Goal: Task Accomplishment & Management: Manage account settings

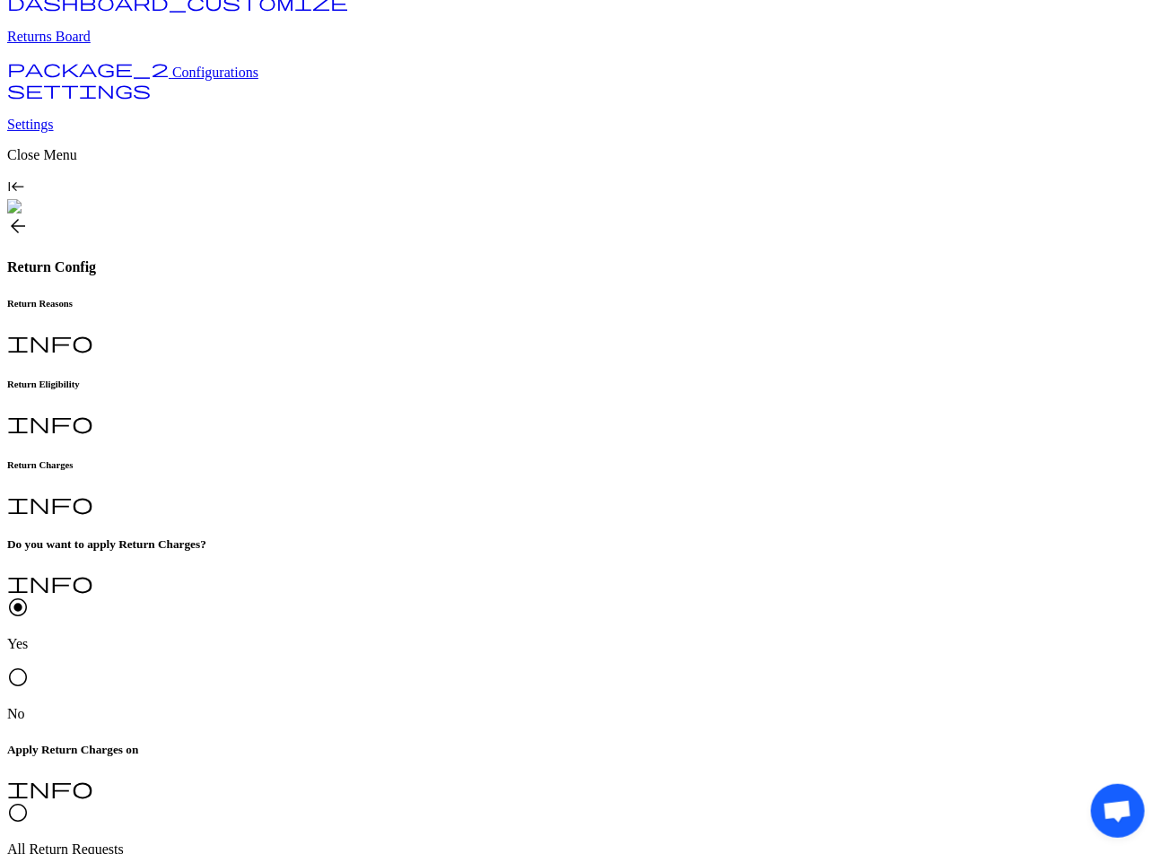
scroll to position [110, 0]
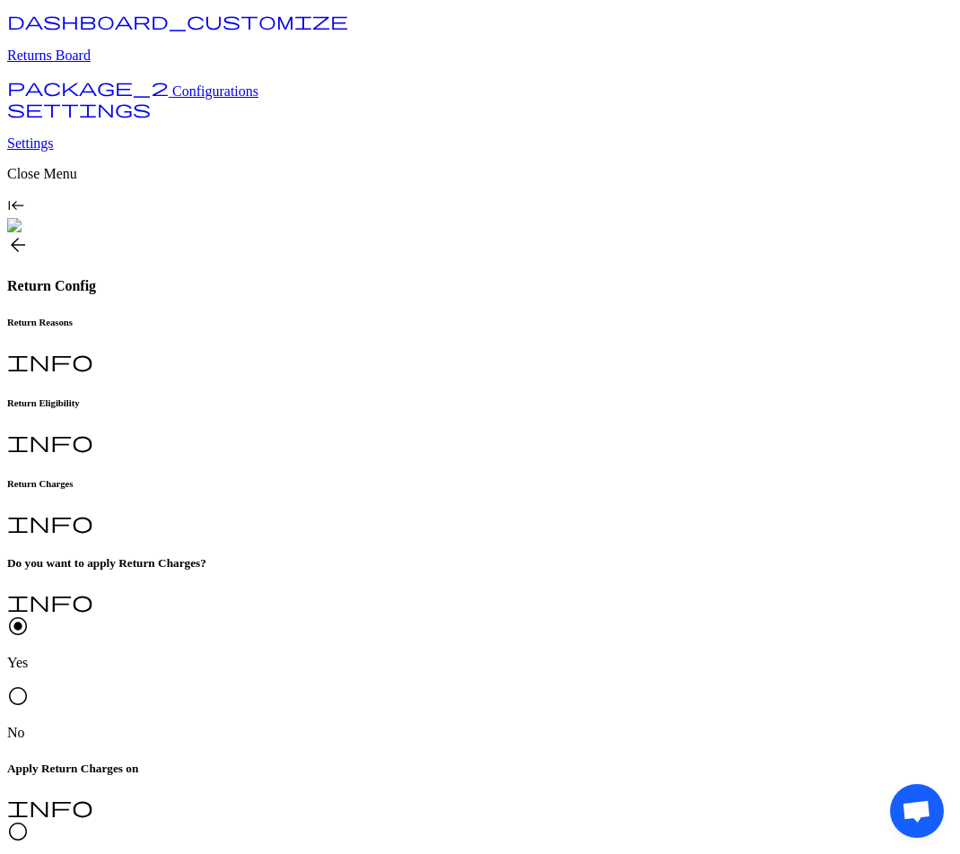
scroll to position [0, 0]
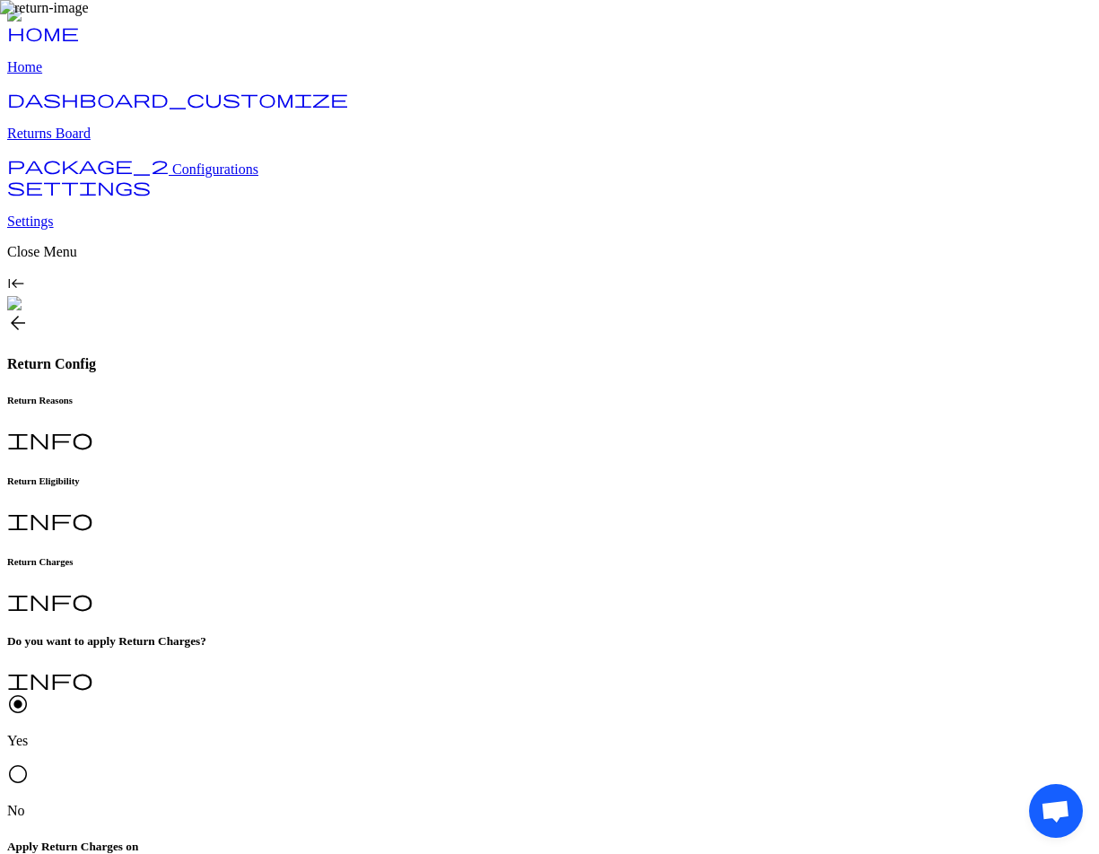
scroll to position [110, 0]
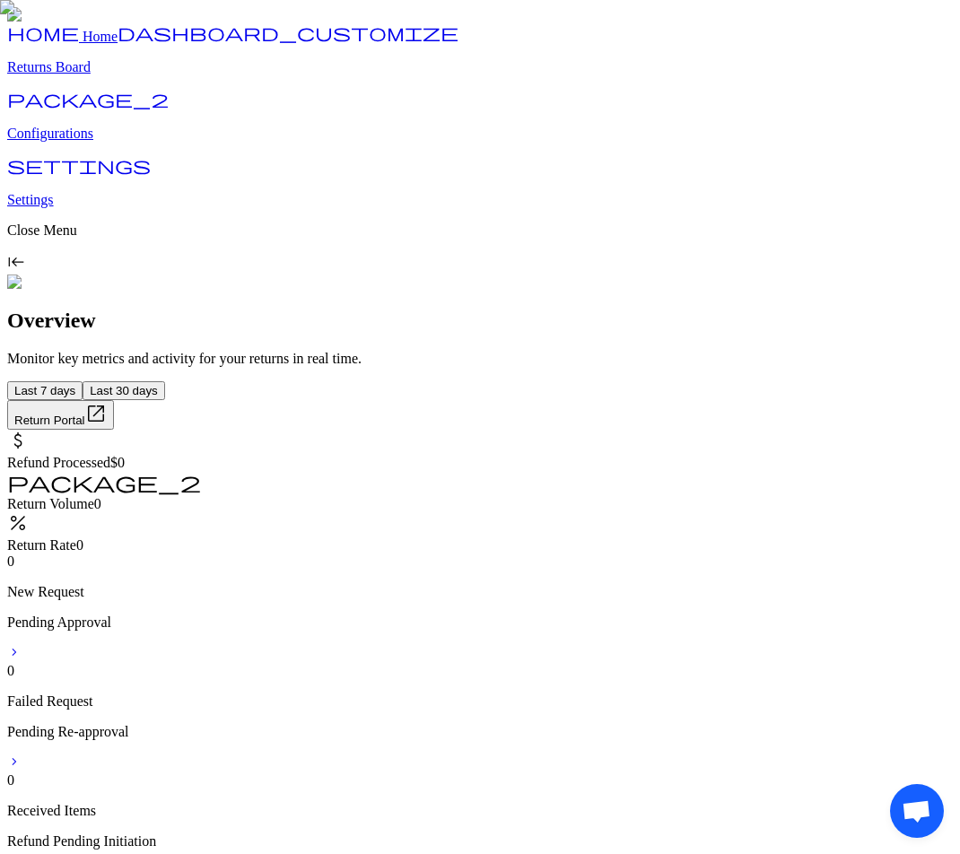
click at [125, 142] on p "Configurations" at bounding box center [480, 134] width 946 height 16
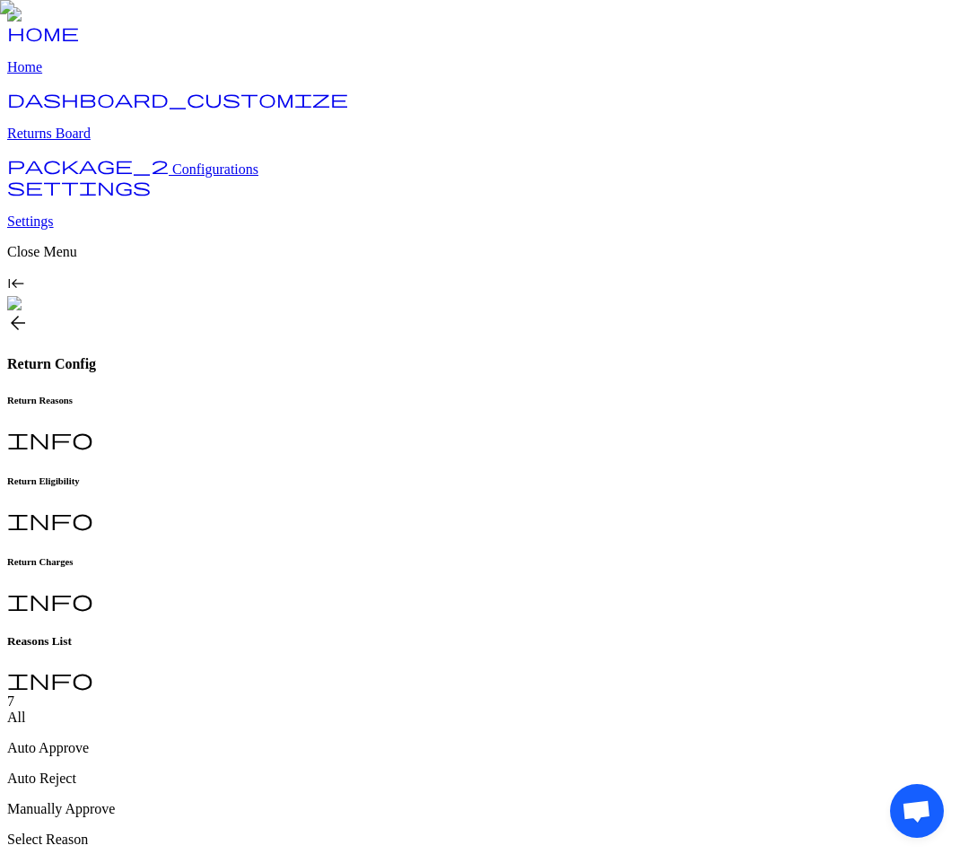
click at [607, 556] on h6 "Return Charges" at bounding box center [480, 561] width 946 height 11
click at [61, 75] on p "Home" at bounding box center [480, 67] width 946 height 16
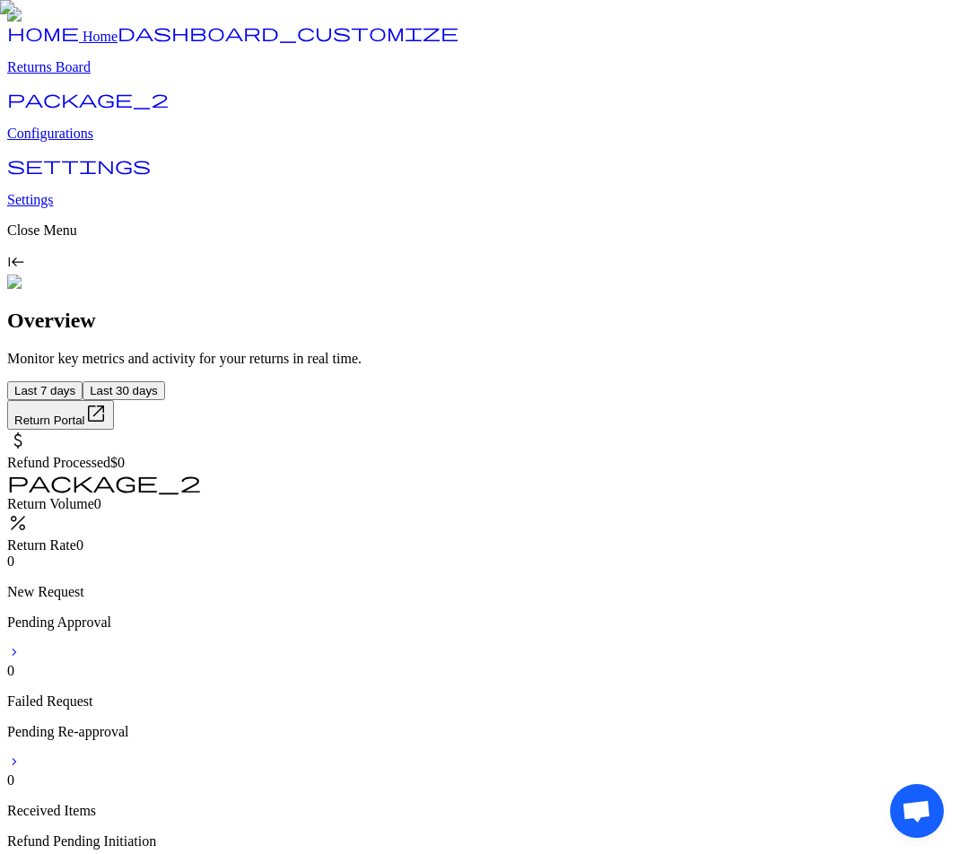
click at [88, 142] on p "Configurations" at bounding box center [480, 134] width 946 height 16
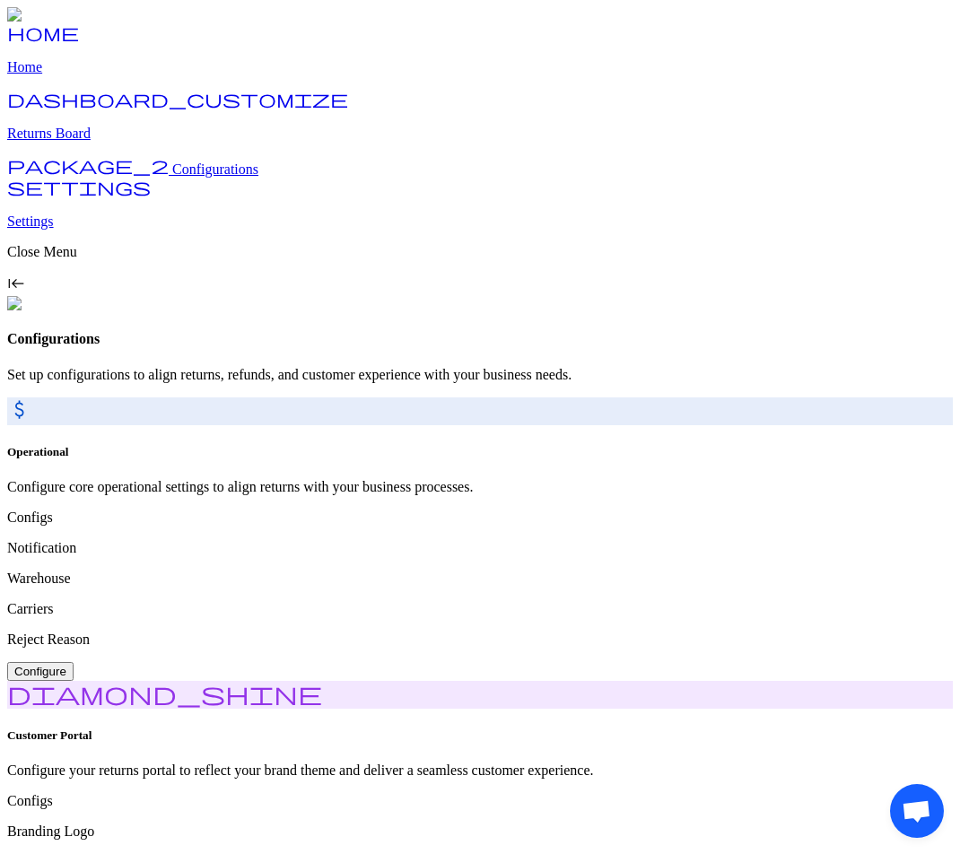
click at [95, 142] on p "Returns Board" at bounding box center [480, 134] width 946 height 16
click at [104, 142] on p "Returns Board" at bounding box center [480, 134] width 946 height 16
click at [83, 142] on p "Returns Board" at bounding box center [480, 134] width 946 height 16
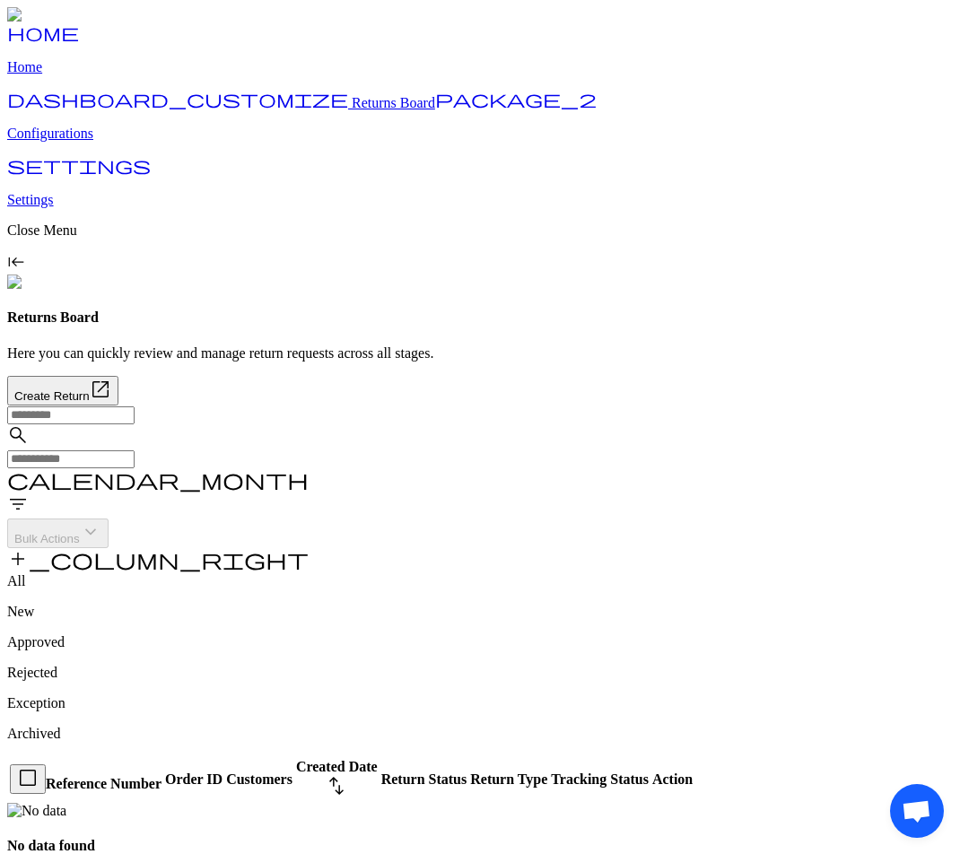
click at [100, 142] on p "Configurations" at bounding box center [480, 134] width 946 height 16
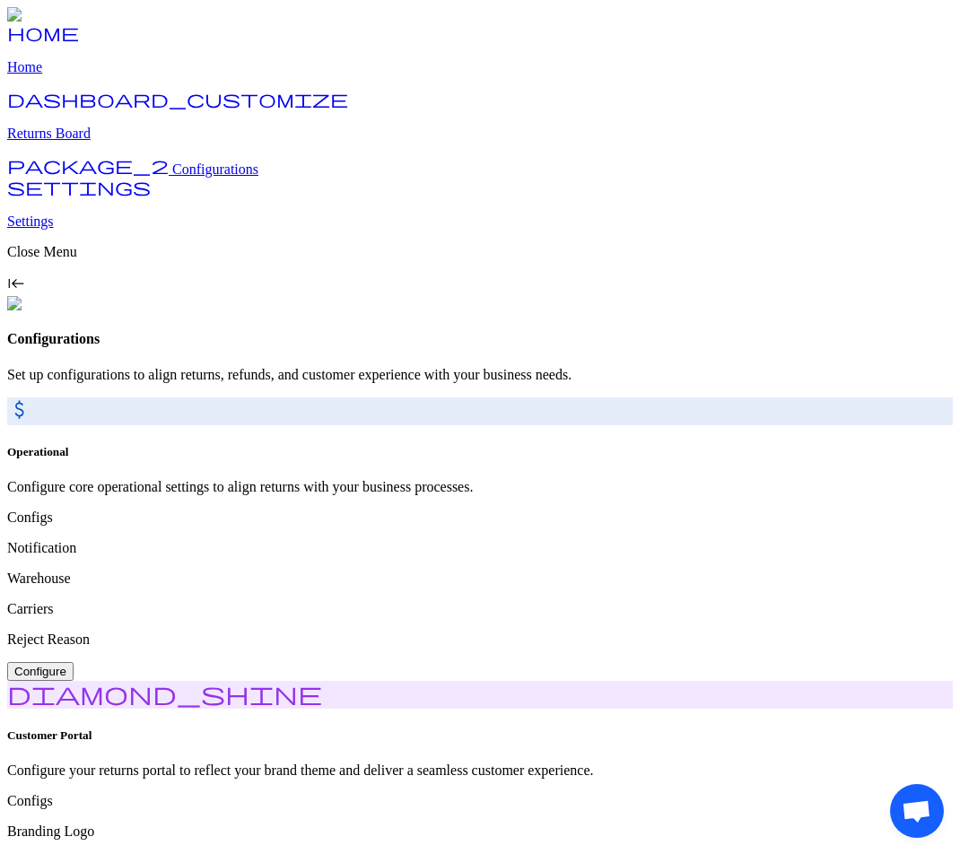
click at [82, 75] on p "Home" at bounding box center [480, 67] width 946 height 16
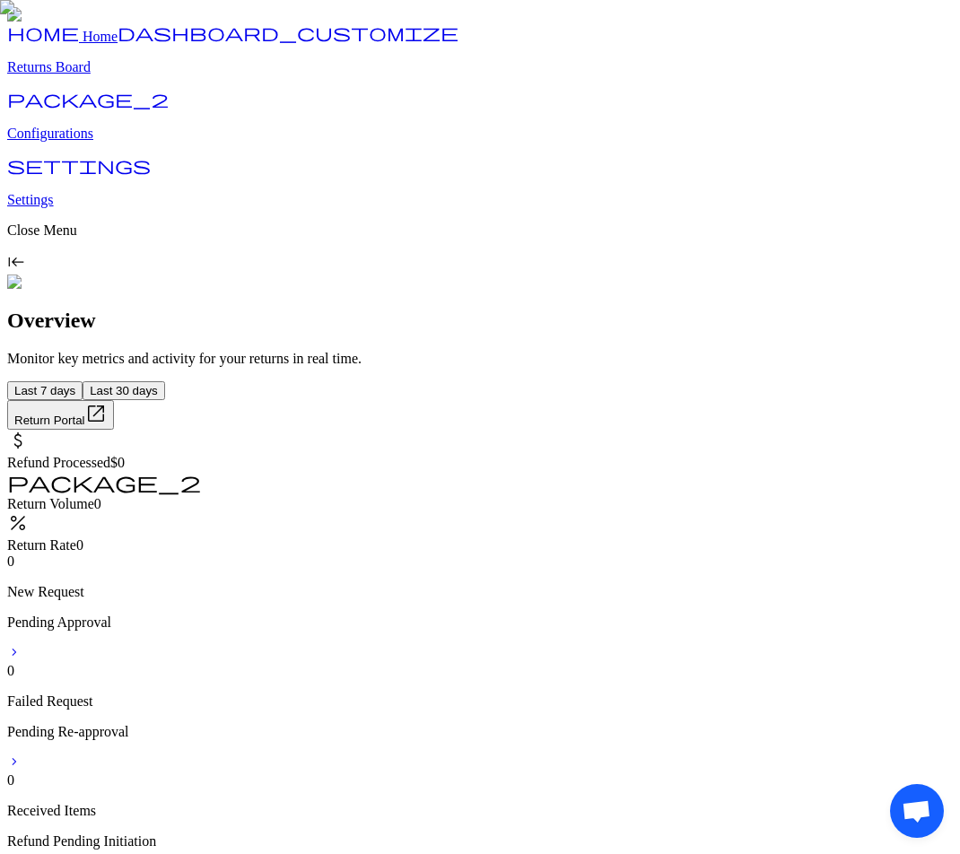
click at [97, 75] on link "dashboard_customize Returns Board" at bounding box center [480, 52] width 946 height 47
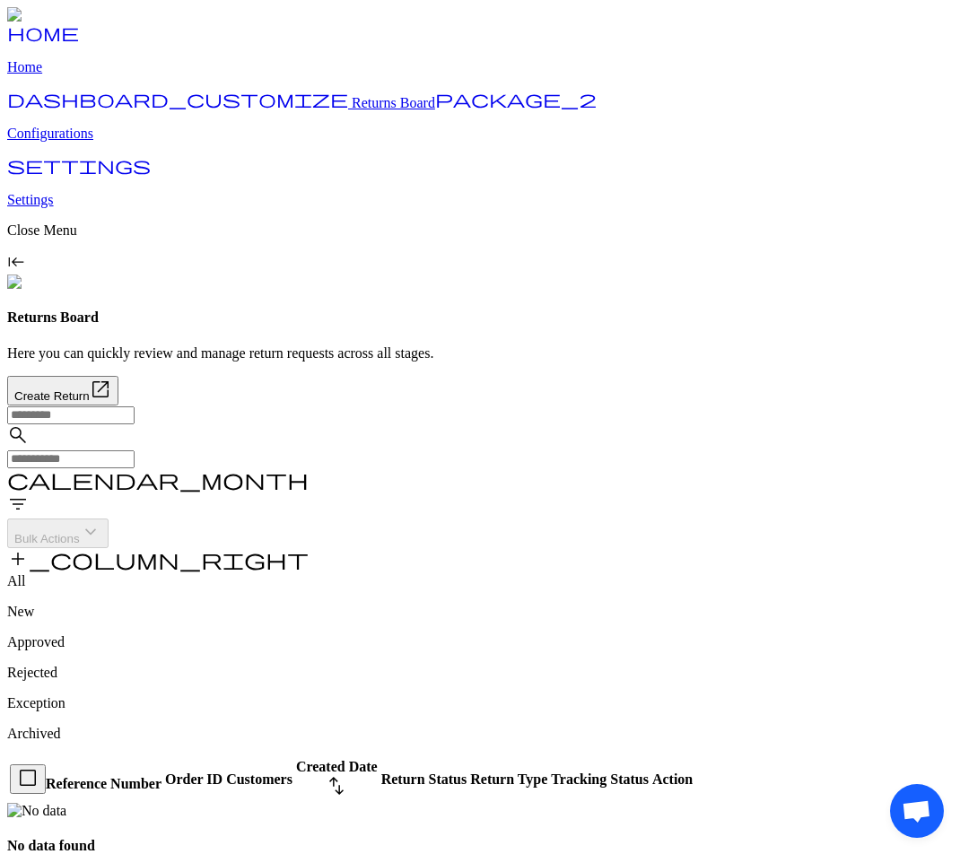
click at [103, 142] on p "Configurations" at bounding box center [480, 134] width 946 height 16
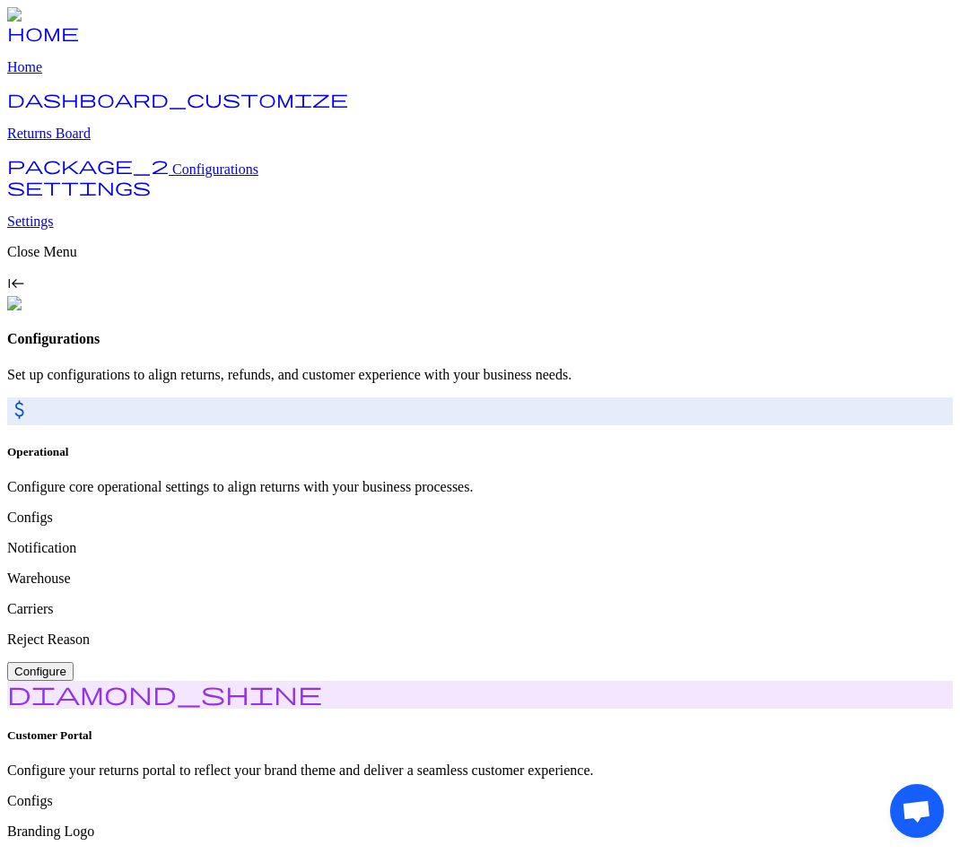
click at [74, 662] on button "Configure" at bounding box center [40, 671] width 66 height 19
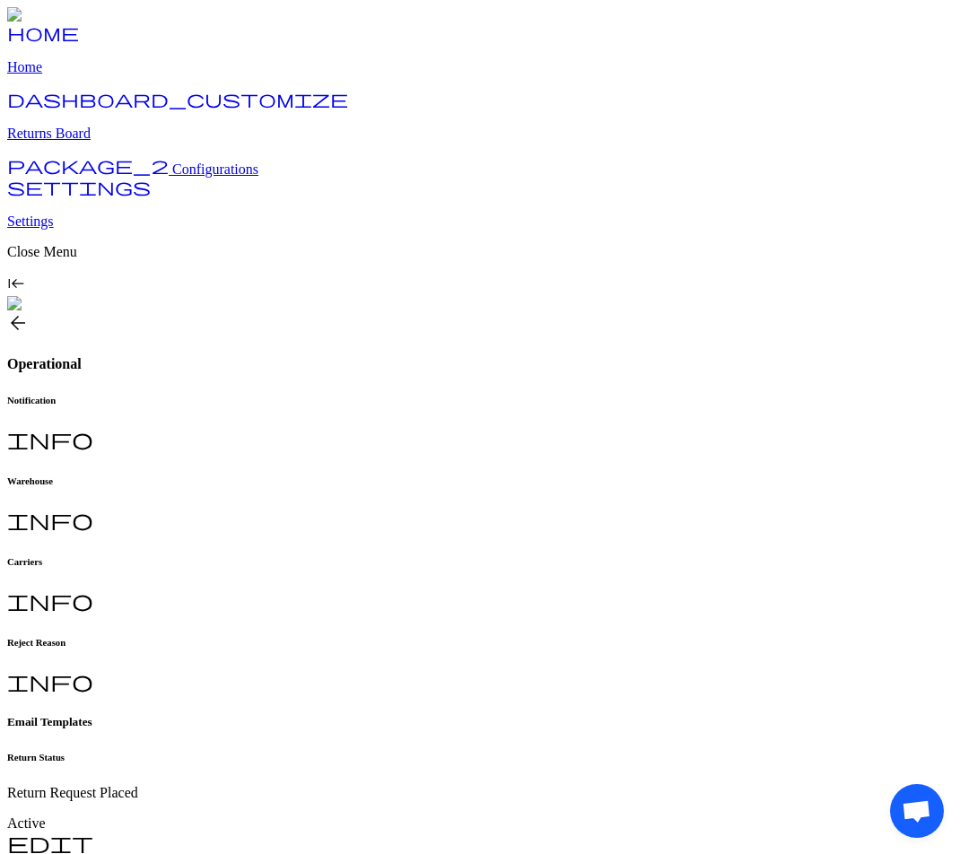
click at [78, 142] on link "dashboard_customize Returns Board" at bounding box center [480, 118] width 946 height 47
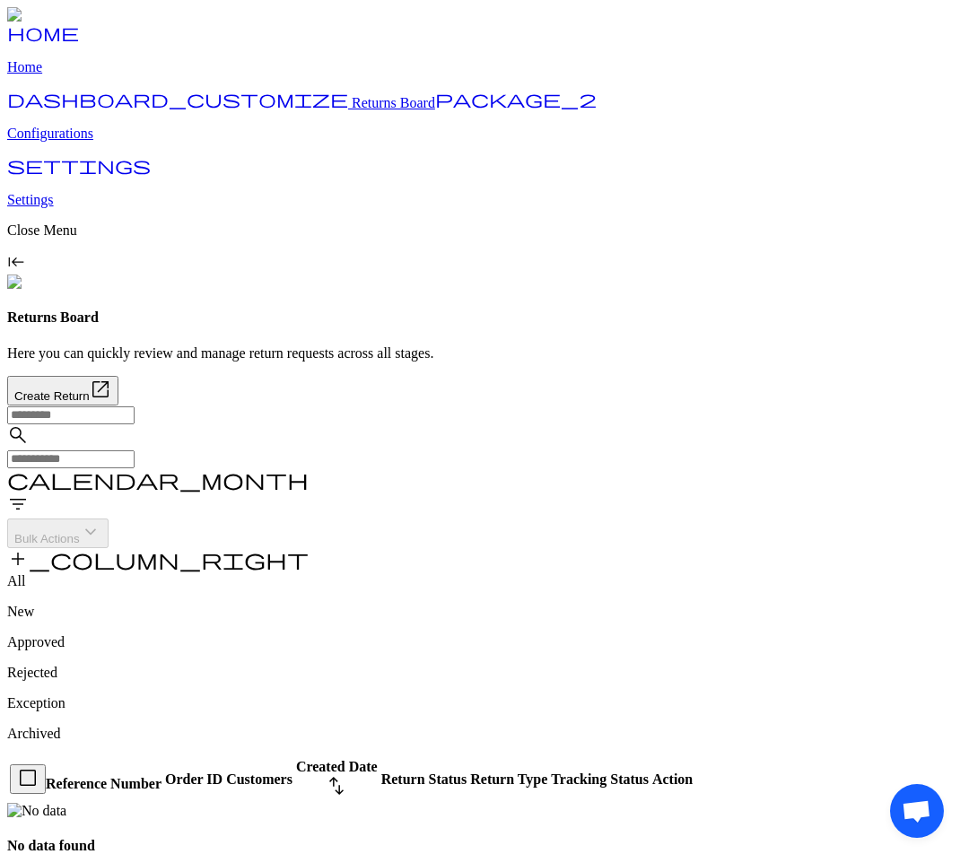
click at [90, 142] on p "Configurations" at bounding box center [480, 134] width 946 height 16
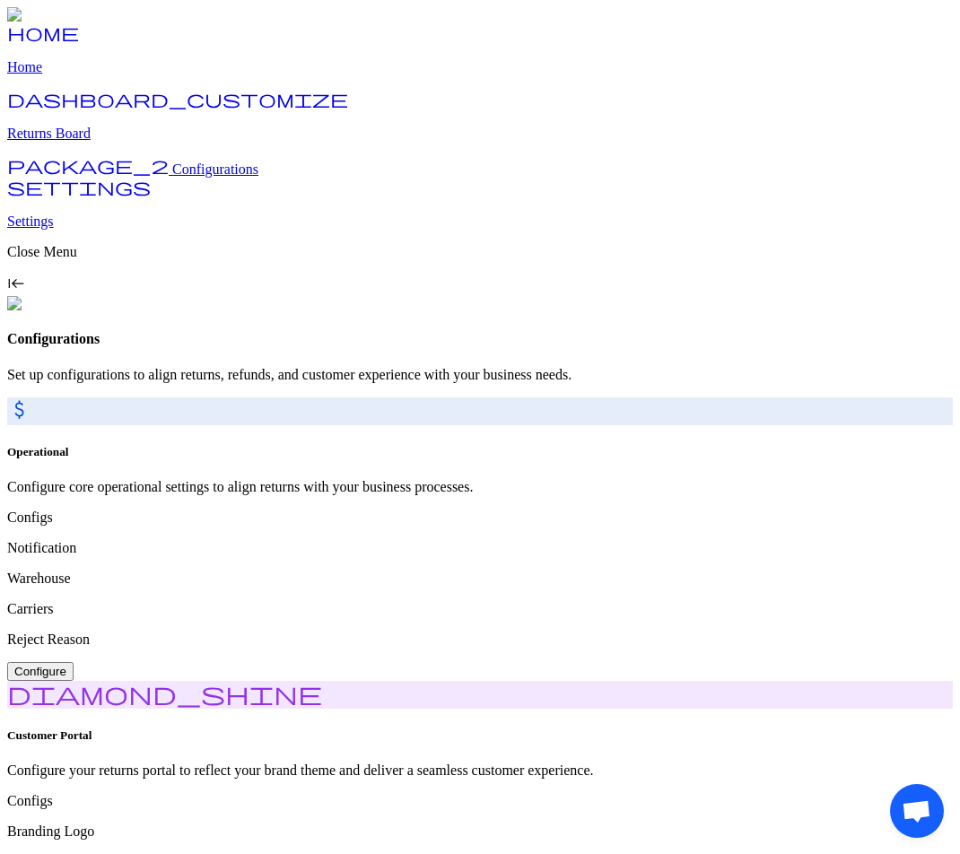
click at [66, 665] on span "Configure" at bounding box center [40, 671] width 52 height 13
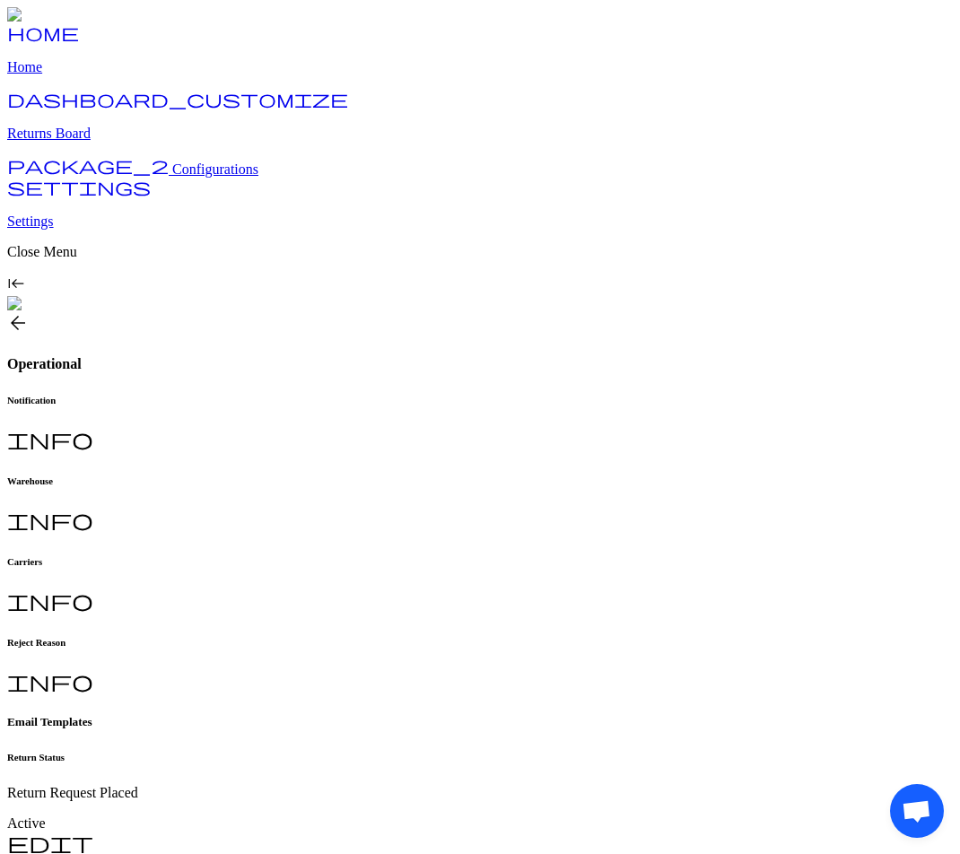
click at [83, 75] on link "home Home" at bounding box center [480, 52] width 946 height 47
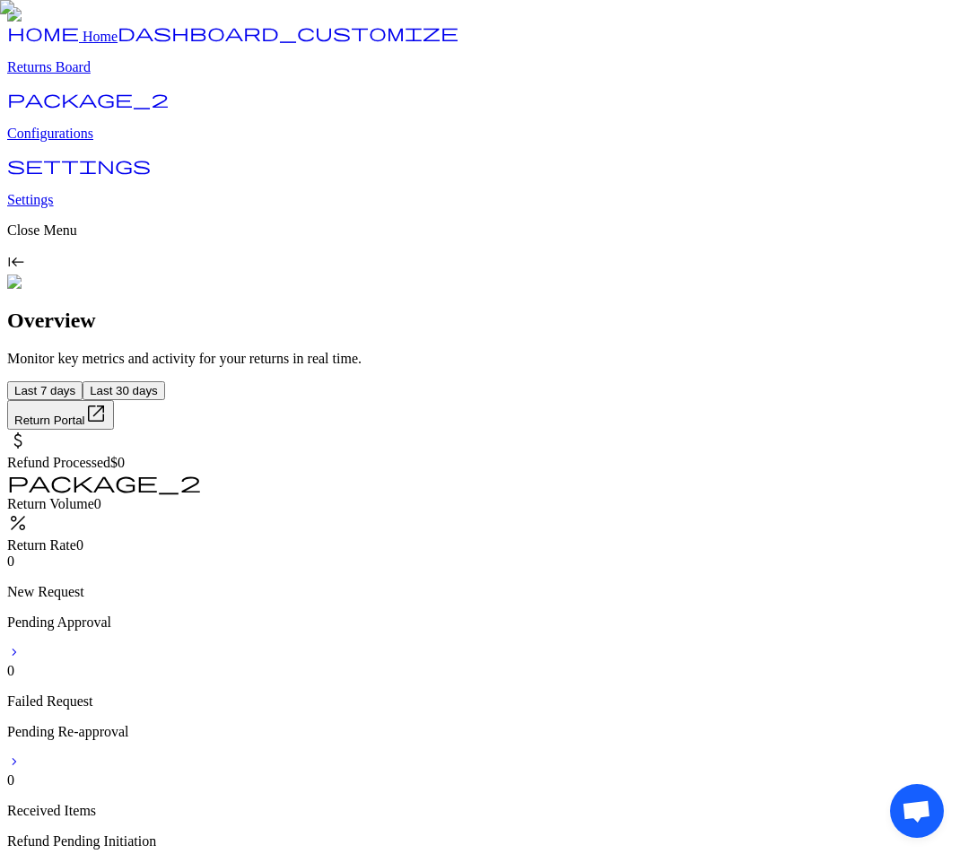
click at [121, 142] on p "Configurations" at bounding box center [480, 134] width 946 height 16
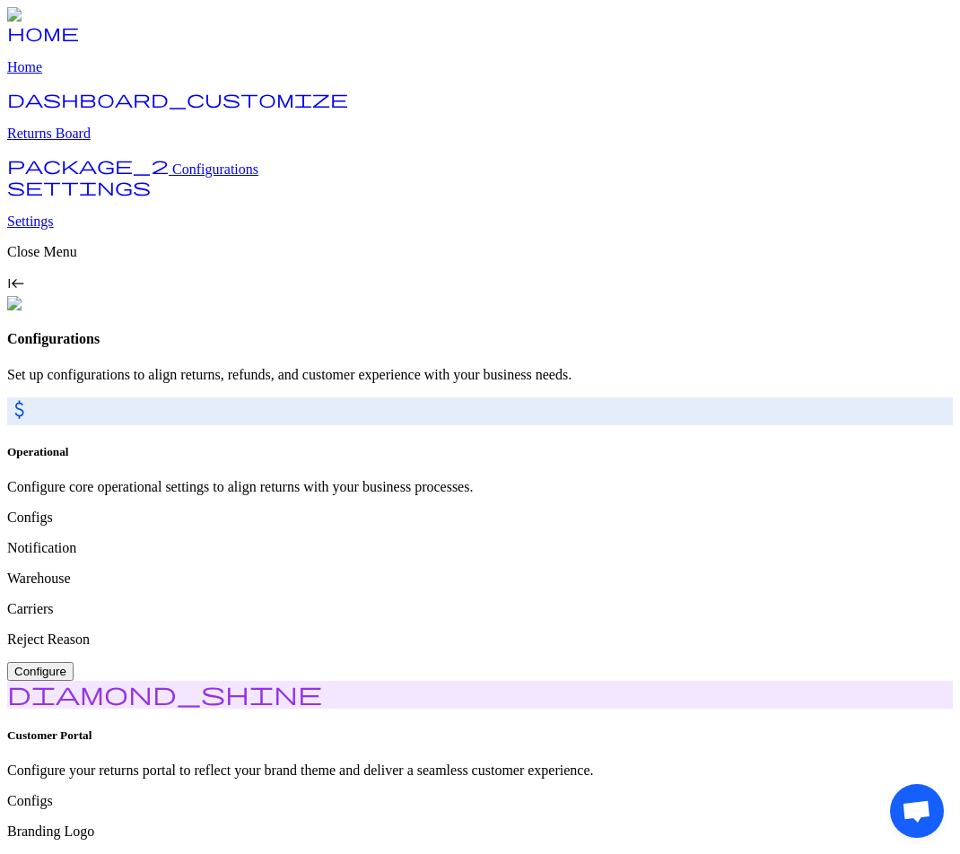
click at [108, 142] on p "Returns Board" at bounding box center [480, 134] width 946 height 16
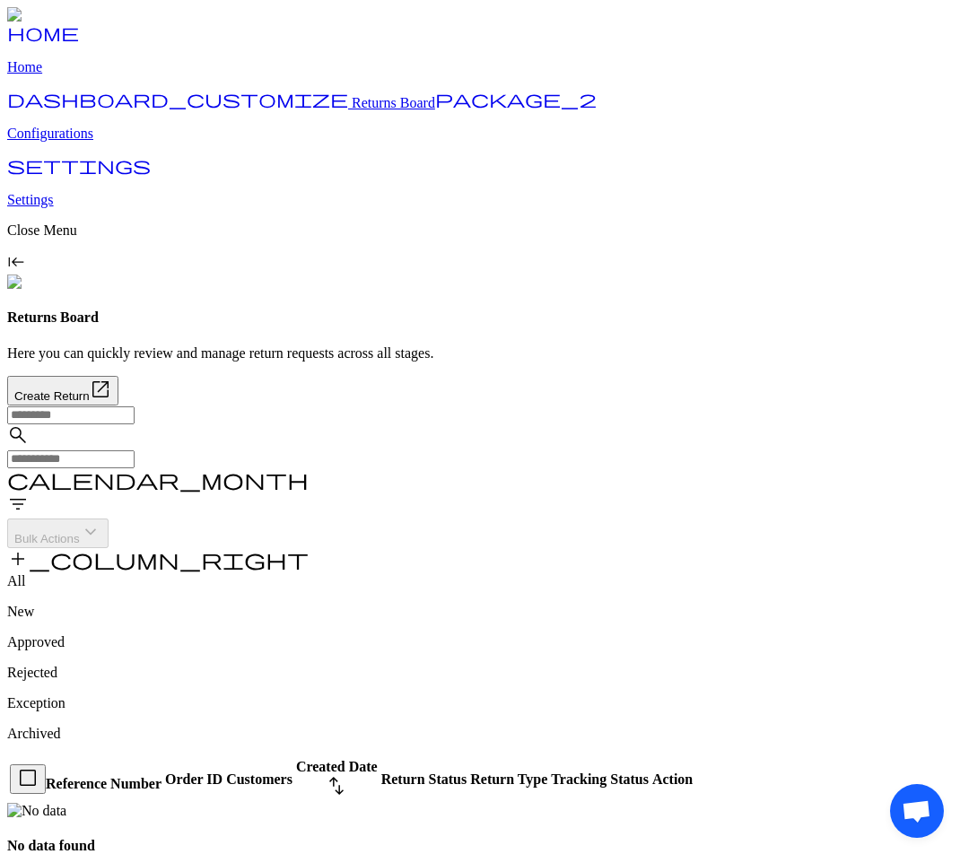
click at [99, 142] on p "Configurations" at bounding box center [480, 134] width 946 height 16
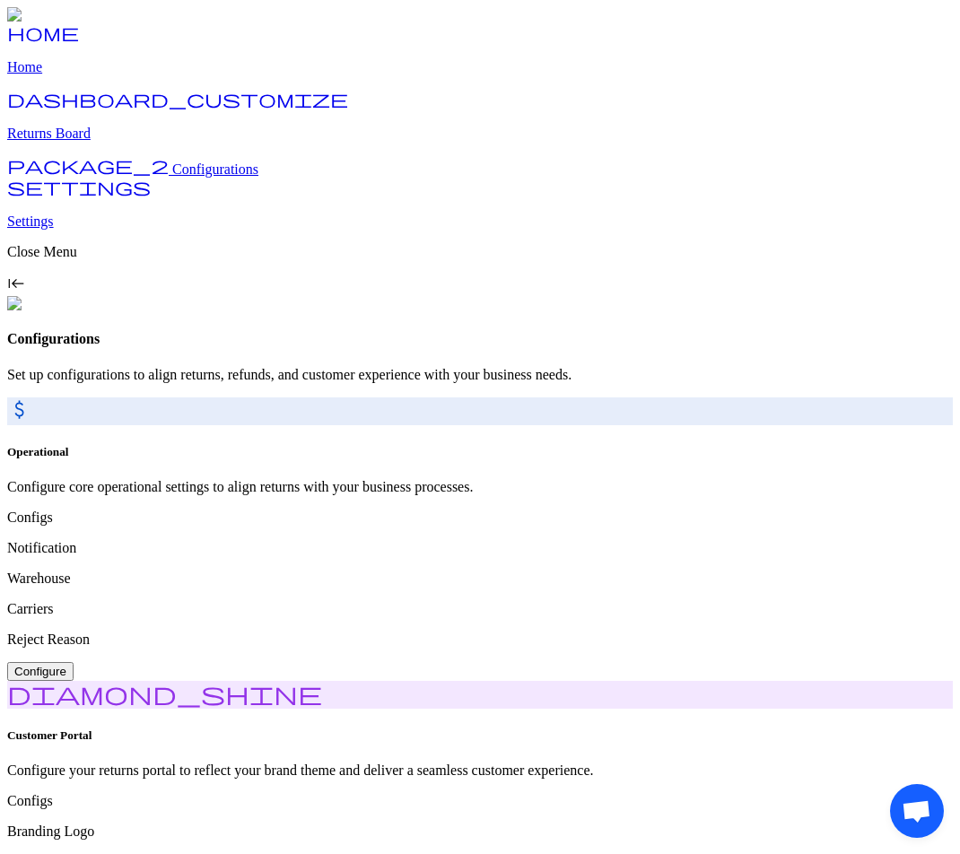
click at [102, 142] on p "Returns Board" at bounding box center [480, 134] width 946 height 16
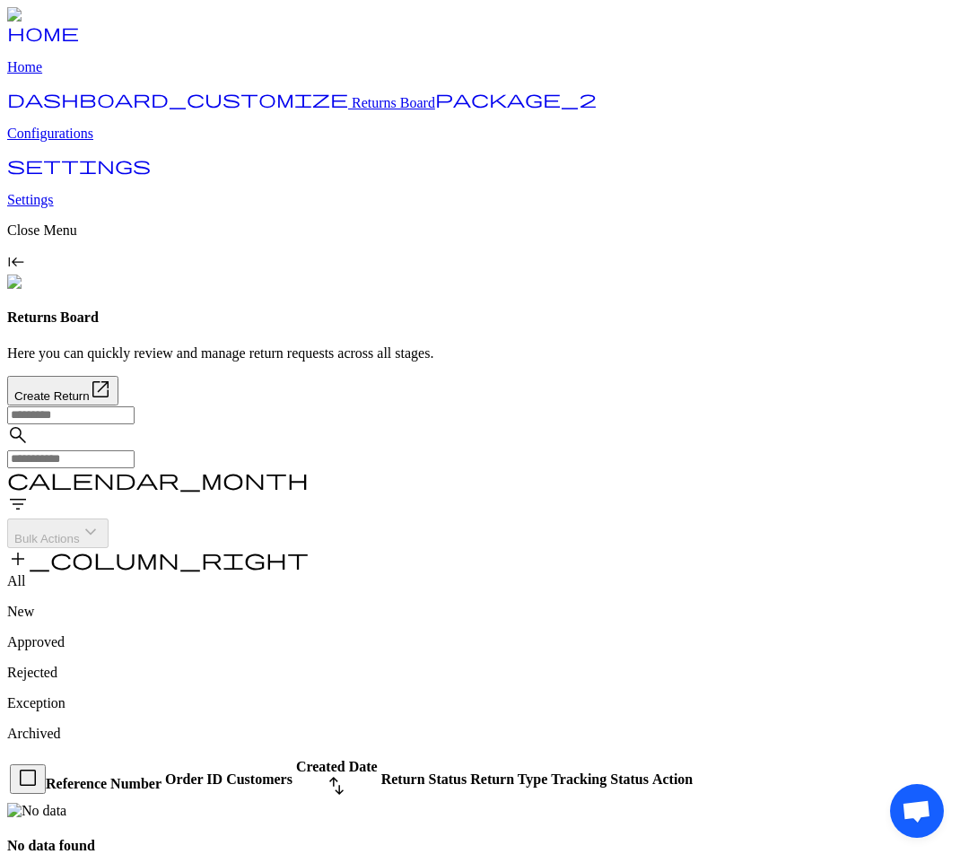
click at [60, 75] on p "Home" at bounding box center [480, 67] width 946 height 16
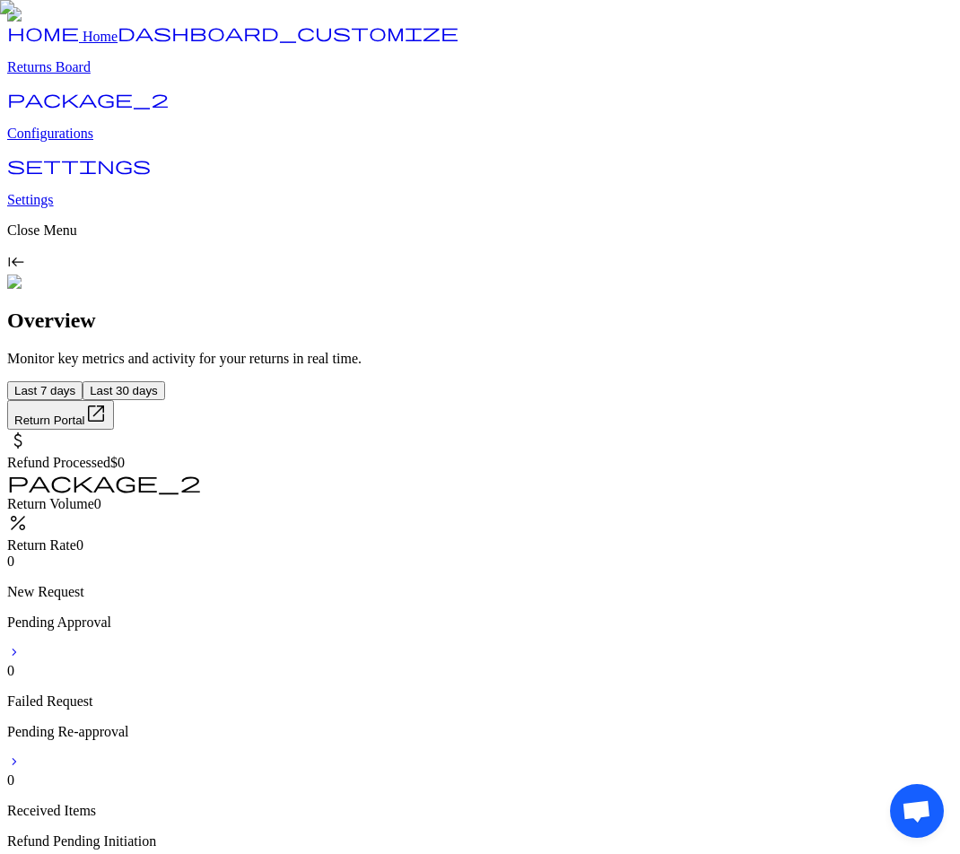
click at [74, 75] on p "Returns Board" at bounding box center [480, 67] width 946 height 16
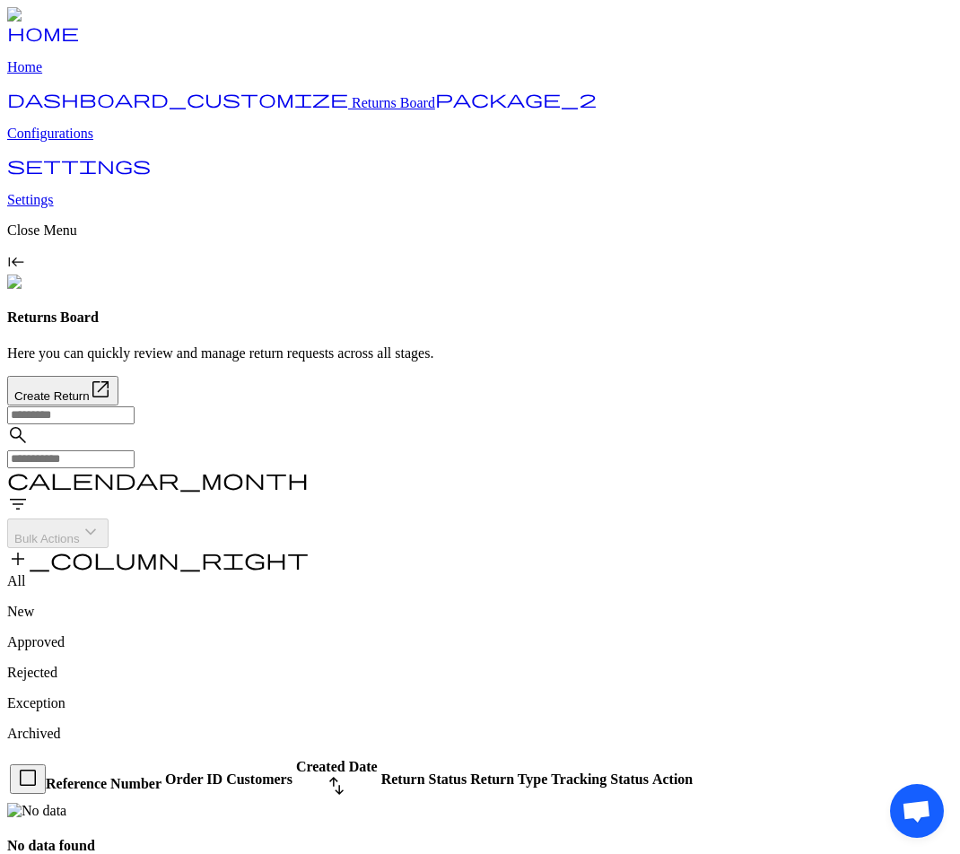
click at [80, 142] on p "Configurations" at bounding box center [480, 134] width 946 height 16
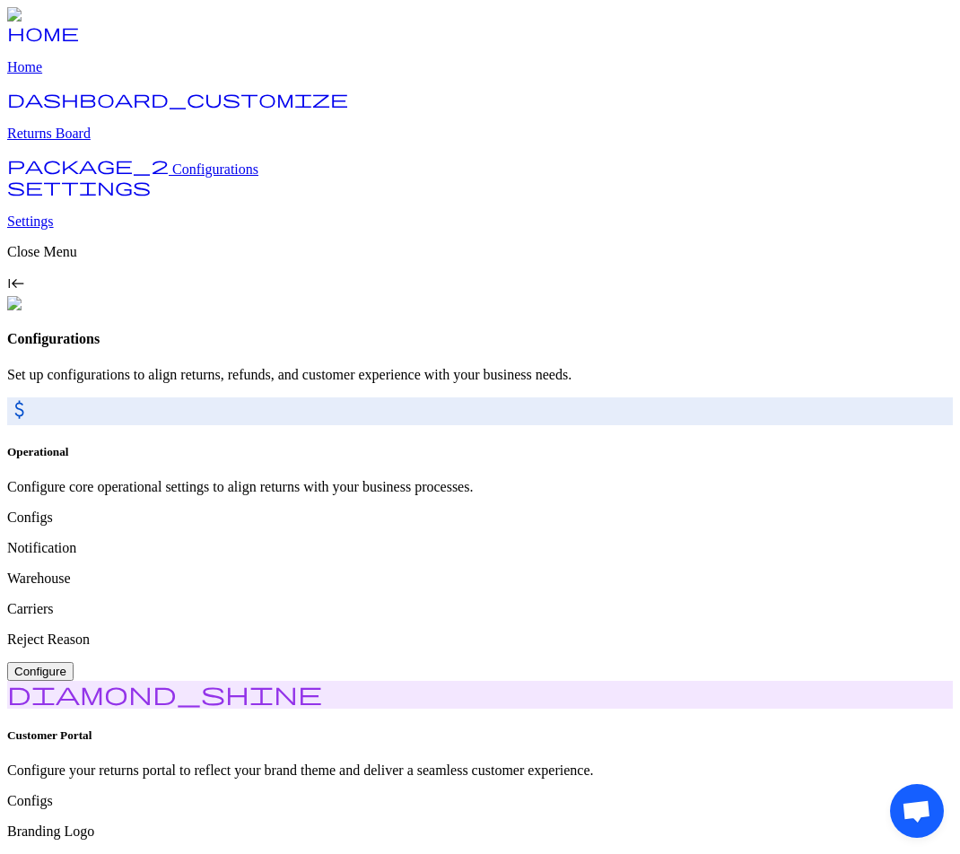
click at [66, 665] on span "Configure" at bounding box center [40, 671] width 52 height 13
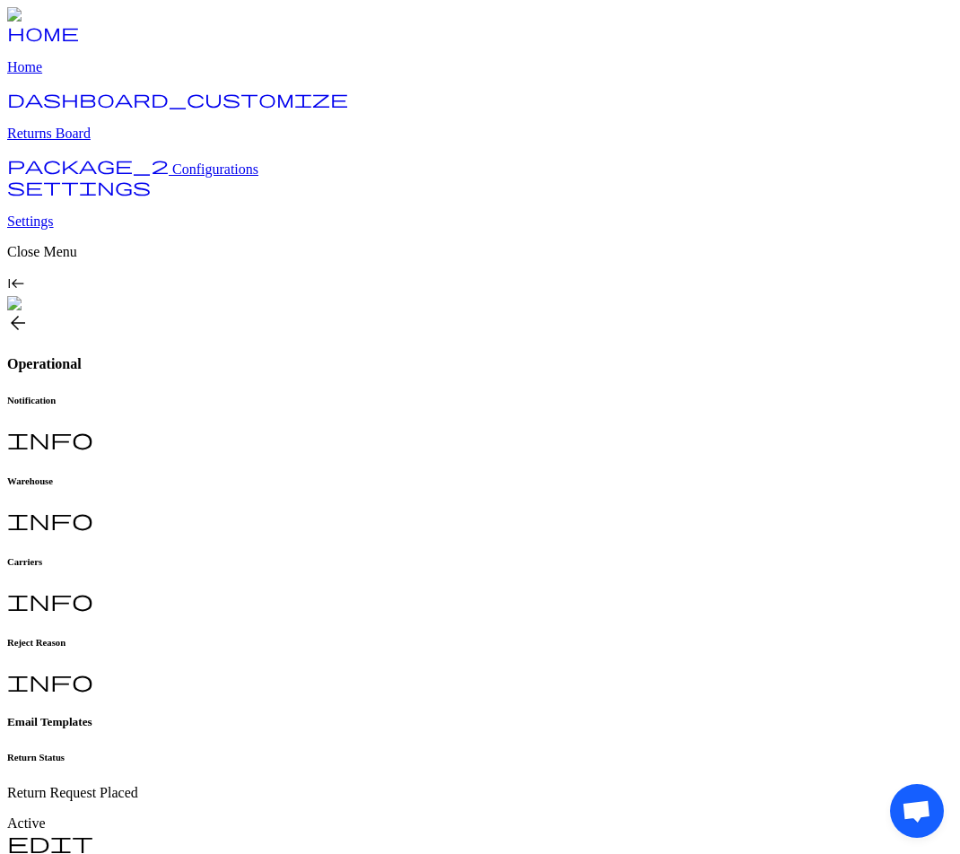
click at [128, 142] on link "dashboard_customize Returns Board" at bounding box center [480, 118] width 946 height 47
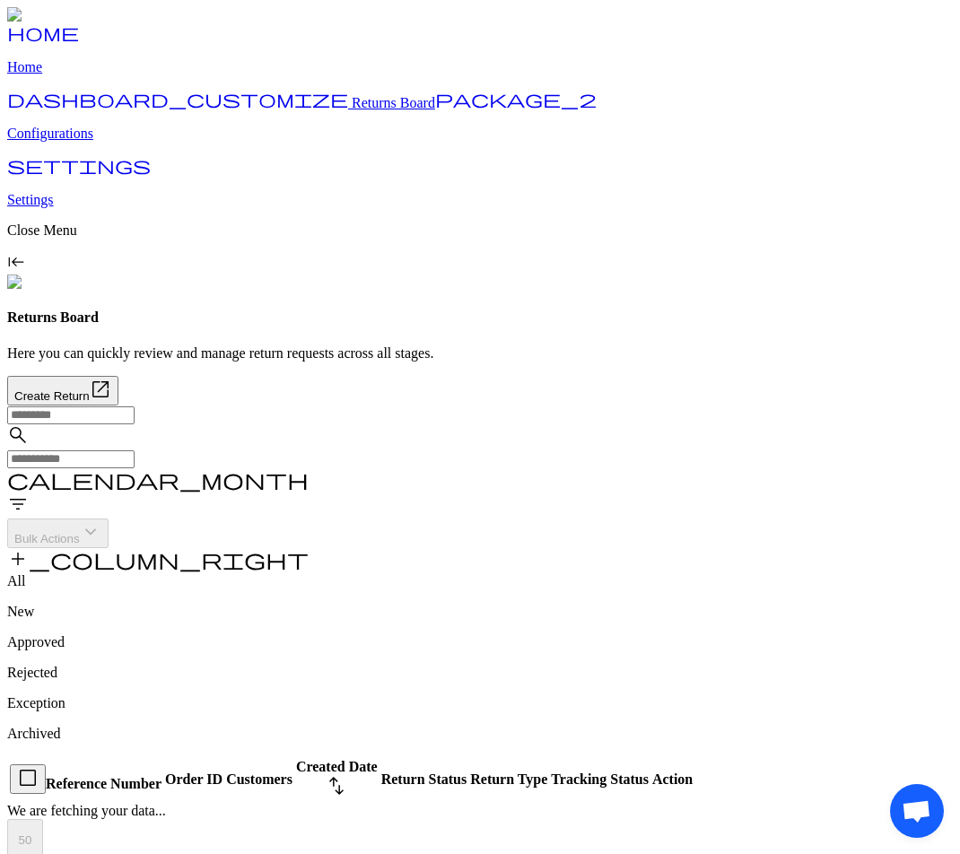
click at [124, 142] on link "package_2 Configurations" at bounding box center [480, 118] width 946 height 47
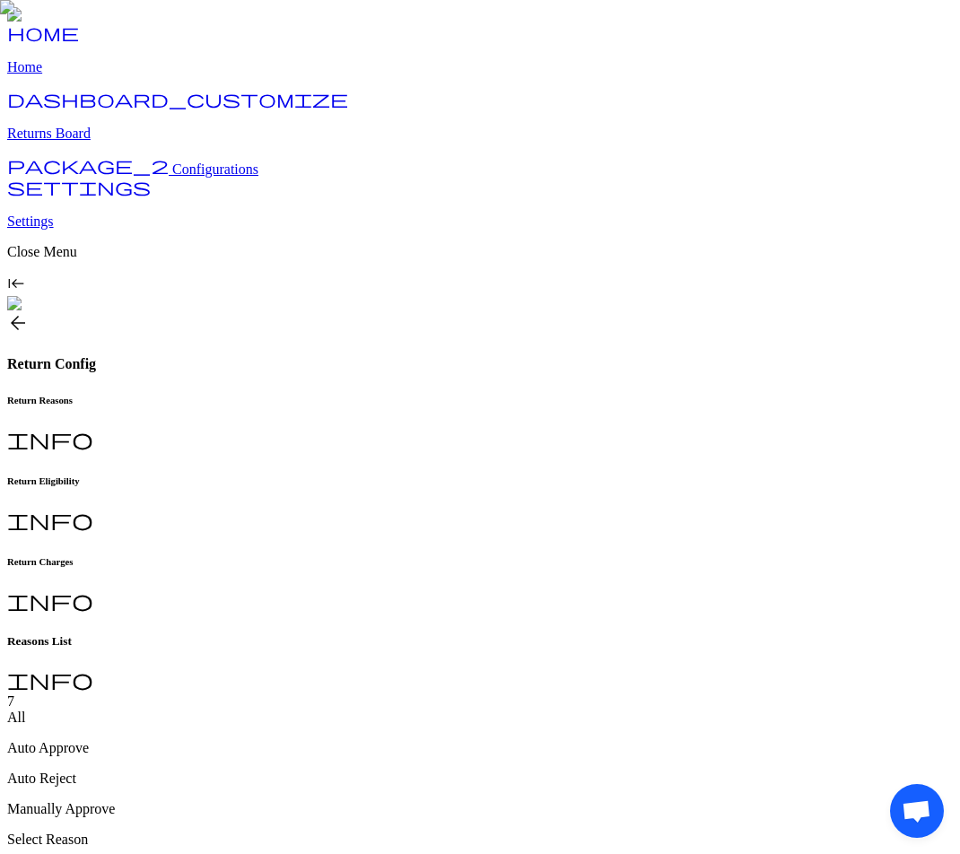
click at [122, 142] on p "Returns Board" at bounding box center [480, 134] width 946 height 16
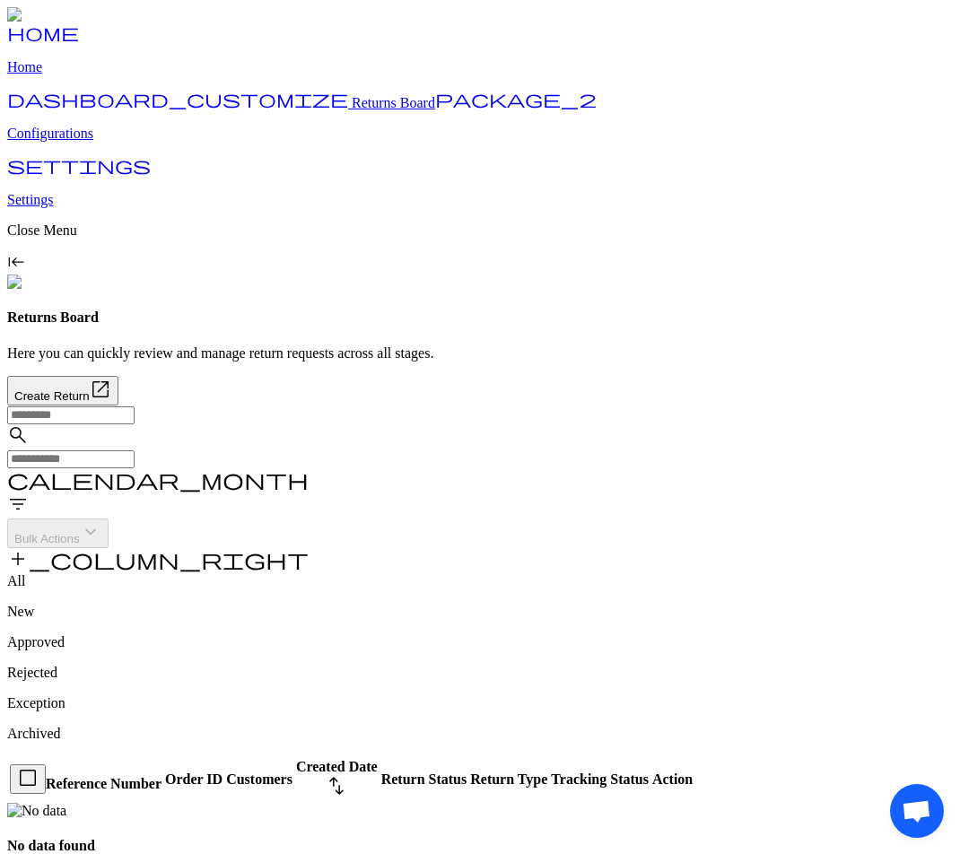
click at [115, 142] on p "Configurations" at bounding box center [480, 134] width 946 height 16
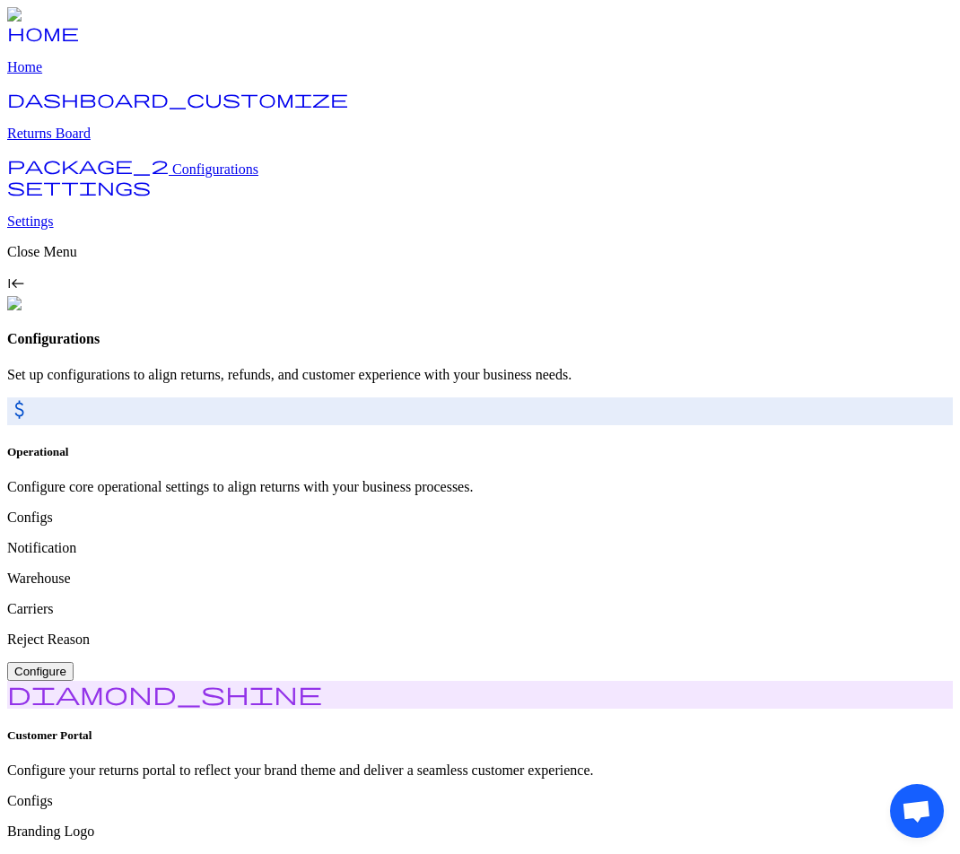
click at [106, 142] on p "Returns Board" at bounding box center [480, 134] width 946 height 16
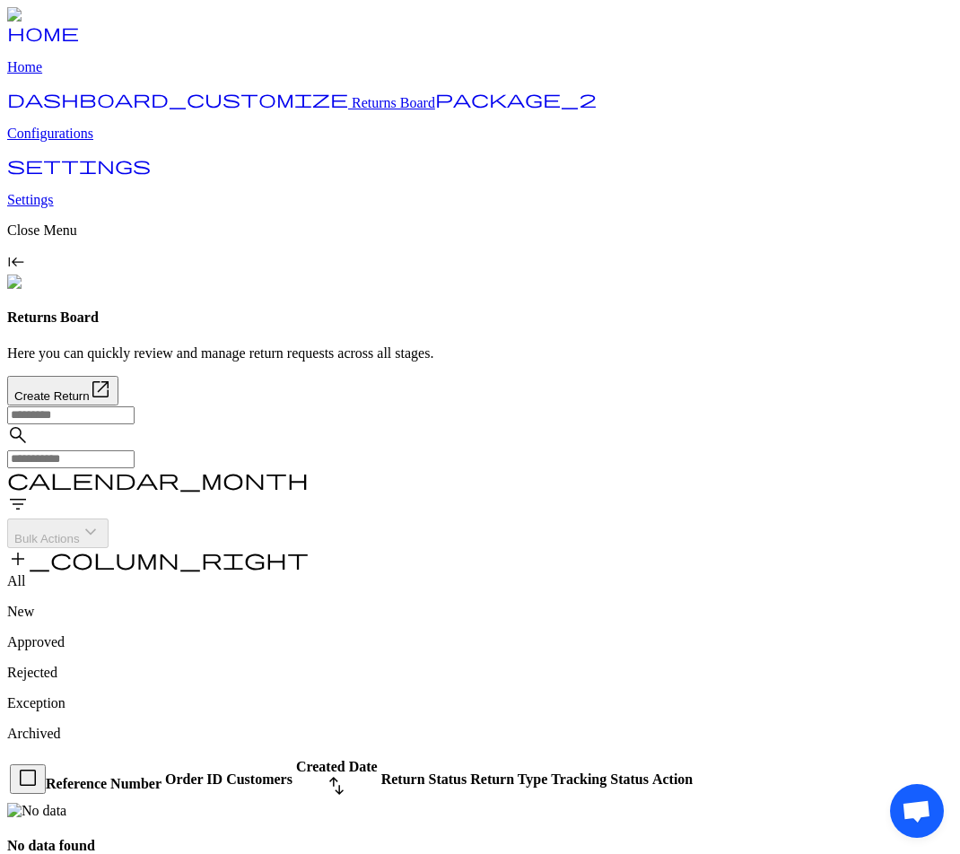
click at [101, 142] on link "package_2 Configurations" at bounding box center [480, 118] width 946 height 47
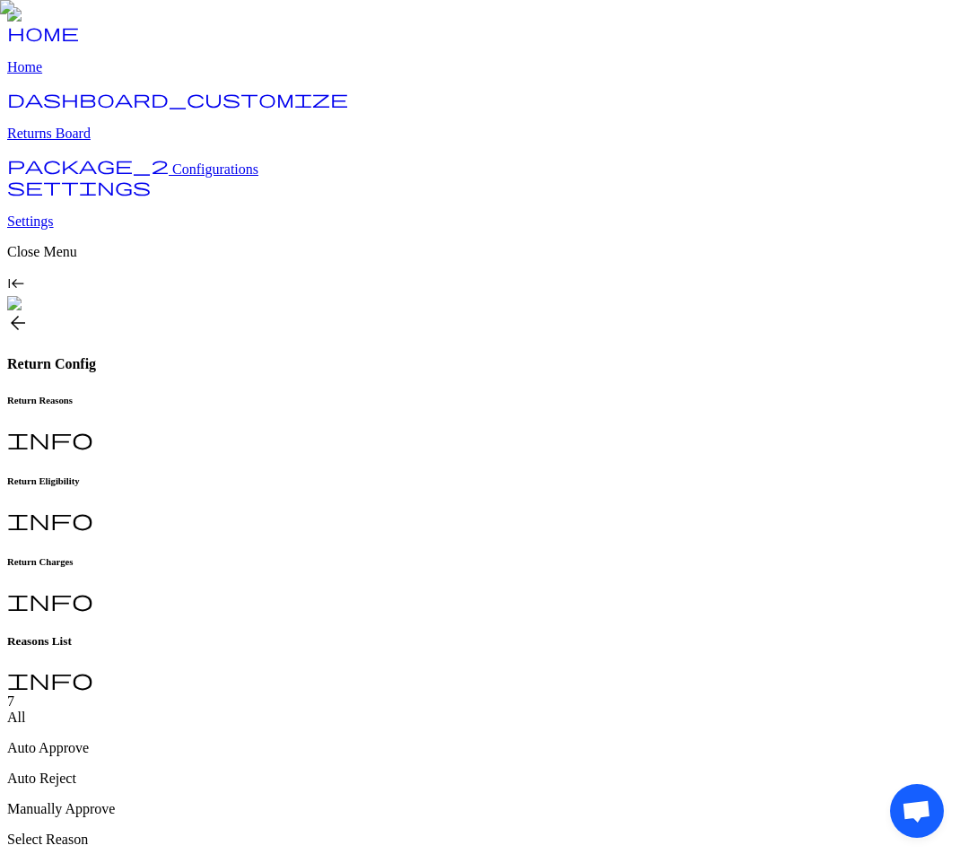
click at [88, 142] on p "Returns Board" at bounding box center [480, 134] width 946 height 16
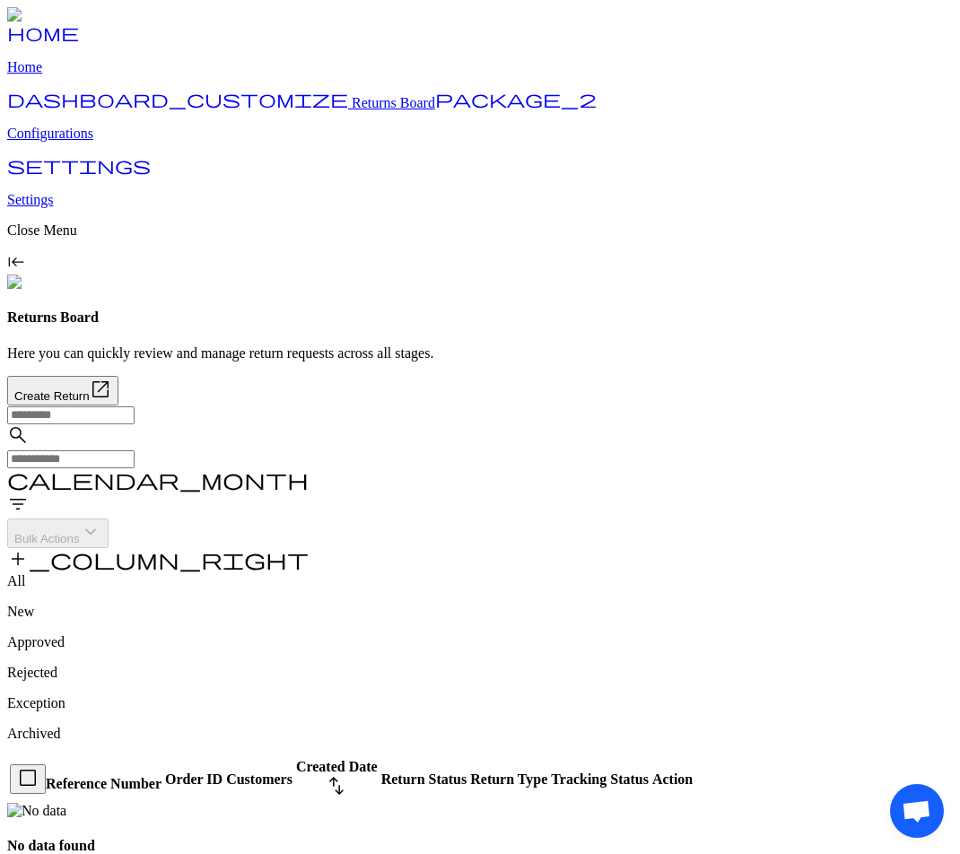
click at [101, 142] on p "Configurations" at bounding box center [480, 134] width 946 height 16
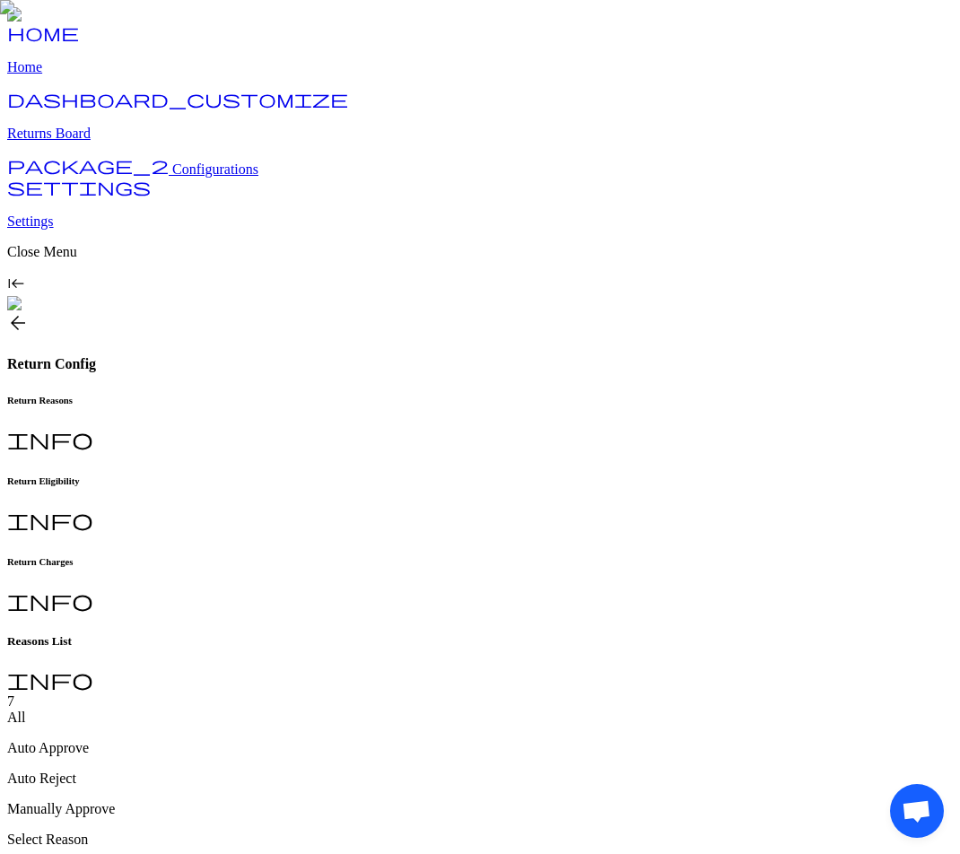
click at [468, 476] on h6 "Return Eligibility" at bounding box center [480, 481] width 946 height 11
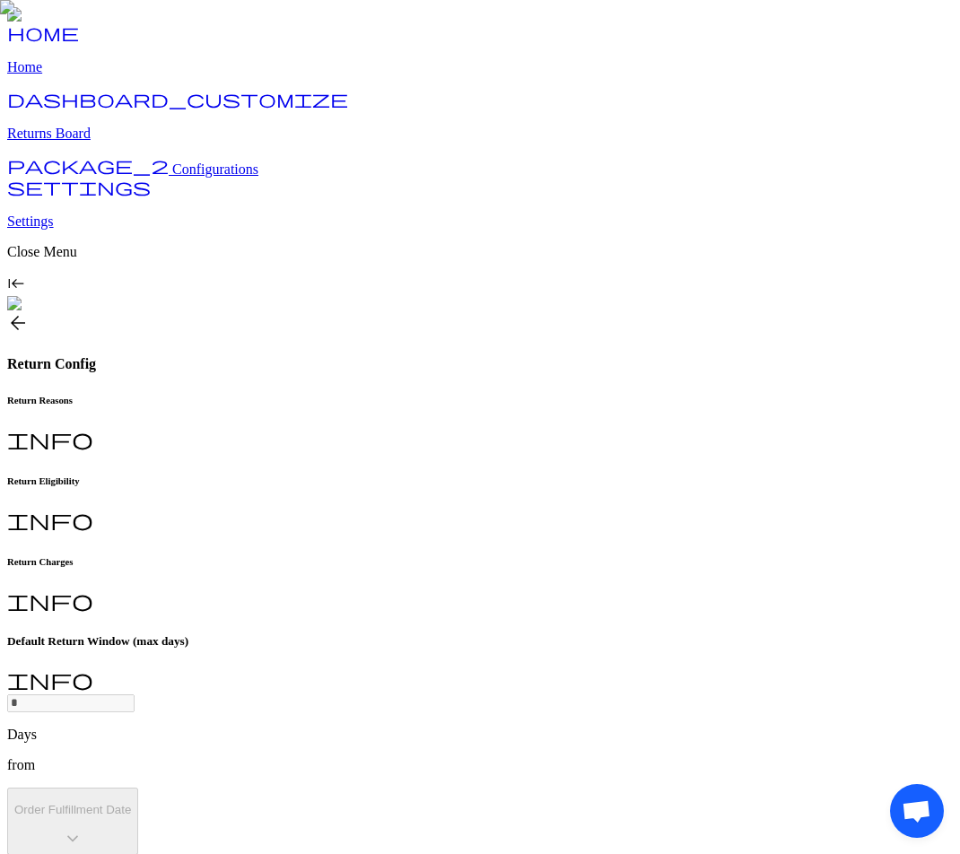
type input "**"
click at [332, 395] on h6 "Return Reasons" at bounding box center [480, 400] width 946 height 11
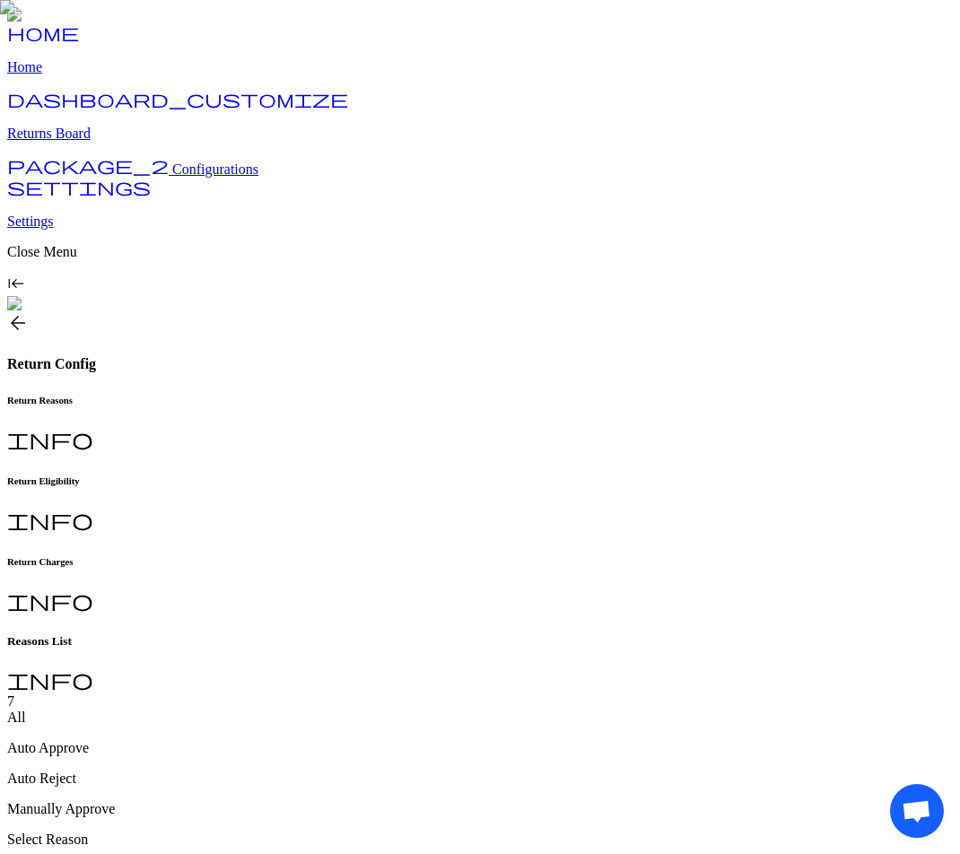
click at [601, 556] on h6 "Return Charges" at bounding box center [480, 561] width 946 height 11
click at [147, 177] on link "package_2 Configurations" at bounding box center [132, 169] width 251 height 15
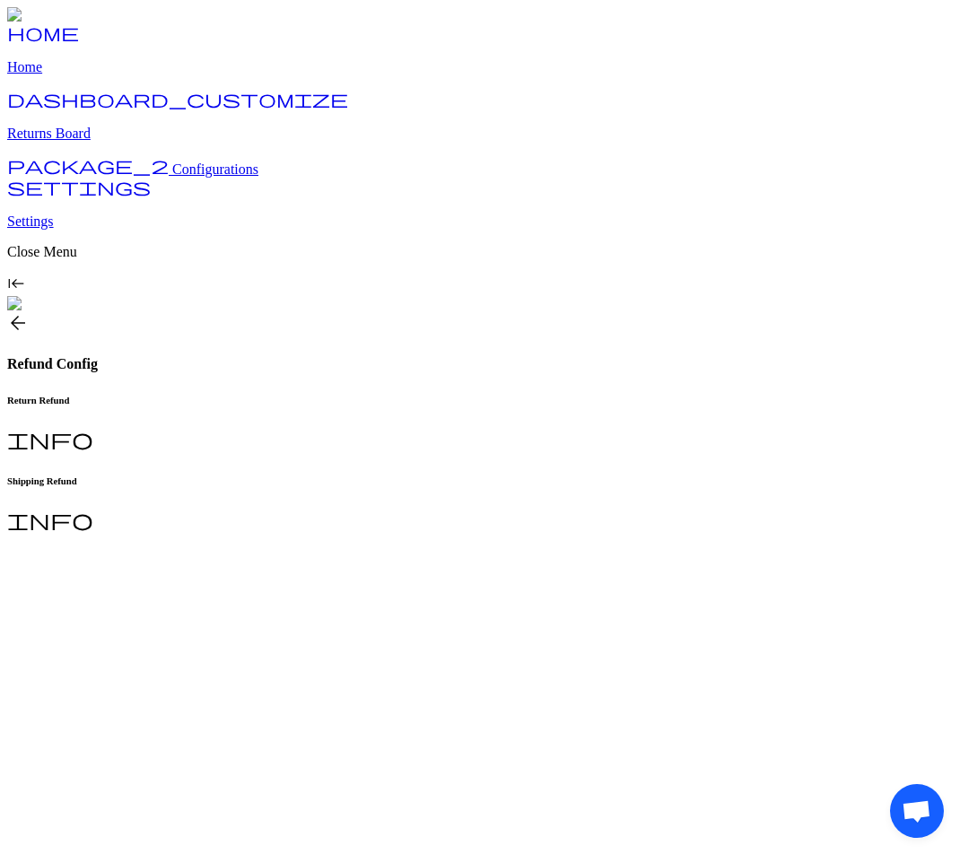
click at [457, 476] on h6 "Shipping Refund" at bounding box center [480, 481] width 946 height 11
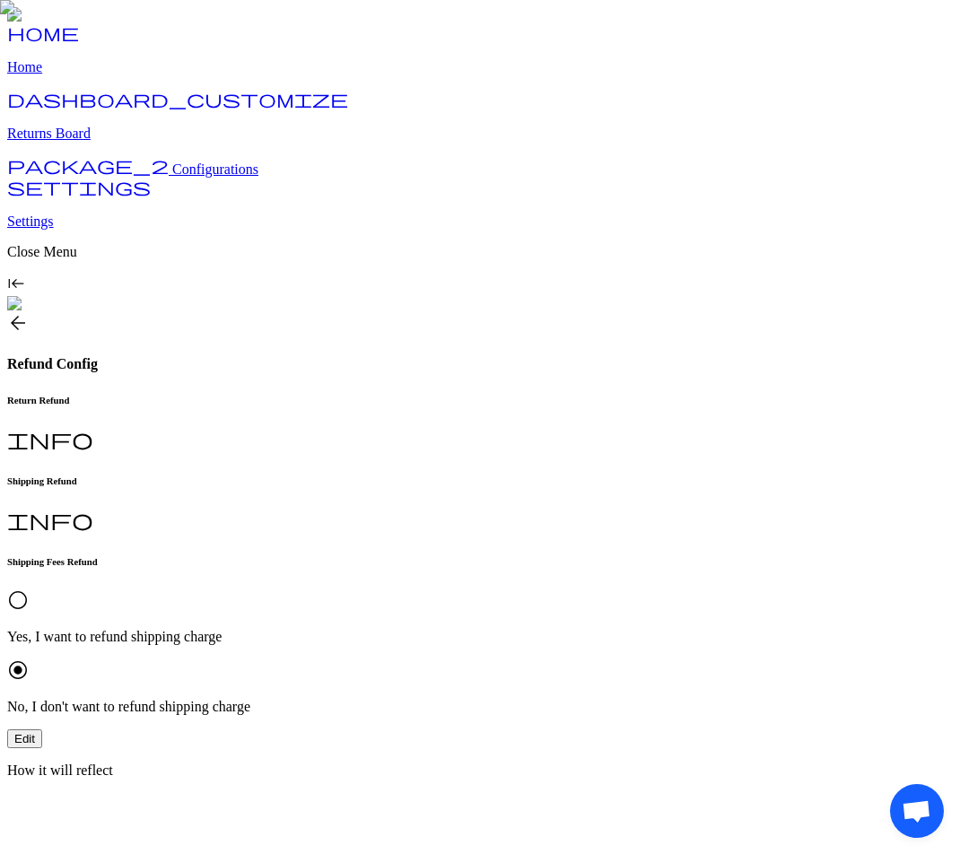
click at [72, 75] on p "Home" at bounding box center [480, 67] width 946 height 16
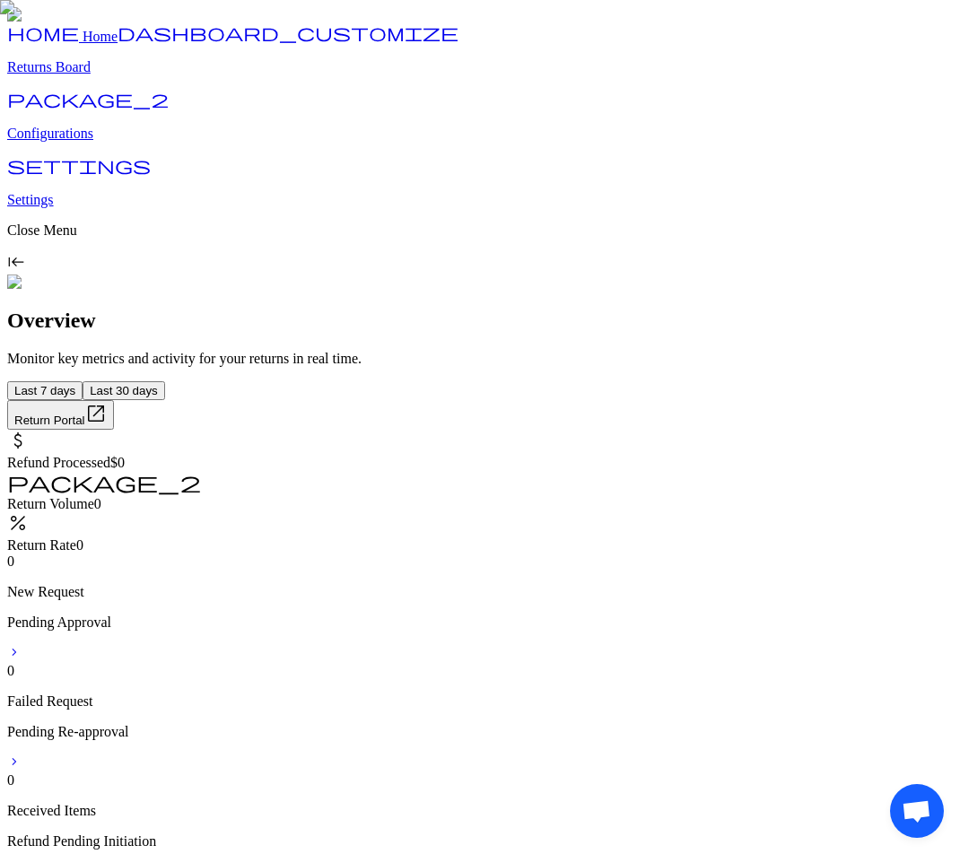
click at [74, 142] on p "Configurations" at bounding box center [480, 134] width 946 height 16
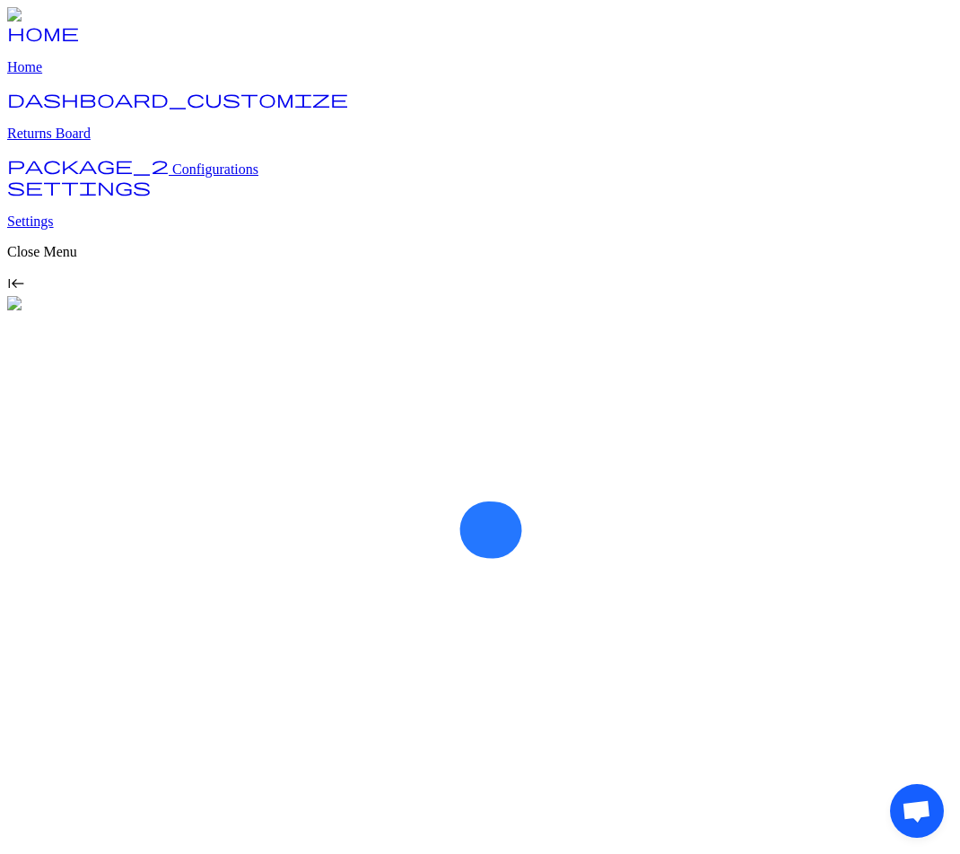
click at [172, 177] on span "Configurations" at bounding box center [215, 169] width 86 height 15
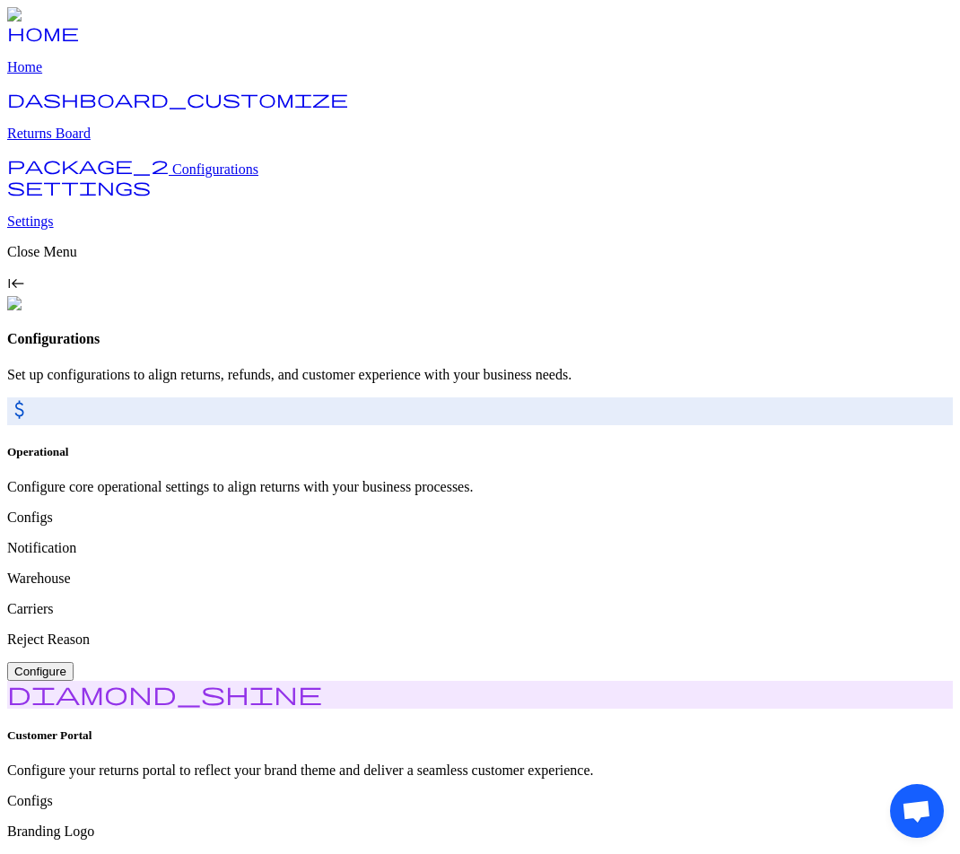
click at [88, 142] on p "Returns Board" at bounding box center [480, 134] width 946 height 16
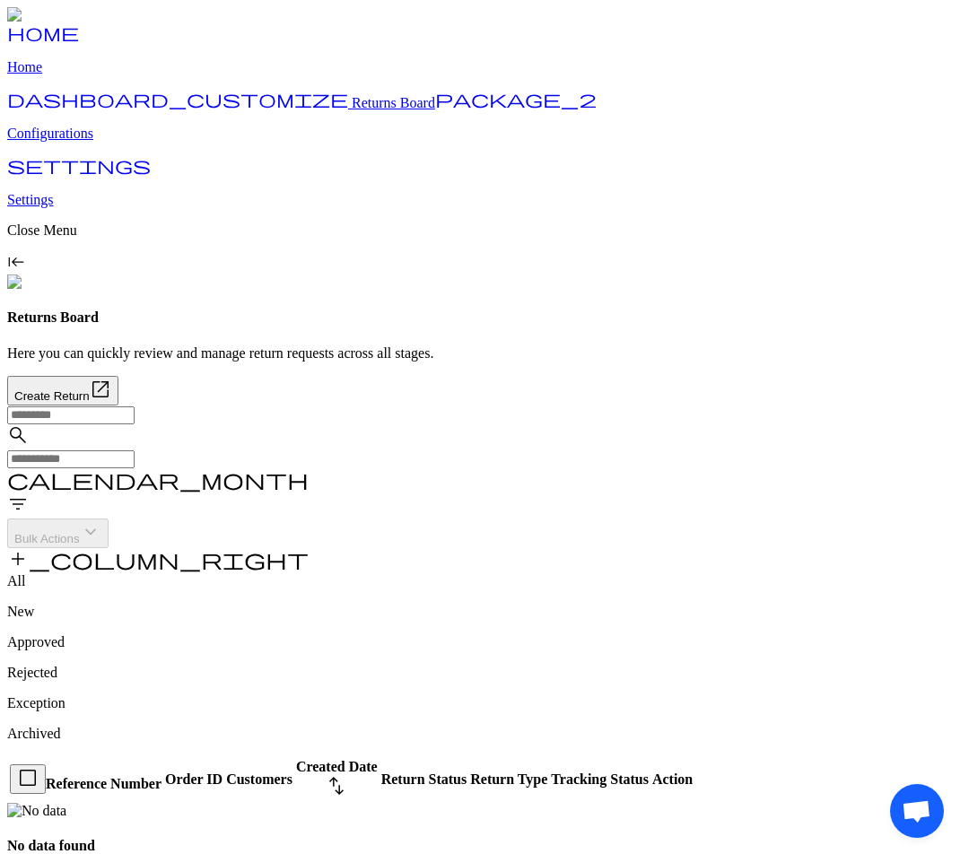
click at [108, 142] on p "Configurations" at bounding box center [480, 134] width 946 height 16
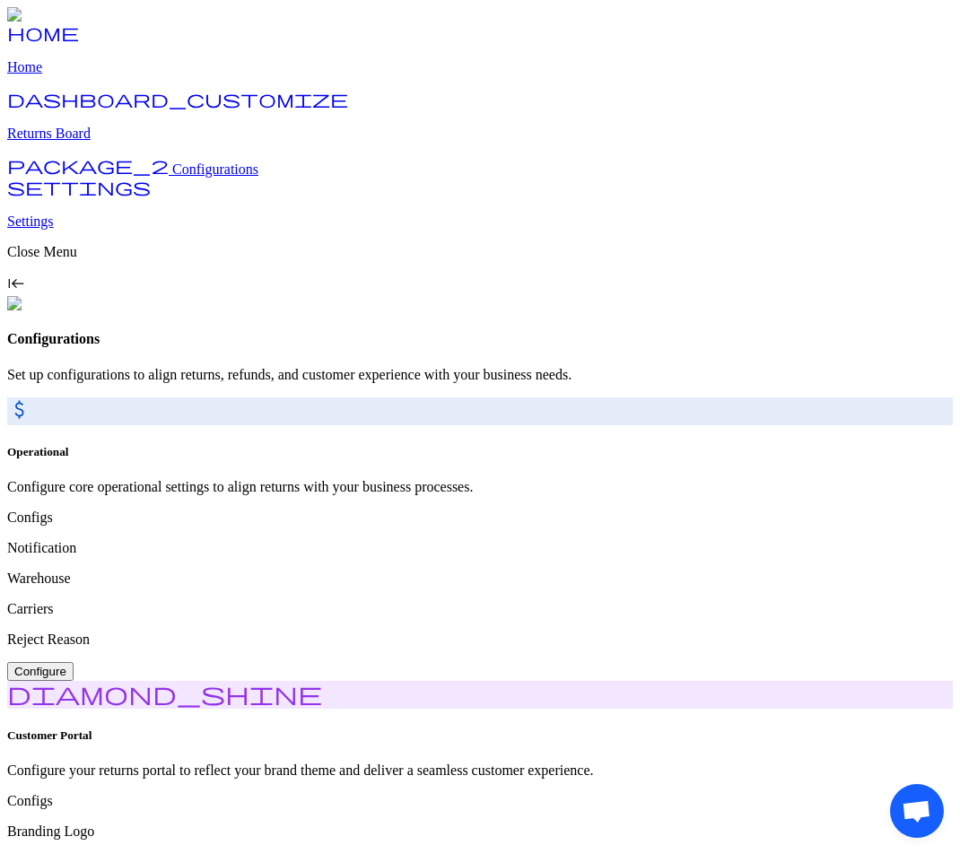
click at [108, 142] on p "Returns Board" at bounding box center [480, 134] width 946 height 16
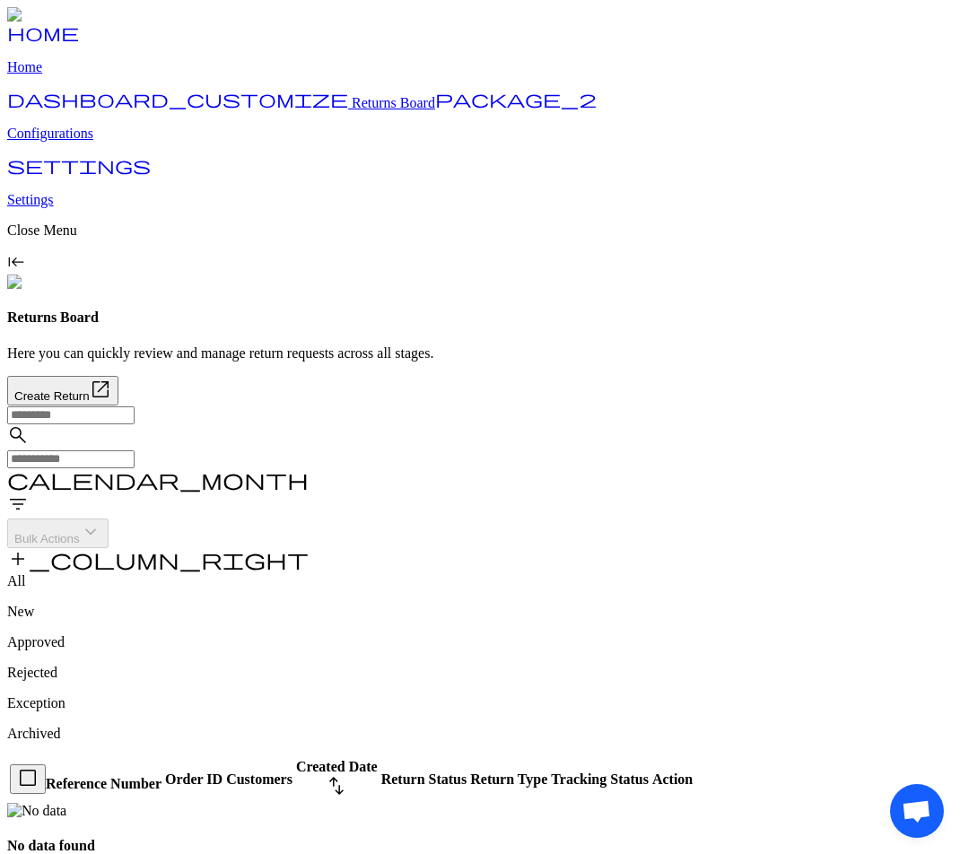
click at [71, 75] on p "Home" at bounding box center [480, 67] width 946 height 16
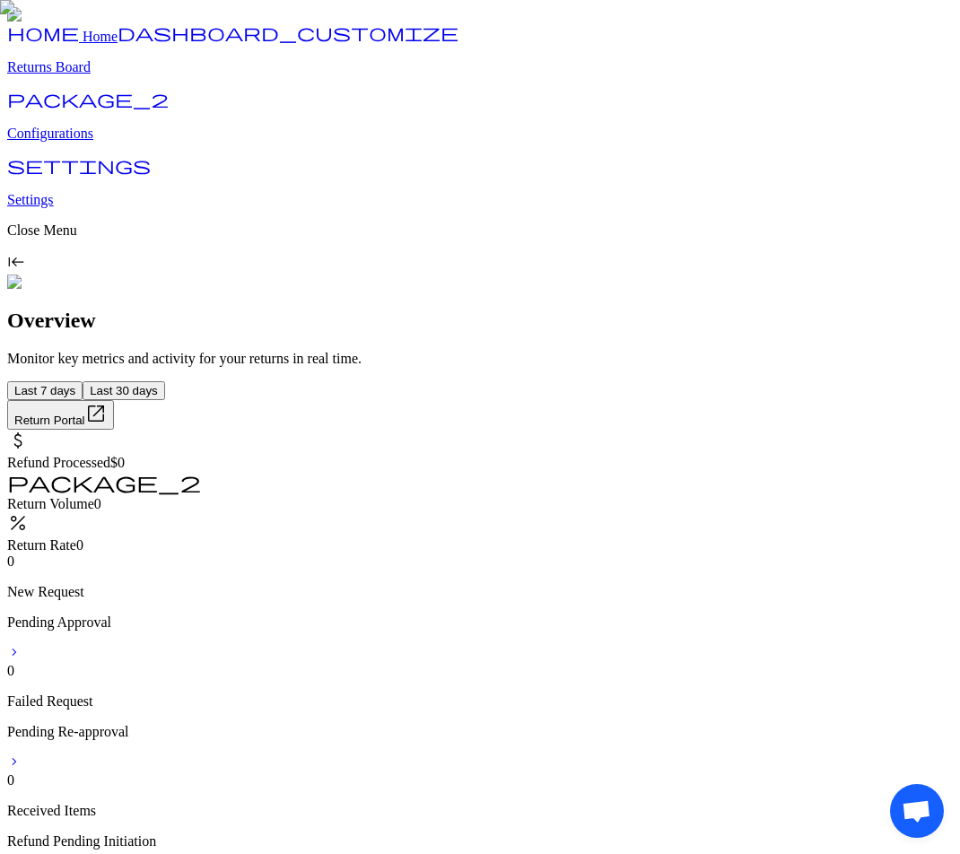
click at [93, 142] on p "Configurations" at bounding box center [480, 134] width 946 height 16
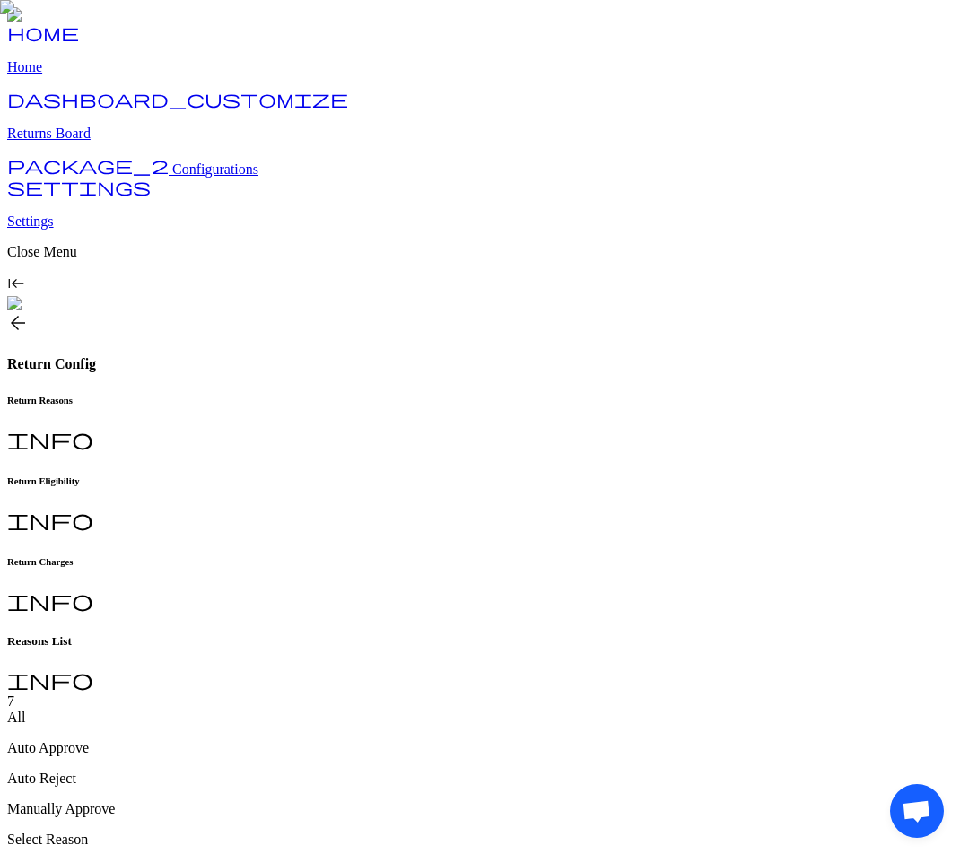
click at [492, 476] on div "Return Eligibility info" at bounding box center [480, 505] width 946 height 58
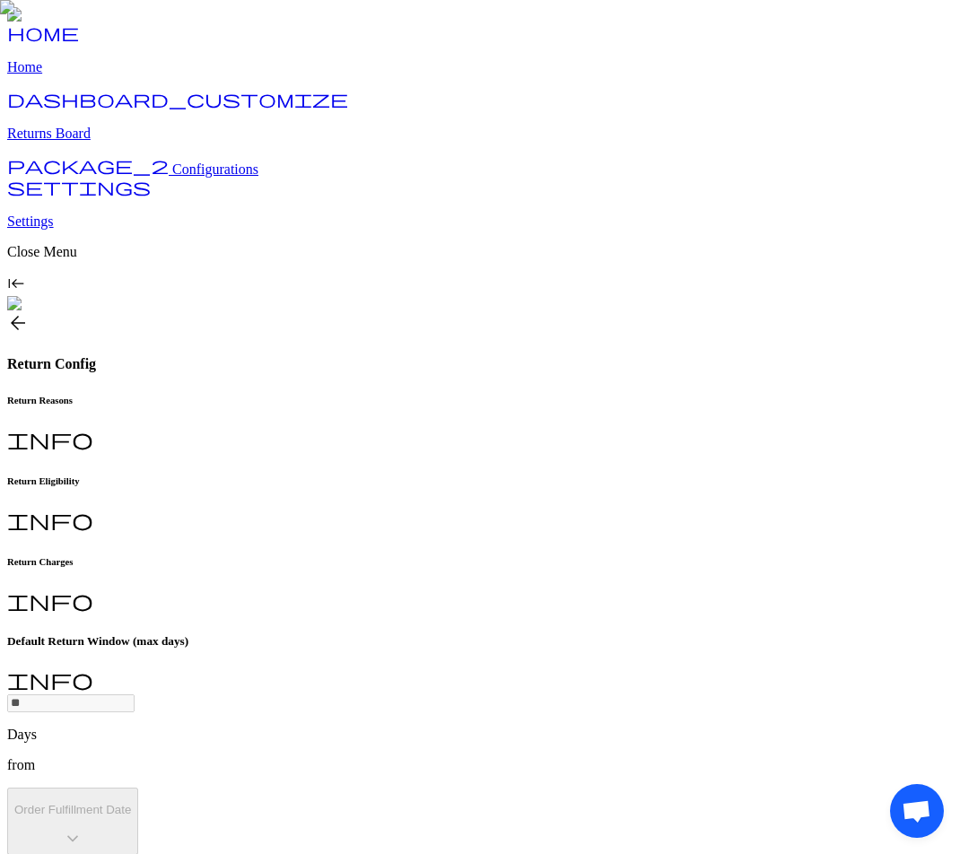
click at [590, 556] on h6 "Return Charges" at bounding box center [480, 561] width 946 height 11
click at [29, 312] on span "arrow_back" at bounding box center [18, 323] width 22 height 22
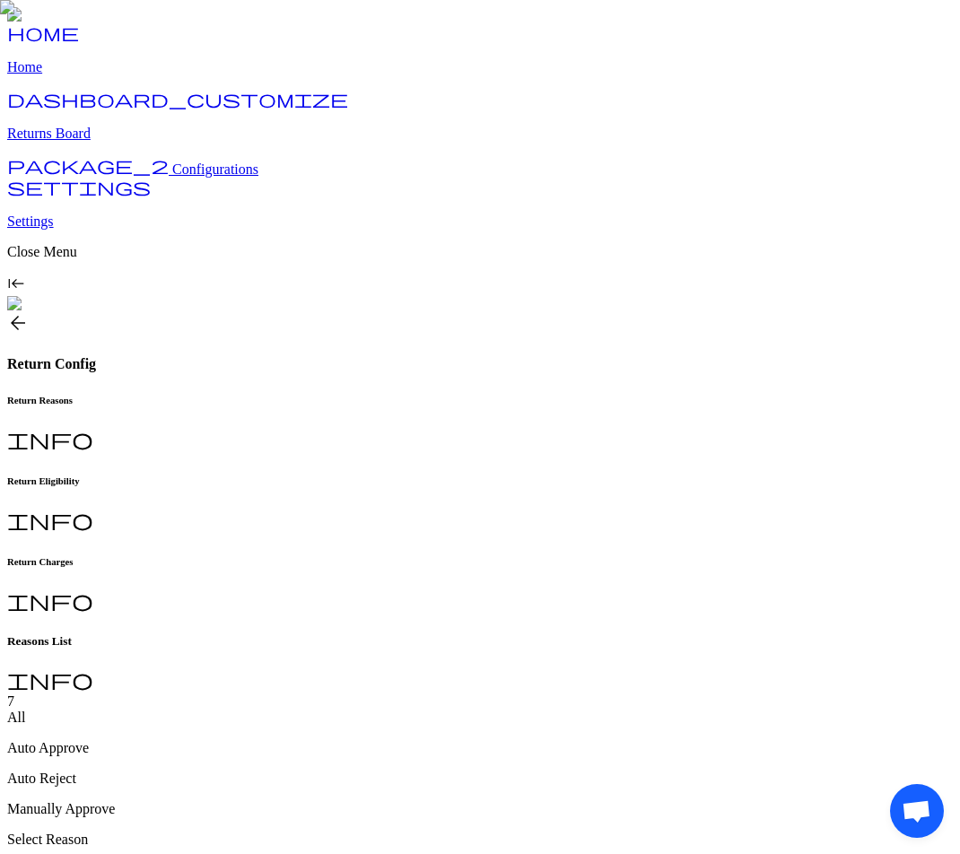
click at [459, 476] on h6 "Return Eligibility" at bounding box center [480, 481] width 946 height 11
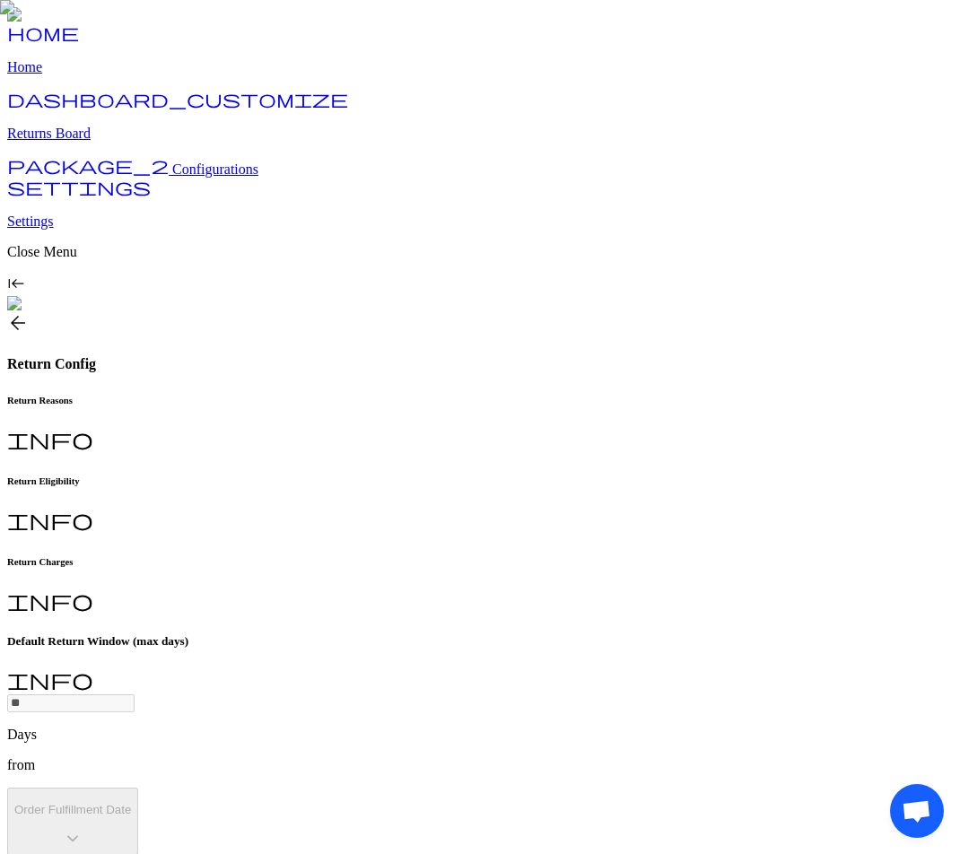
click at [594, 556] on h6 "Return Charges" at bounding box center [480, 561] width 946 height 11
click at [172, 177] on span "Configurations" at bounding box center [215, 169] width 86 height 15
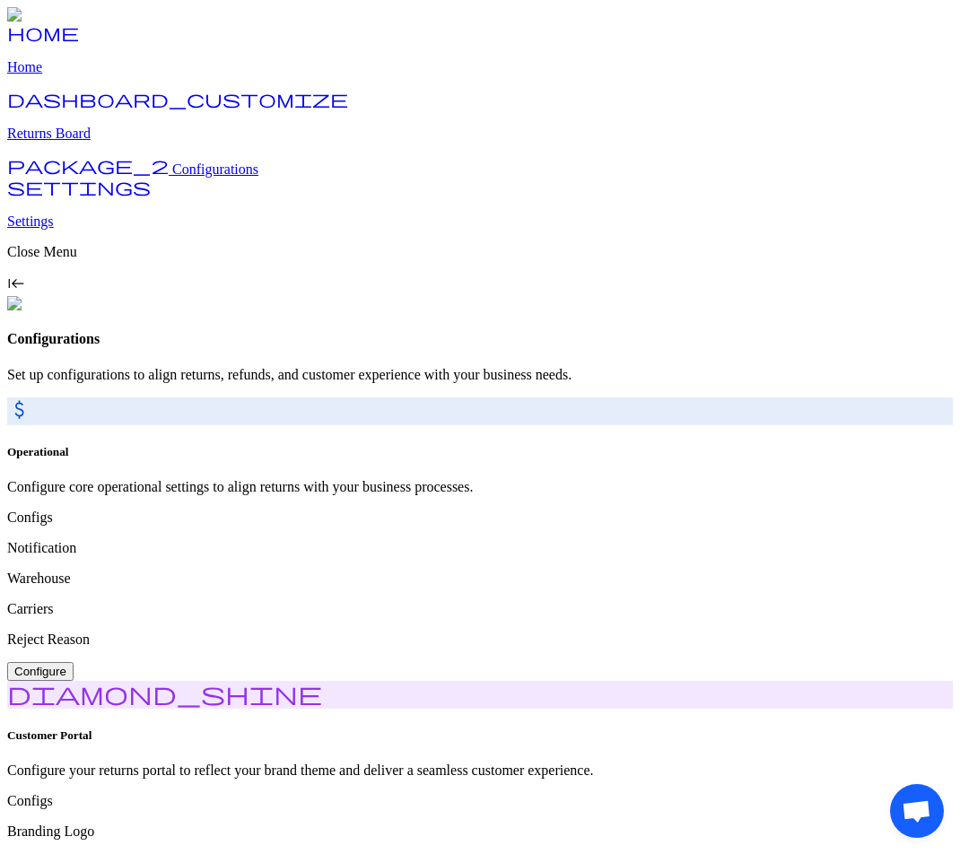
click at [74, 75] on p "Home" at bounding box center [480, 67] width 946 height 16
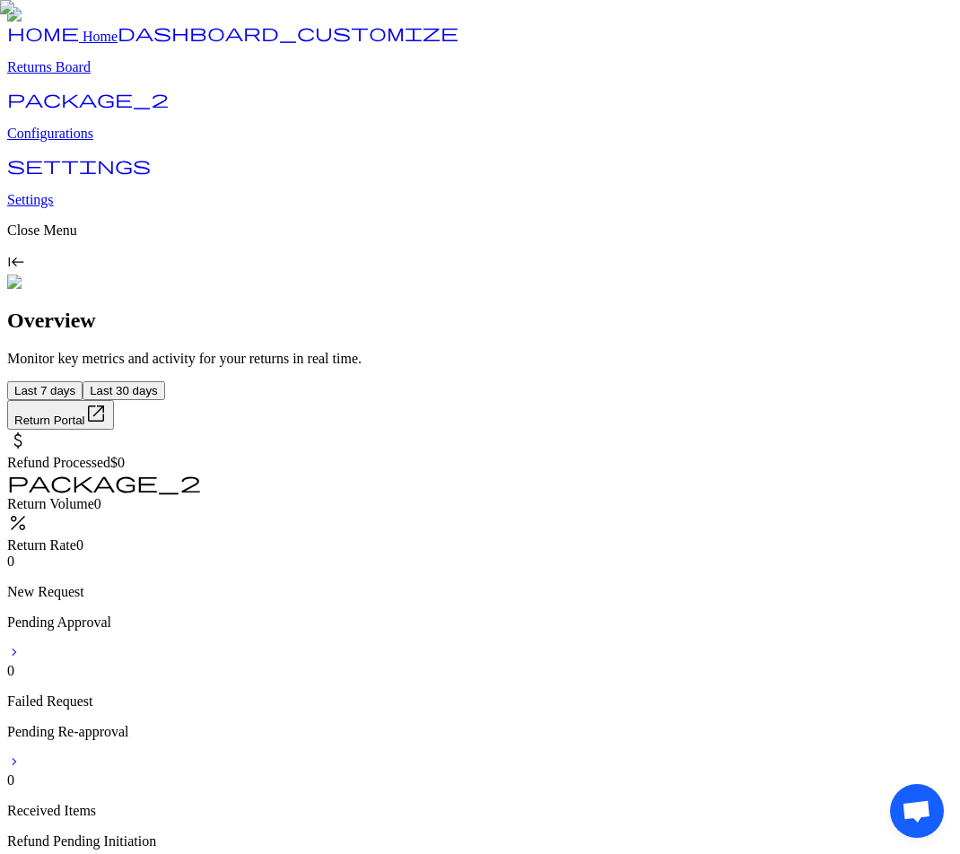
click at [92, 75] on p "Returns Board" at bounding box center [480, 67] width 946 height 16
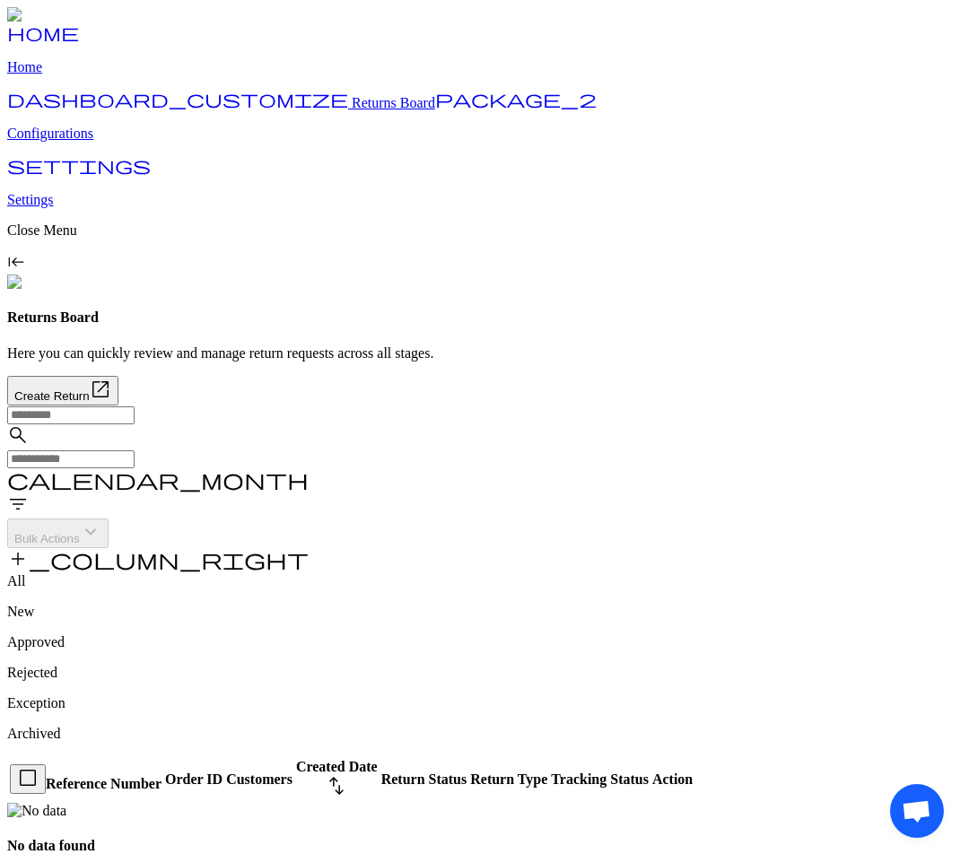
click at [83, 142] on p "Configurations" at bounding box center [480, 134] width 946 height 16
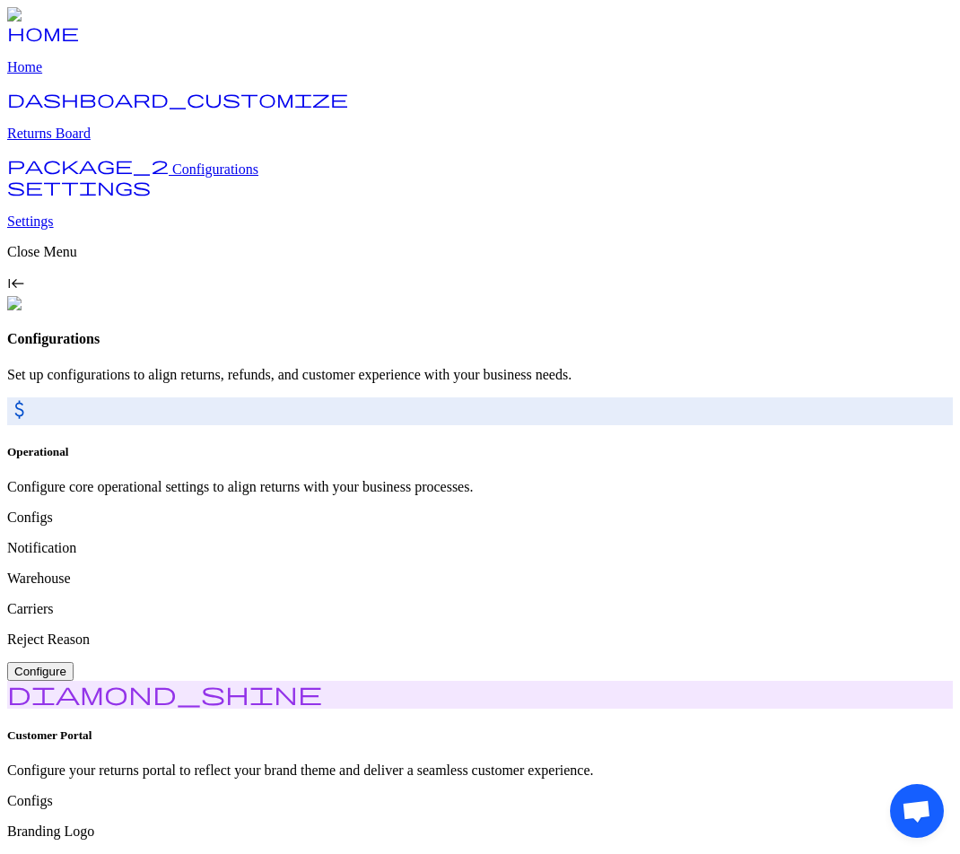
click at [104, 142] on p "Returns Board" at bounding box center [480, 134] width 946 height 16
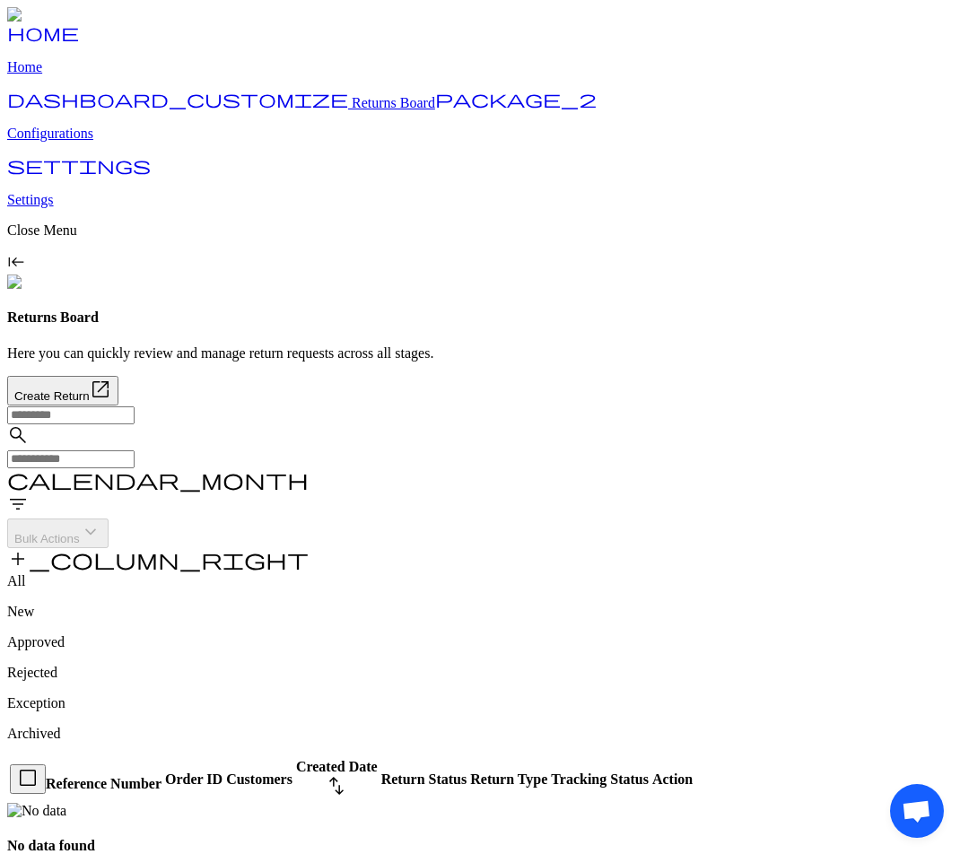
click at [99, 142] on p "Configurations" at bounding box center [480, 134] width 946 height 16
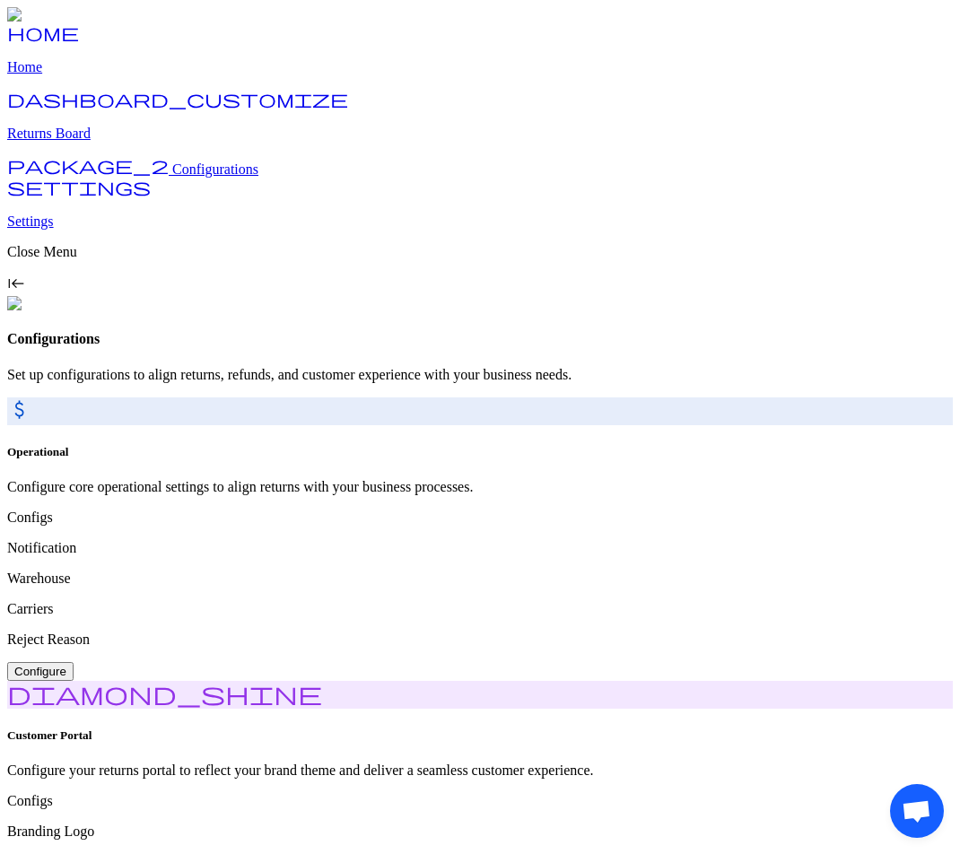
click at [74, 662] on button "Configure" at bounding box center [40, 671] width 66 height 19
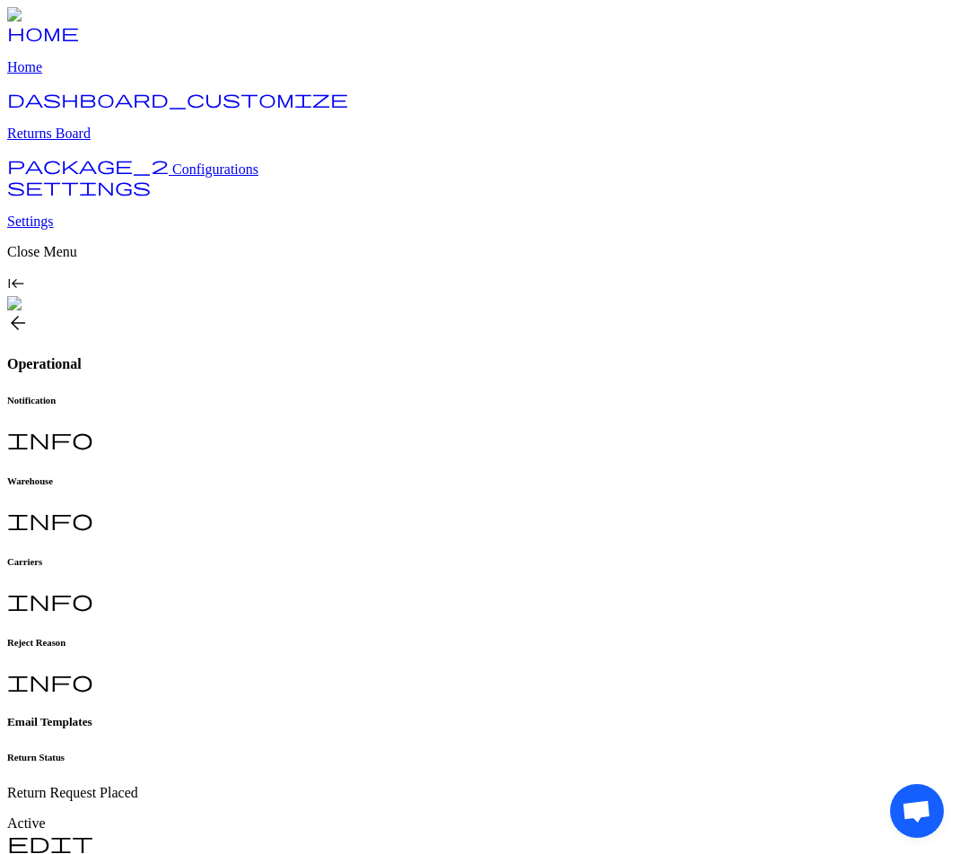
click at [29, 312] on span "arrow_back" at bounding box center [18, 323] width 22 height 22
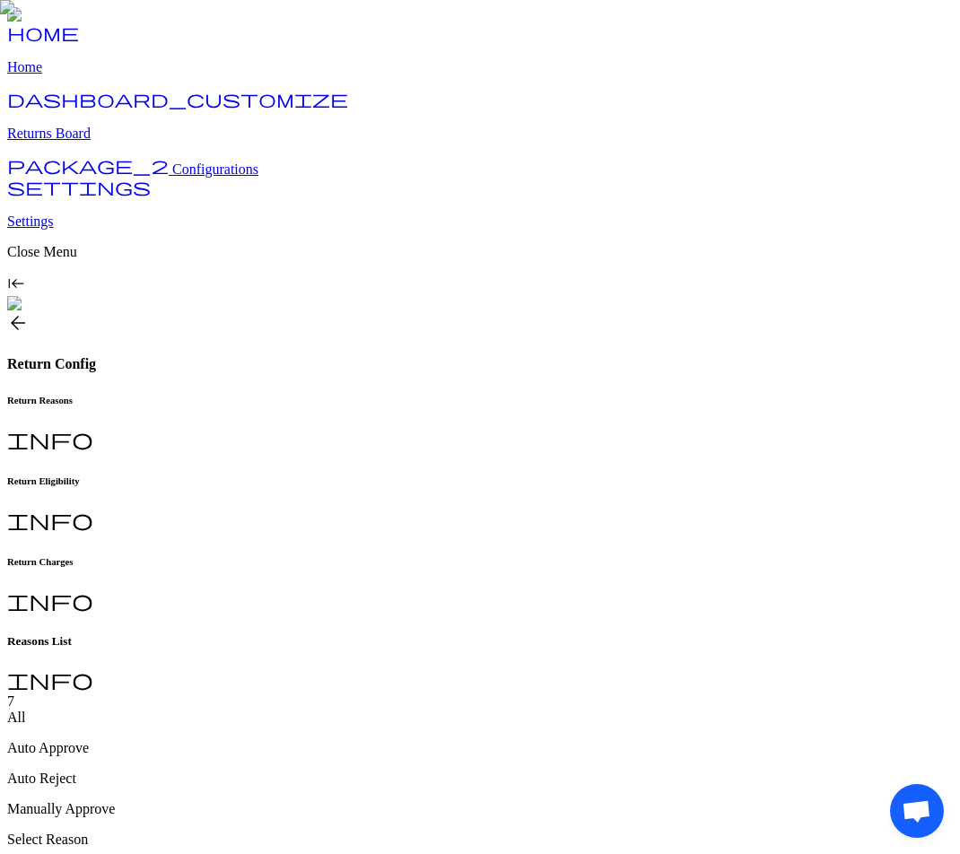
click at [85, 75] on p "Home" at bounding box center [480, 67] width 946 height 16
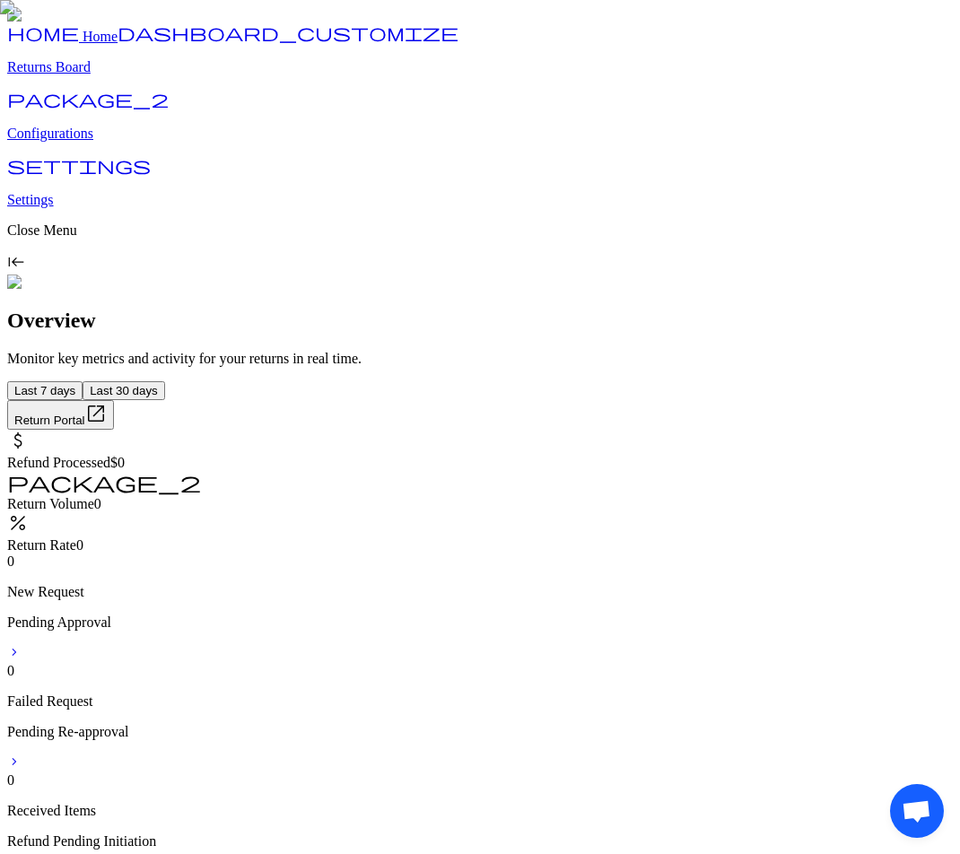
click at [100, 75] on p "Returns Board" at bounding box center [480, 67] width 946 height 16
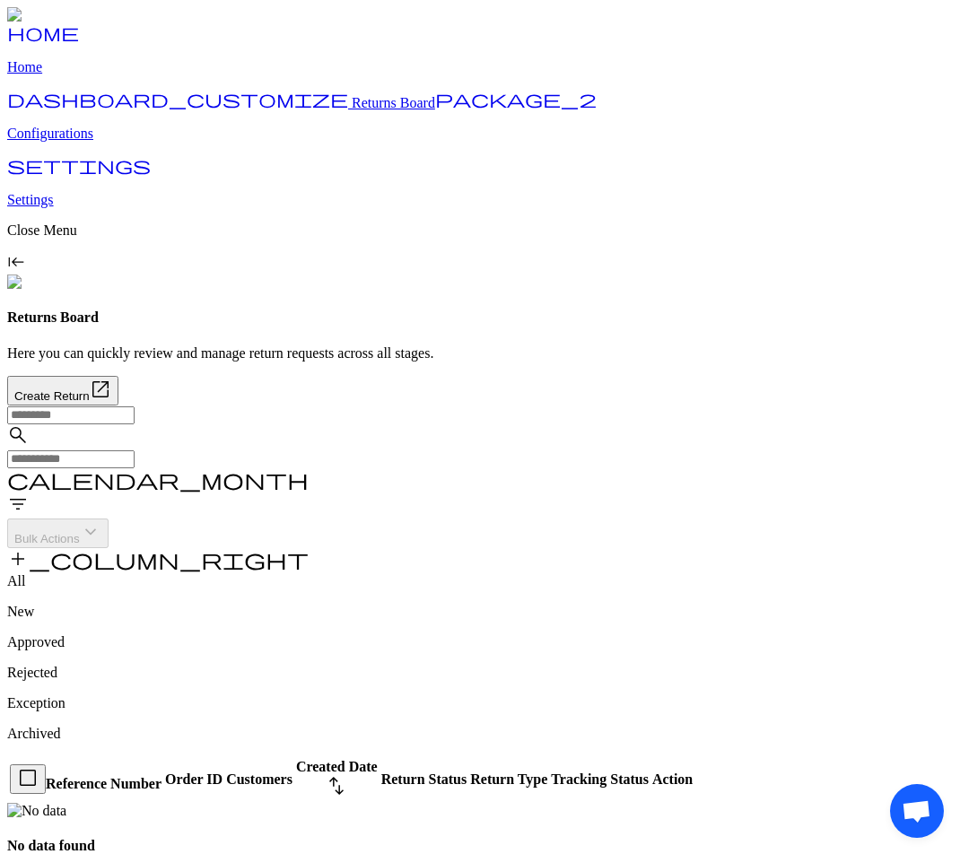
click at [108, 142] on p "Configurations" at bounding box center [480, 134] width 946 height 16
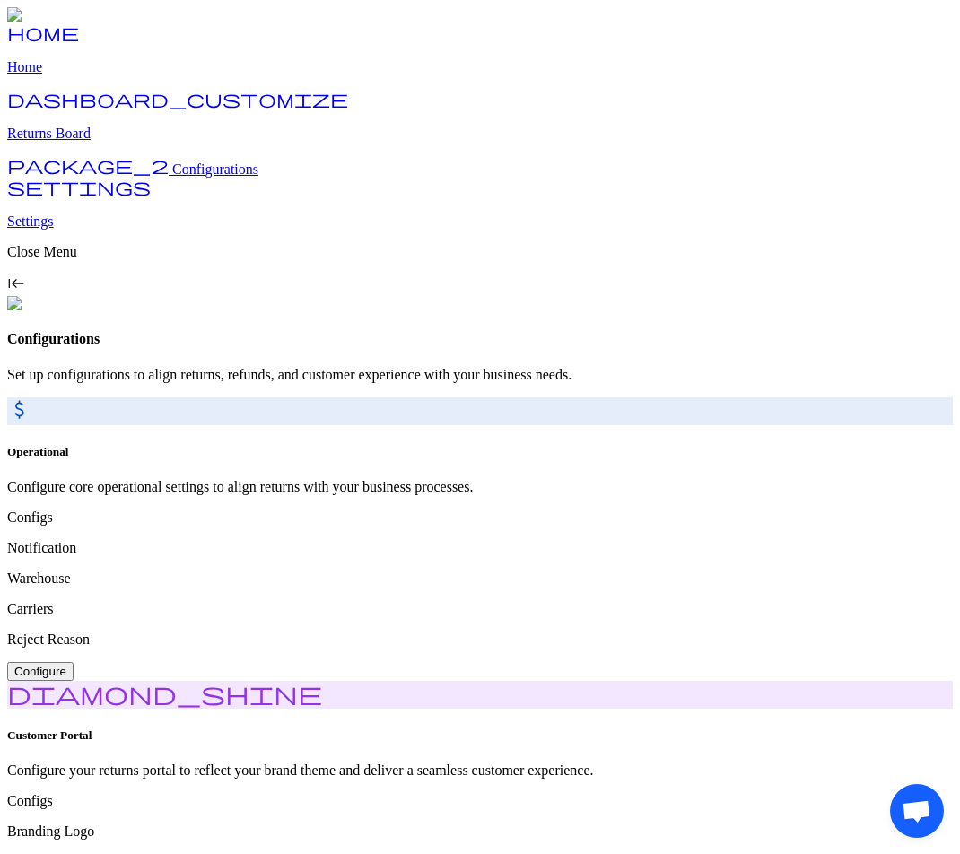
click at [66, 665] on span "Configure" at bounding box center [40, 671] width 52 height 13
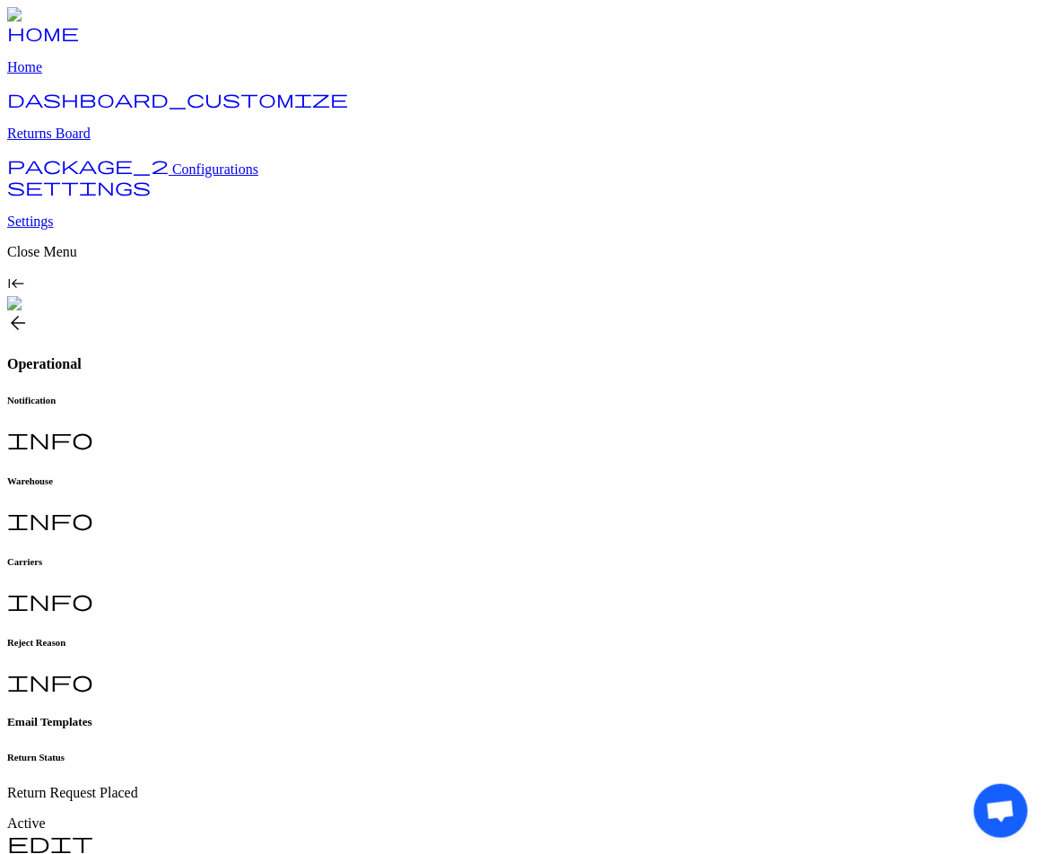
click at [94, 142] on p "Returns Board" at bounding box center [522, 134] width 1030 height 16
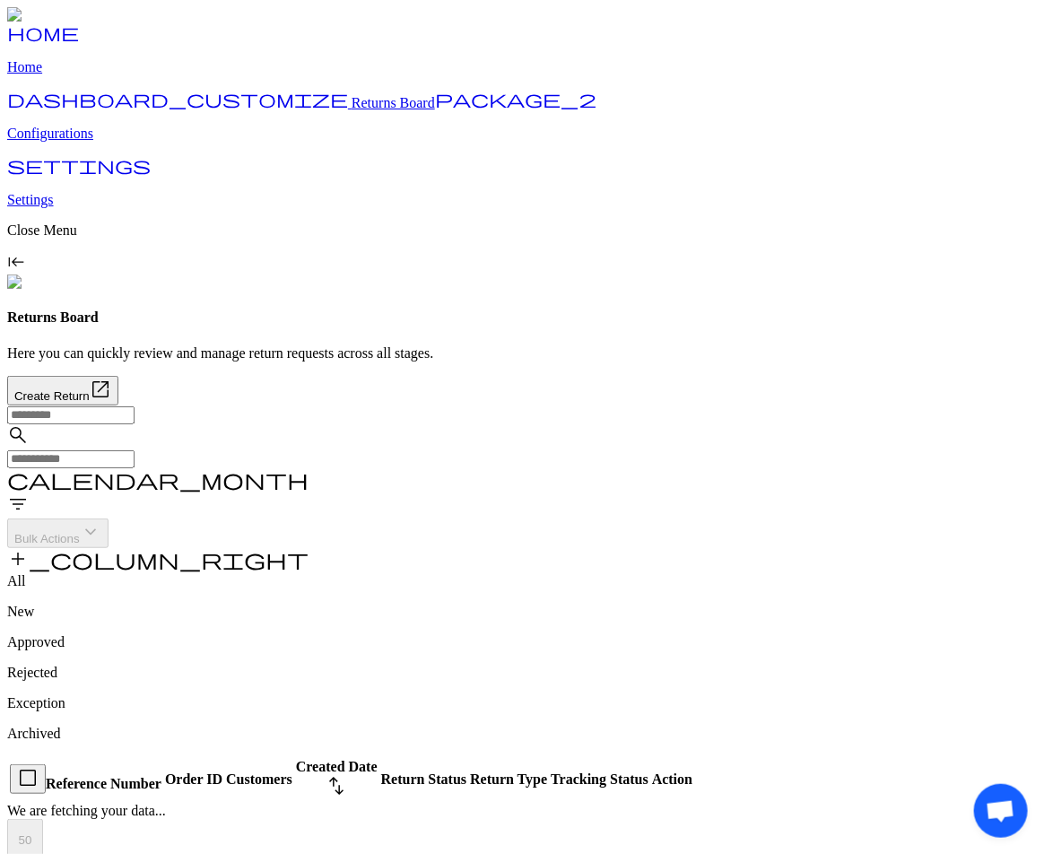
click at [87, 142] on p "Configurations" at bounding box center [522, 134] width 1030 height 16
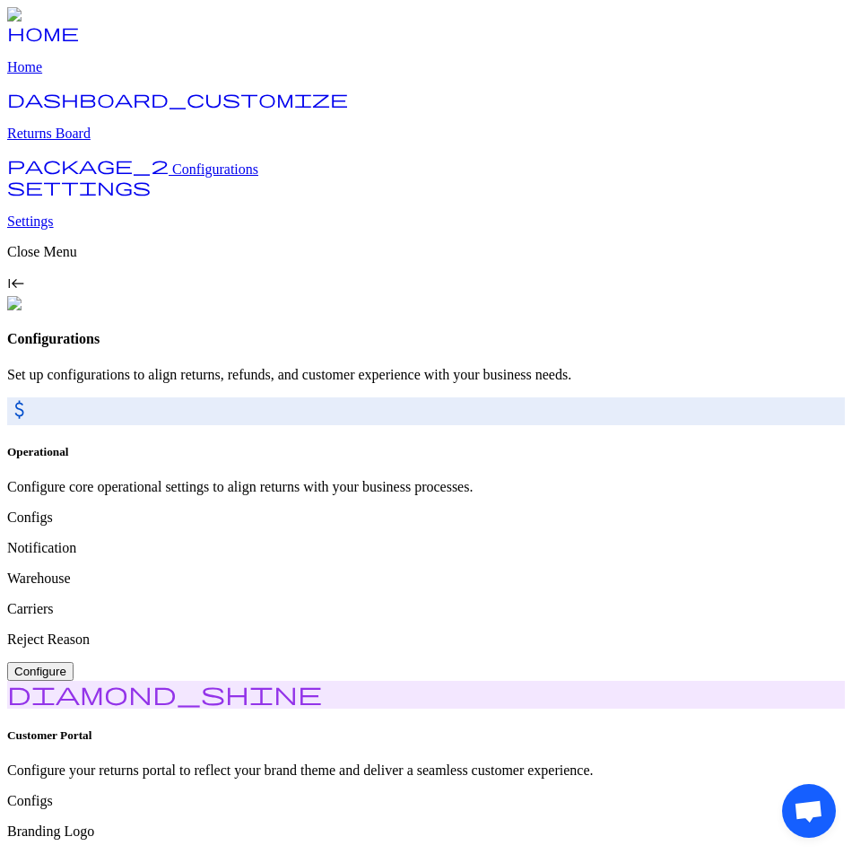
click at [66, 665] on span "Configure" at bounding box center [40, 671] width 52 height 13
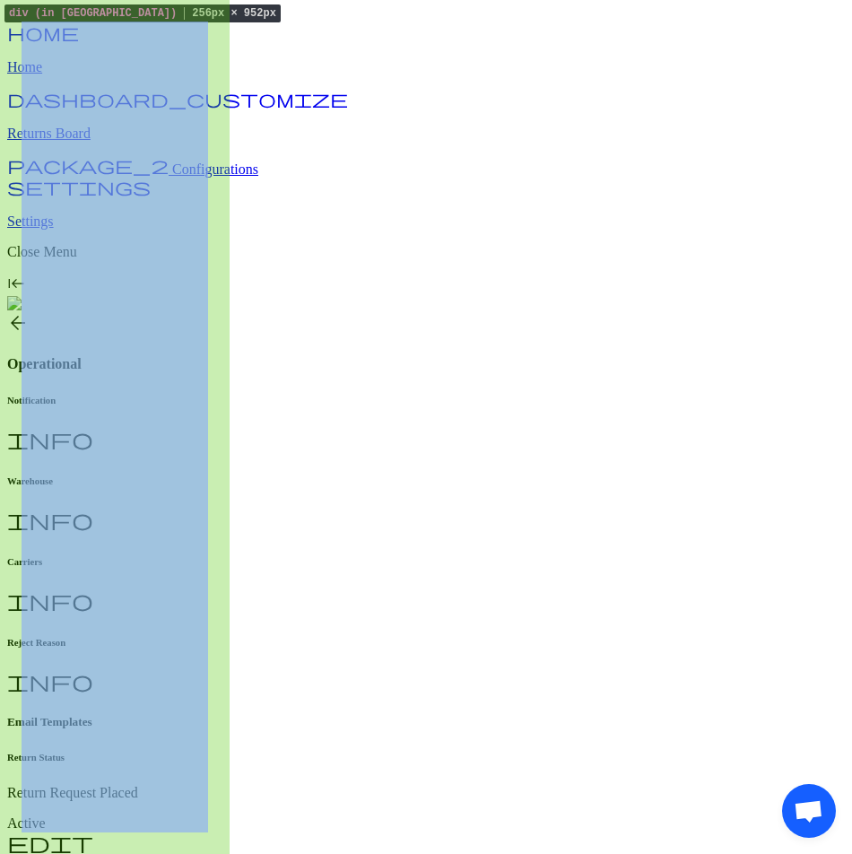
click at [159, 246] on div "home Home dashboard_customize Returns Board package_2 Configurations settings S…" at bounding box center [426, 151] width 838 height 289
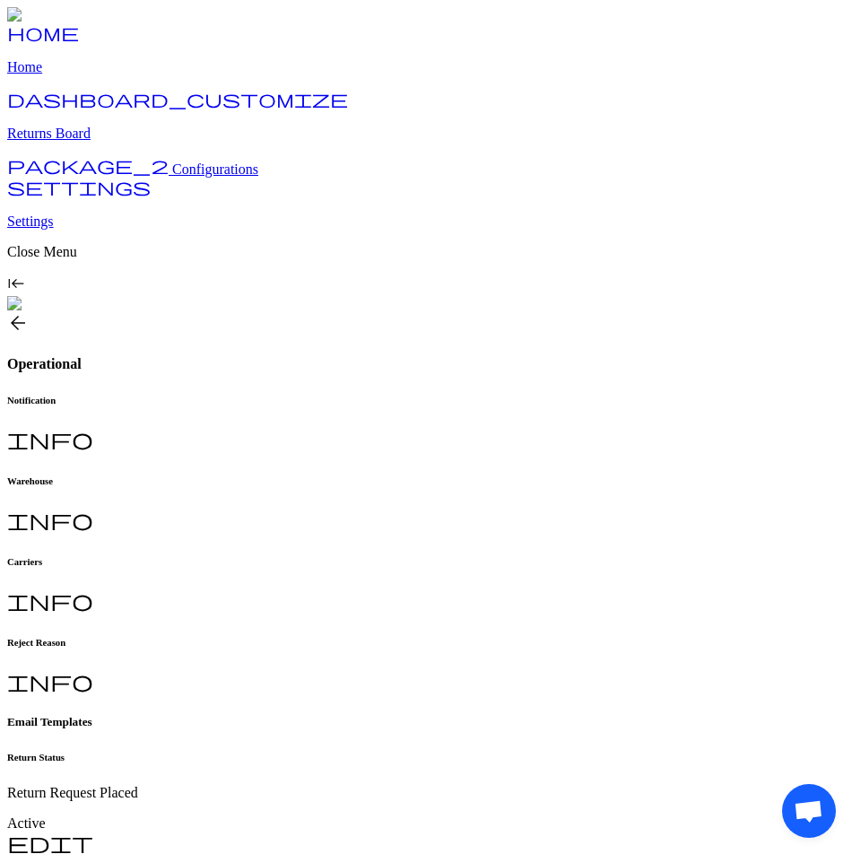
click at [106, 142] on p "Returns Board" at bounding box center [426, 134] width 838 height 16
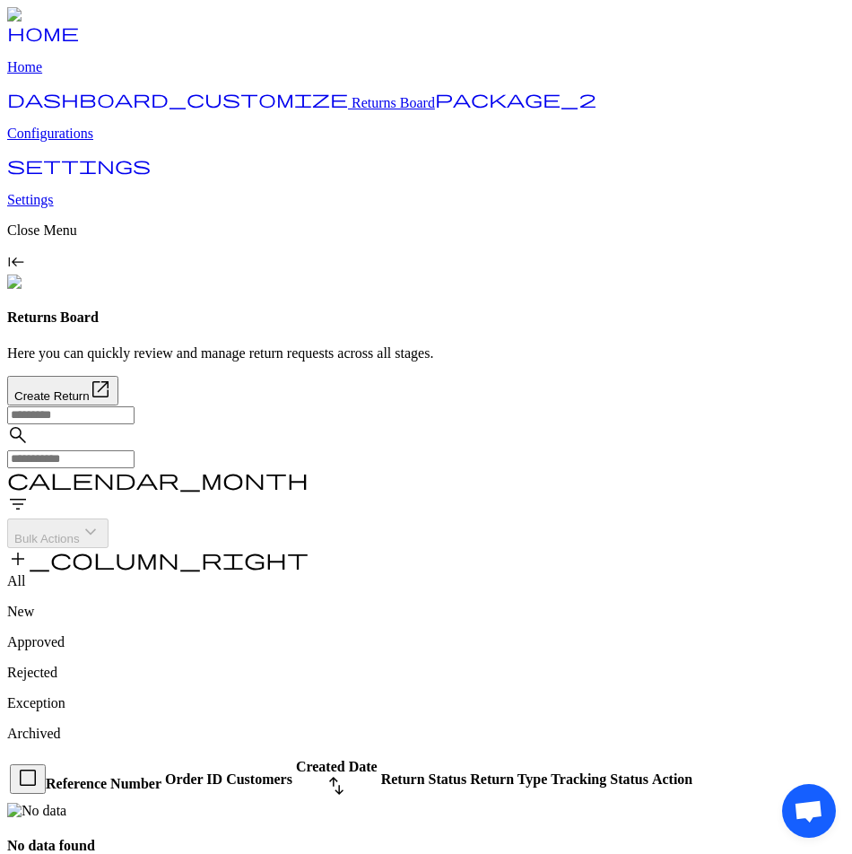
click at [81, 75] on p "Home" at bounding box center [426, 67] width 838 height 16
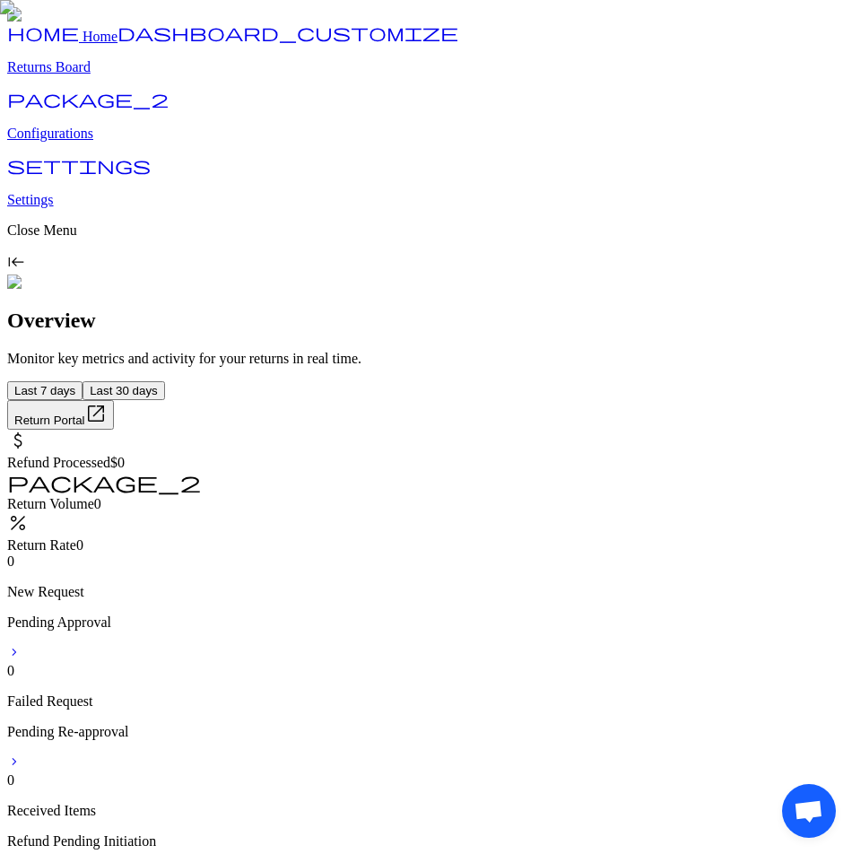
click at [127, 142] on p "Configurations" at bounding box center [426, 134] width 838 height 16
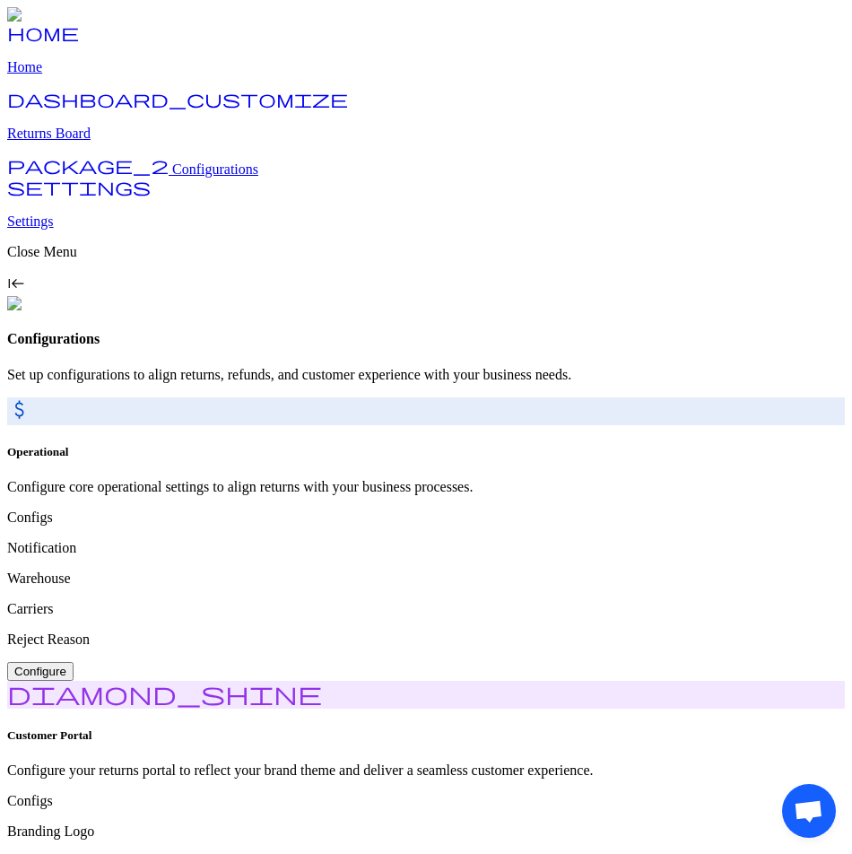
click at [124, 142] on p "Returns Board" at bounding box center [426, 134] width 838 height 16
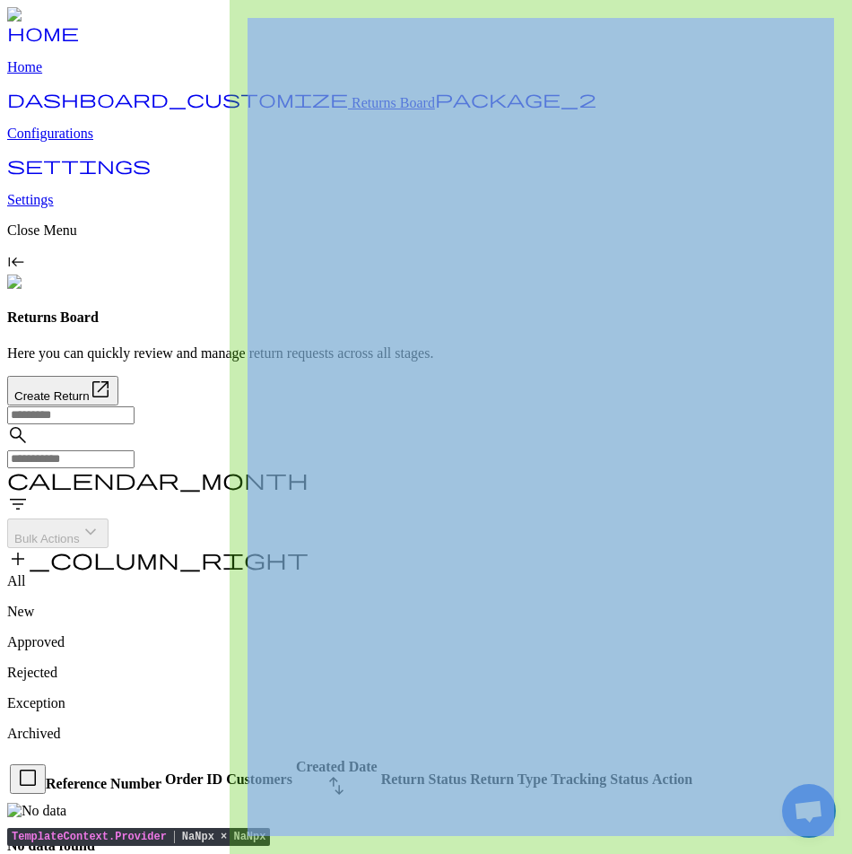
click at [95, 142] on p "Configurations" at bounding box center [426, 134] width 838 height 16
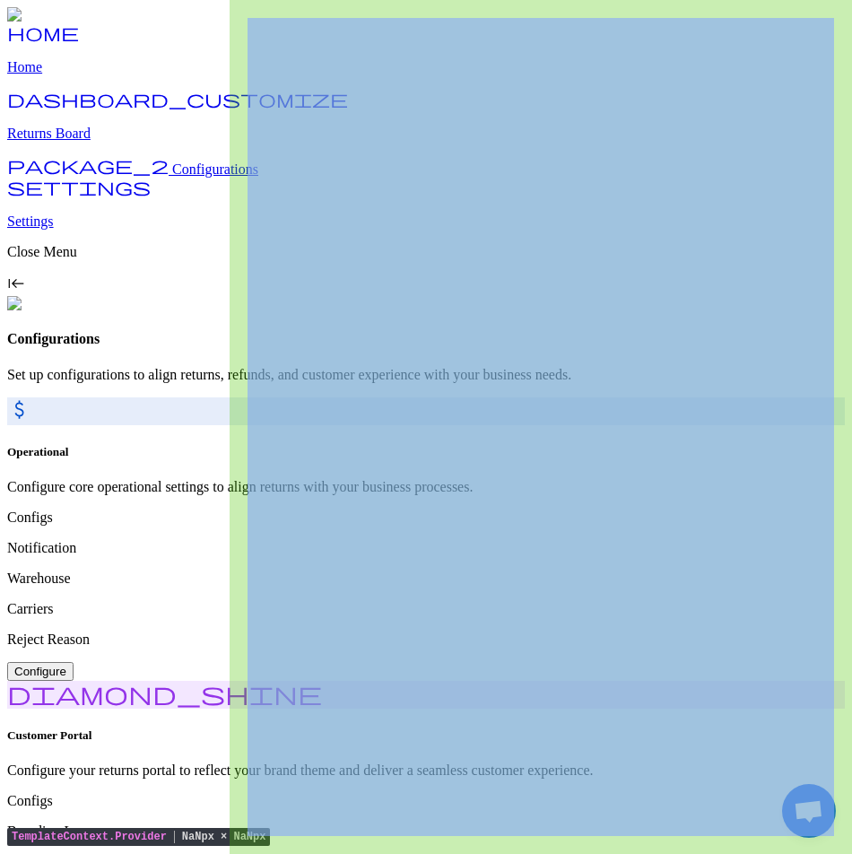
click at [93, 142] on p "Returns Board" at bounding box center [426, 134] width 838 height 16
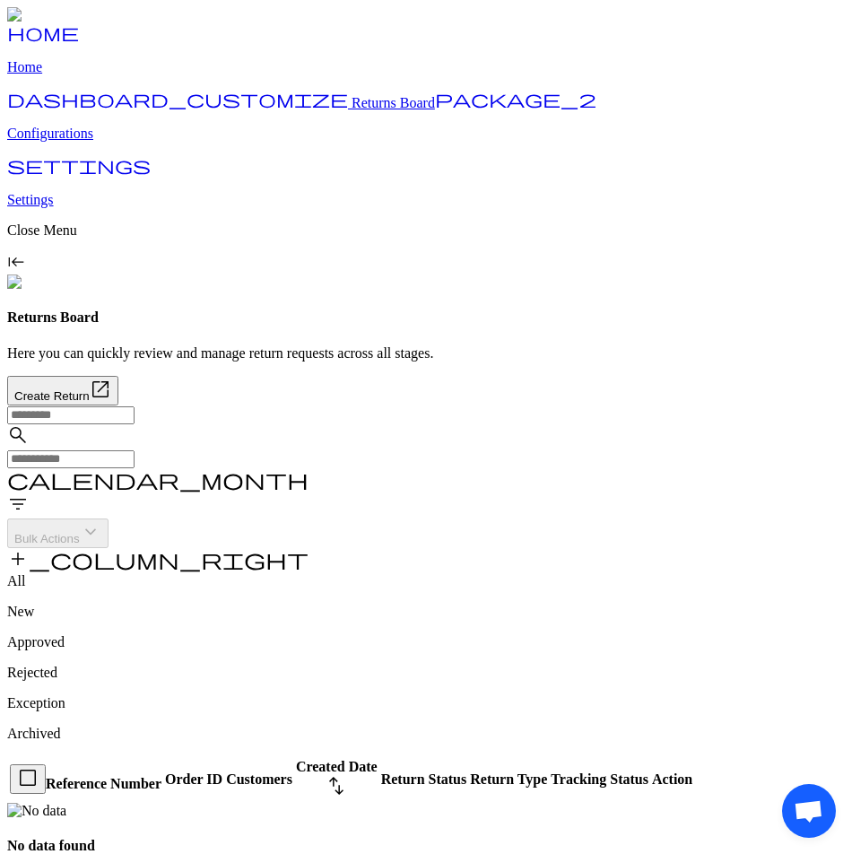
click at [80, 75] on p "Home" at bounding box center [426, 67] width 838 height 16
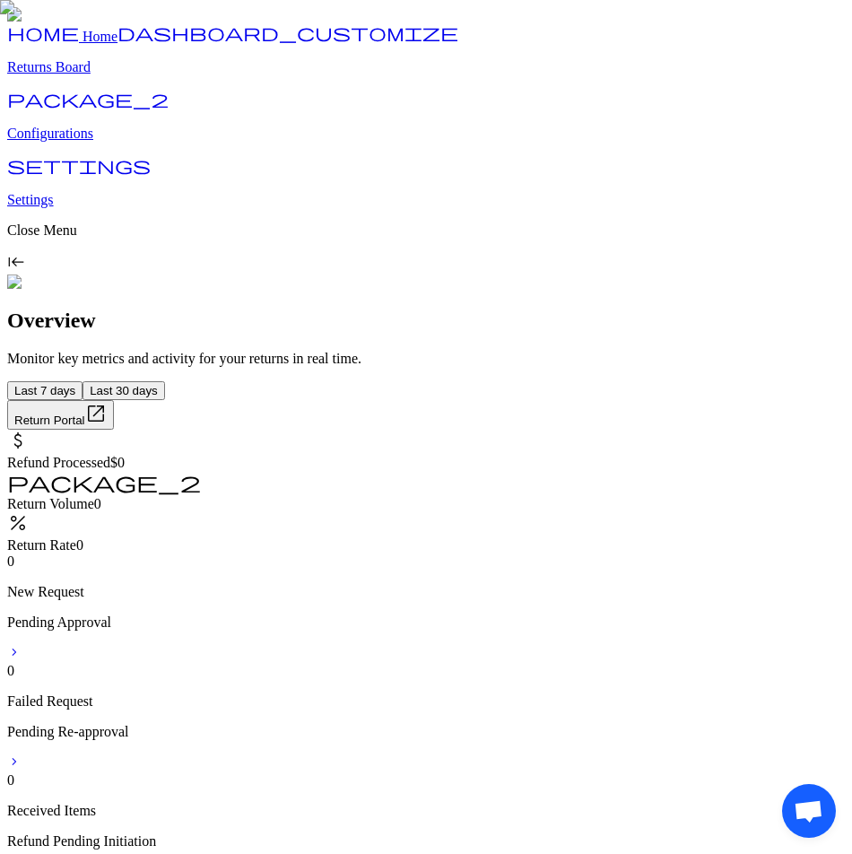
click at [89, 75] on p "Returns Board" at bounding box center [426, 67] width 838 height 16
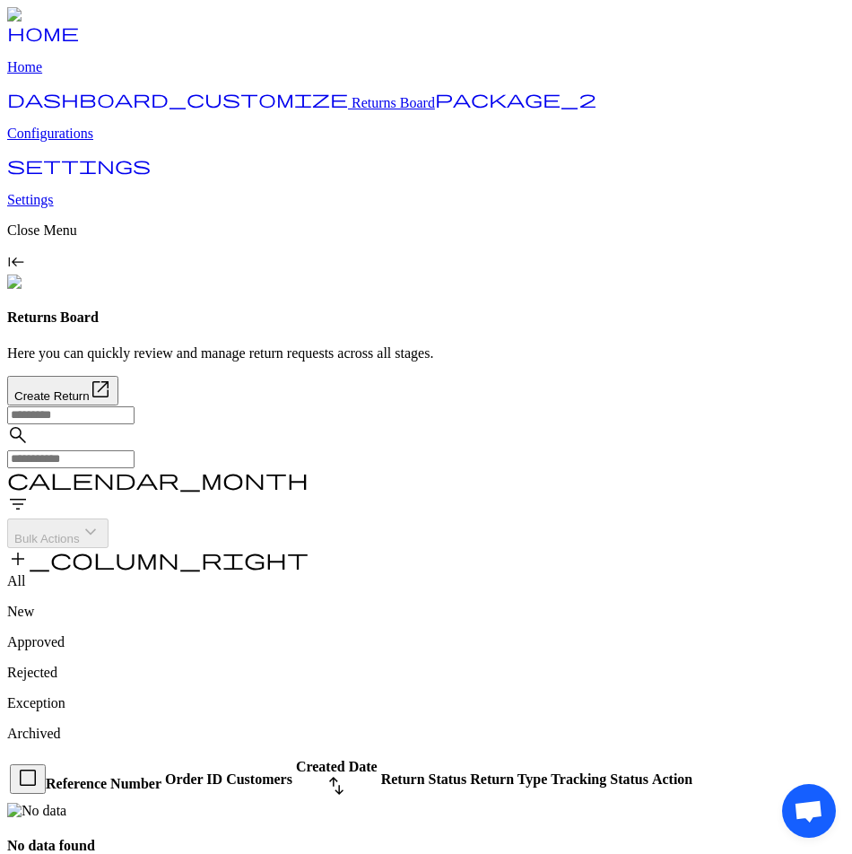
click at [89, 142] on p "Configurations" at bounding box center [426, 134] width 838 height 16
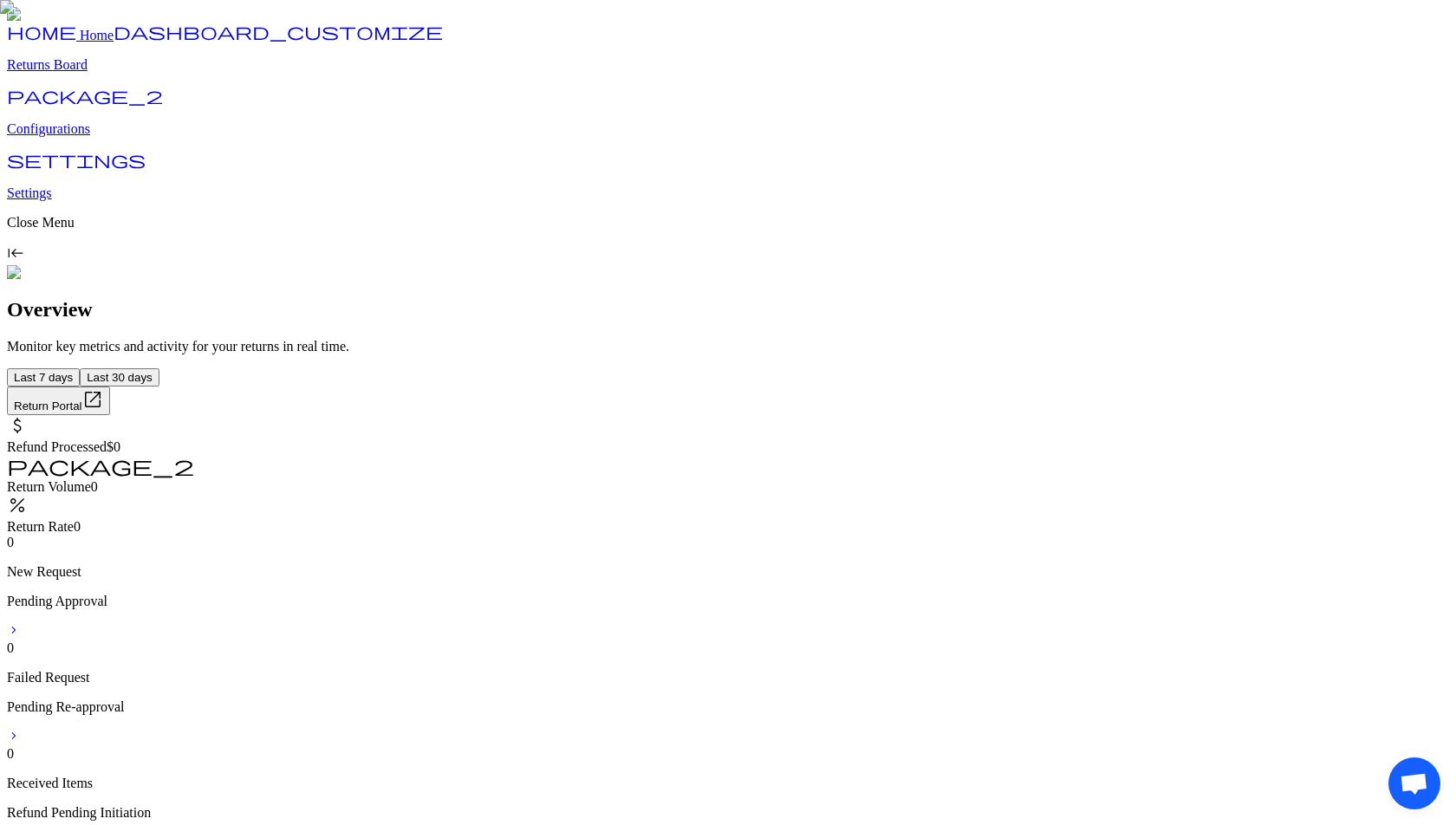
click at [73, 137] on p "Configurations" at bounding box center [727, 129] width 1442 height 15
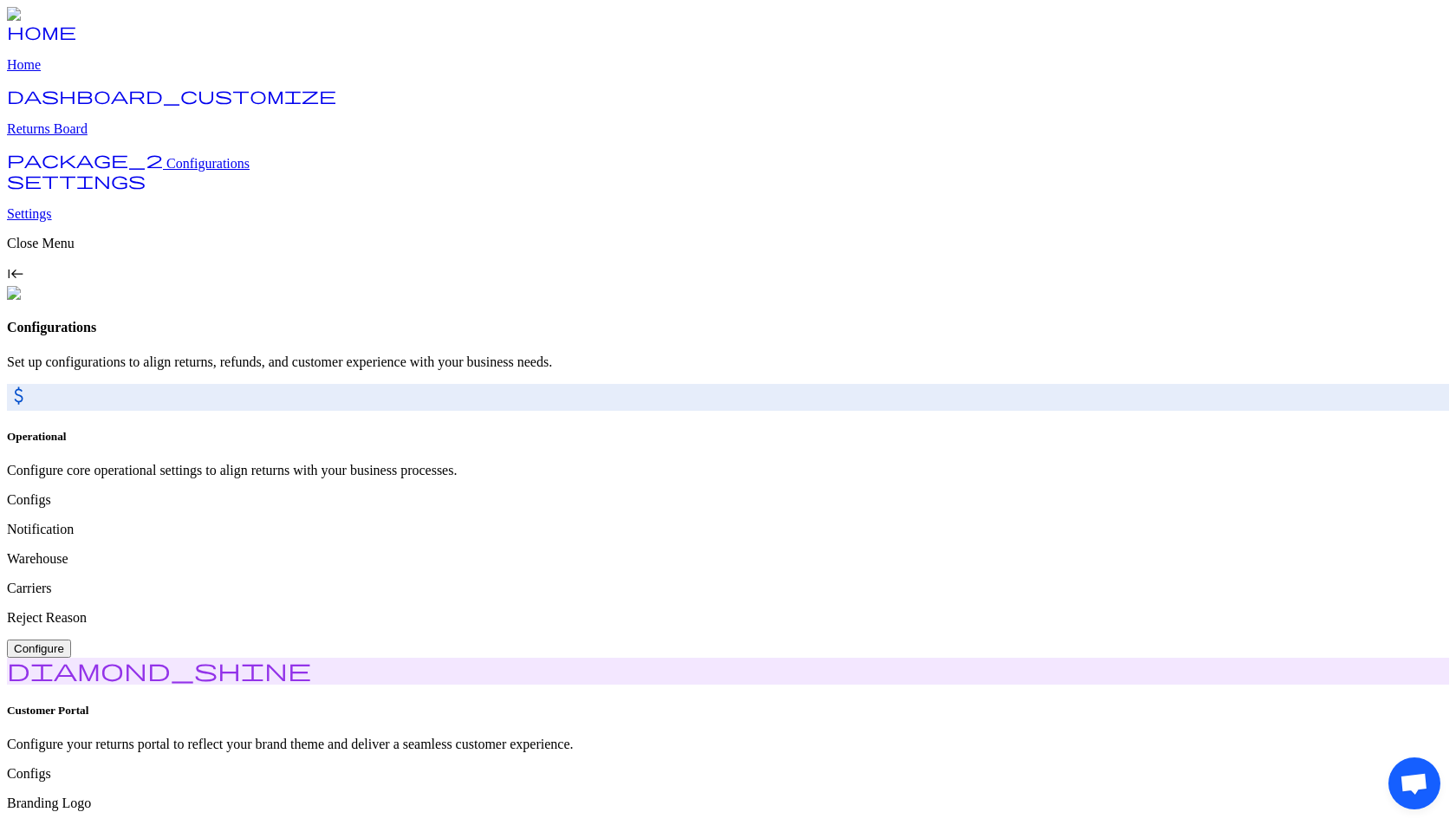
click at [85, 137] on p "Returns Board" at bounding box center [727, 129] width 1442 height 15
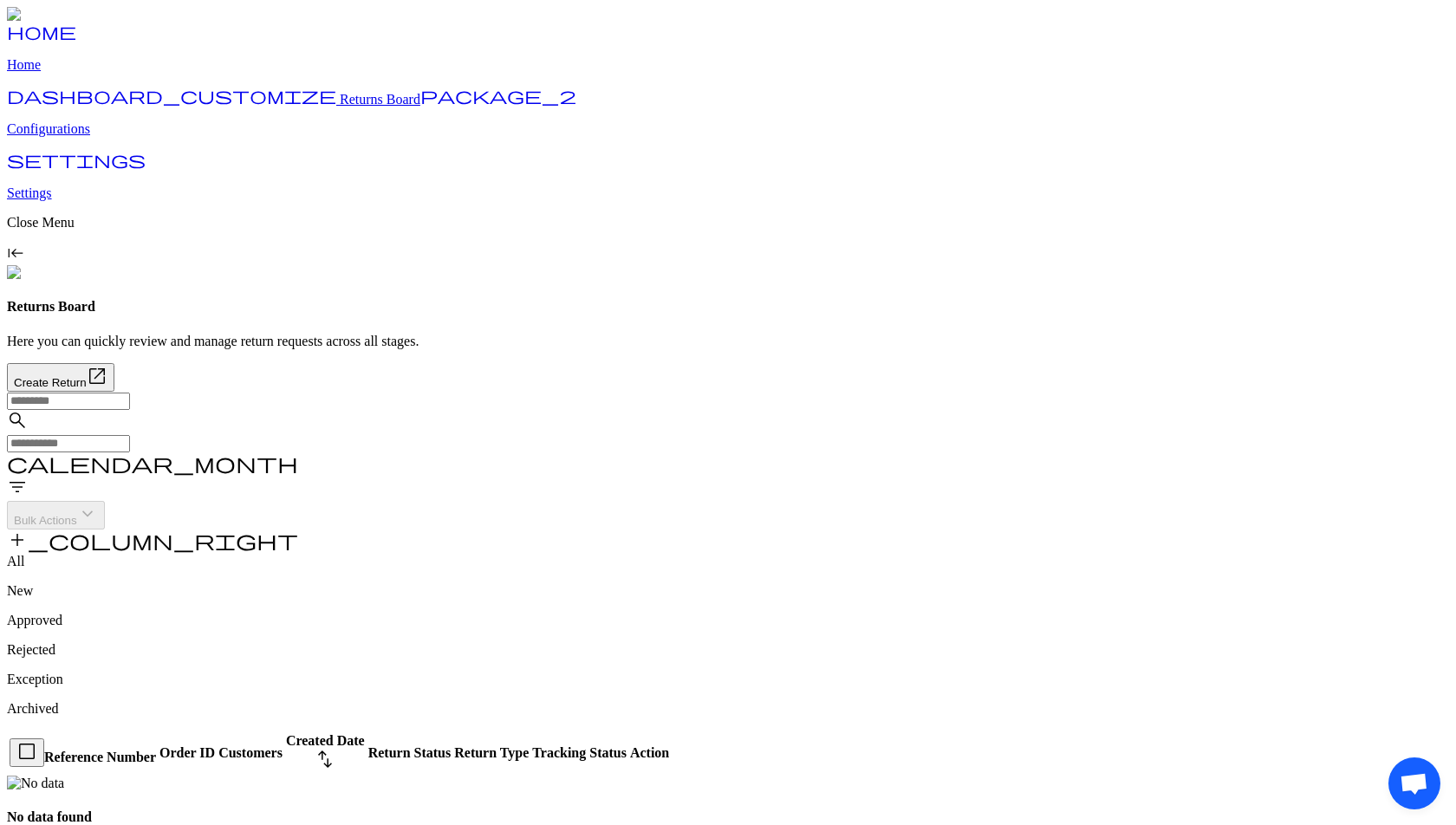
click at [86, 137] on p "Configurations" at bounding box center [727, 129] width 1442 height 15
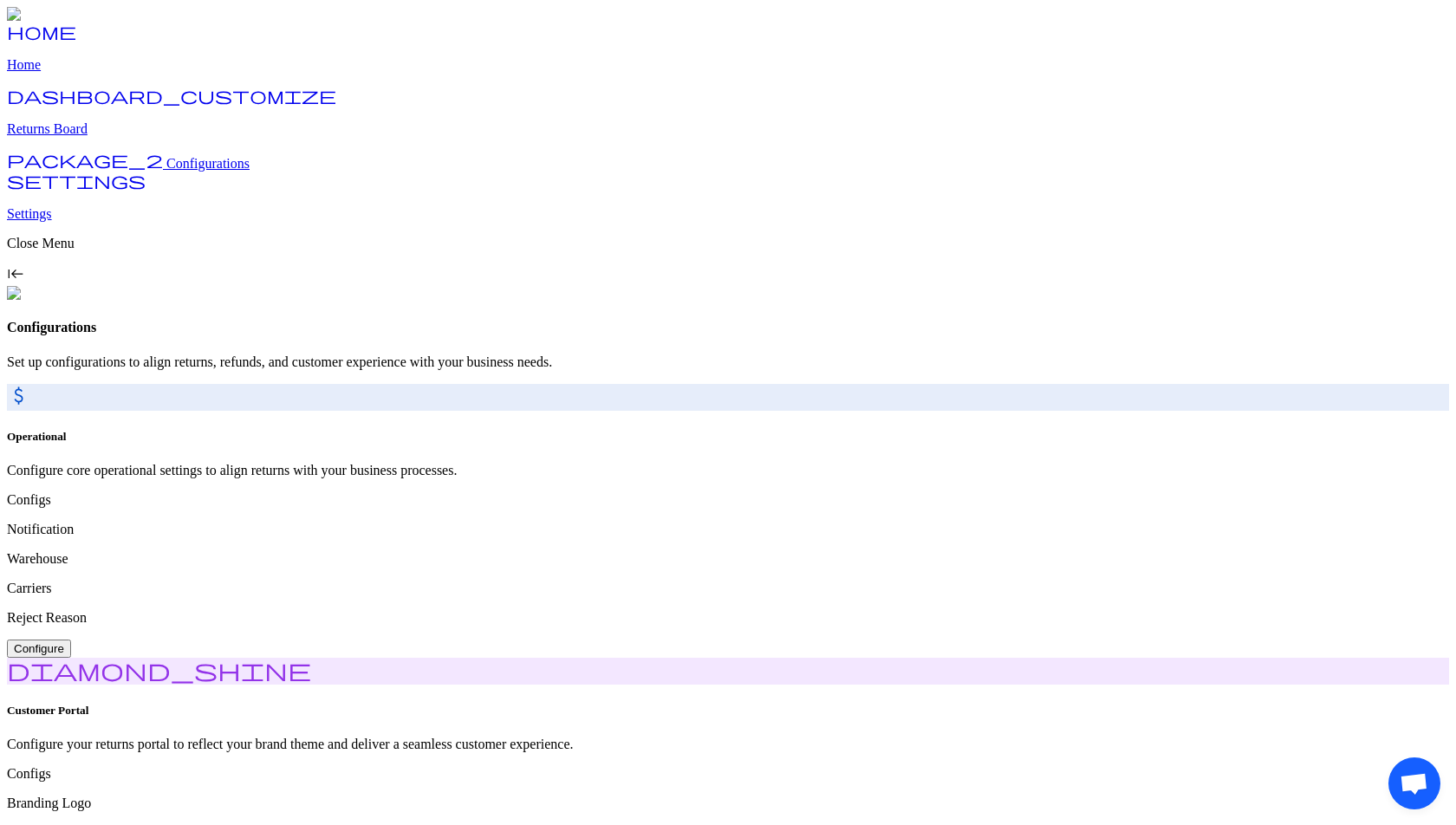
click at [86, 137] on p "Returns Board" at bounding box center [727, 129] width 1442 height 15
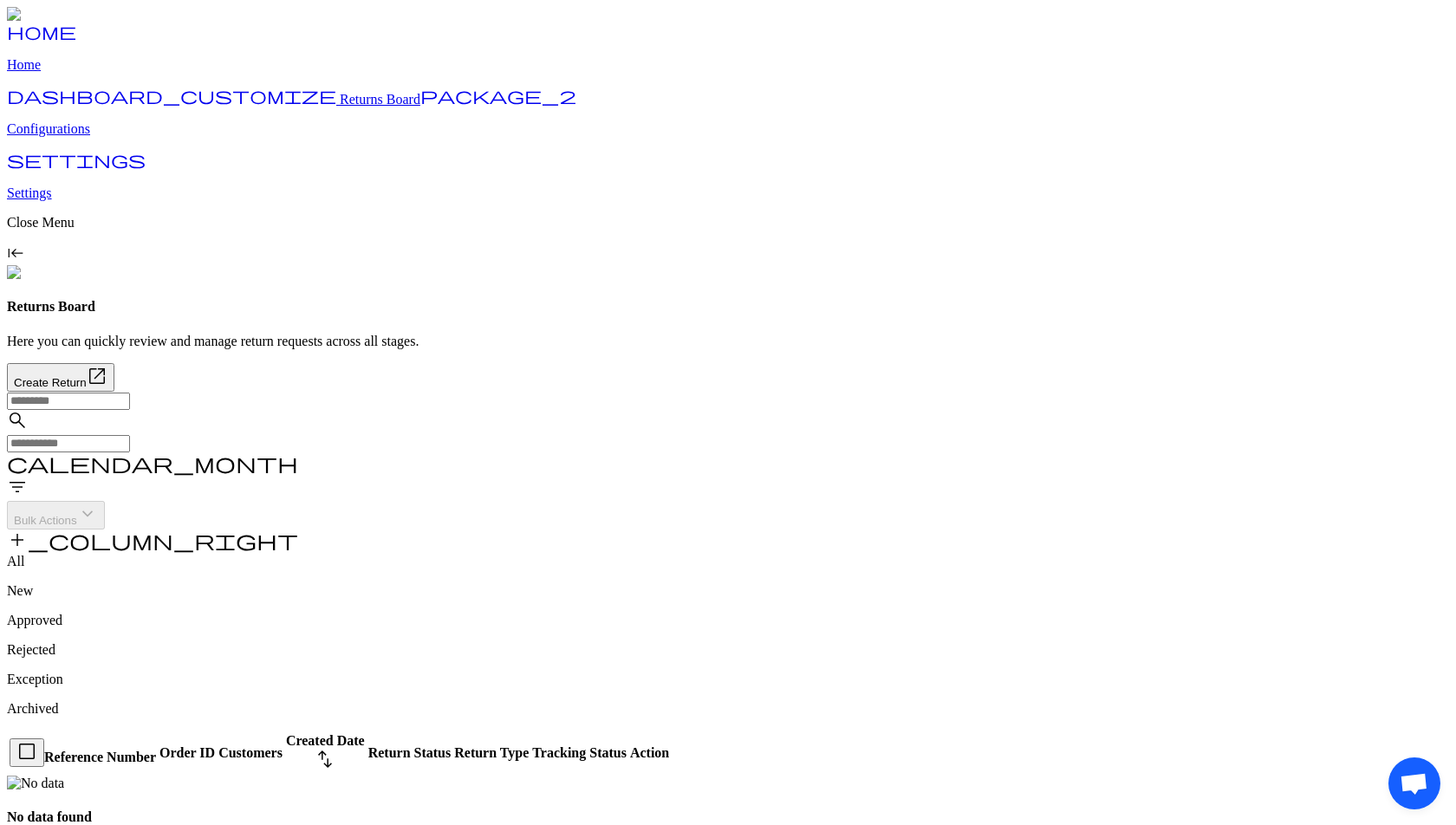
click at [87, 137] on p "Configurations" at bounding box center [727, 129] width 1442 height 15
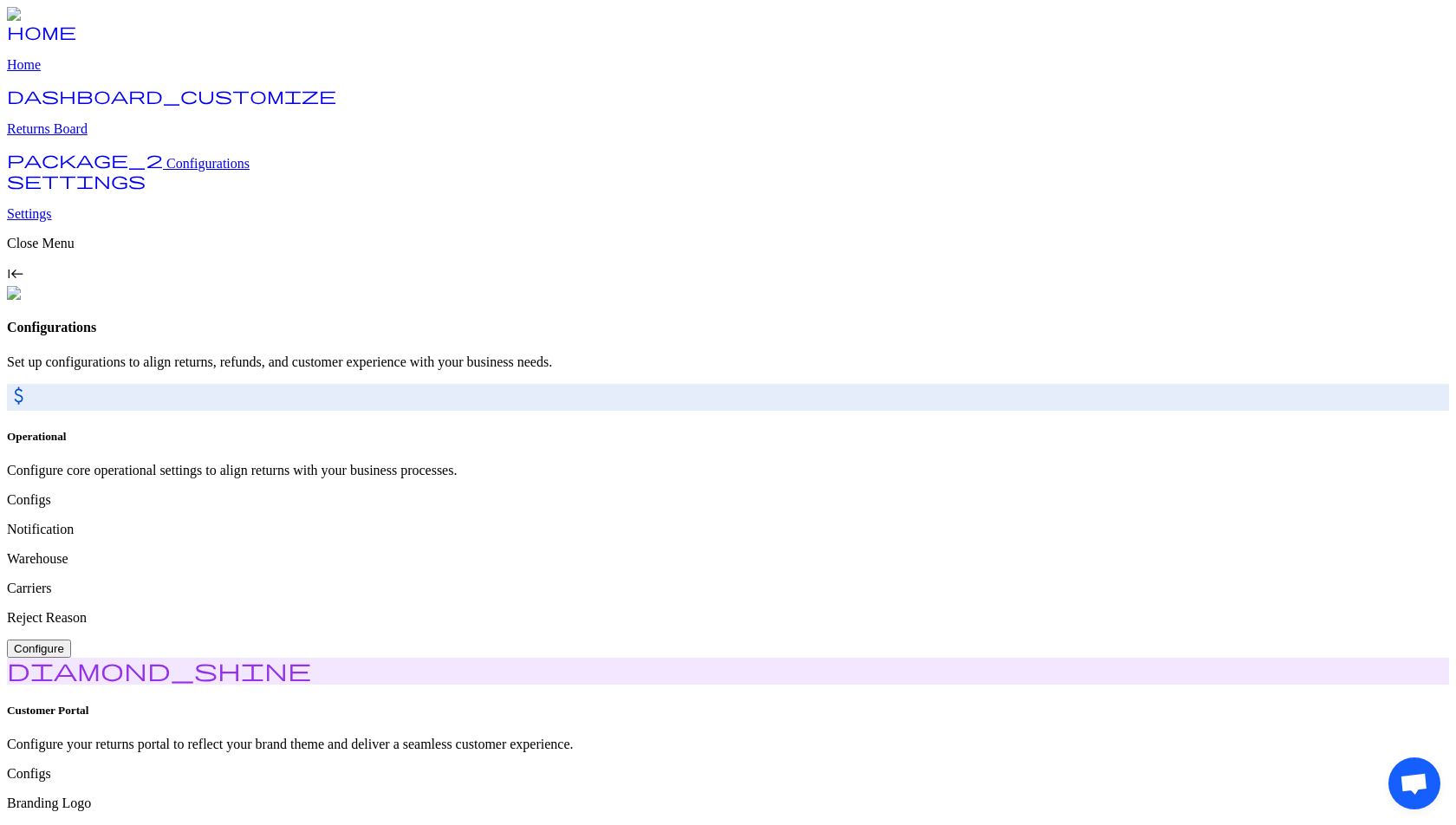
click at [87, 137] on p "Returns Board" at bounding box center [727, 129] width 1442 height 15
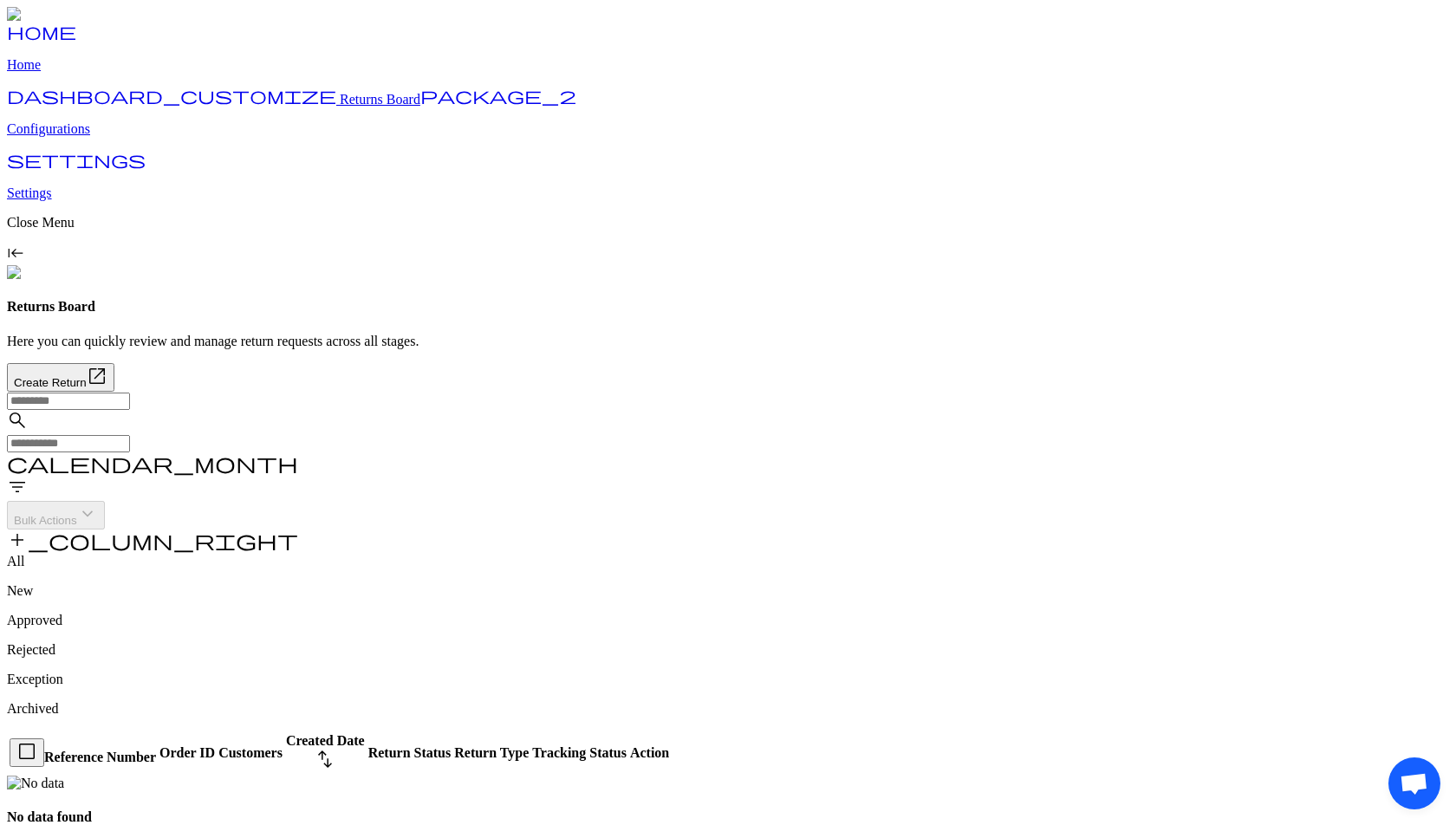
click at [71, 72] on p "Home" at bounding box center [727, 65] width 1442 height 15
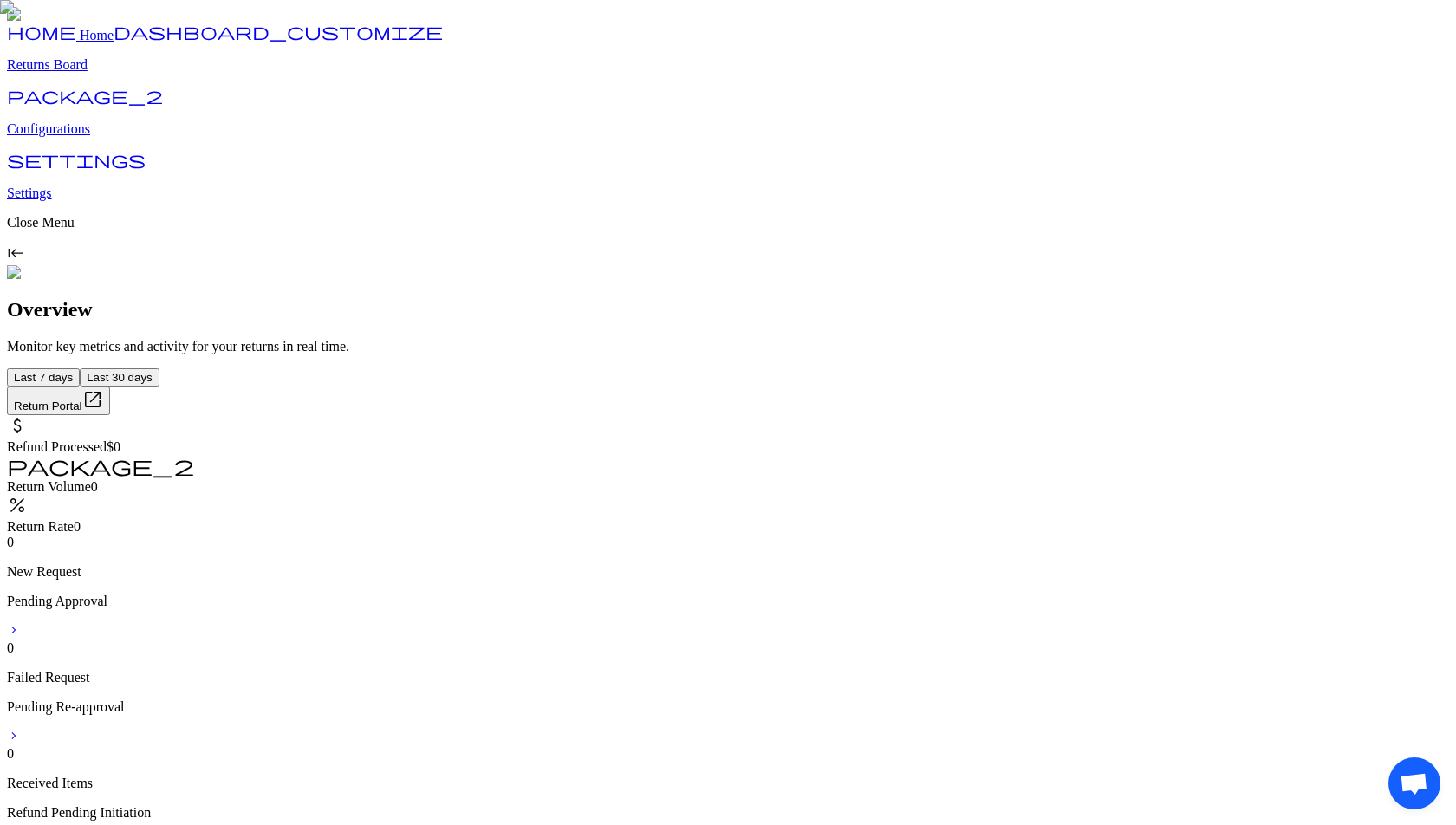
click at [78, 72] on link "dashboard_customize Returns Board" at bounding box center [727, 50] width 1442 height 45
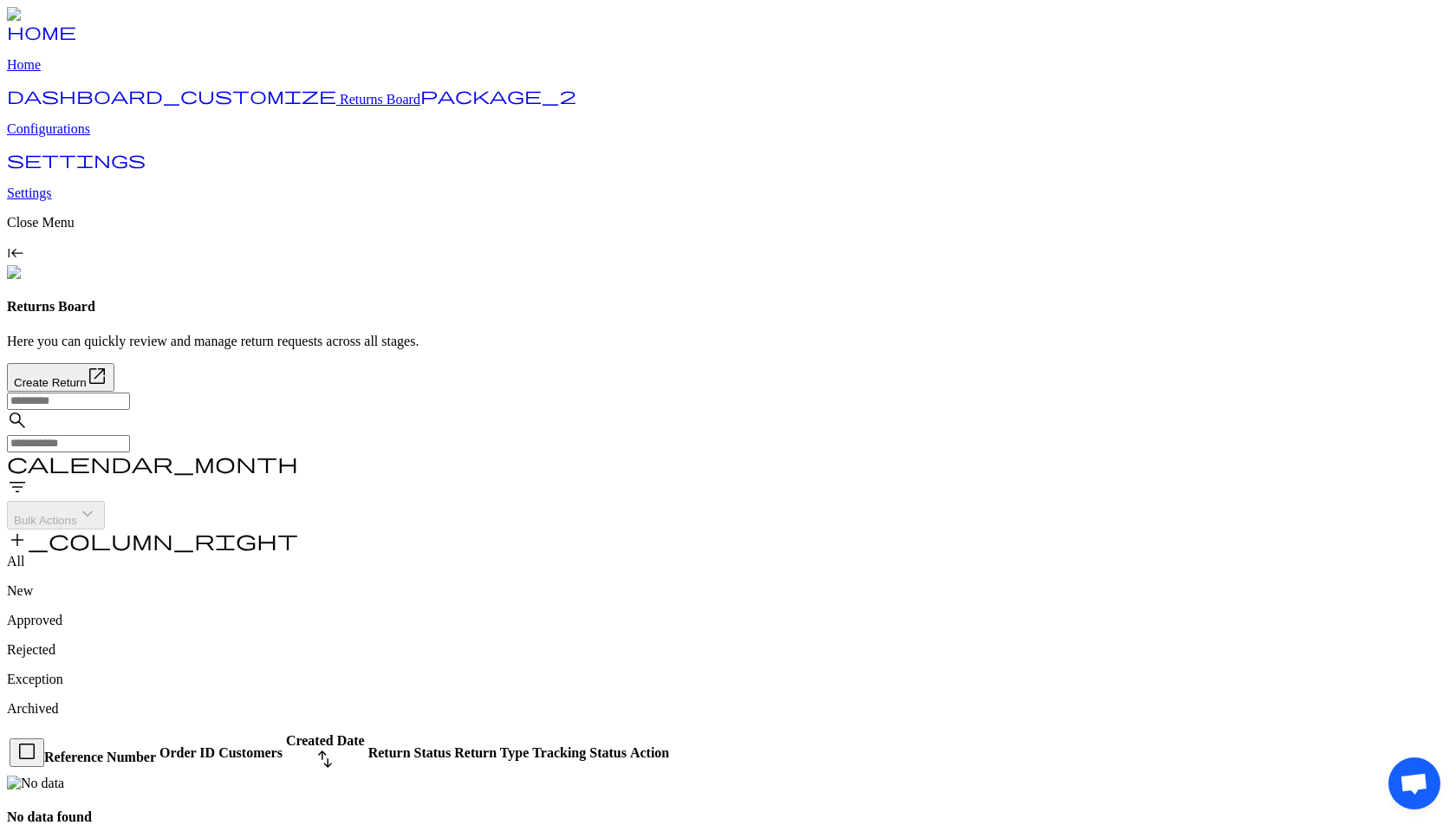
click at [81, 137] on p "Configurations" at bounding box center [727, 129] width 1442 height 15
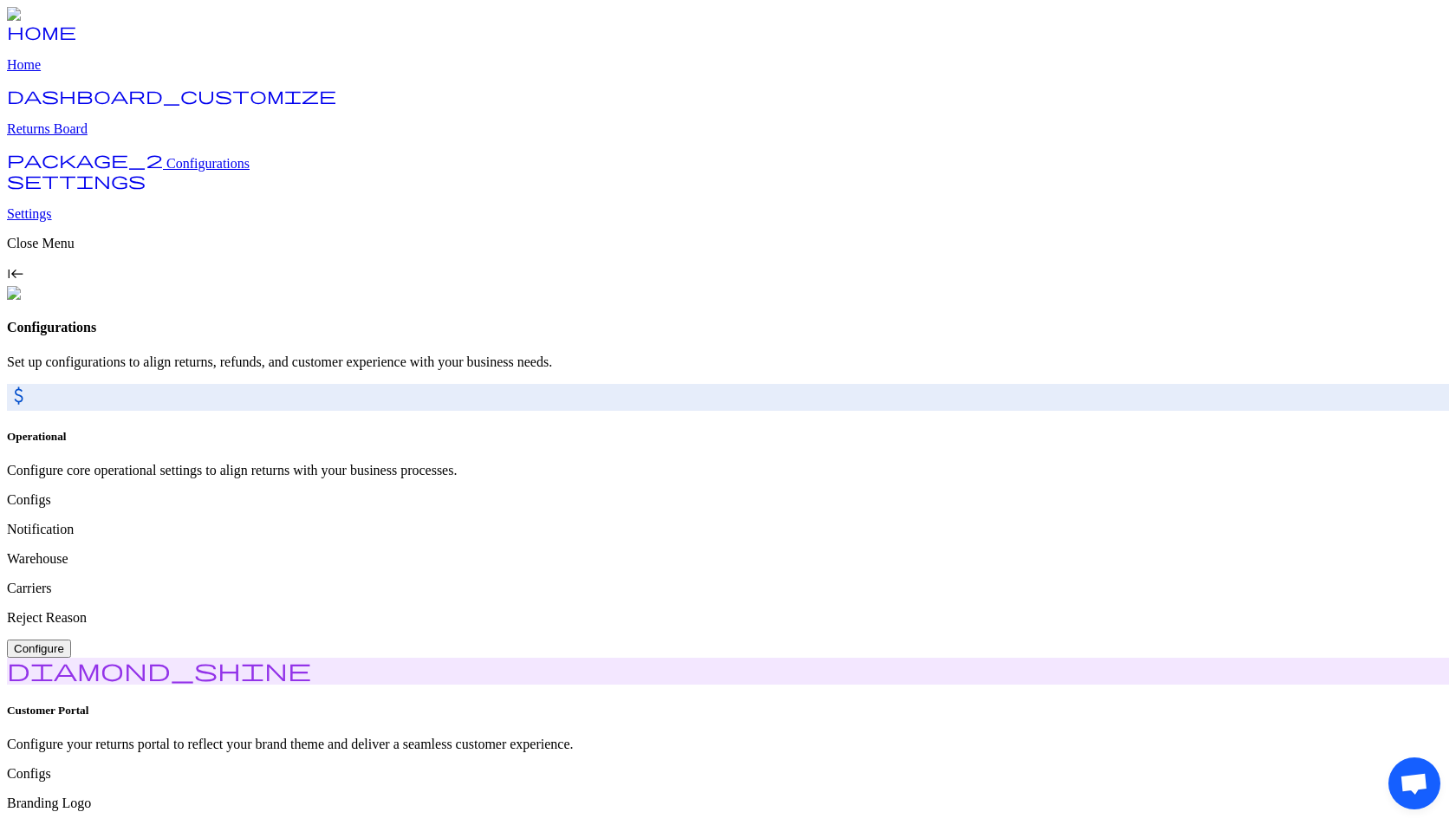
click at [84, 137] on p "Returns Board" at bounding box center [727, 129] width 1442 height 15
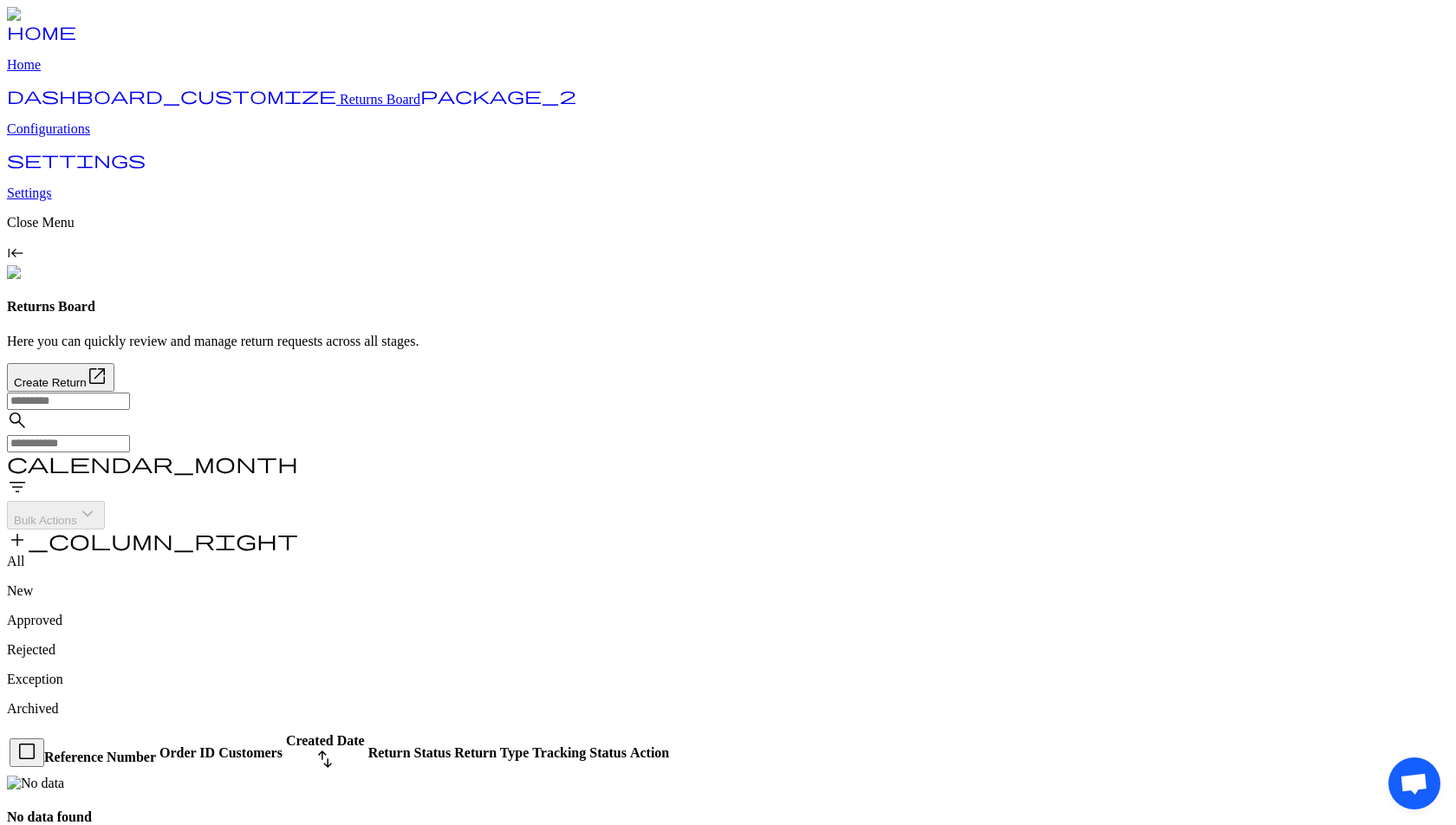
click at [73, 72] on p "Home" at bounding box center [727, 65] width 1442 height 15
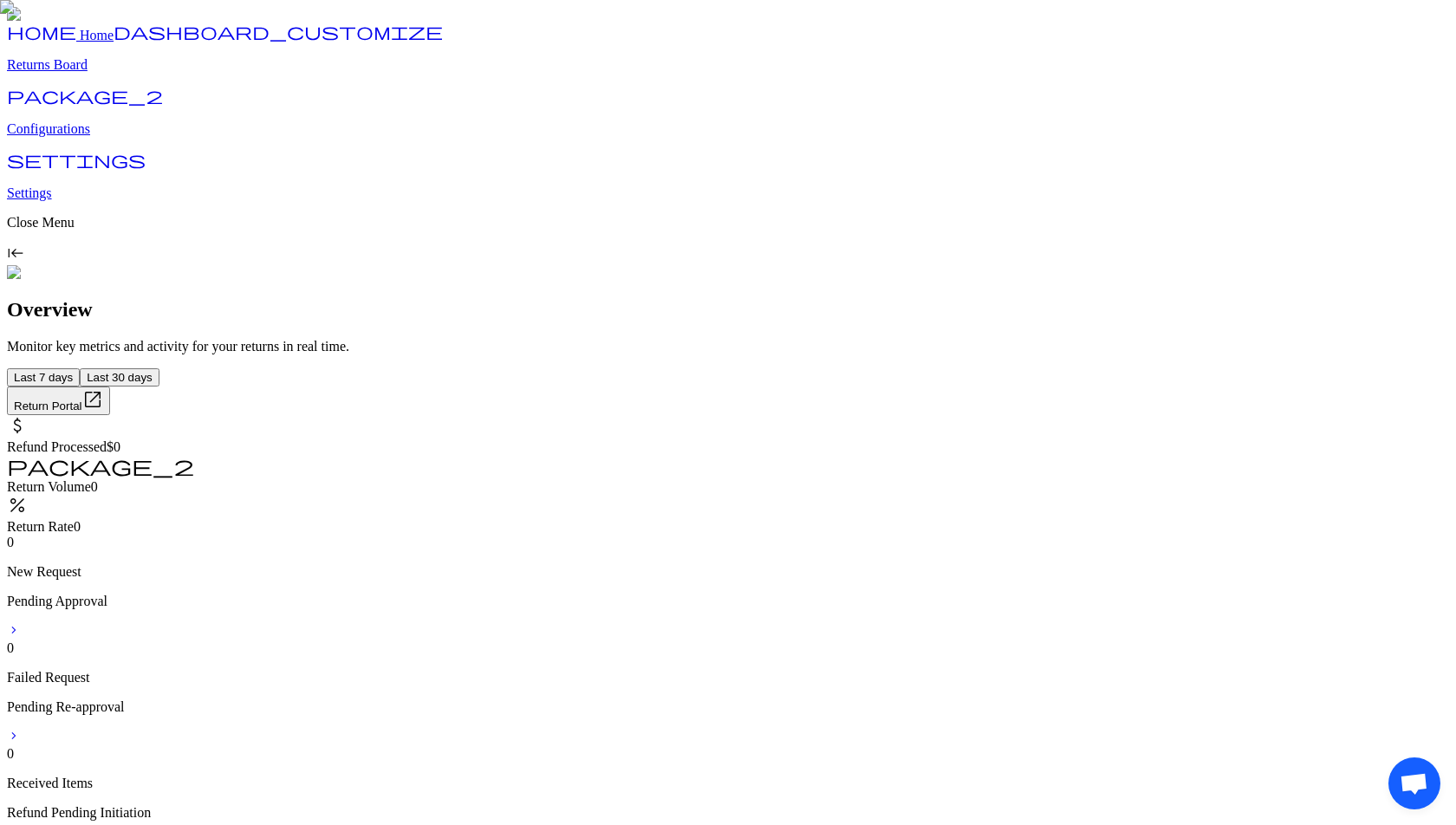
click at [80, 72] on p "Returns Board" at bounding box center [727, 65] width 1442 height 15
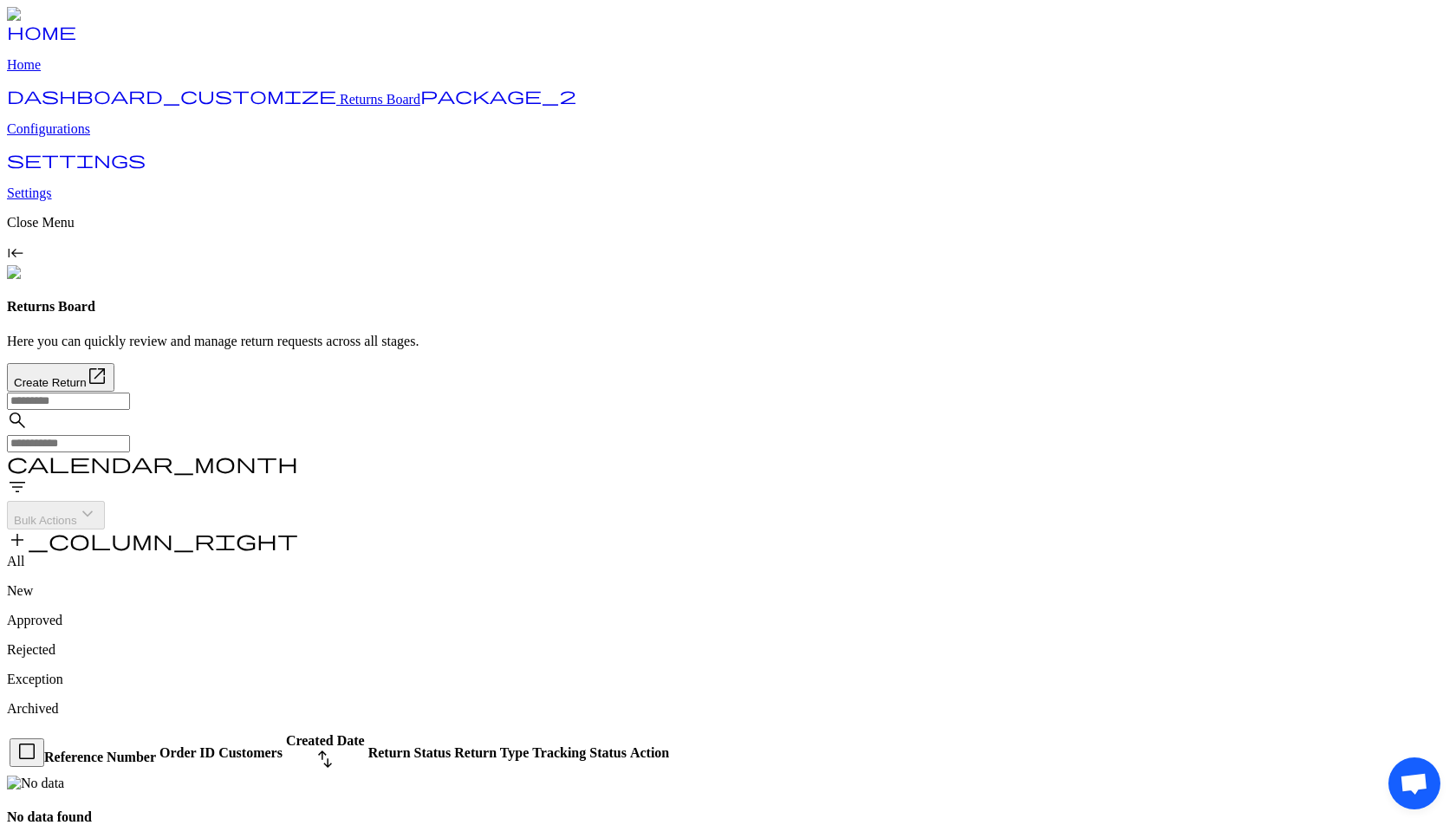
click at [80, 137] on p "Configurations" at bounding box center [727, 129] width 1442 height 15
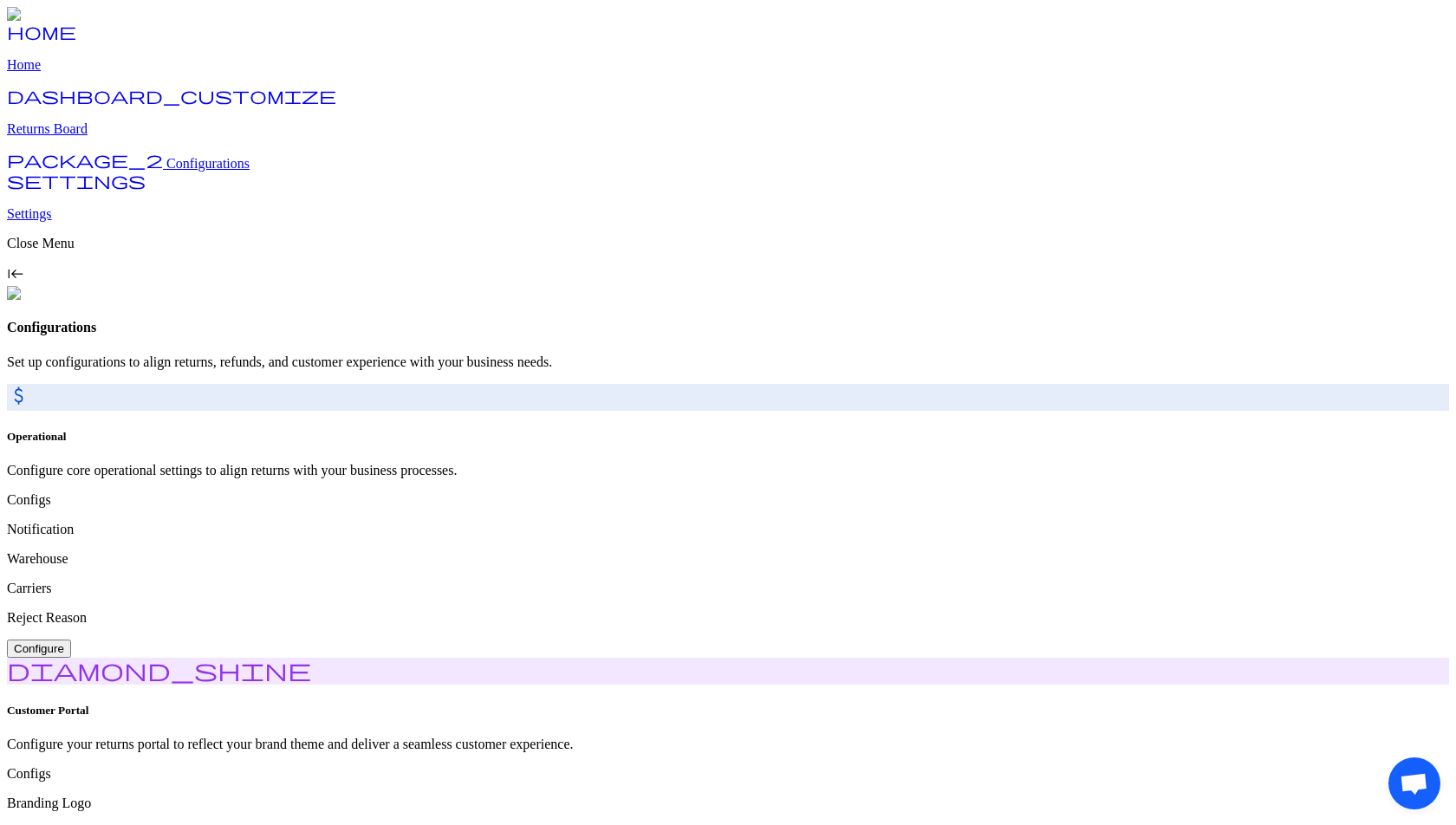
click at [80, 222] on p "Settings" at bounding box center [727, 214] width 1442 height 15
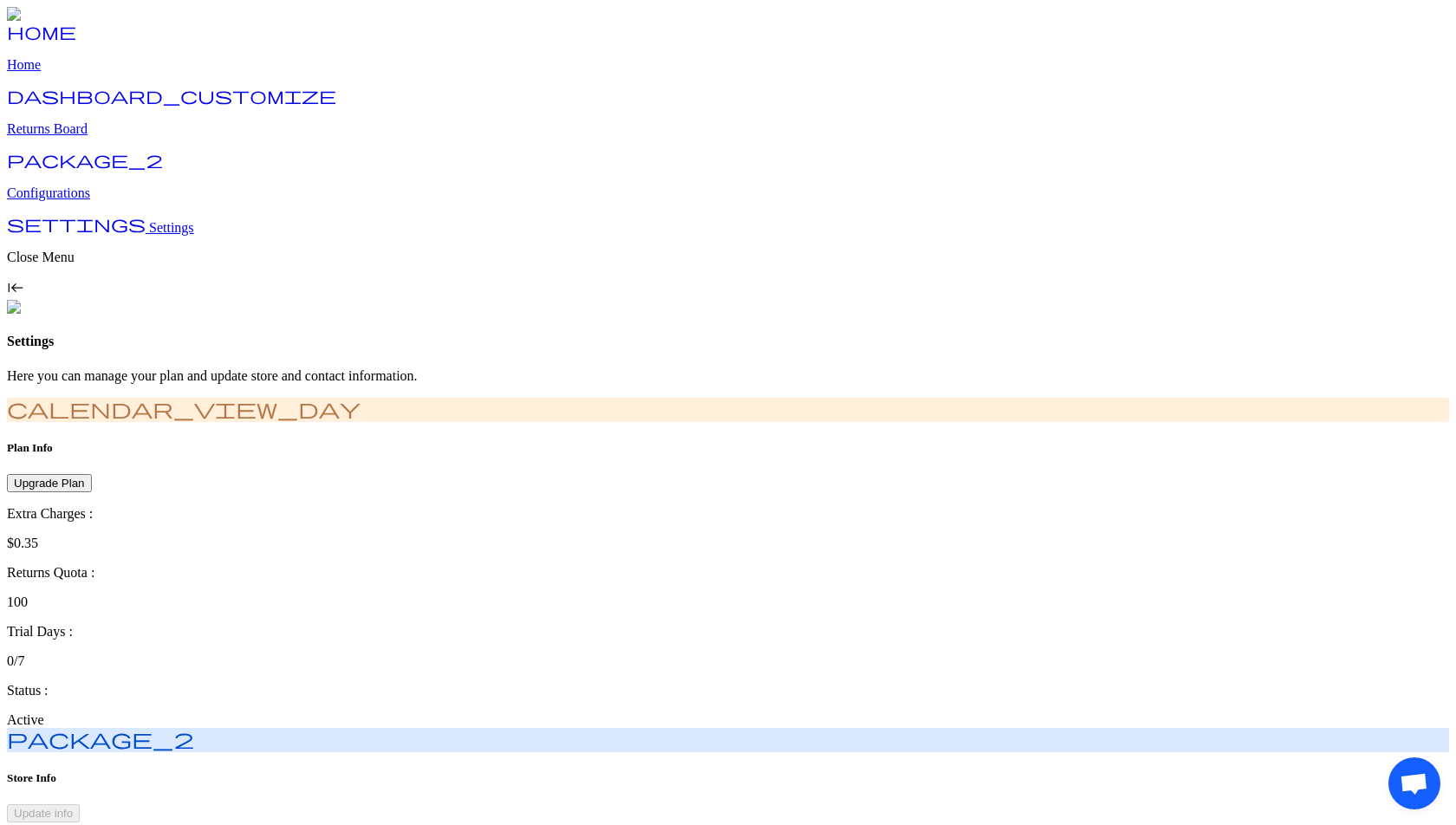
click at [81, 137] on p "Returns Board" at bounding box center [727, 129] width 1442 height 15
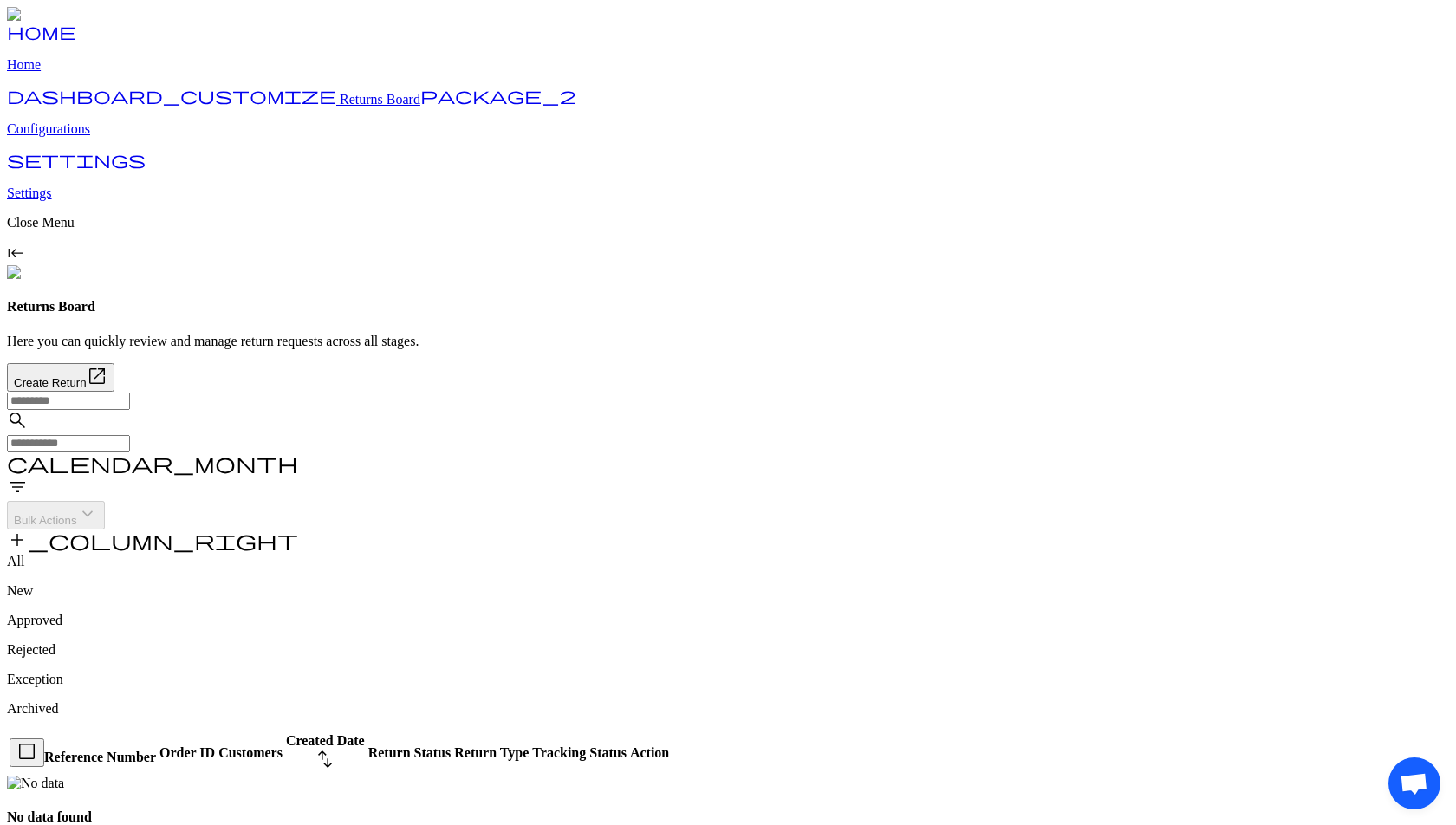
click at [84, 137] on p "Configurations" at bounding box center [727, 129] width 1442 height 15
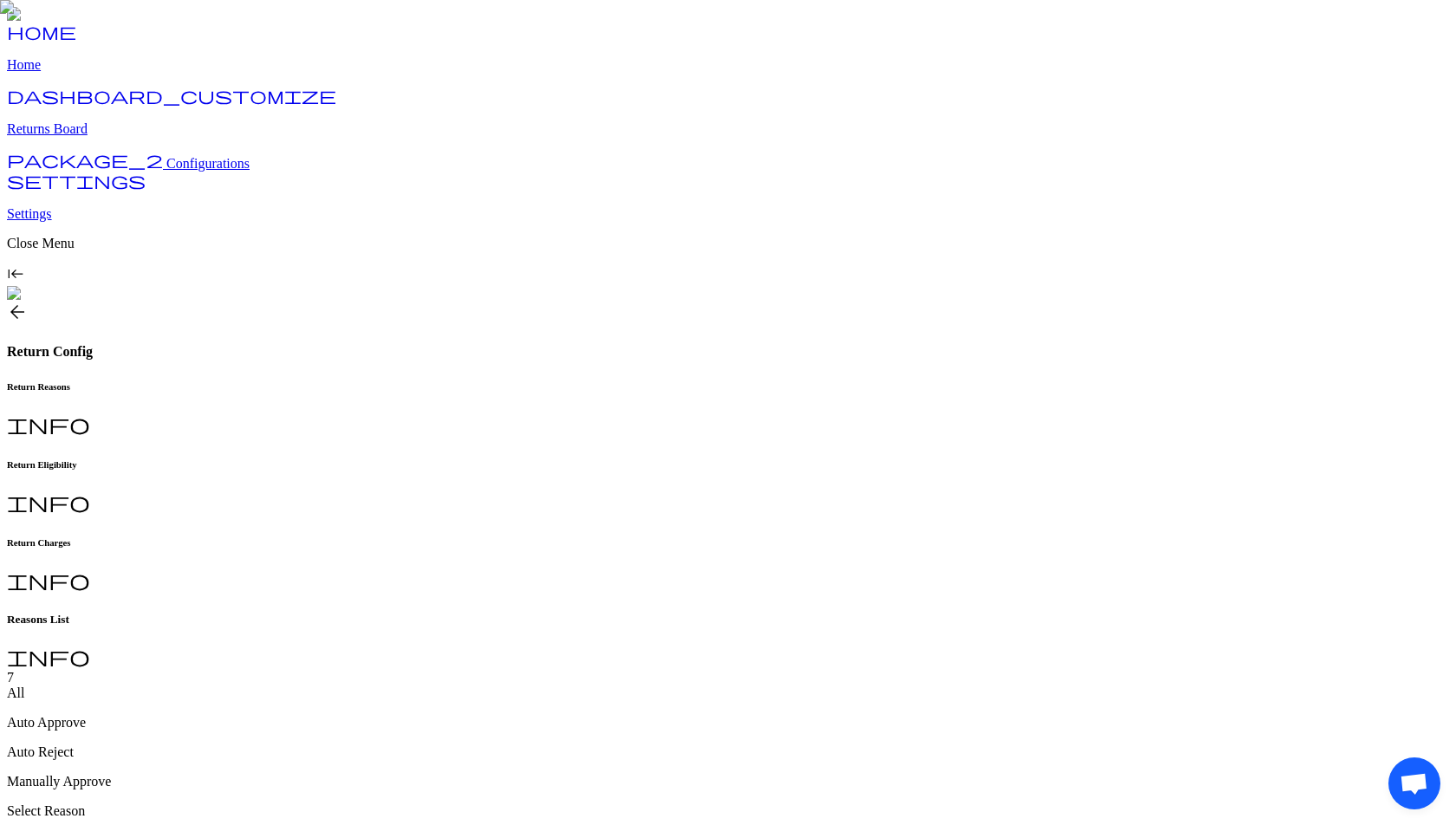
click at [28, 301] on span "arrow_back" at bounding box center [17, 312] width 21 height 21
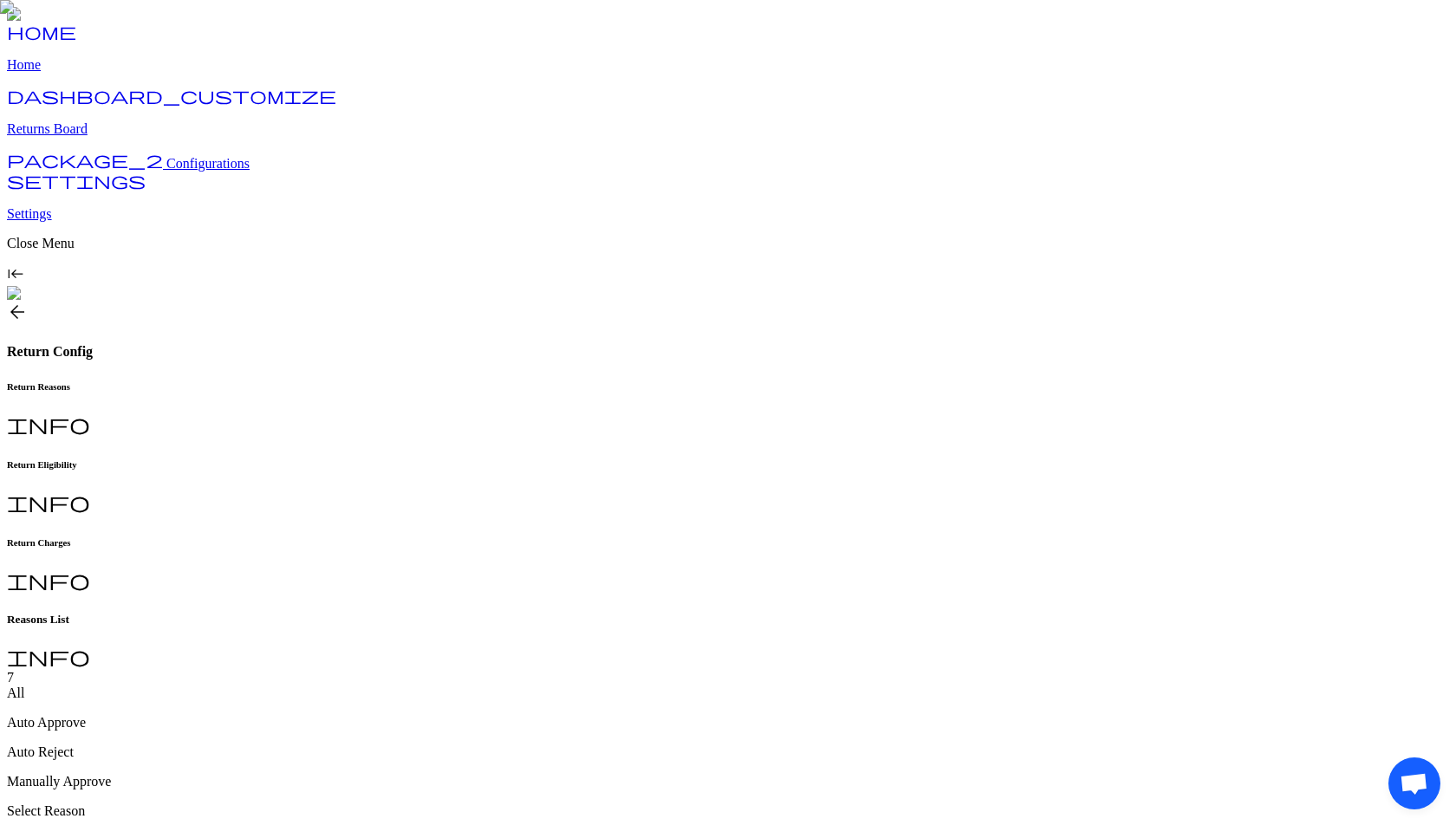
click at [28, 301] on span "arrow_back" at bounding box center [17, 312] width 21 height 21
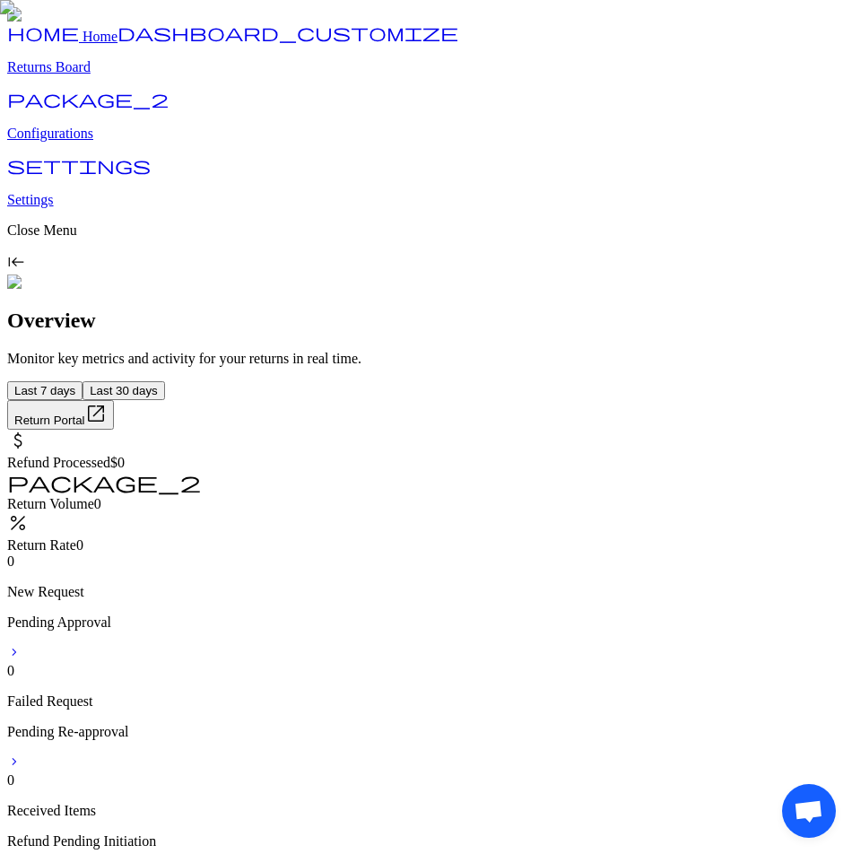
click at [101, 142] on link "package_2 Configurations" at bounding box center [426, 118] width 838 height 47
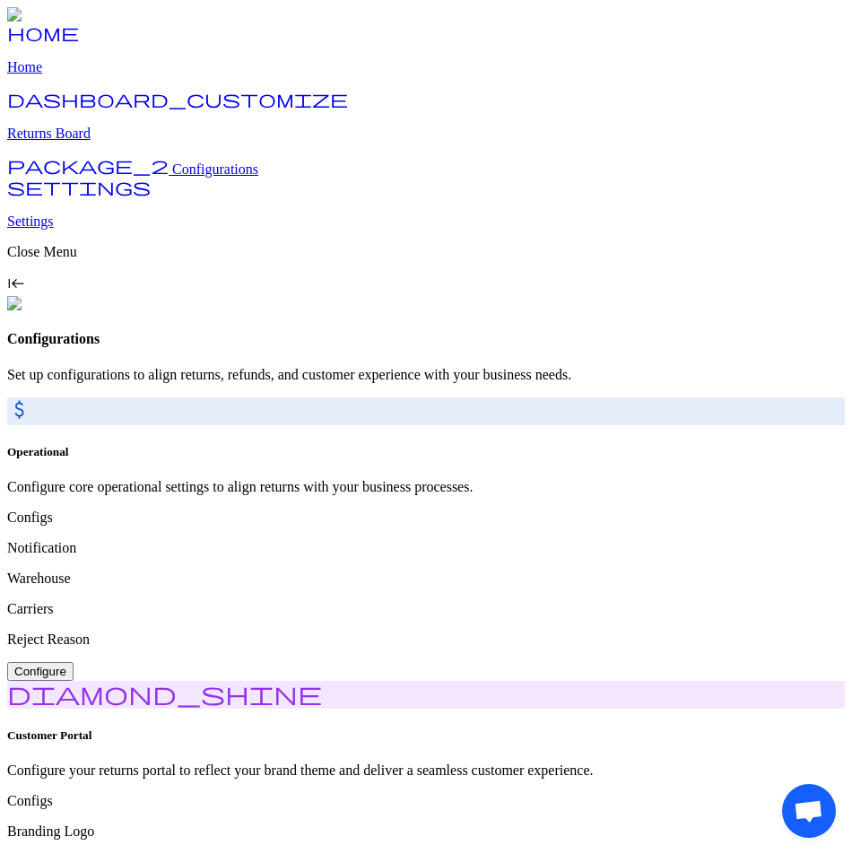
click at [78, 142] on p "Returns Board" at bounding box center [426, 134] width 838 height 16
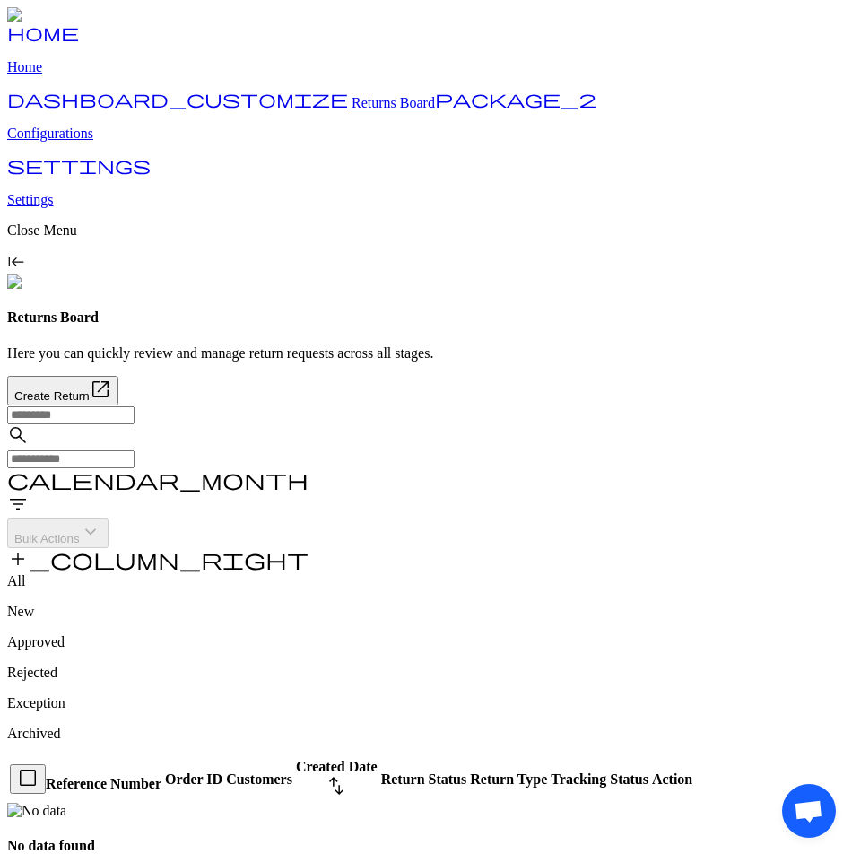
click at [79, 142] on p "Configurations" at bounding box center [426, 134] width 838 height 16
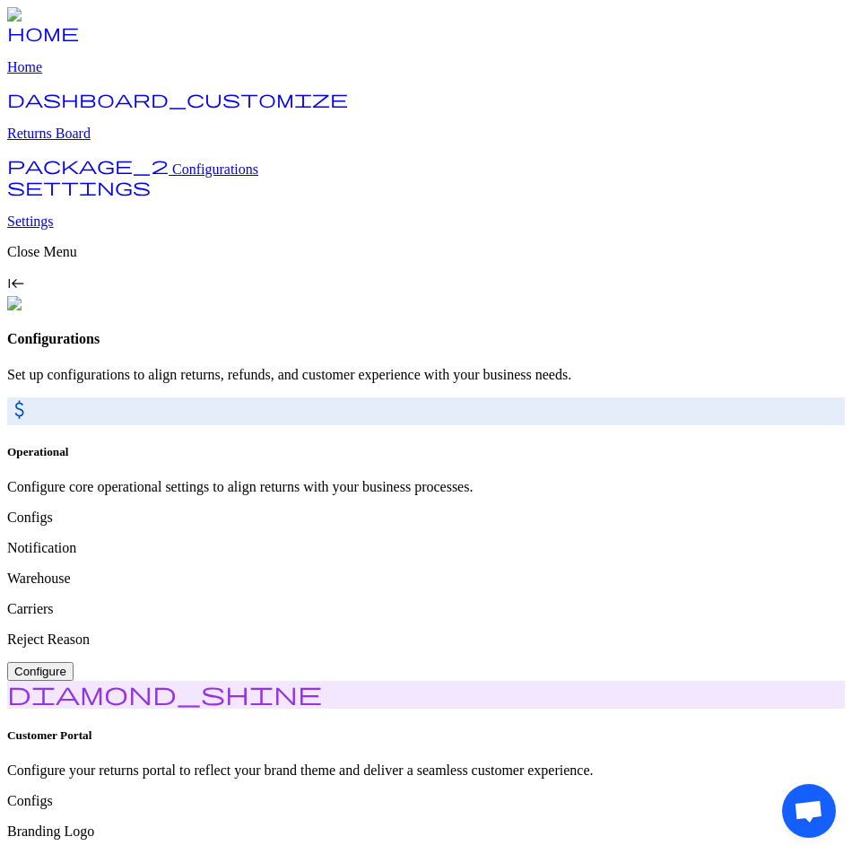
click at [83, 142] on p "Returns Board" at bounding box center [426, 134] width 838 height 16
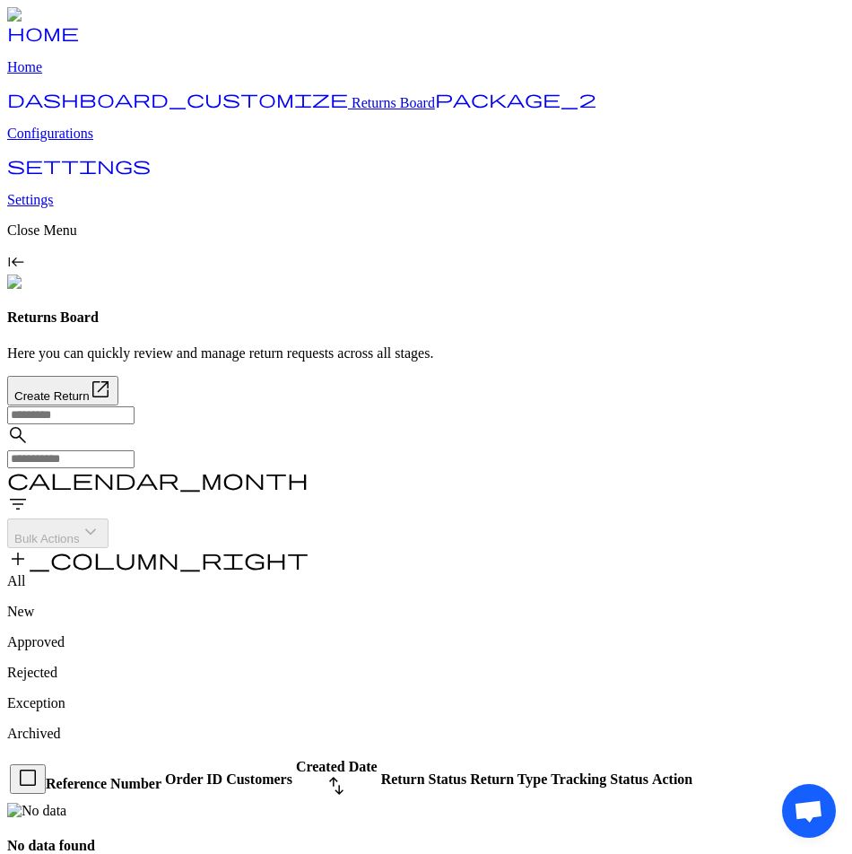
click at [86, 142] on p "Configurations" at bounding box center [426, 134] width 838 height 16
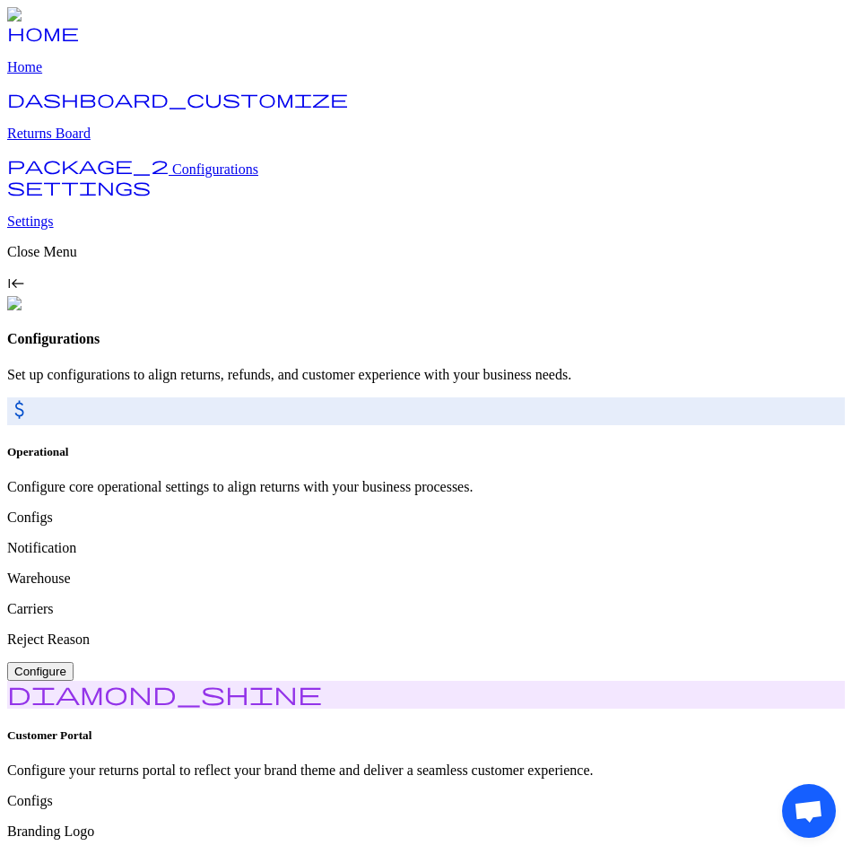
click at [89, 142] on p "Returns Board" at bounding box center [426, 134] width 838 height 16
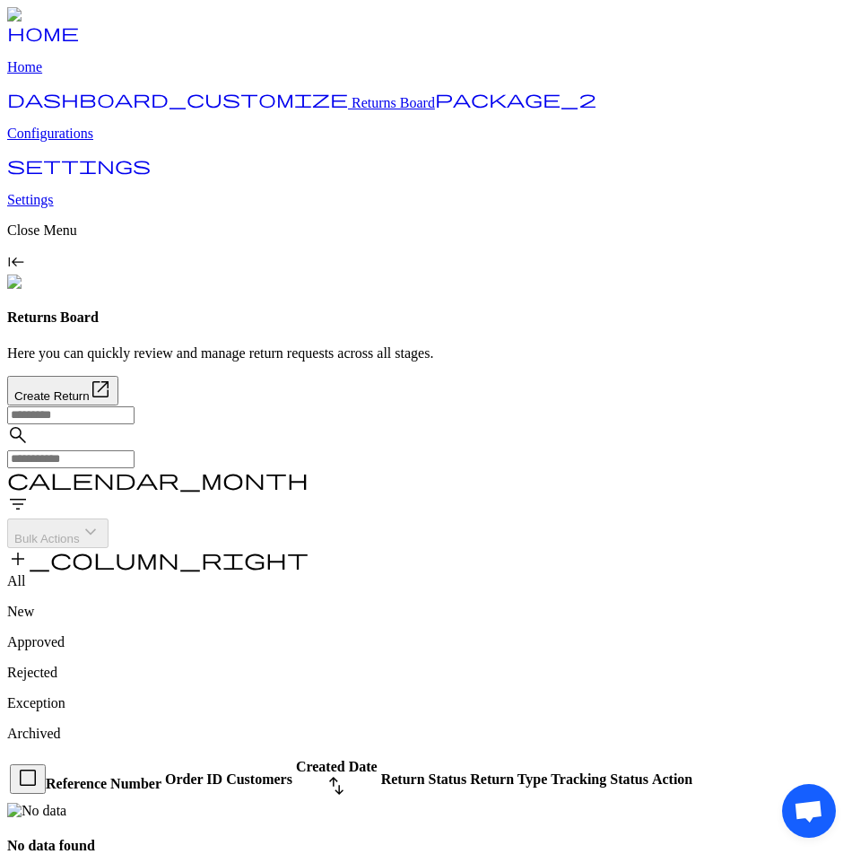
click at [96, 142] on p "Configurations" at bounding box center [426, 134] width 838 height 16
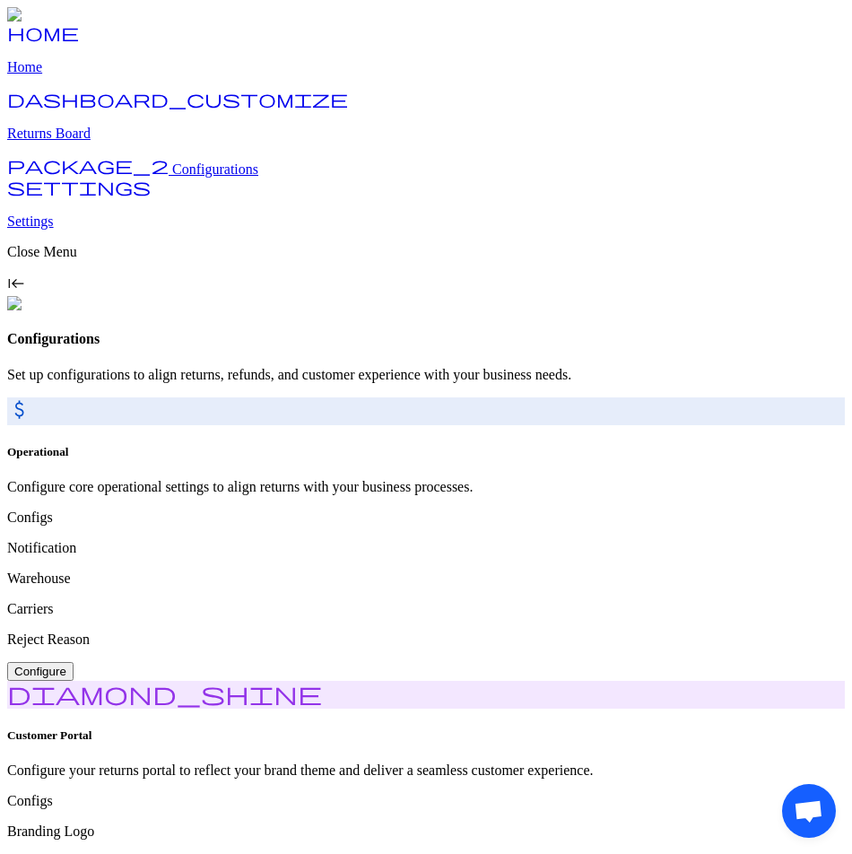
click at [112, 142] on p "Returns Board" at bounding box center [426, 134] width 838 height 16
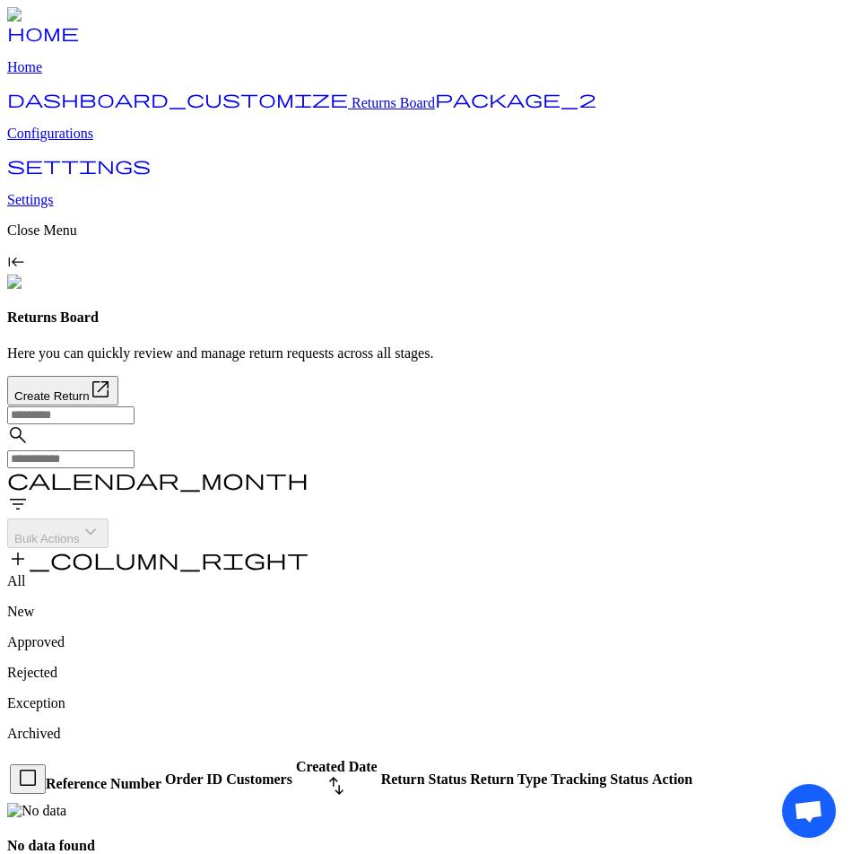
click at [88, 142] on p "Configurations" at bounding box center [426, 134] width 838 height 16
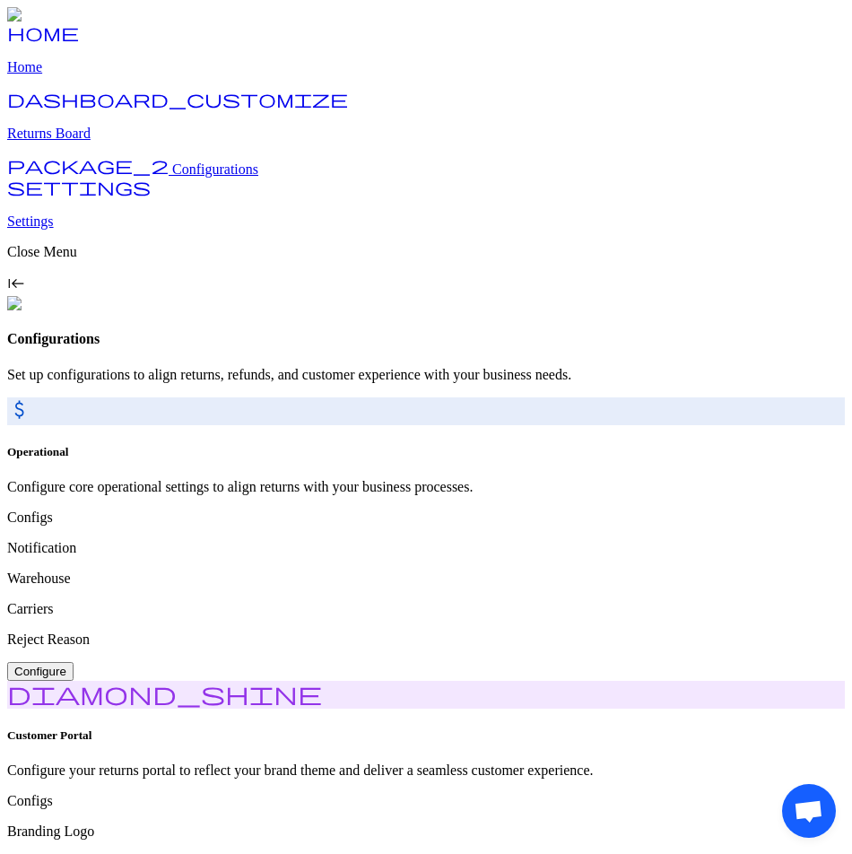
click at [88, 142] on p "Returns Board" at bounding box center [426, 134] width 838 height 16
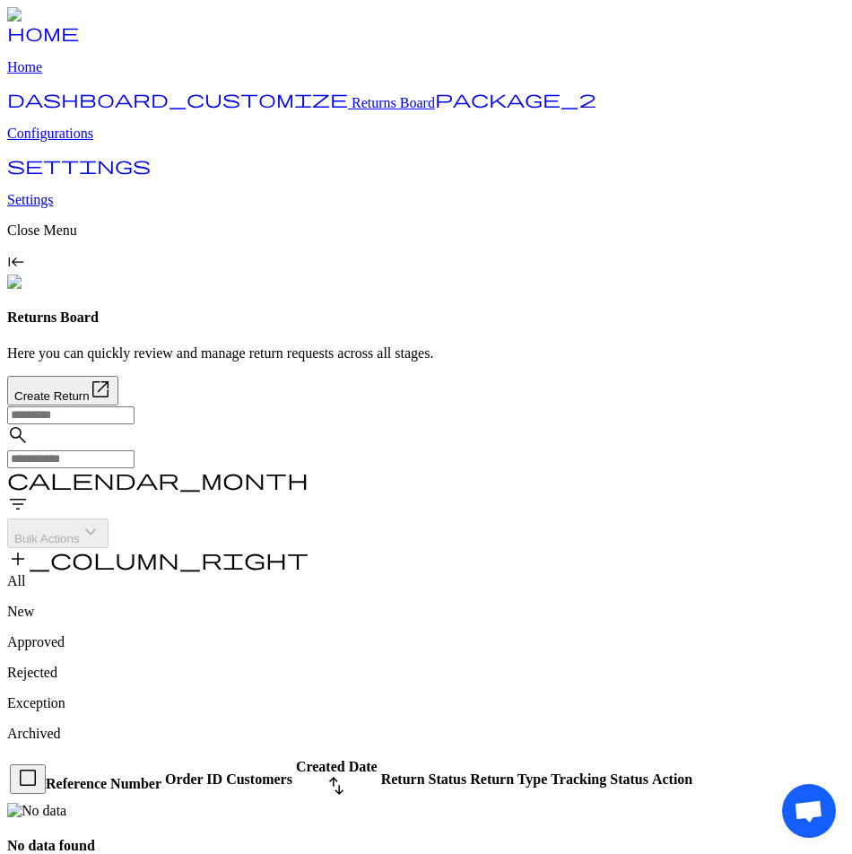
click at [100, 142] on p "Configurations" at bounding box center [426, 134] width 838 height 16
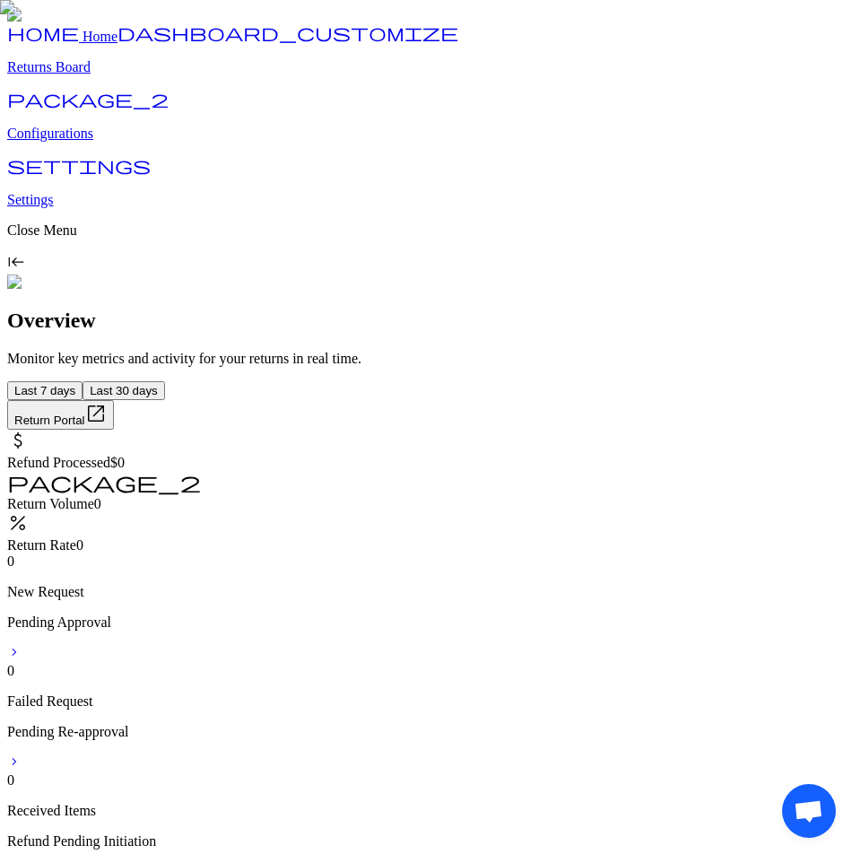
click at [96, 142] on p "Configurations" at bounding box center [426, 134] width 838 height 16
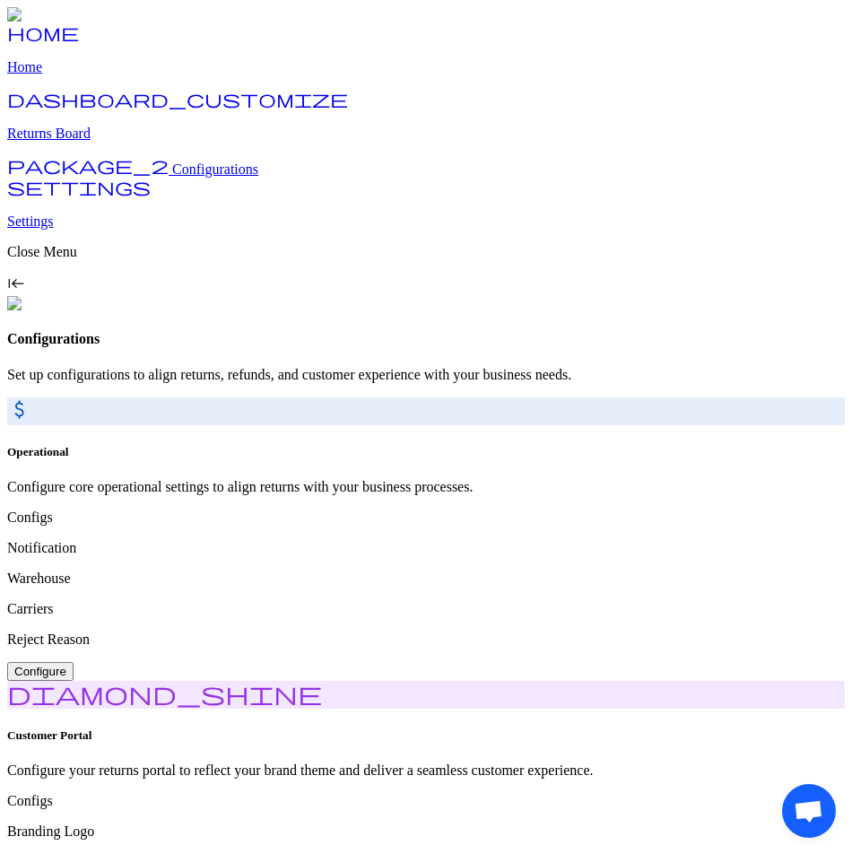
click at [109, 142] on p "Returns Board" at bounding box center [426, 134] width 838 height 16
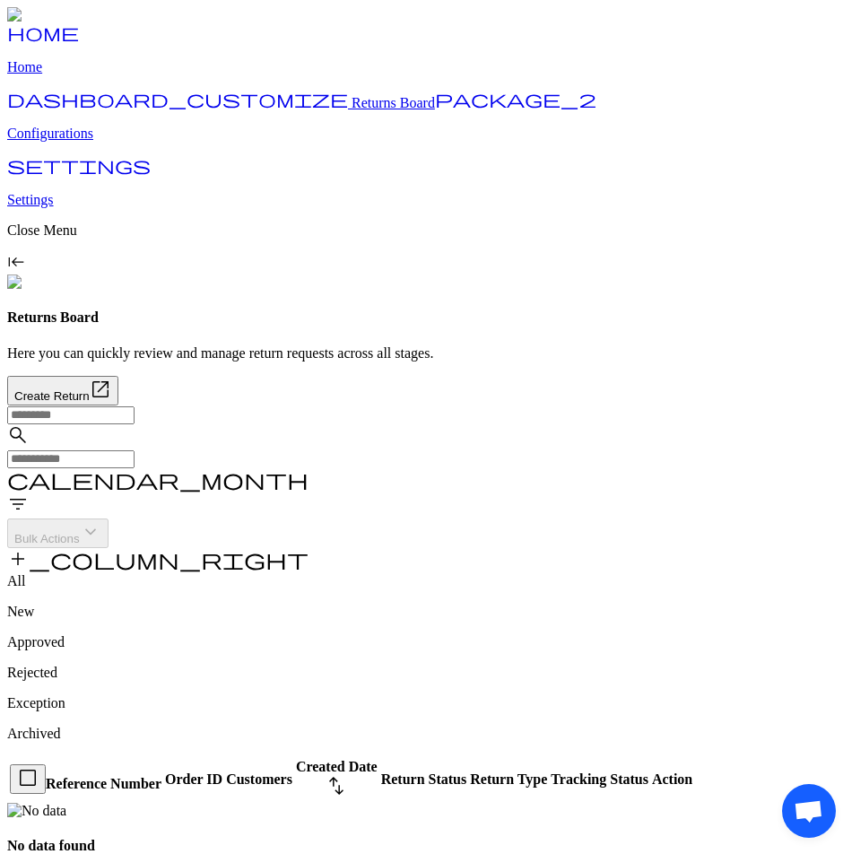
click at [97, 142] on p "Configurations" at bounding box center [426, 134] width 838 height 16
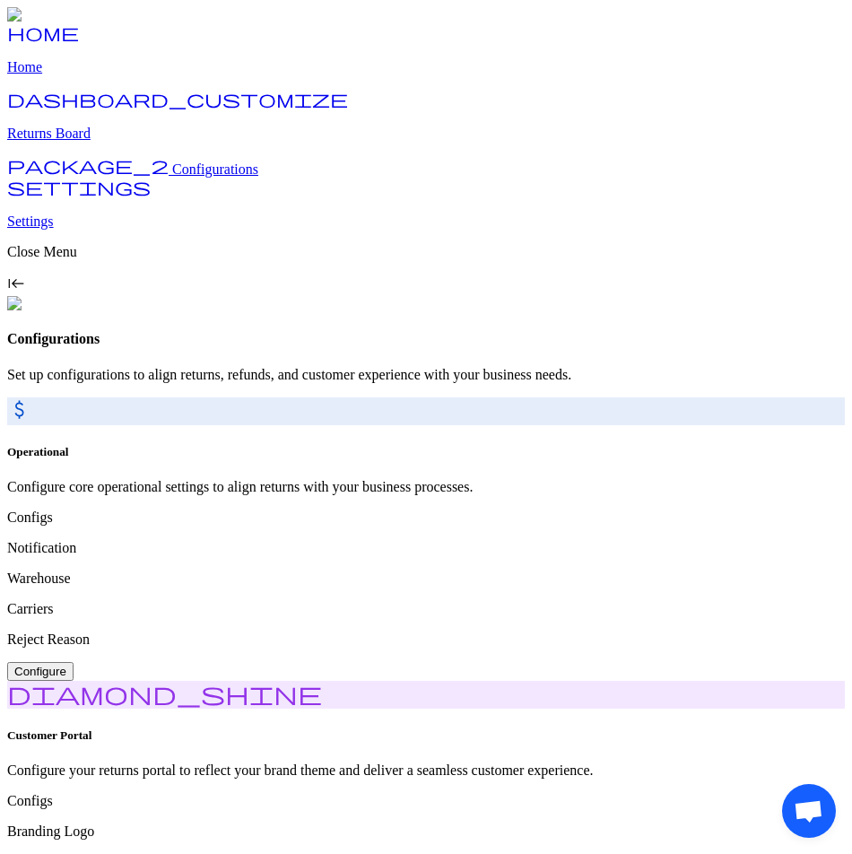
click at [104, 142] on p "Returns Board" at bounding box center [426, 134] width 838 height 16
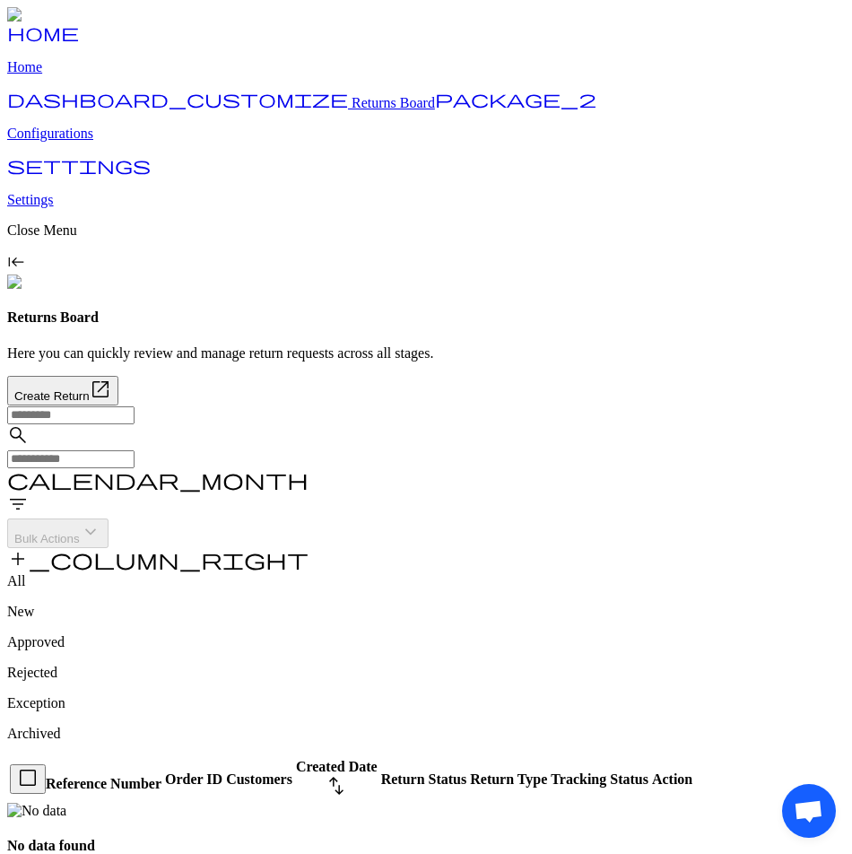
click at [100, 142] on p "Configurations" at bounding box center [426, 134] width 838 height 16
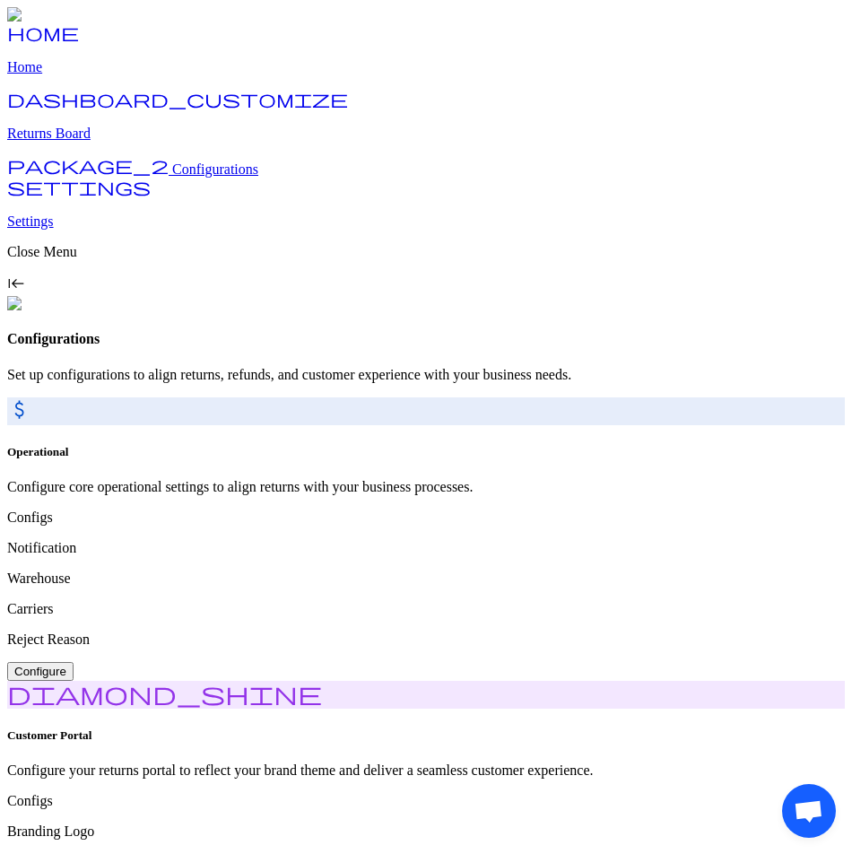
click at [107, 142] on p "Returns Board" at bounding box center [426, 134] width 838 height 16
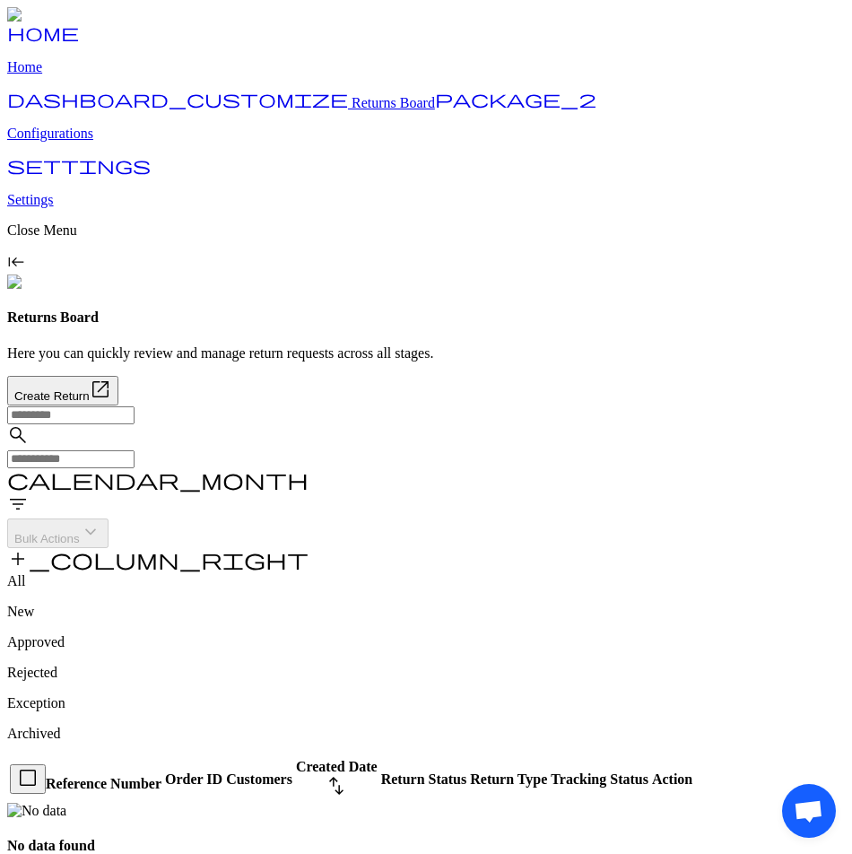
click at [94, 142] on link "package_2 Configurations" at bounding box center [426, 118] width 838 height 47
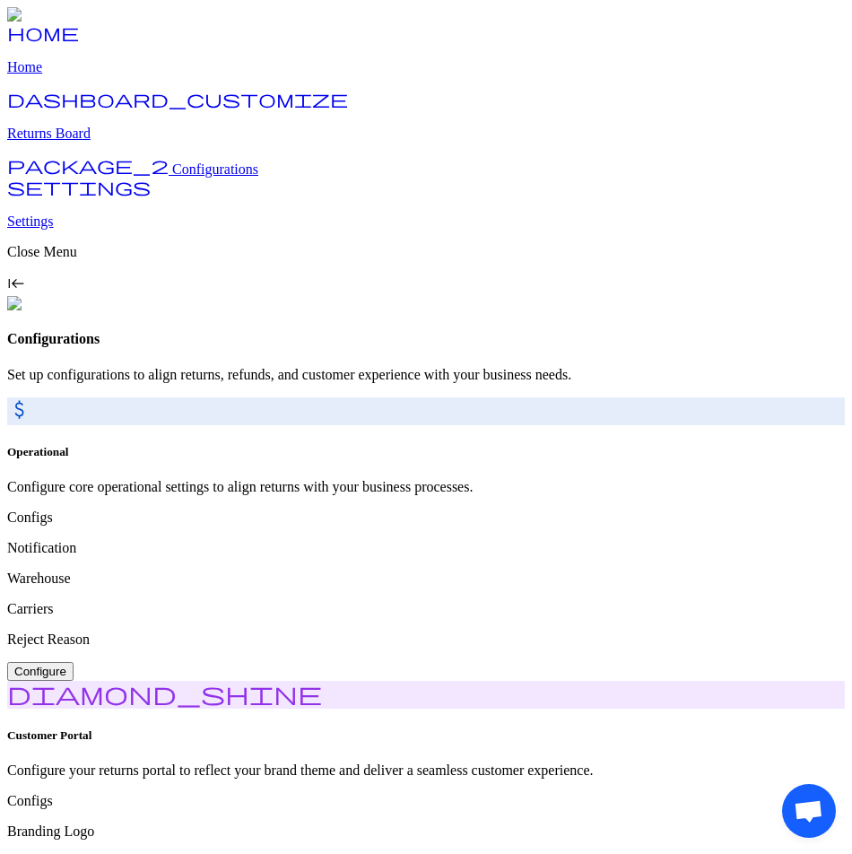
click at [102, 142] on p "Returns Board" at bounding box center [426, 134] width 838 height 16
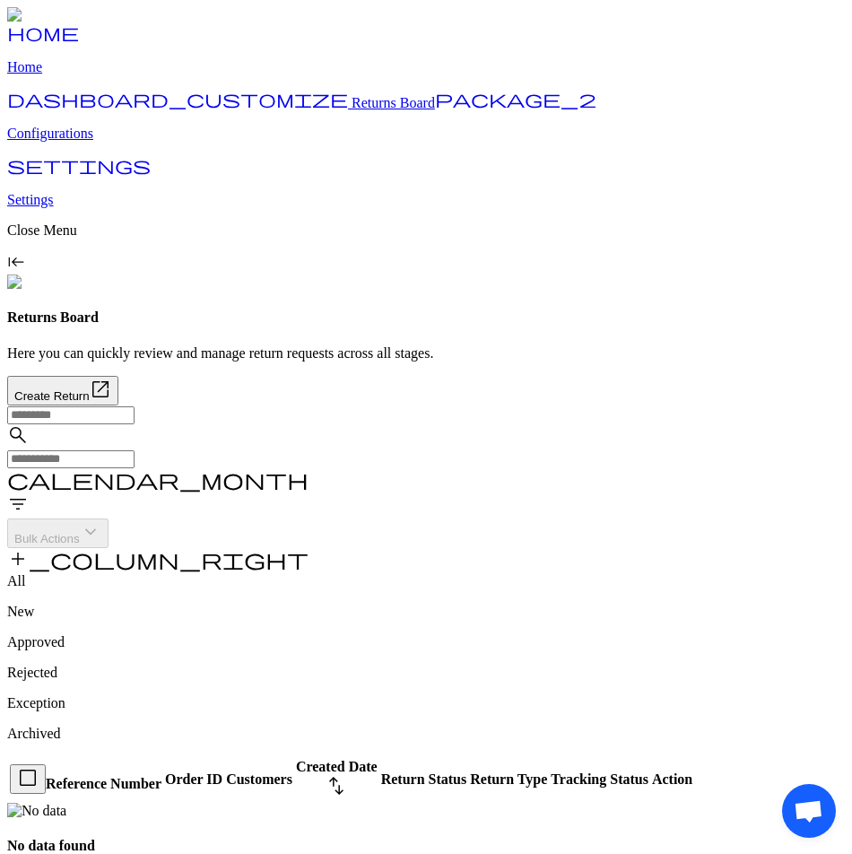
click at [90, 142] on p "Configurations" at bounding box center [426, 134] width 838 height 16
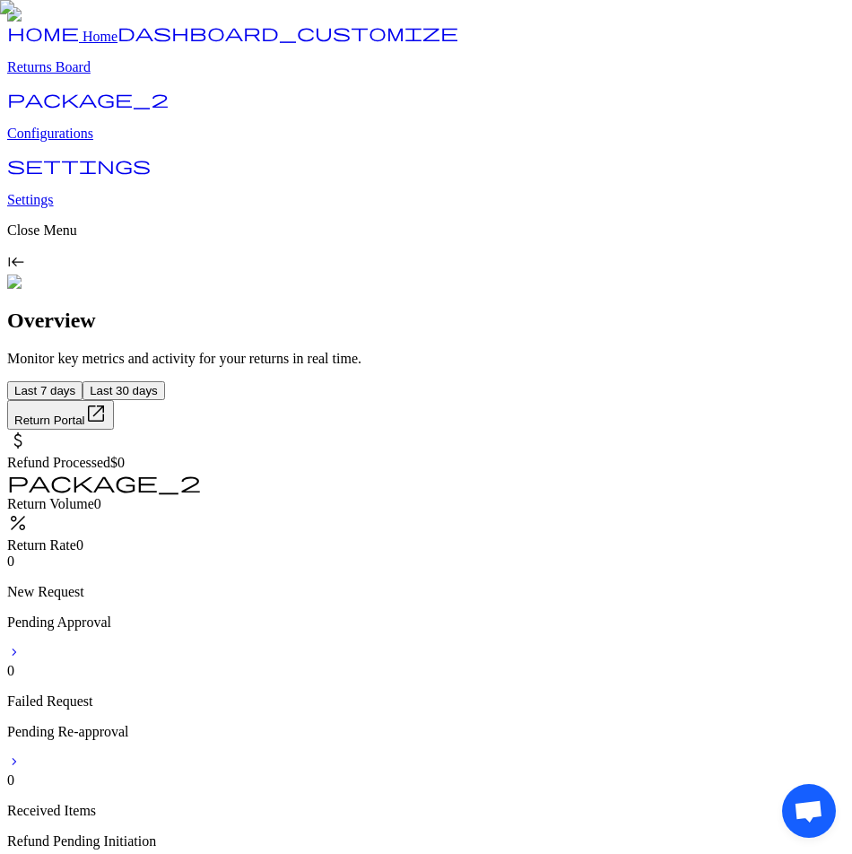
click at [112, 75] on p "Returns Board" at bounding box center [426, 67] width 838 height 16
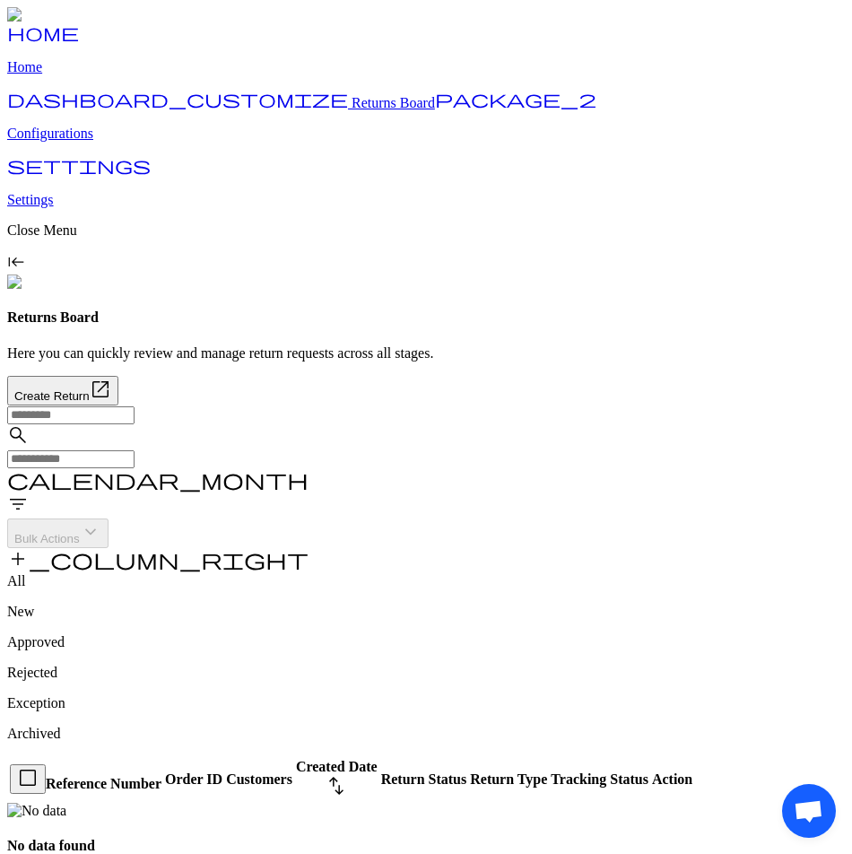
click at [101, 142] on p "Configurations" at bounding box center [426, 134] width 838 height 16
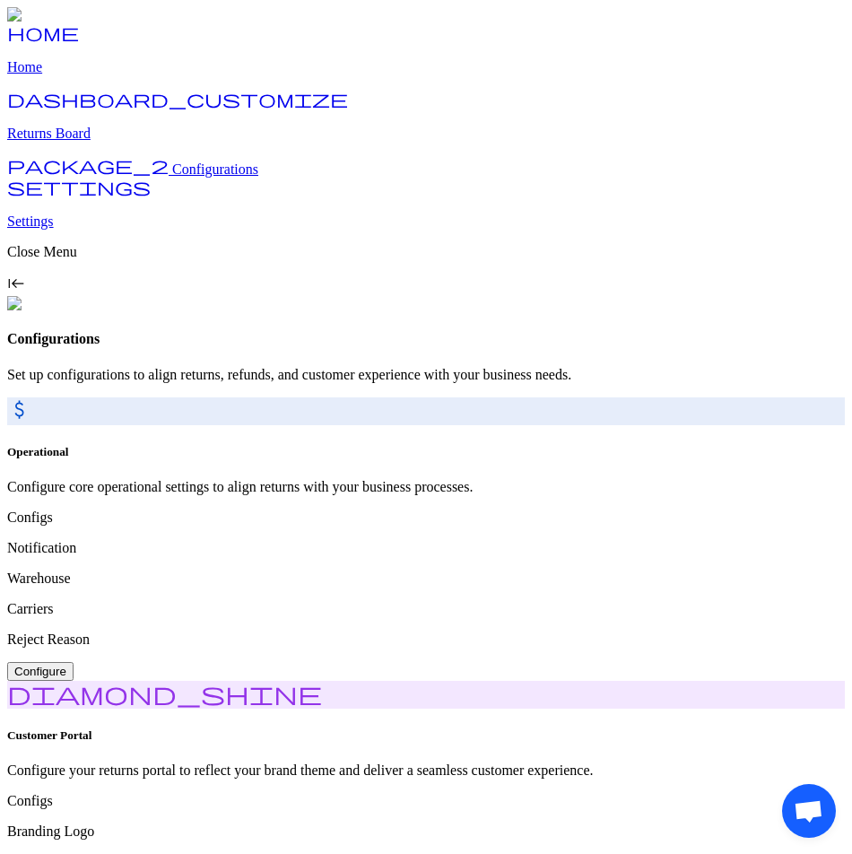
click at [99, 142] on p "Returns Board" at bounding box center [426, 134] width 838 height 16
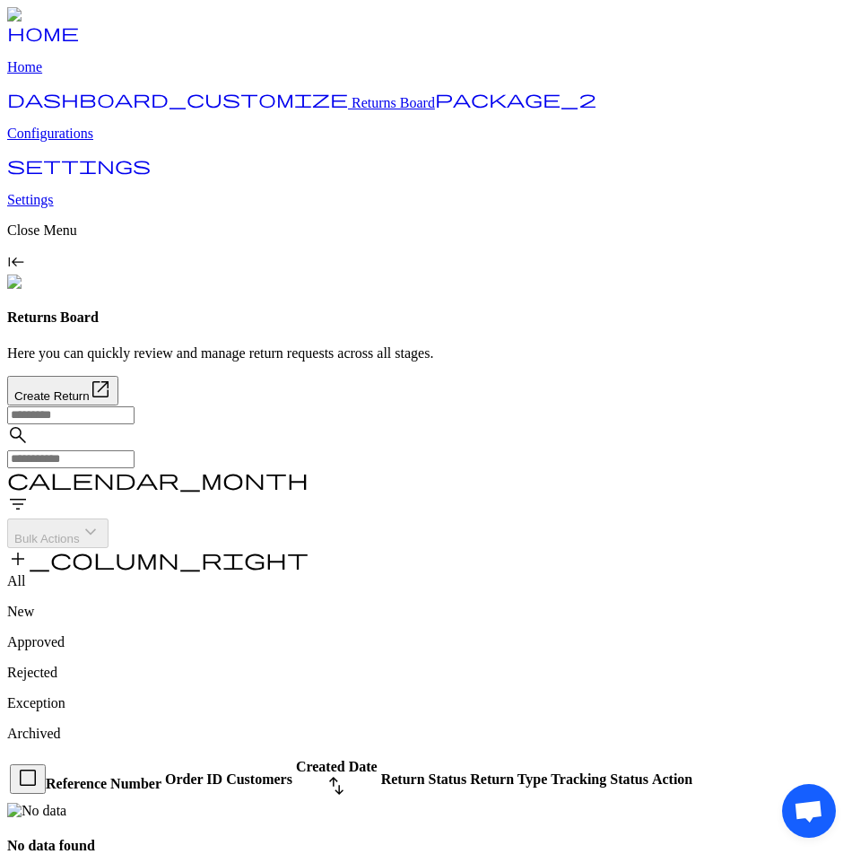
click at [75, 75] on p "Home" at bounding box center [426, 67] width 838 height 16
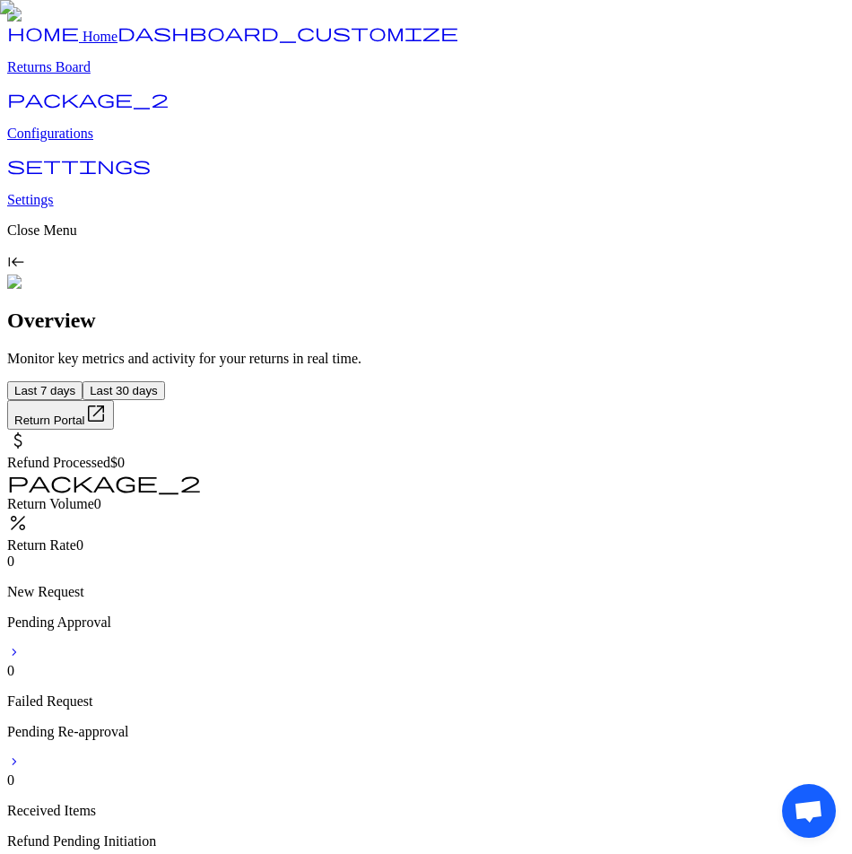
click at [77, 75] on p "Returns Board" at bounding box center [426, 67] width 838 height 16
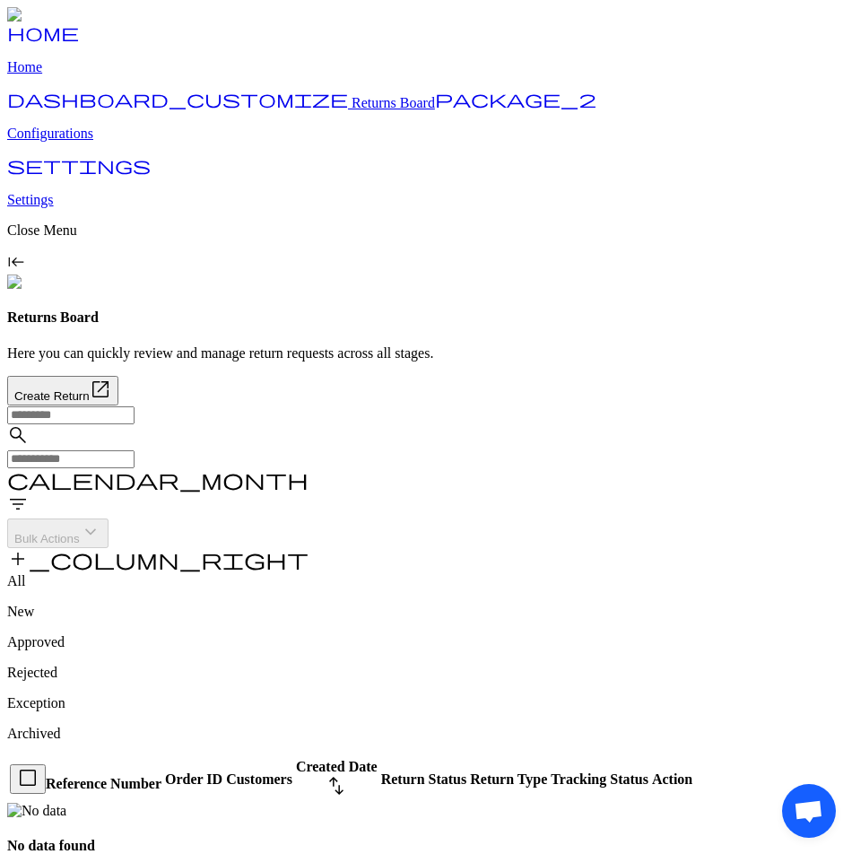
click at [83, 142] on p "Configurations" at bounding box center [426, 134] width 838 height 16
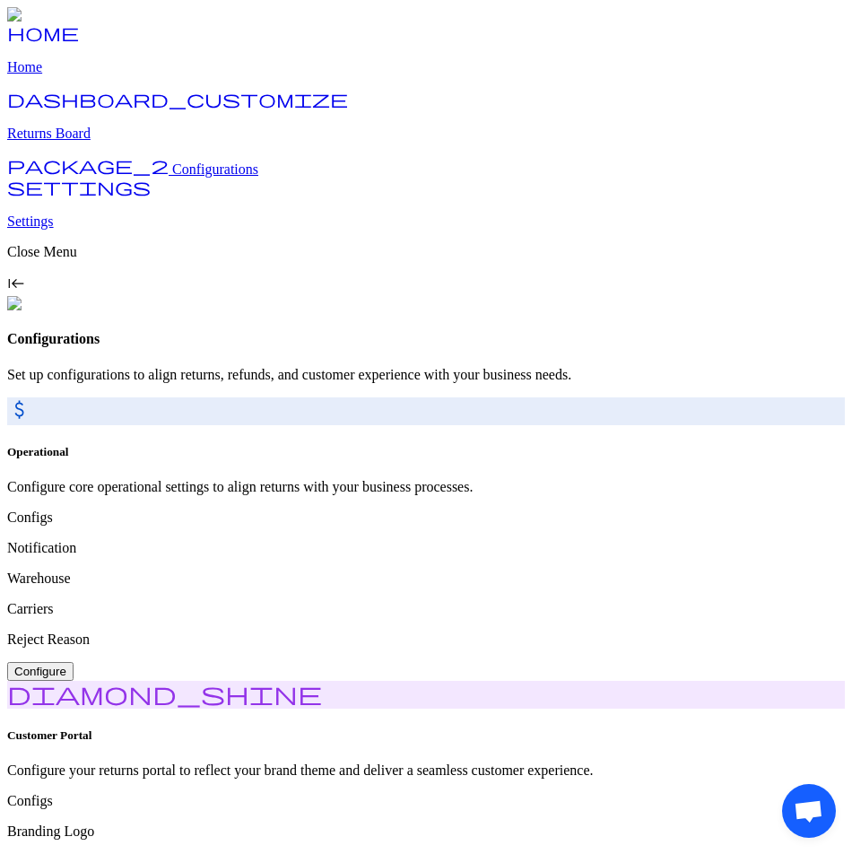
click at [85, 142] on p "Returns Board" at bounding box center [426, 134] width 838 height 16
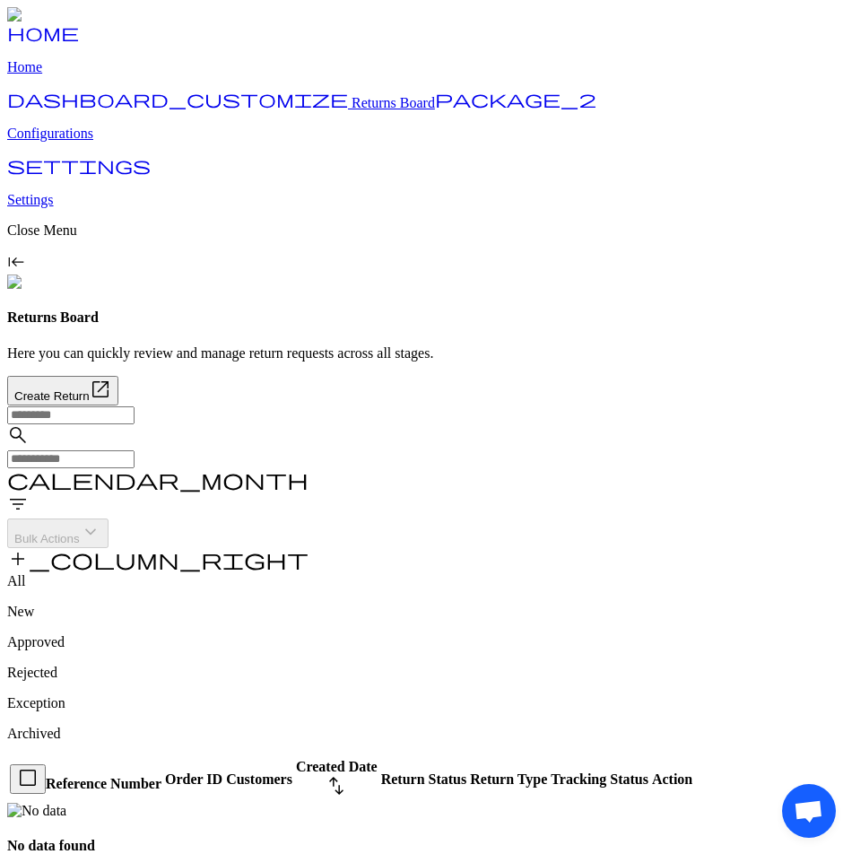
click at [91, 142] on p "Configurations" at bounding box center [426, 134] width 838 height 16
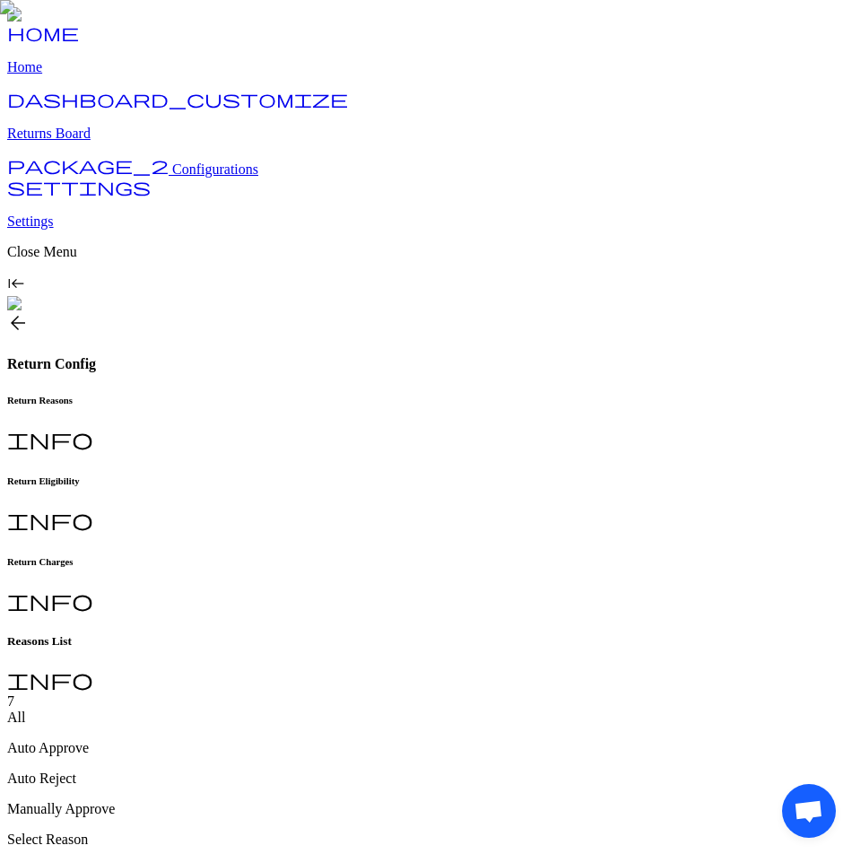
type input "**********"
type input "*"
click at [103, 142] on p "Returns Board" at bounding box center [426, 134] width 838 height 16
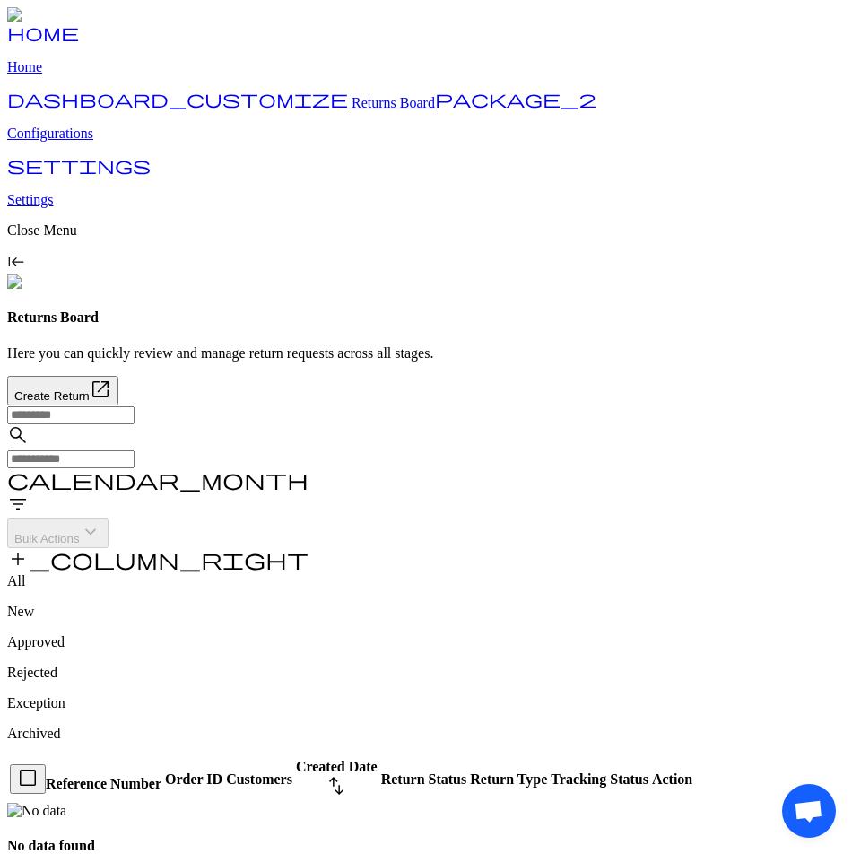
click at [100, 142] on p "Configurations" at bounding box center [426, 134] width 838 height 16
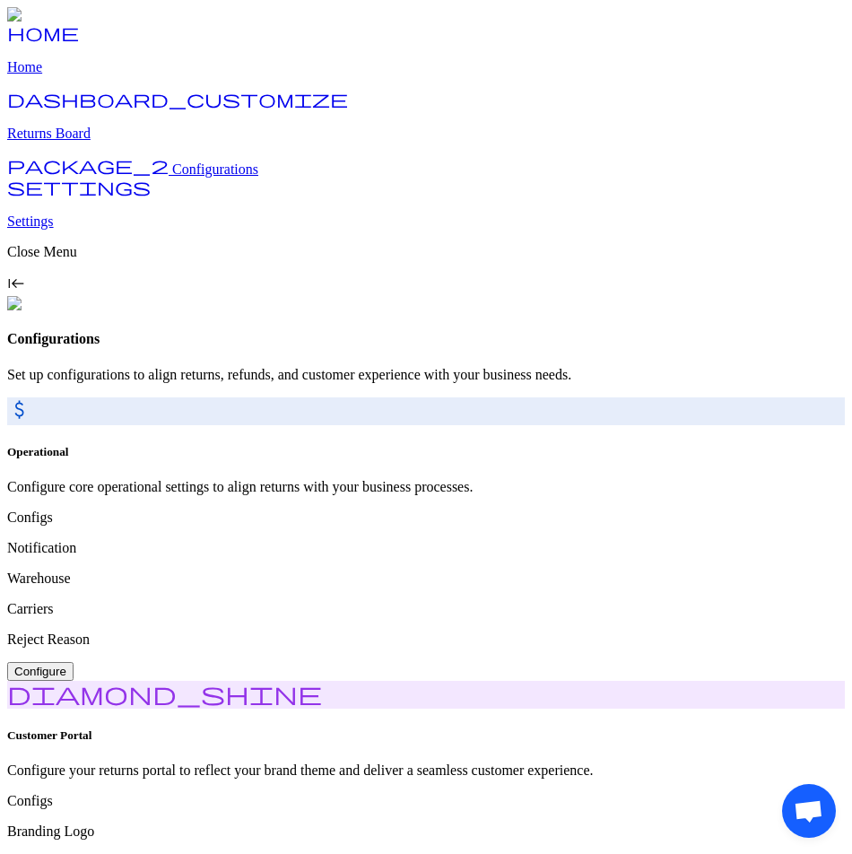
click at [92, 142] on p "Returns Board" at bounding box center [426, 134] width 838 height 16
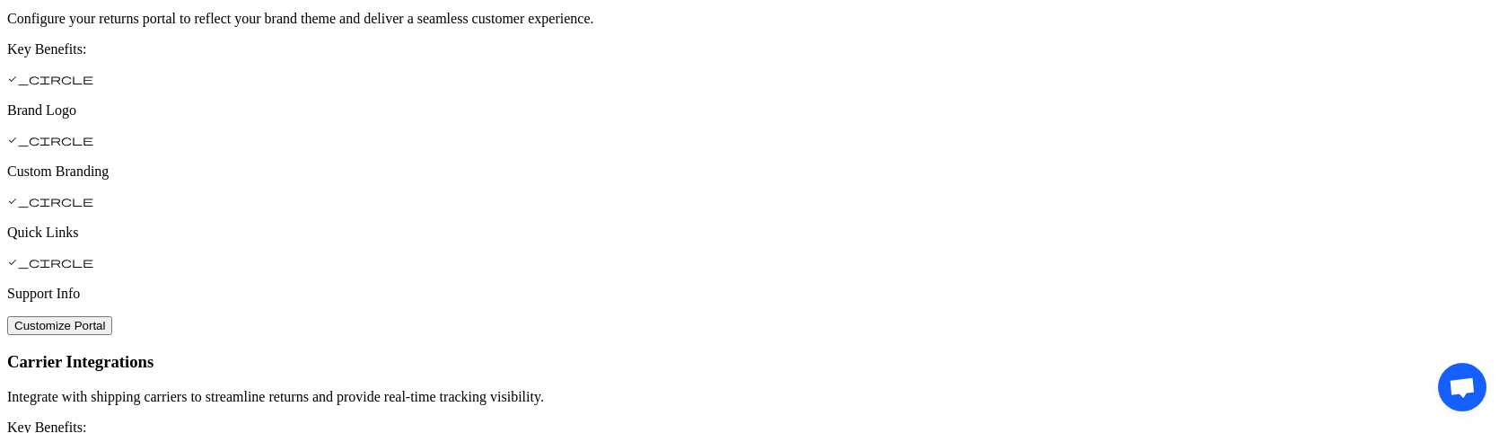
scroll to position [1107, 0]
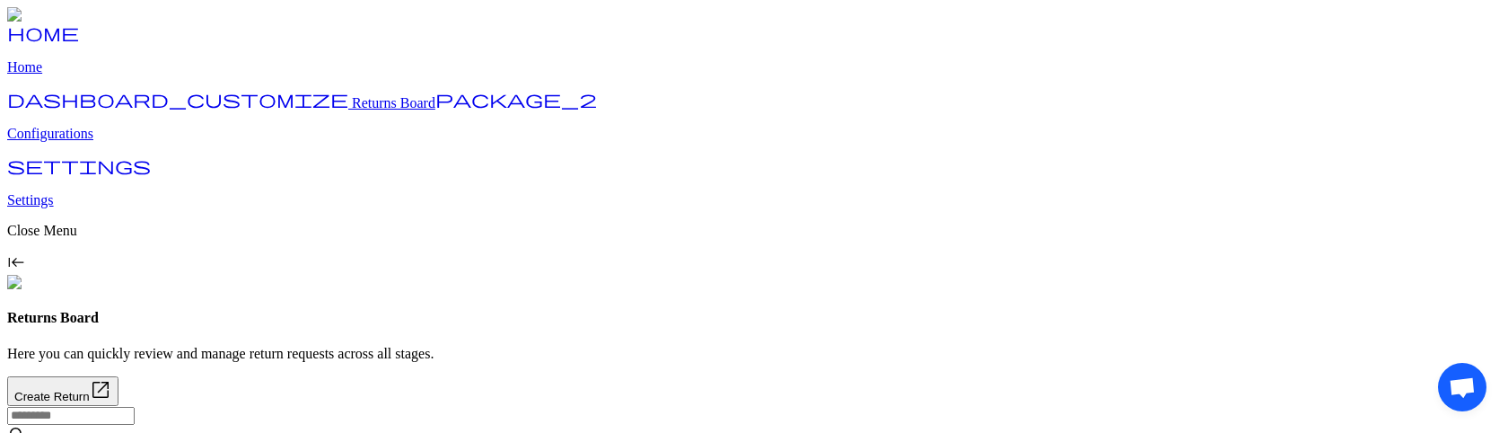
click at [98, 142] on p "Configurations" at bounding box center [753, 134] width 1493 height 16
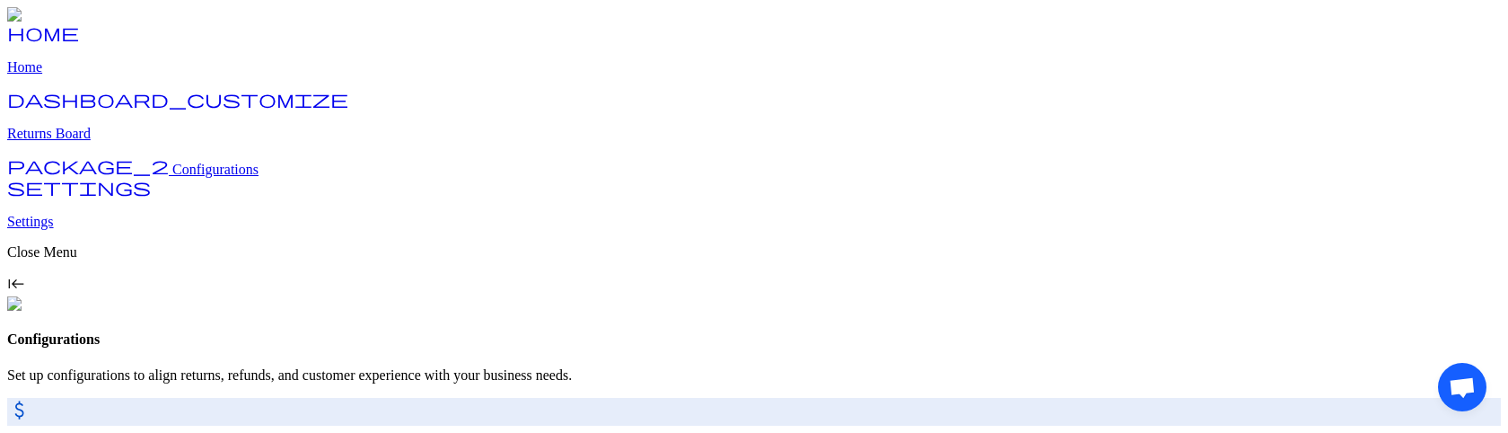
click at [108, 142] on p "Returns Board" at bounding box center [753, 134] width 1493 height 16
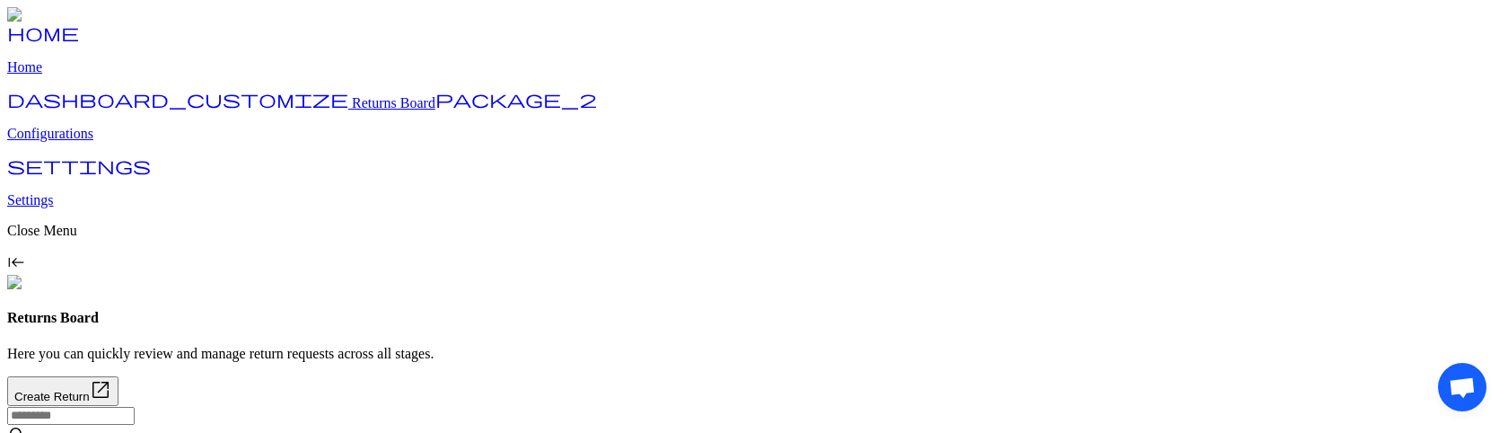
click at [69, 75] on p "Home" at bounding box center [753, 67] width 1493 height 16
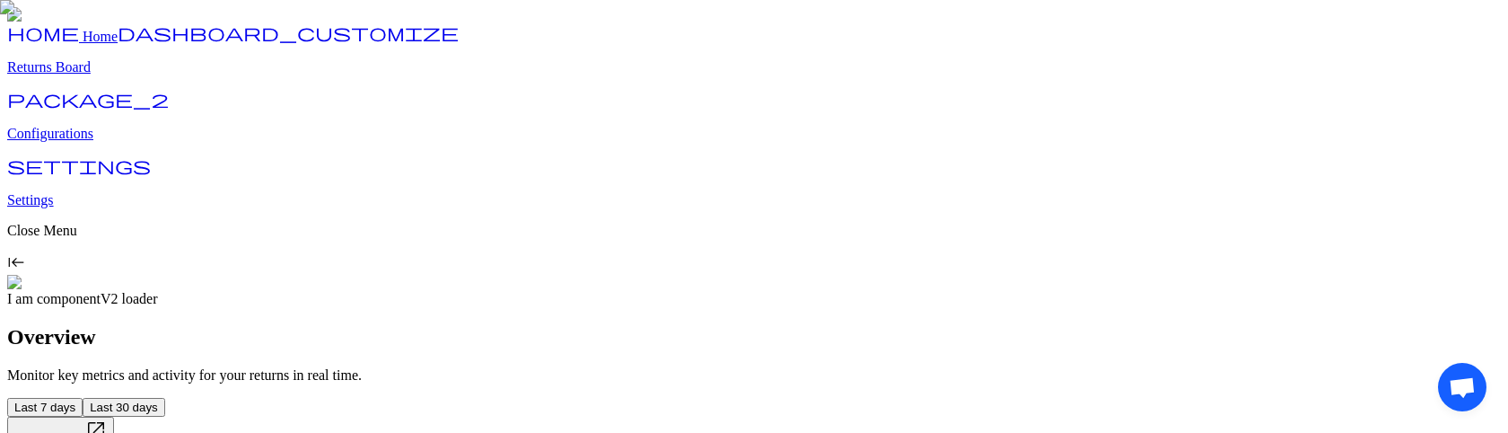
click at [94, 75] on link "dashboard_customize Returns Board" at bounding box center [753, 52] width 1493 height 47
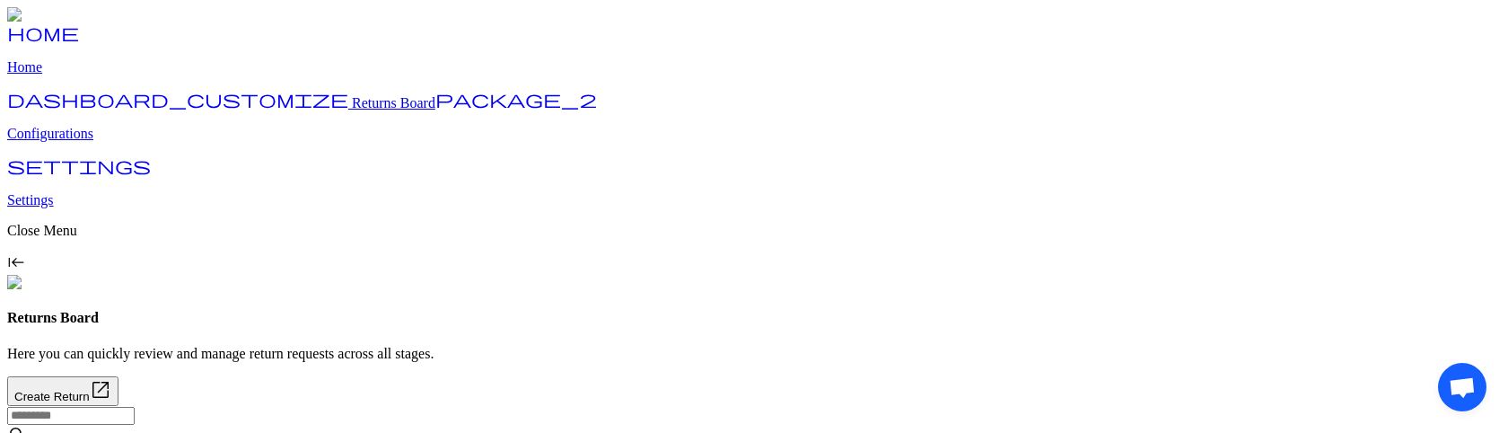
click at [103, 142] on p "Configurations" at bounding box center [753, 134] width 1493 height 16
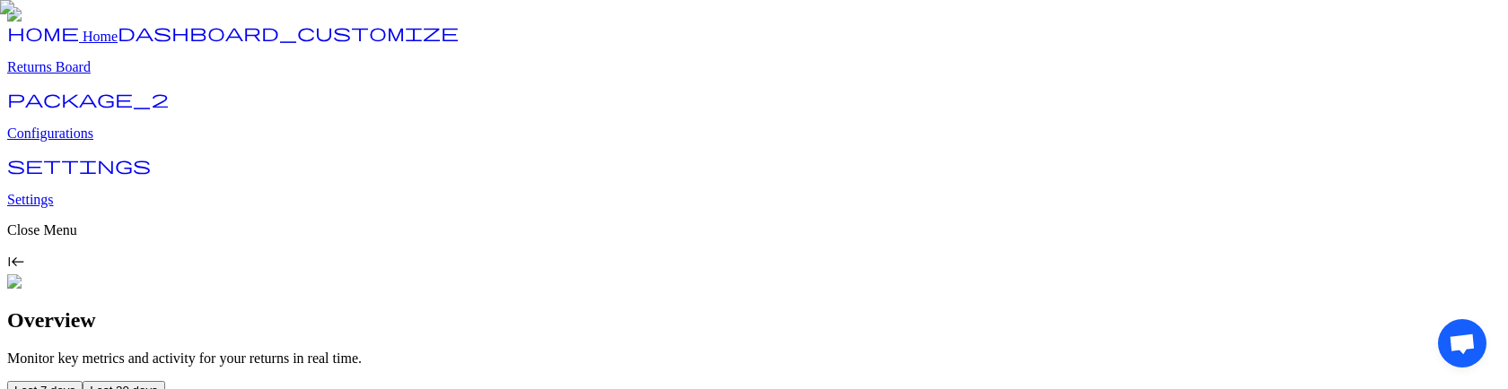
click at [108, 142] on p "Configurations" at bounding box center [753, 134] width 1493 height 16
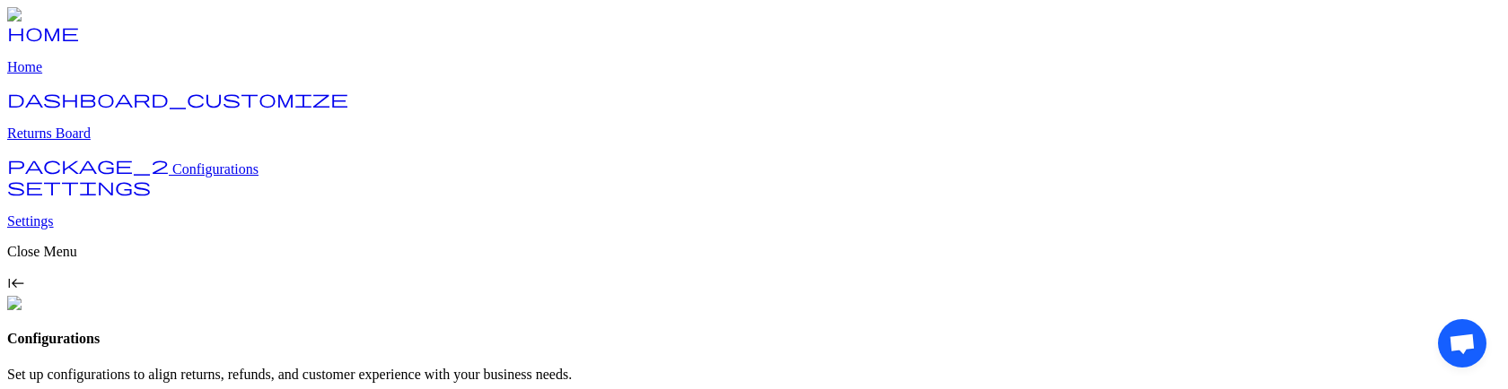
click at [100, 142] on p "Returns Board" at bounding box center [753, 134] width 1493 height 16
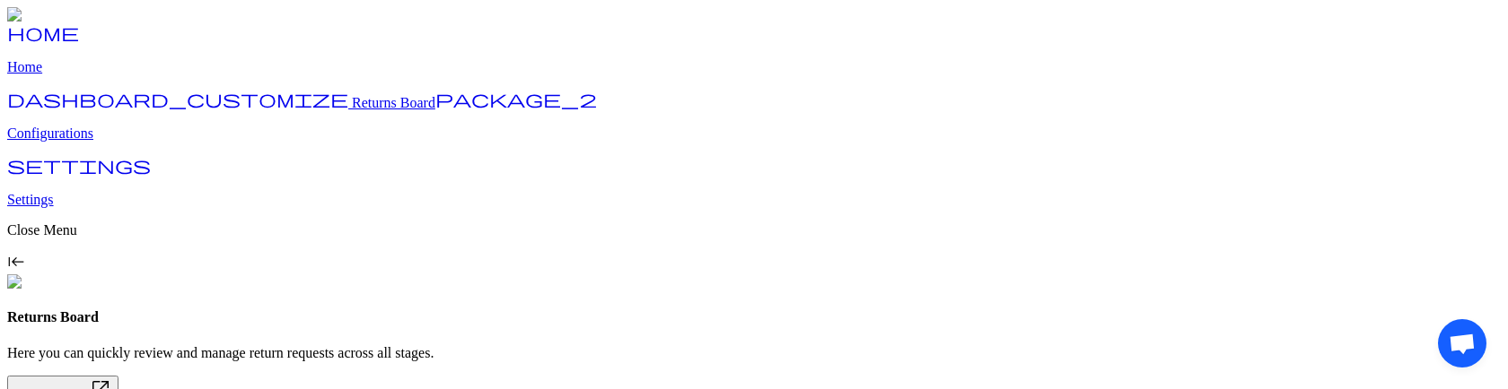
click at [113, 142] on p "Configurations" at bounding box center [753, 134] width 1493 height 16
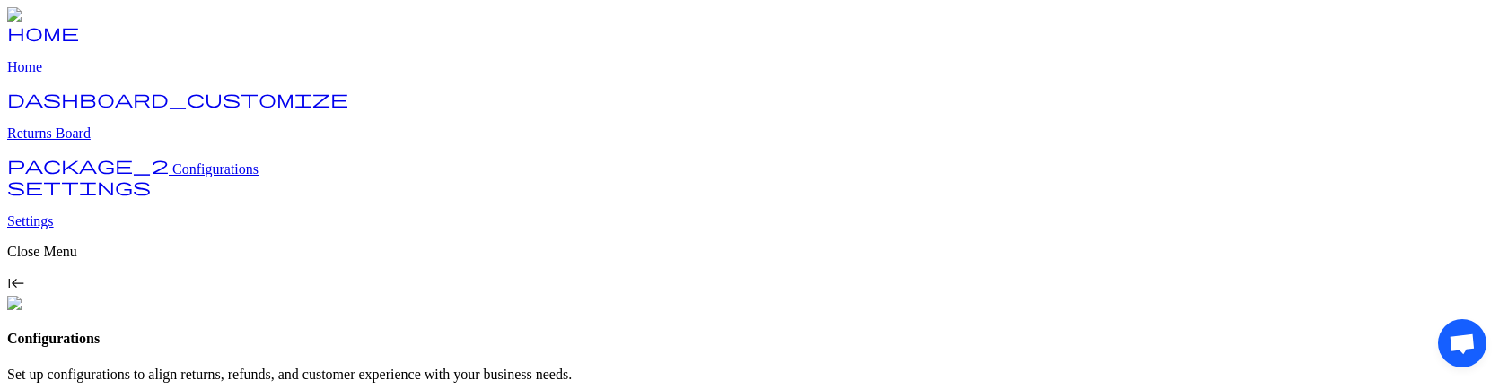
click at [101, 142] on p "Returns Board" at bounding box center [753, 134] width 1493 height 16
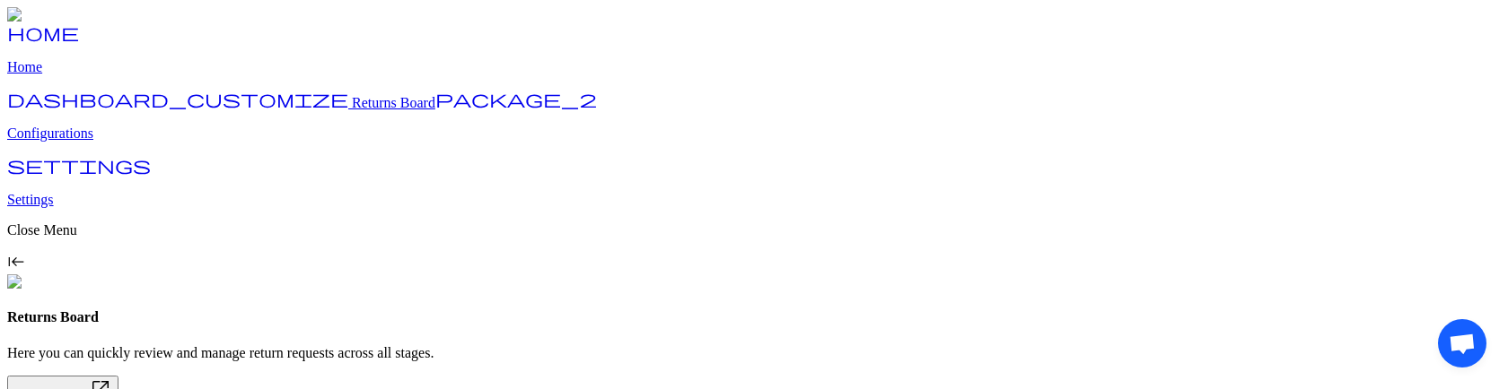
click at [100, 142] on p "Configurations" at bounding box center [753, 134] width 1493 height 16
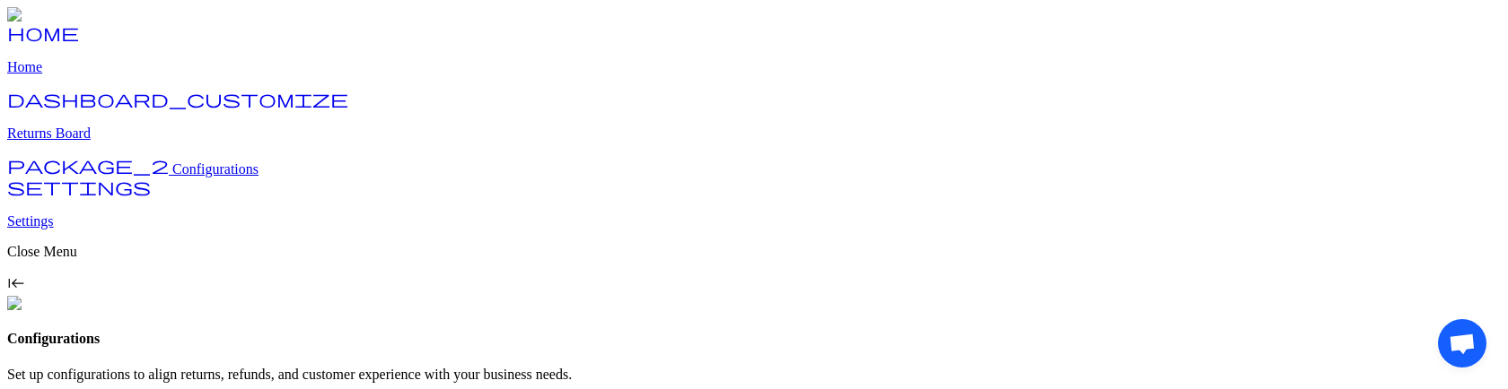
click at [99, 142] on p "Returns Board" at bounding box center [753, 134] width 1493 height 16
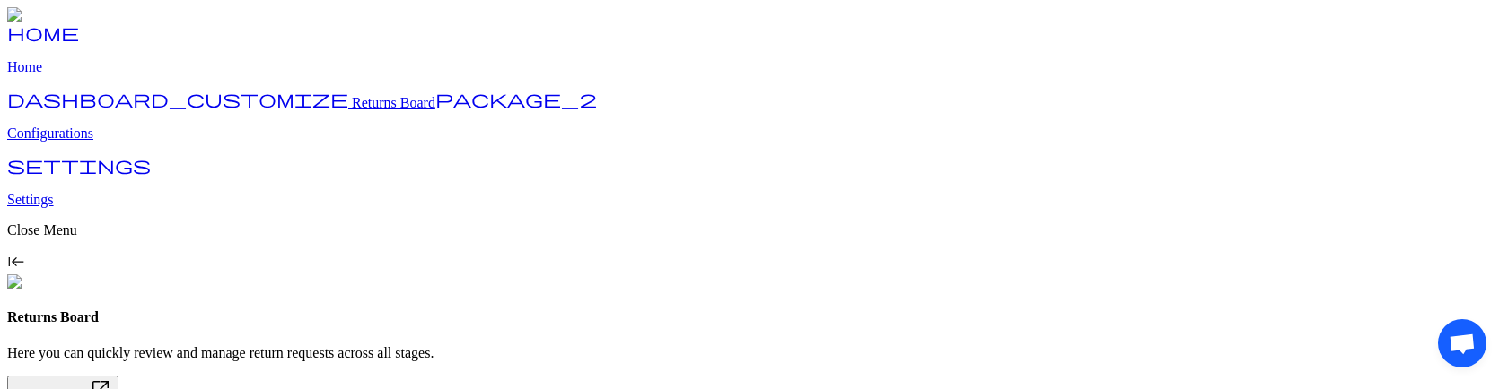
click at [99, 142] on p "Configurations" at bounding box center [753, 134] width 1493 height 16
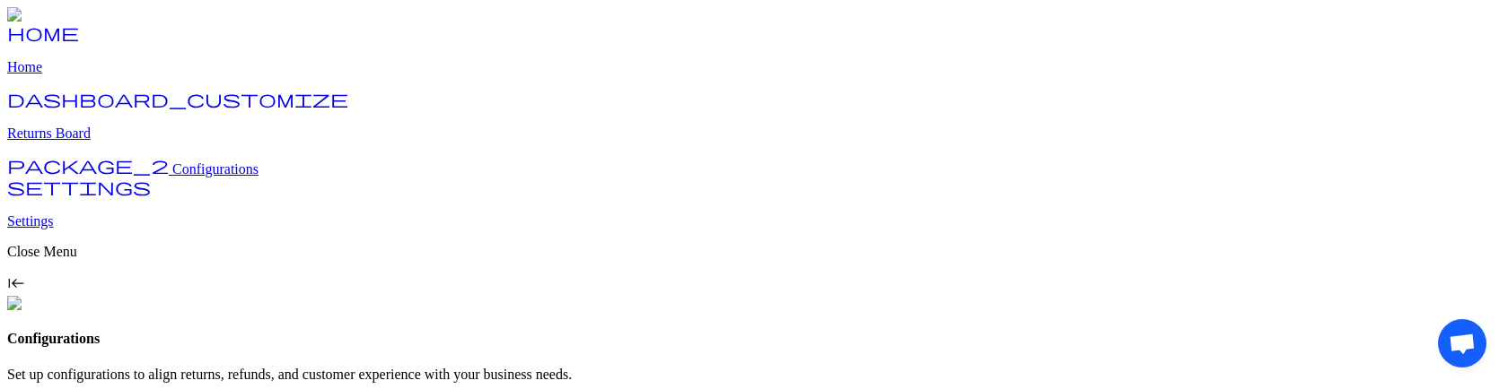
click at [92, 142] on p "Returns Board" at bounding box center [753, 134] width 1493 height 16
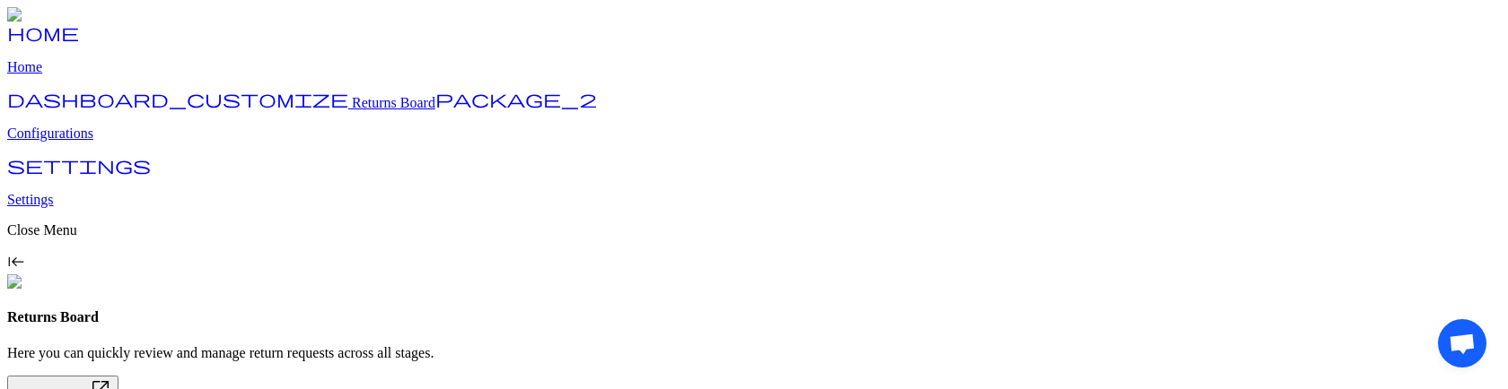
click at [92, 142] on link "package_2 Configurations" at bounding box center [753, 118] width 1493 height 47
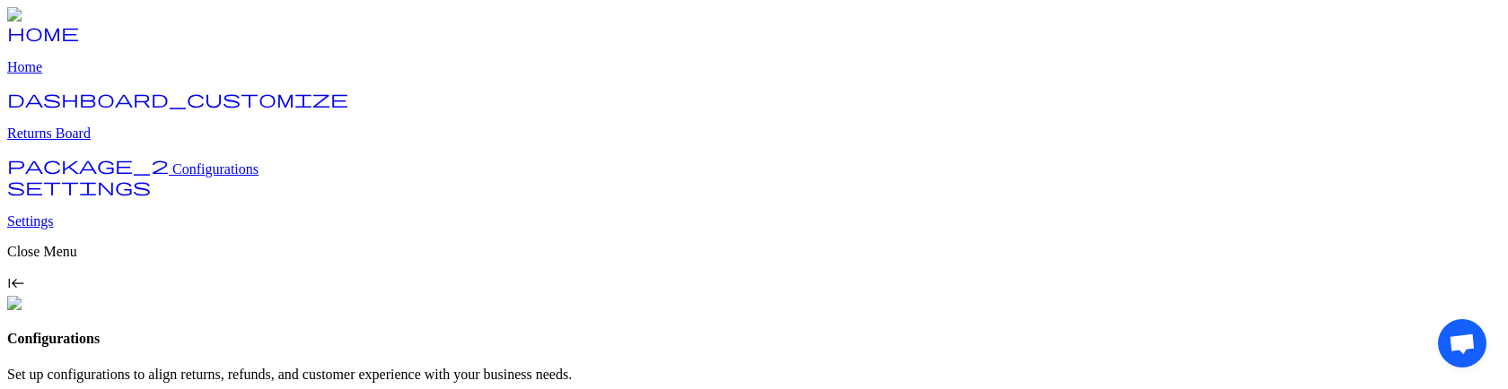
click at [97, 142] on p "Returns Board" at bounding box center [753, 134] width 1493 height 16
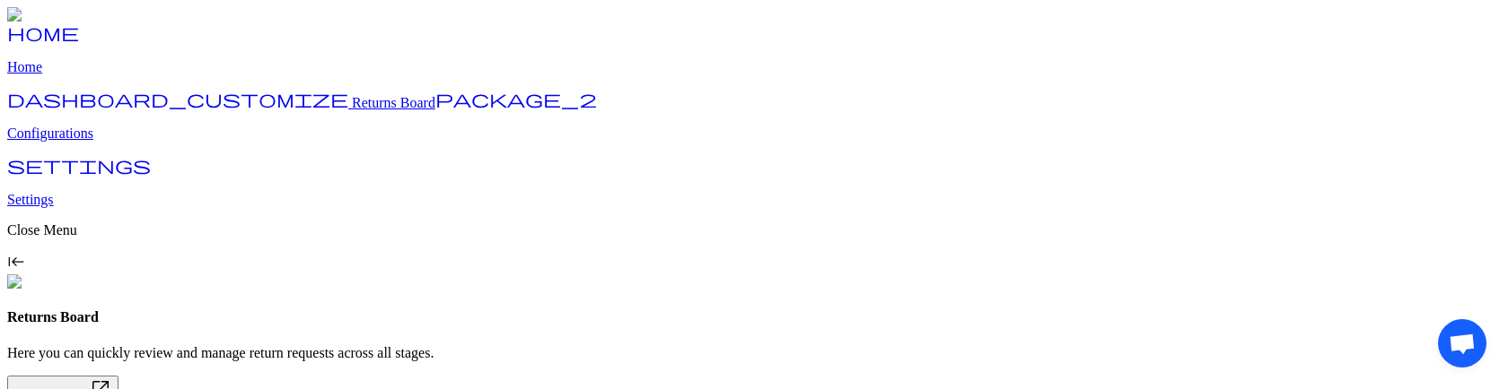
click at [77, 75] on p "Home" at bounding box center [753, 67] width 1493 height 16
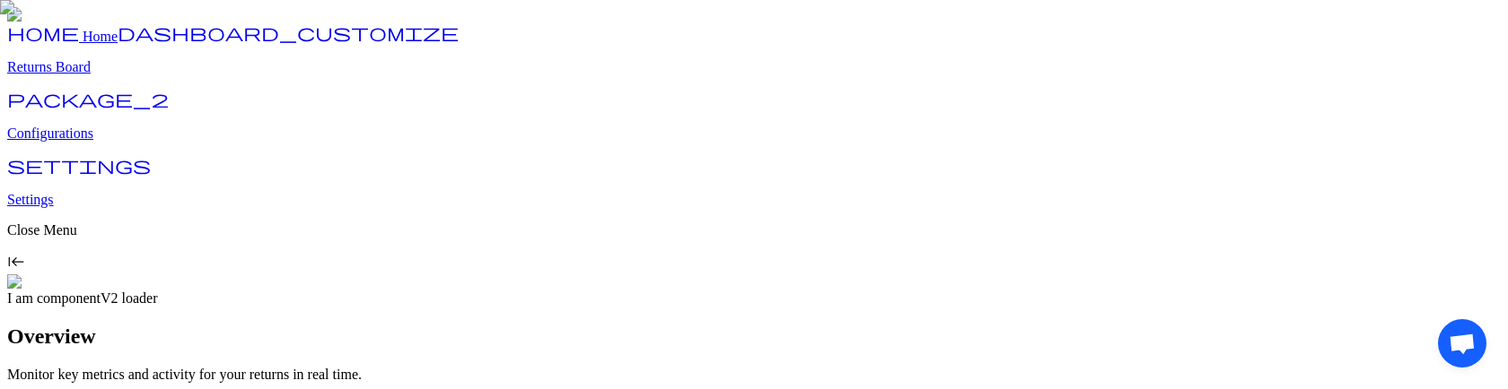
click at [93, 75] on p "Returns Board" at bounding box center [753, 67] width 1493 height 16
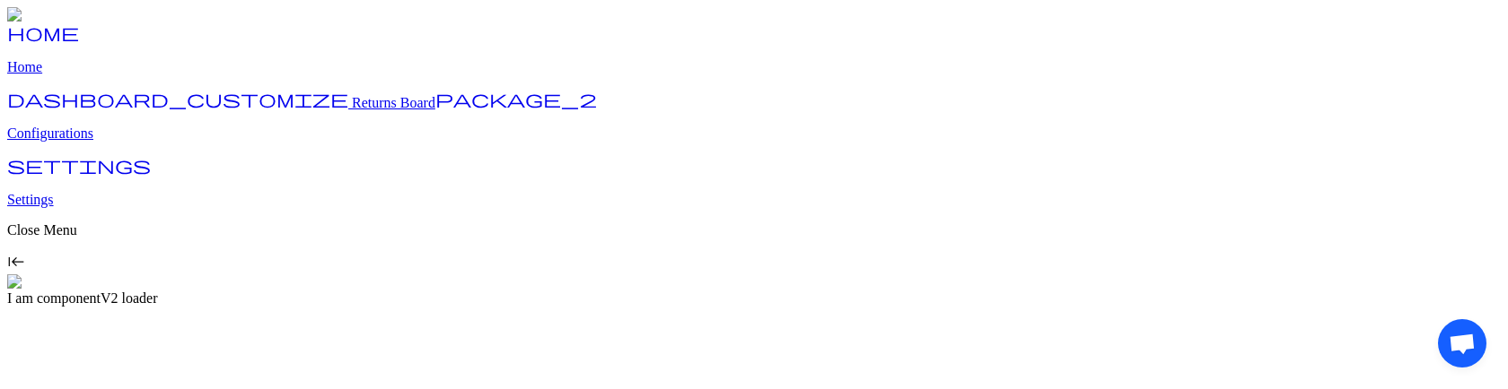
click at [93, 142] on link "package_2 Configurations" at bounding box center [753, 118] width 1493 height 47
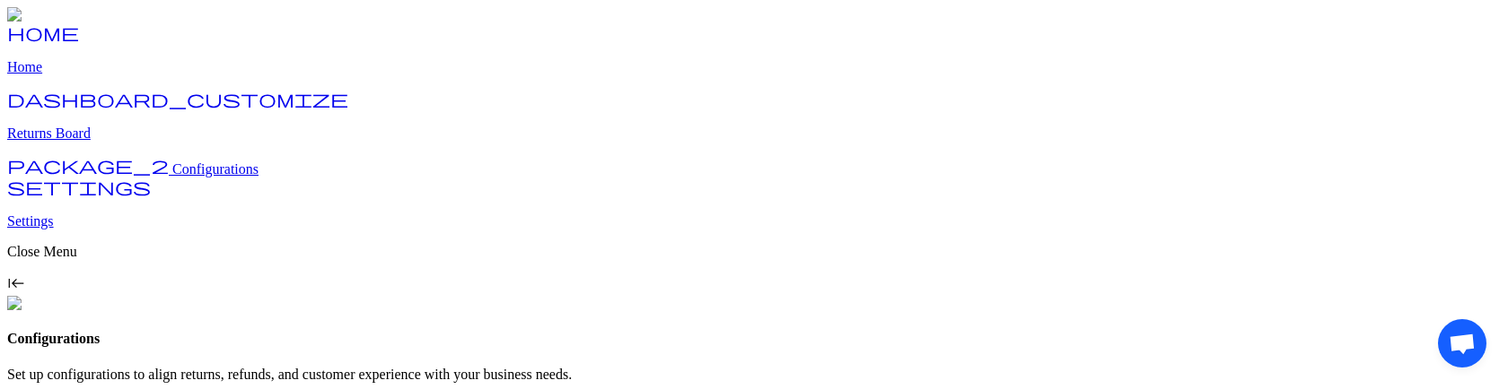
click at [98, 142] on p "Returns Board" at bounding box center [753, 134] width 1493 height 16
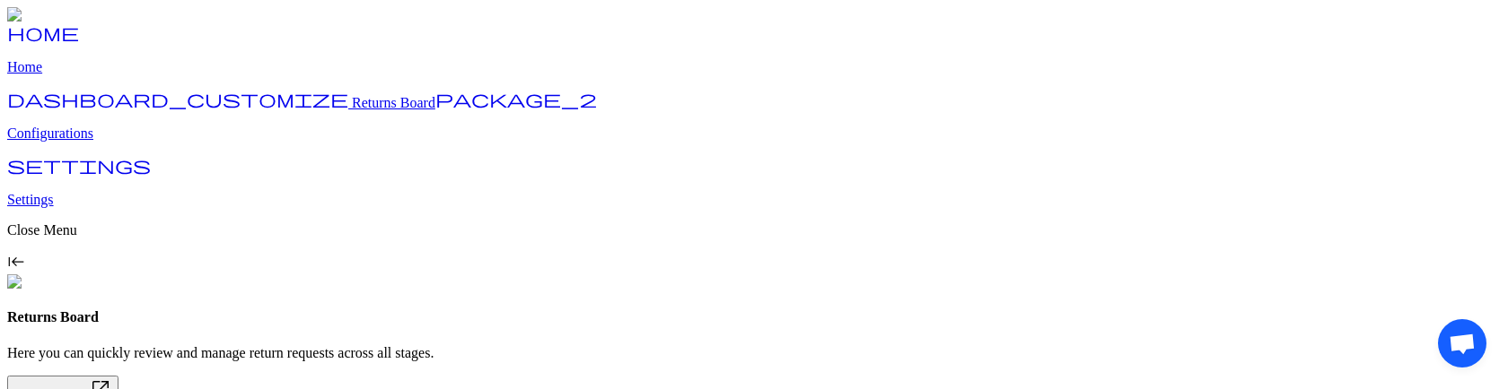
click at [94, 142] on p "Configurations" at bounding box center [753, 134] width 1493 height 16
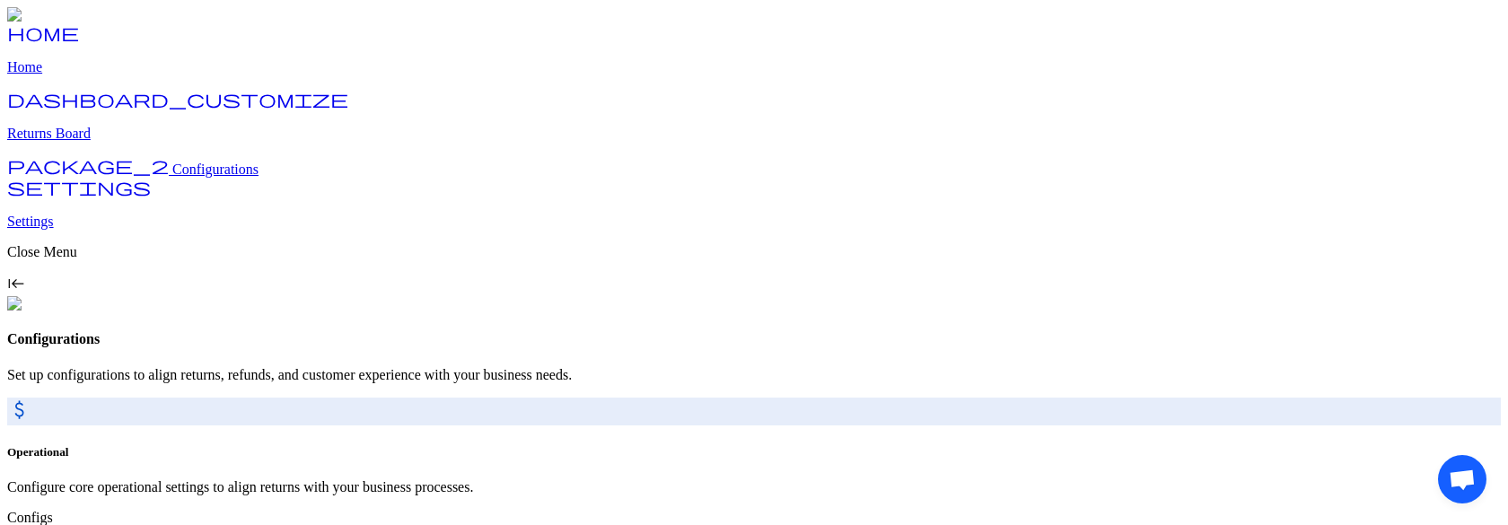
scroll to position [115, 0]
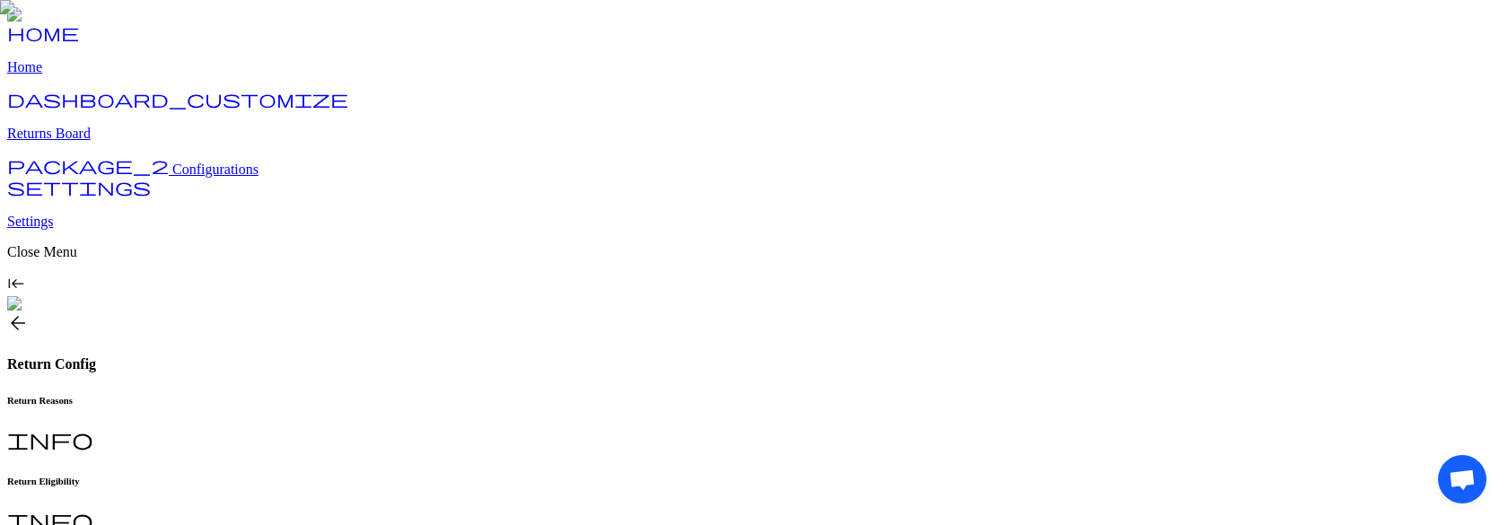
type input "**********"
type input "*"
click at [29, 312] on span "arrow_back" at bounding box center [18, 323] width 22 height 22
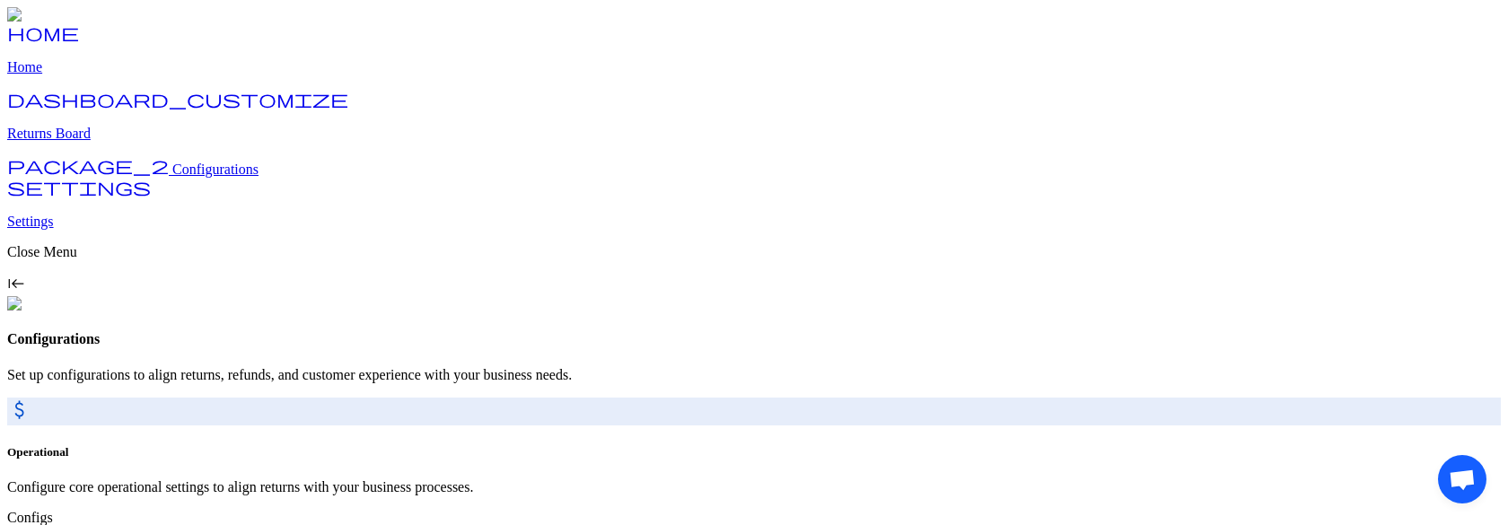
scroll to position [115, 0]
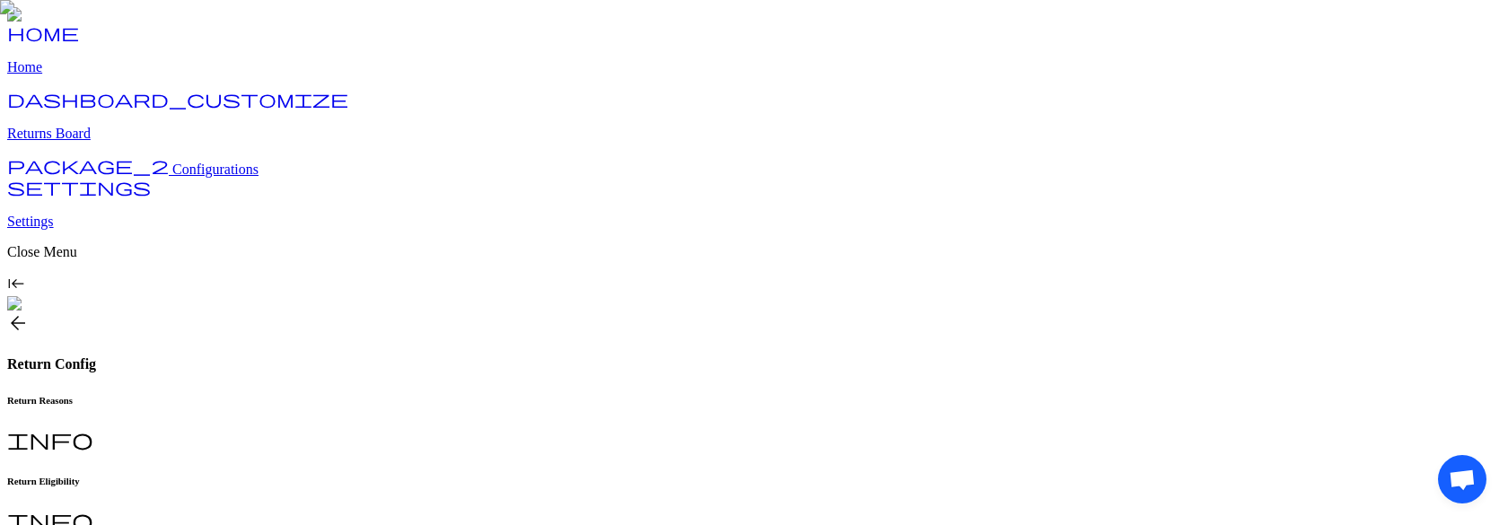
click at [29, 312] on span "arrow_back" at bounding box center [18, 323] width 22 height 22
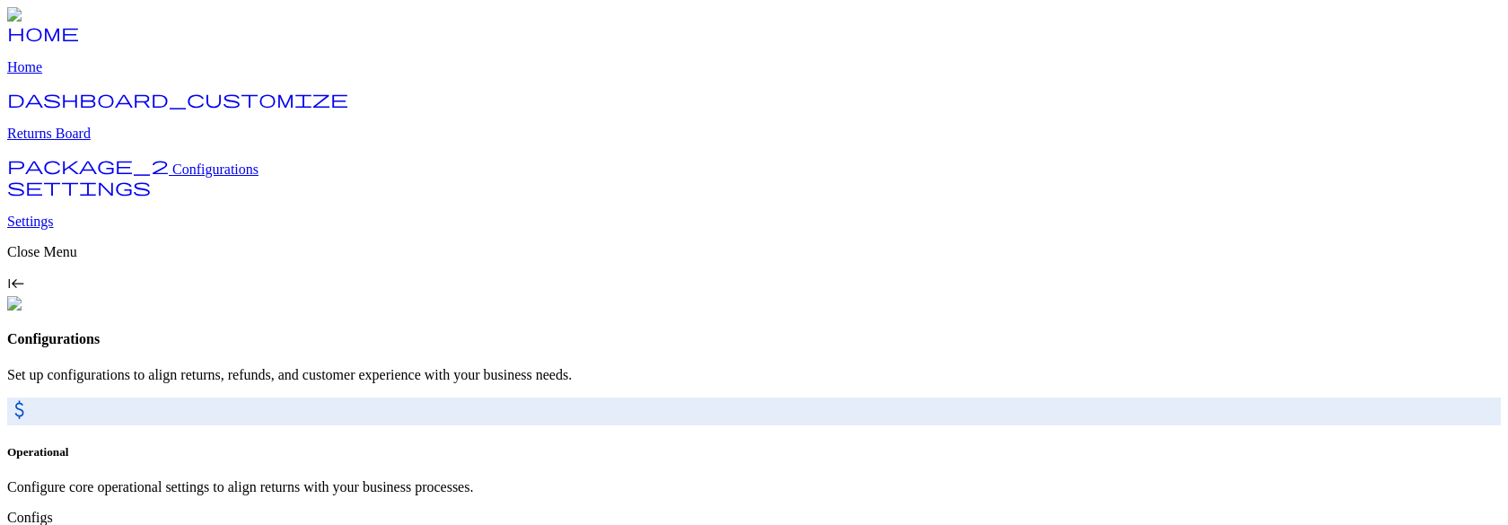
click at [115, 142] on p "Returns Board" at bounding box center [753, 134] width 1493 height 16
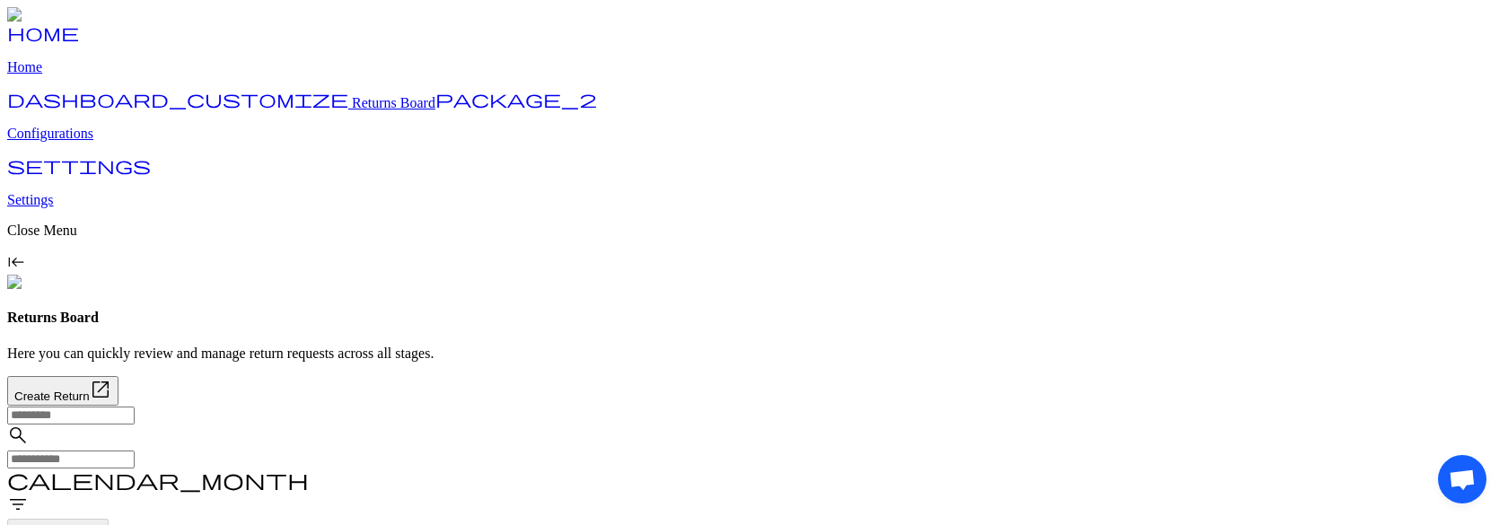
click at [75, 75] on p "Home" at bounding box center [753, 67] width 1493 height 16
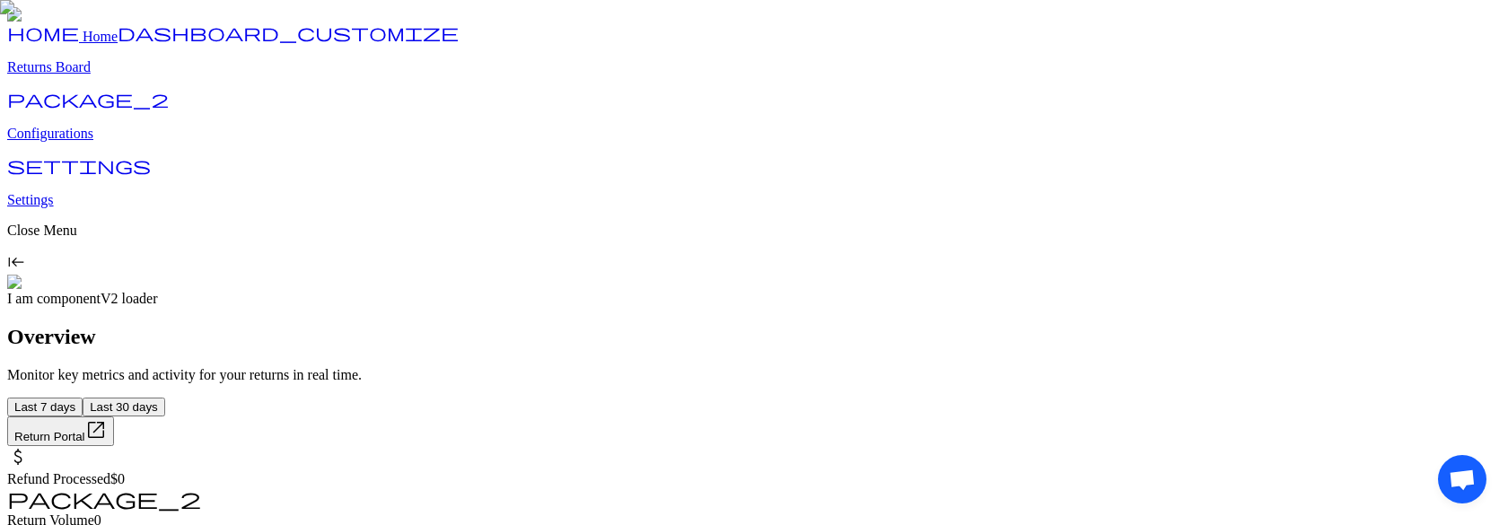
click at [86, 142] on p "Configurations" at bounding box center [753, 134] width 1493 height 16
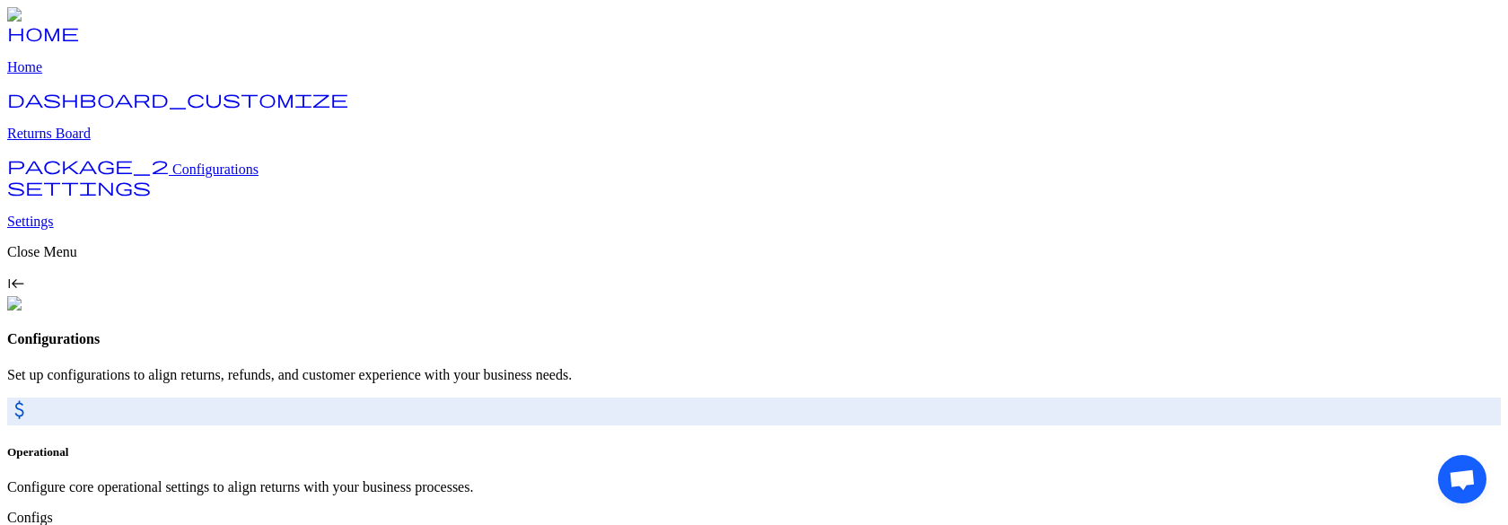
click at [92, 142] on p "Returns Board" at bounding box center [753, 134] width 1493 height 16
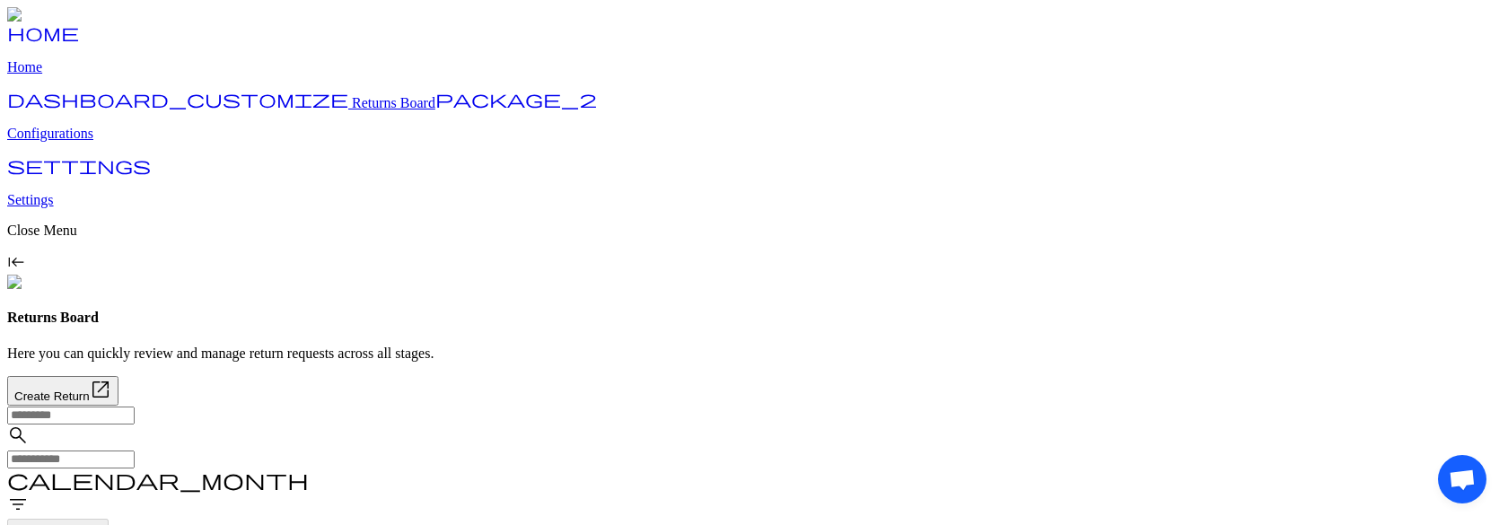
click at [81, 75] on link "home Home" at bounding box center [753, 52] width 1493 height 47
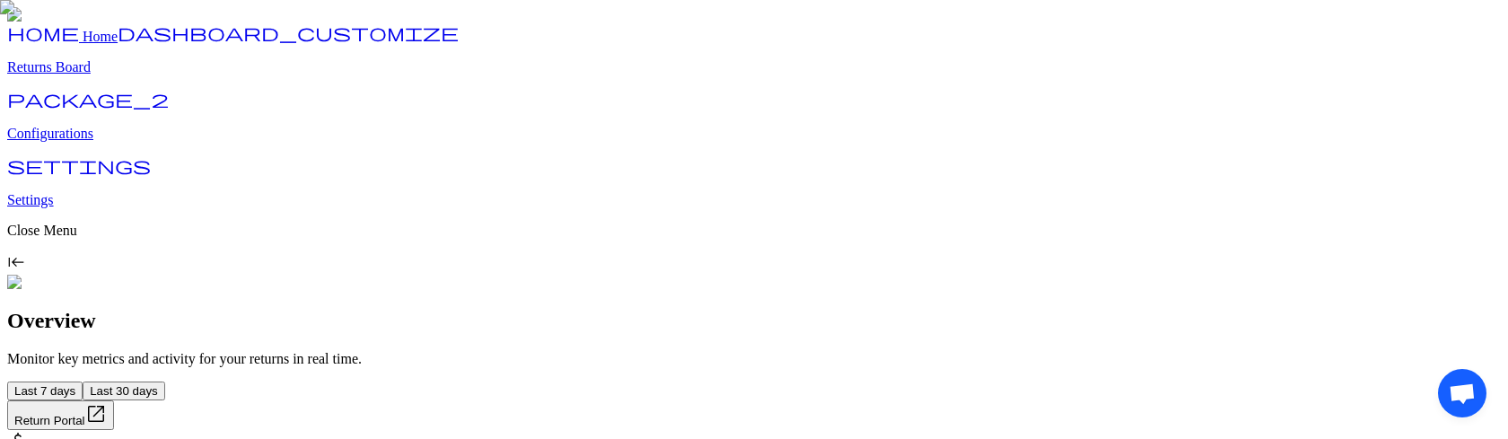
click at [99, 142] on p "Configurations" at bounding box center [753, 134] width 1493 height 16
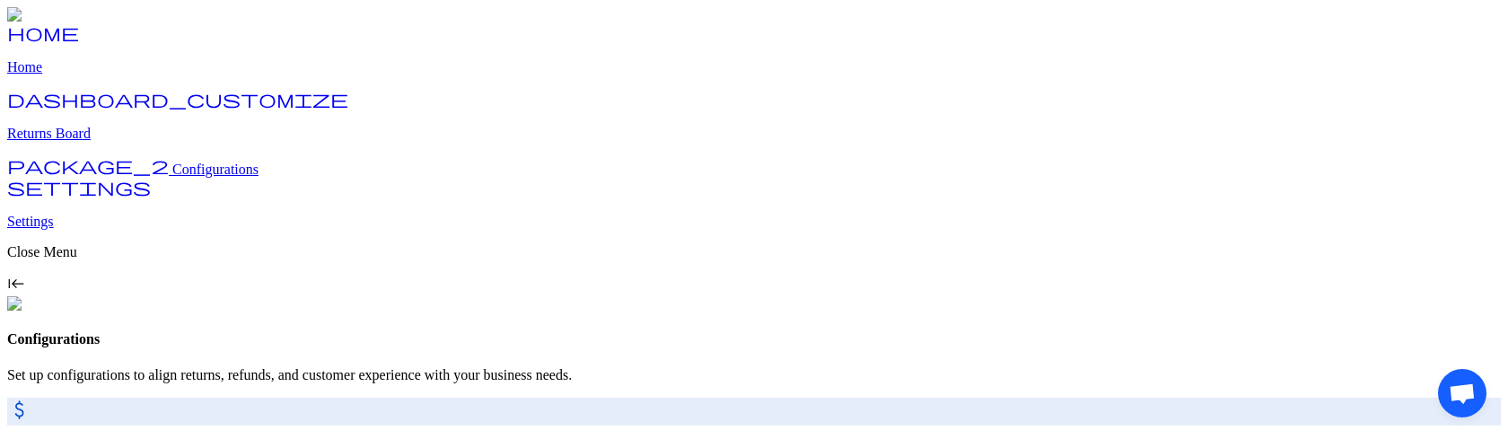
click at [107, 142] on p "Returns Board" at bounding box center [753, 134] width 1493 height 16
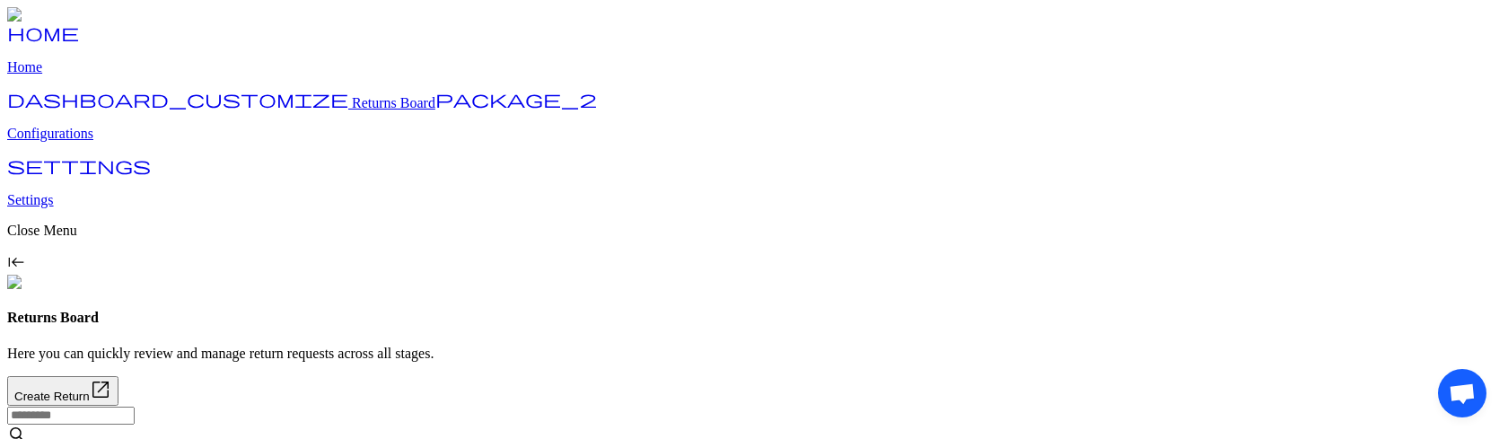
click at [124, 142] on p "Configurations" at bounding box center [753, 134] width 1493 height 16
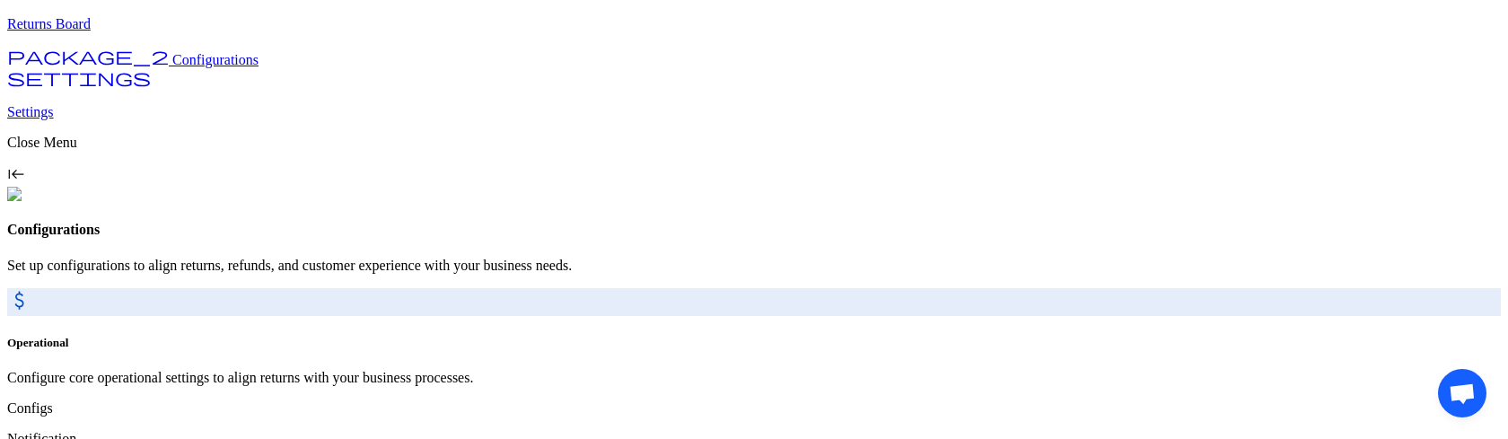
scroll to position [202, 0]
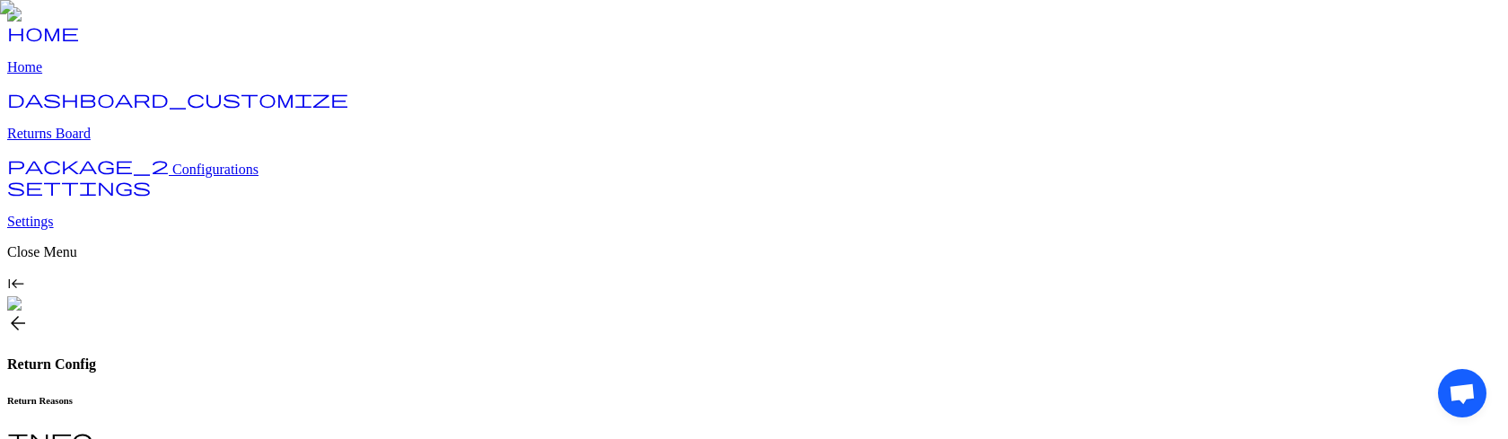
click at [139, 142] on link "dashboard_customize Returns Board" at bounding box center [753, 118] width 1493 height 47
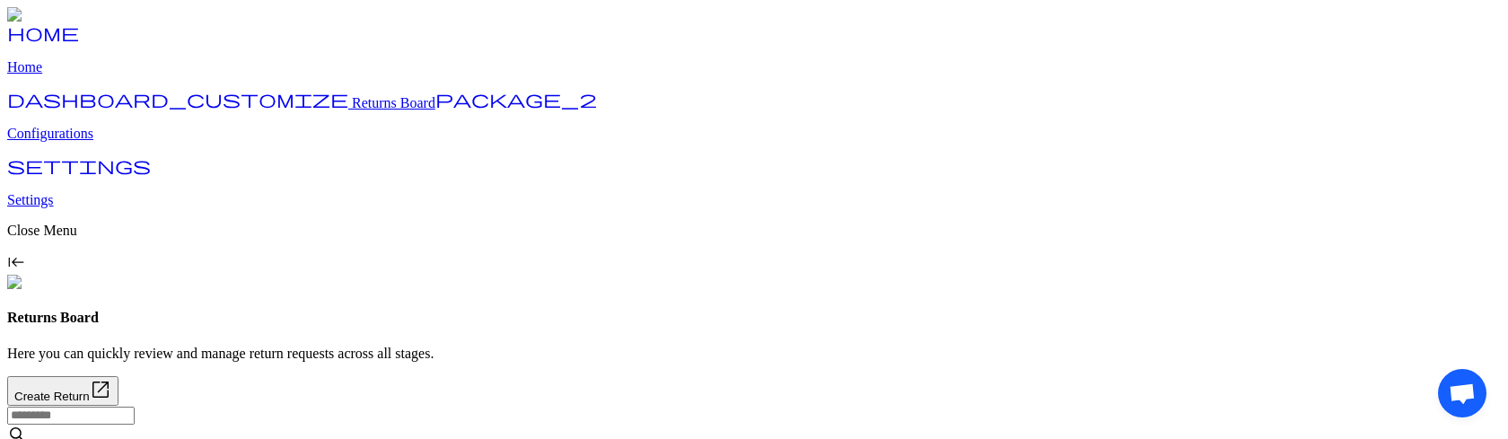
click at [105, 142] on p "Configurations" at bounding box center [753, 134] width 1493 height 16
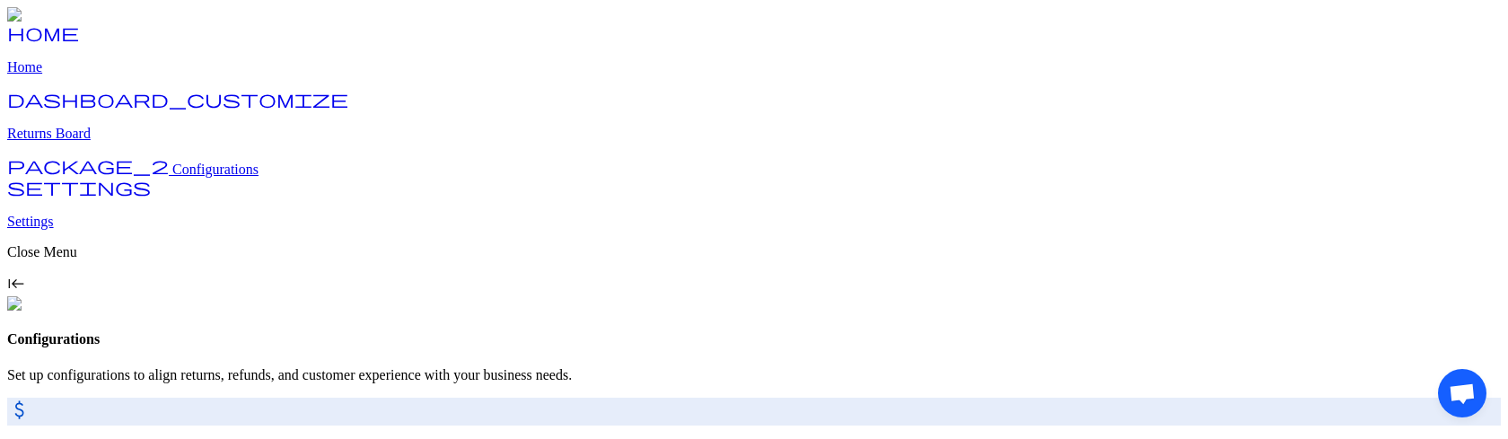
scroll to position [202, 0]
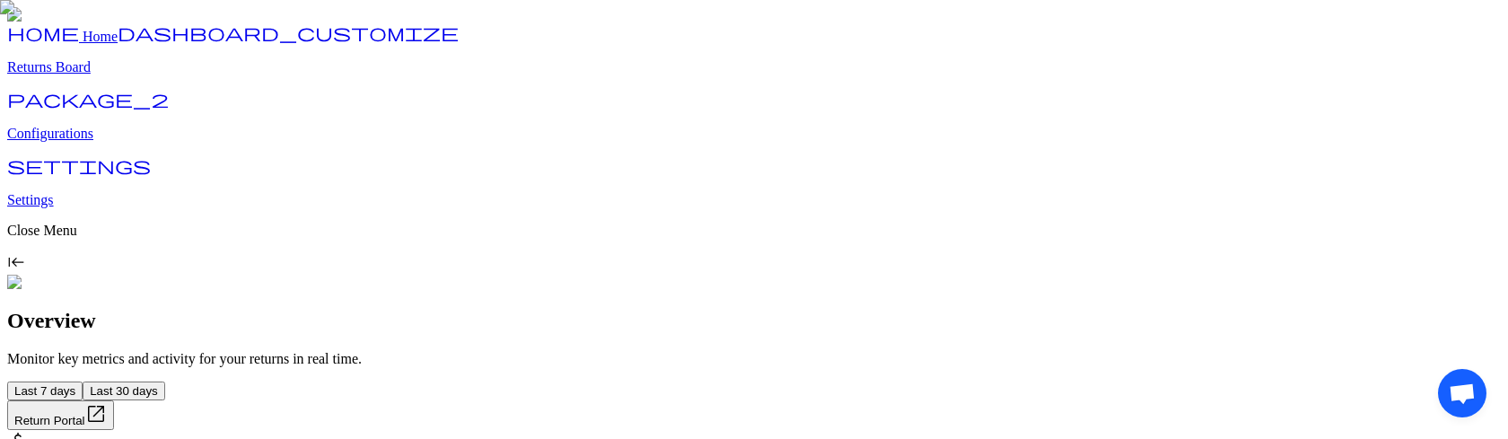
click at [71, 142] on p "Configurations" at bounding box center [753, 134] width 1493 height 16
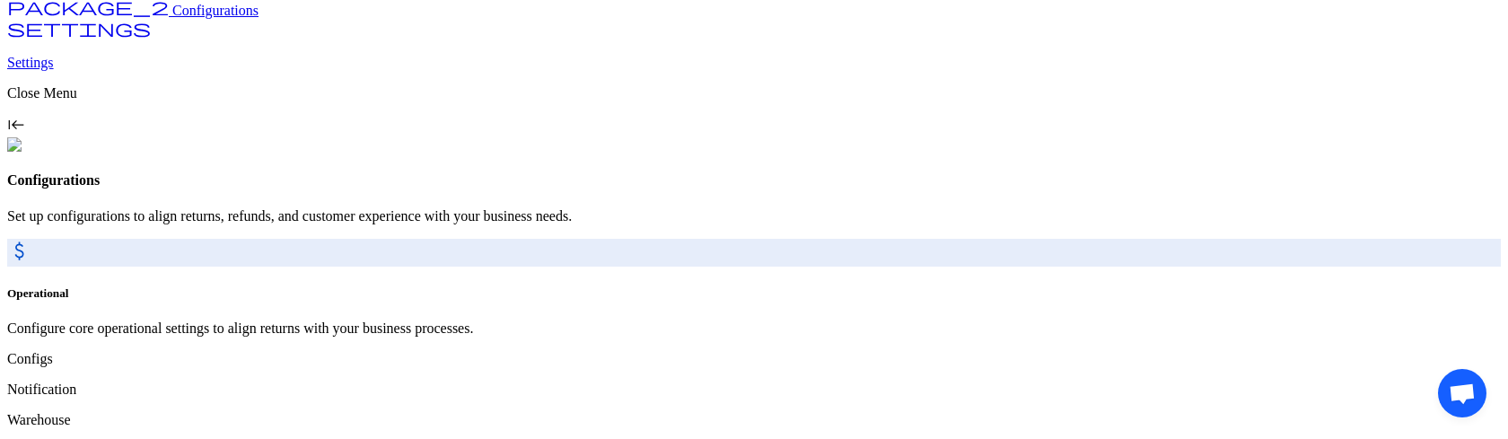
scroll to position [202, 0]
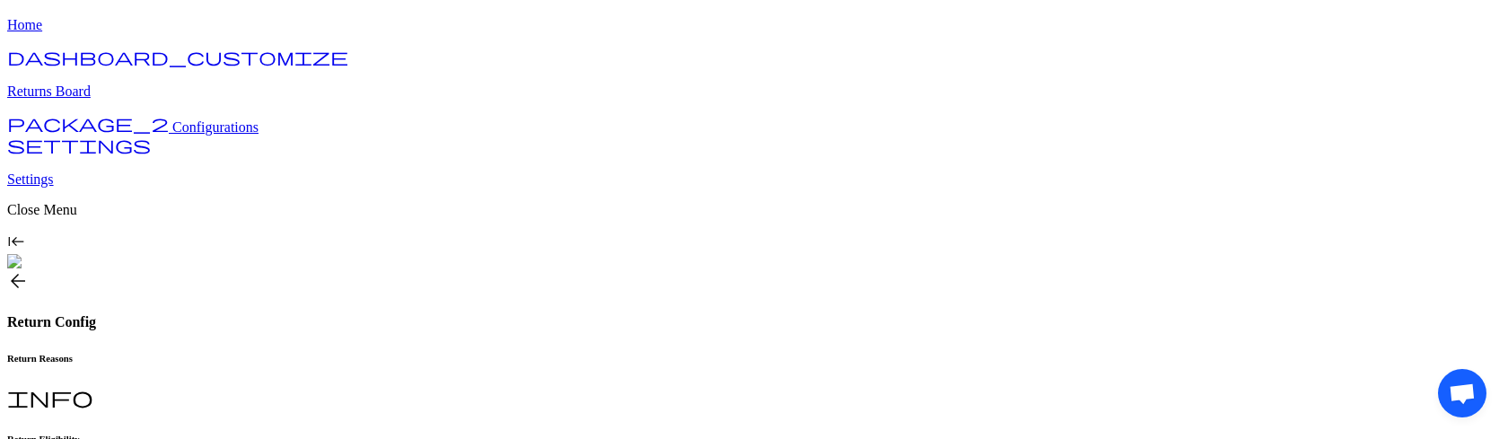
scroll to position [57, 0]
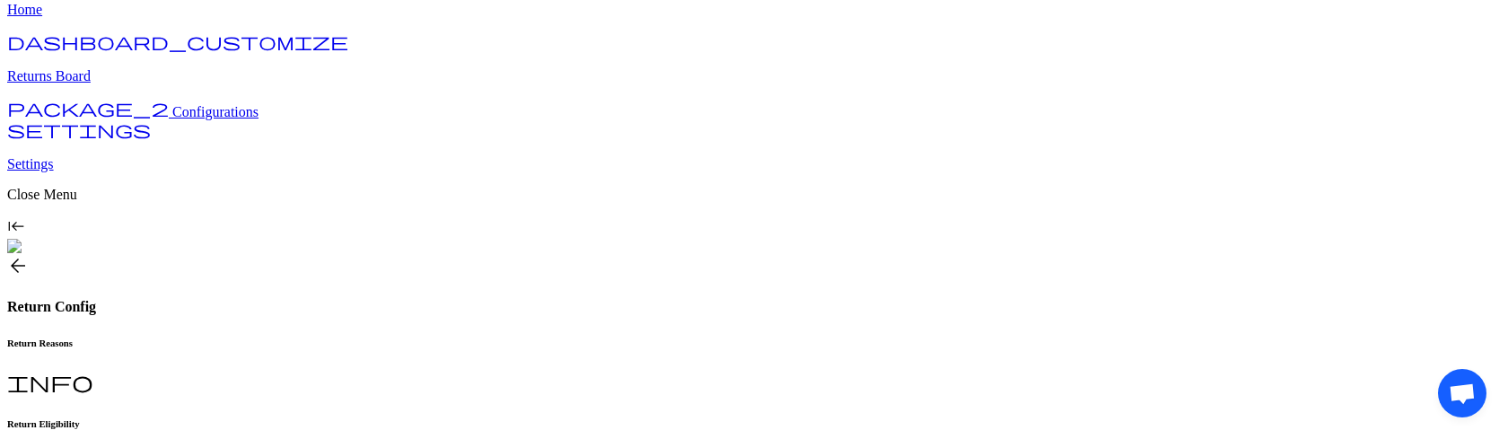
click at [302, 337] on h6 "Return Reasons" at bounding box center [753, 342] width 1493 height 11
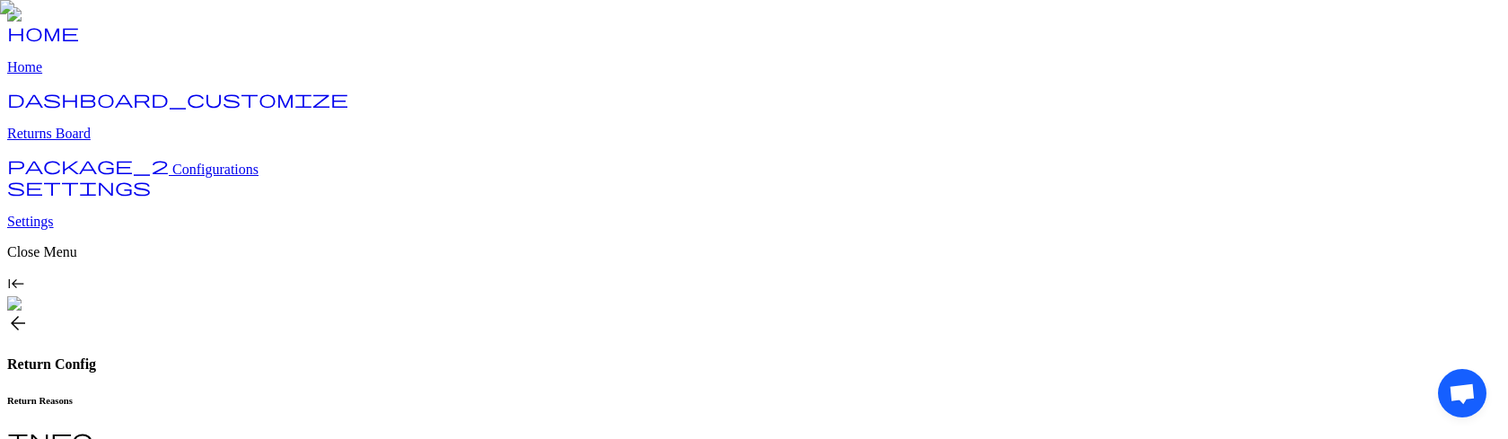
click at [85, 142] on p "Returns Board" at bounding box center [753, 134] width 1493 height 16
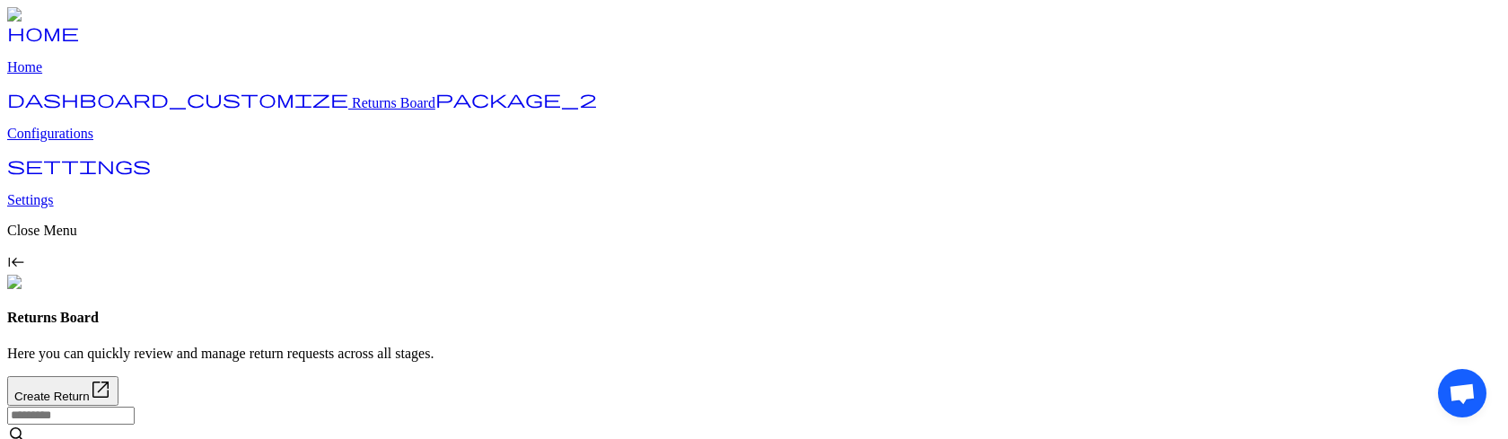
click at [101, 142] on p "Configurations" at bounding box center [753, 134] width 1493 height 16
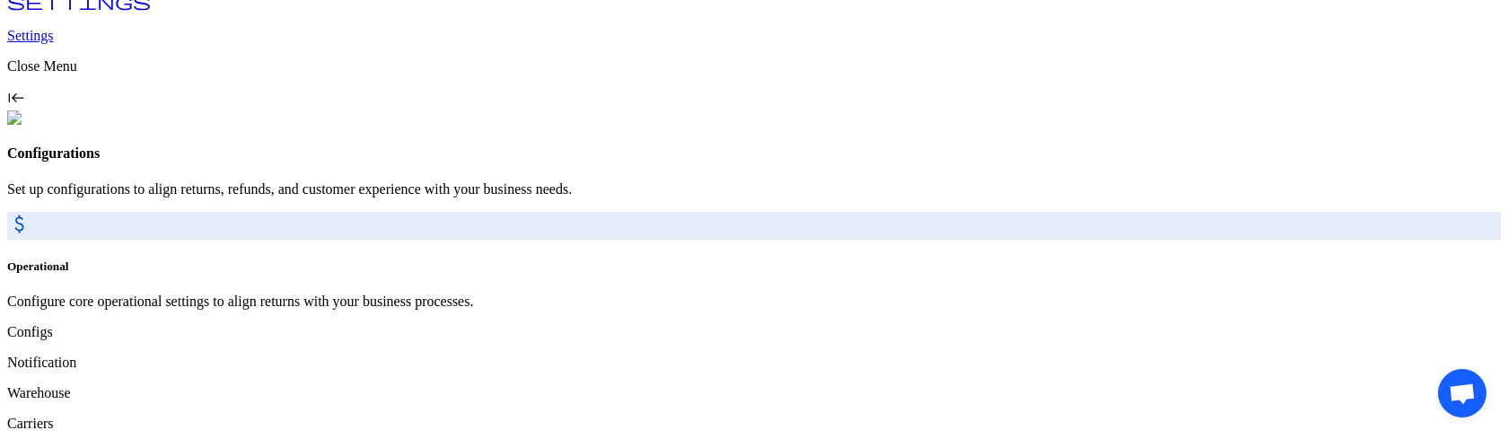
scroll to position [202, 0]
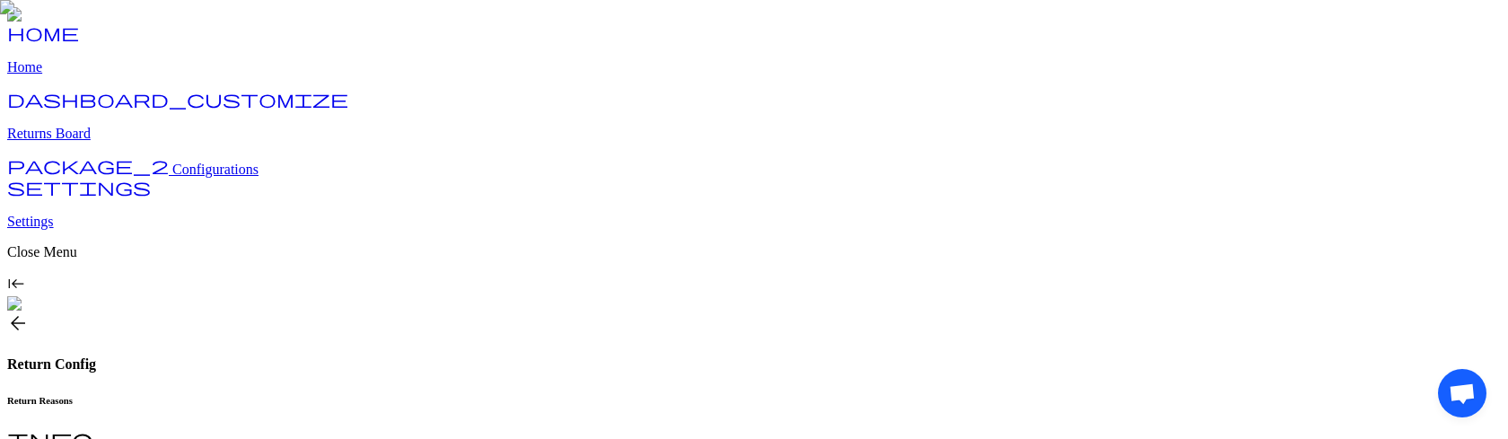
click at [259, 312] on div "arrow_back Return Config" at bounding box center [753, 342] width 1493 height 60
click at [29, 312] on span "arrow_back" at bounding box center [18, 323] width 22 height 22
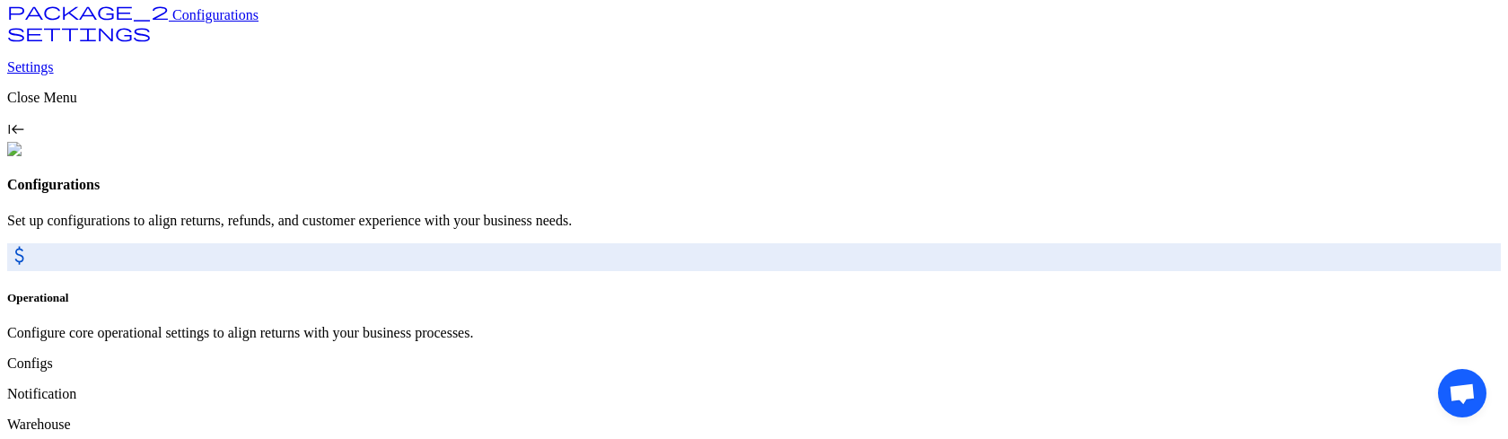
scroll to position [202, 0]
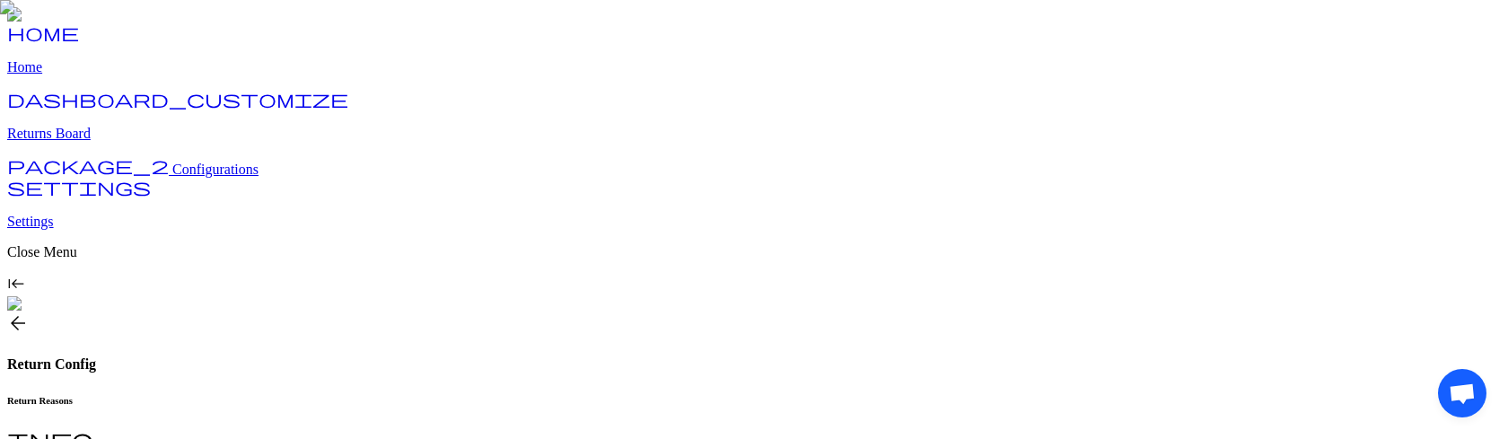
type input "**********"
type input "*"
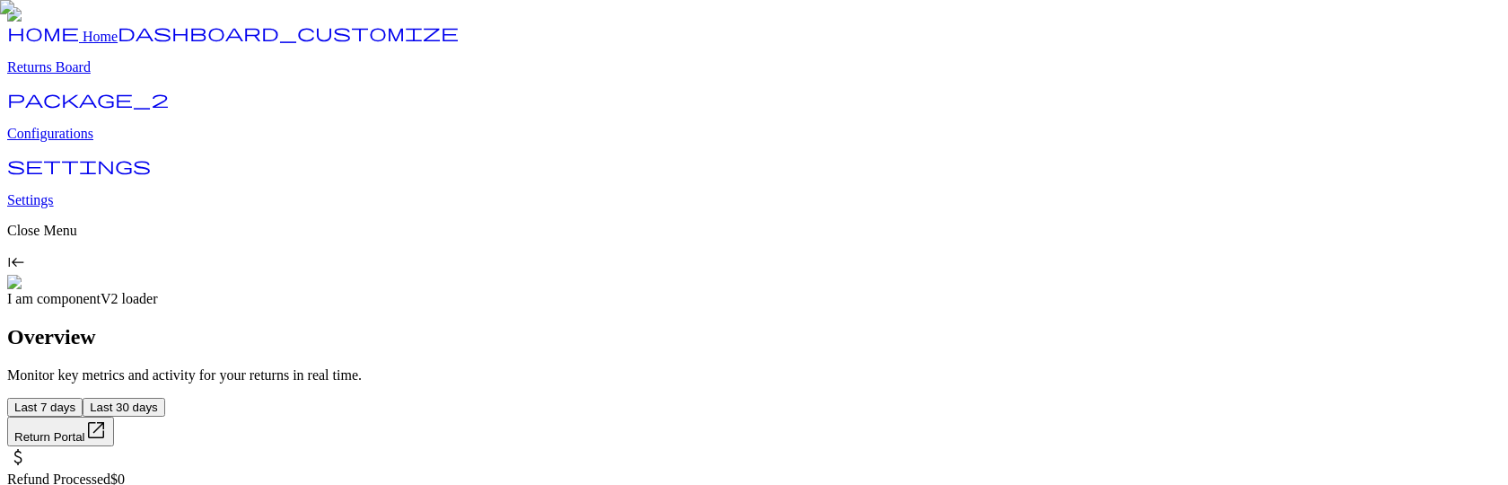
click at [76, 142] on link "package_2 Configurations" at bounding box center [753, 118] width 1493 height 47
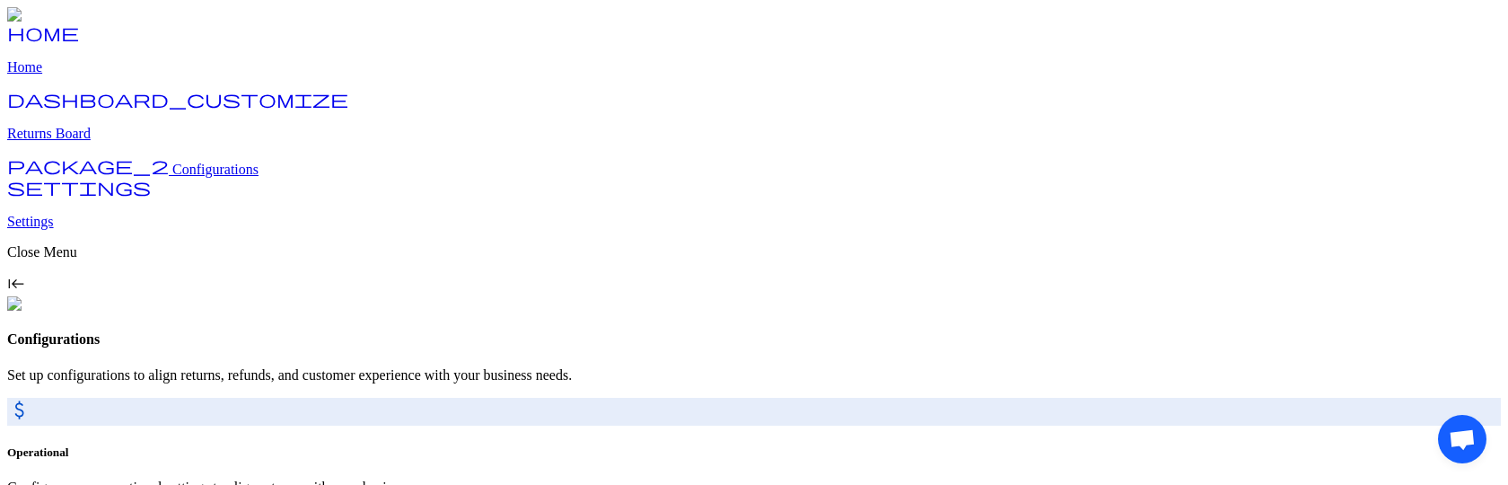
scroll to position [155, 0]
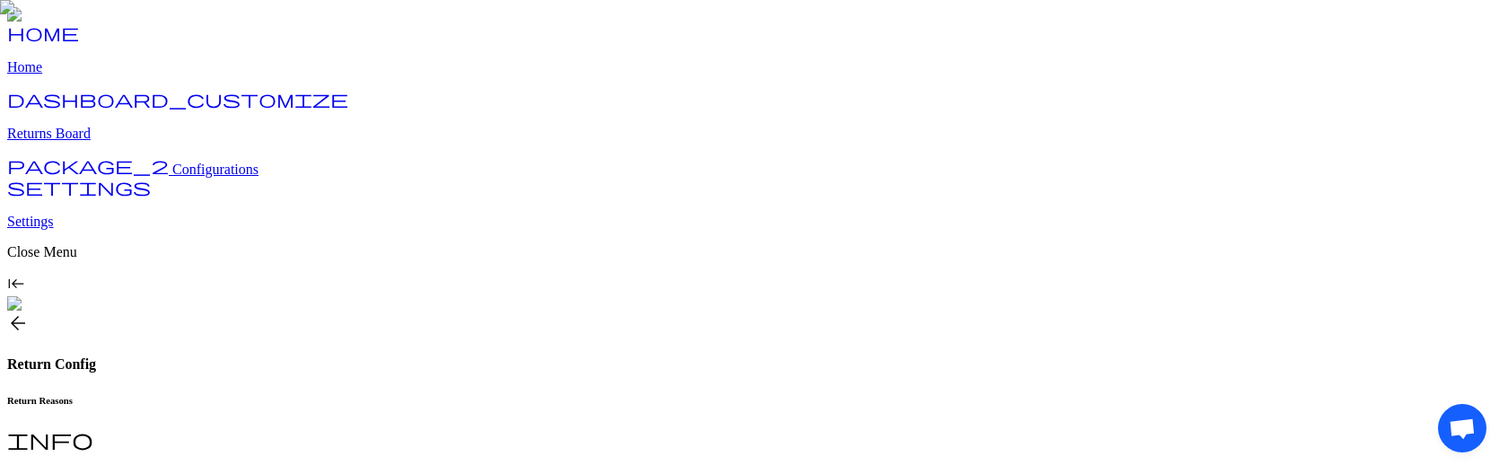
click at [484, 476] on h6 "Return Eligibility" at bounding box center [753, 481] width 1493 height 11
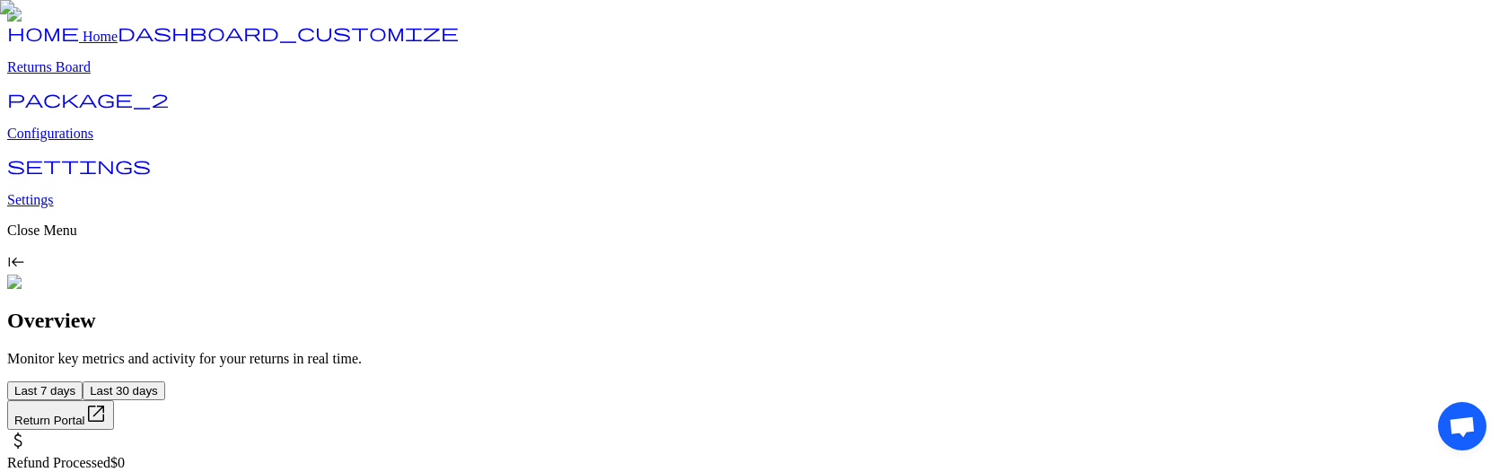
click at [121, 142] on p "Configurations" at bounding box center [753, 134] width 1493 height 16
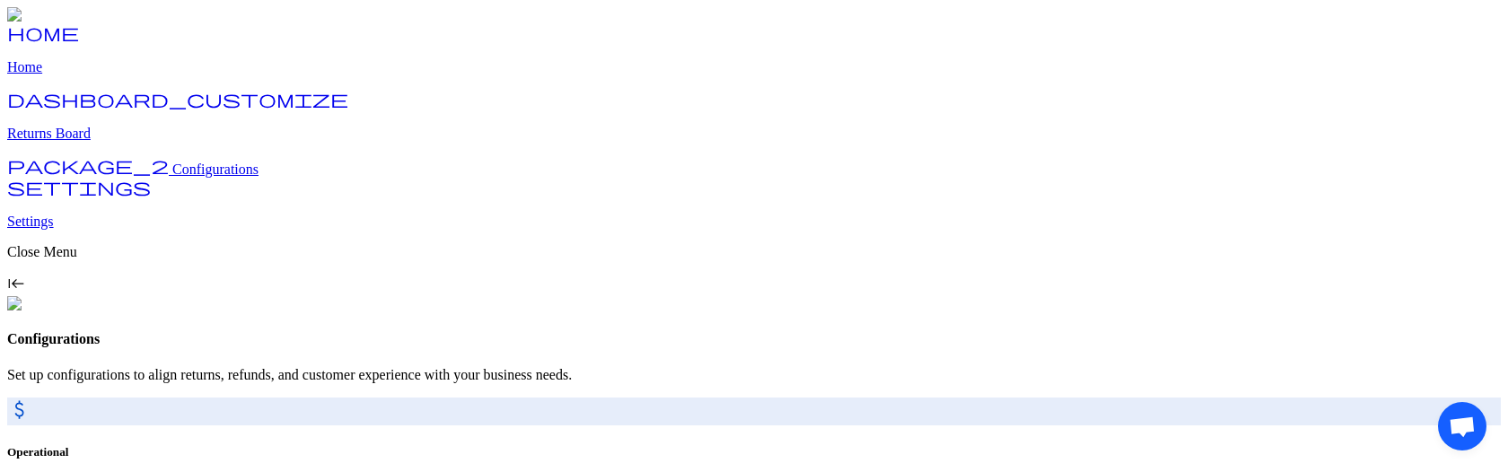
click at [112, 142] on p "Returns Board" at bounding box center [753, 134] width 1493 height 16
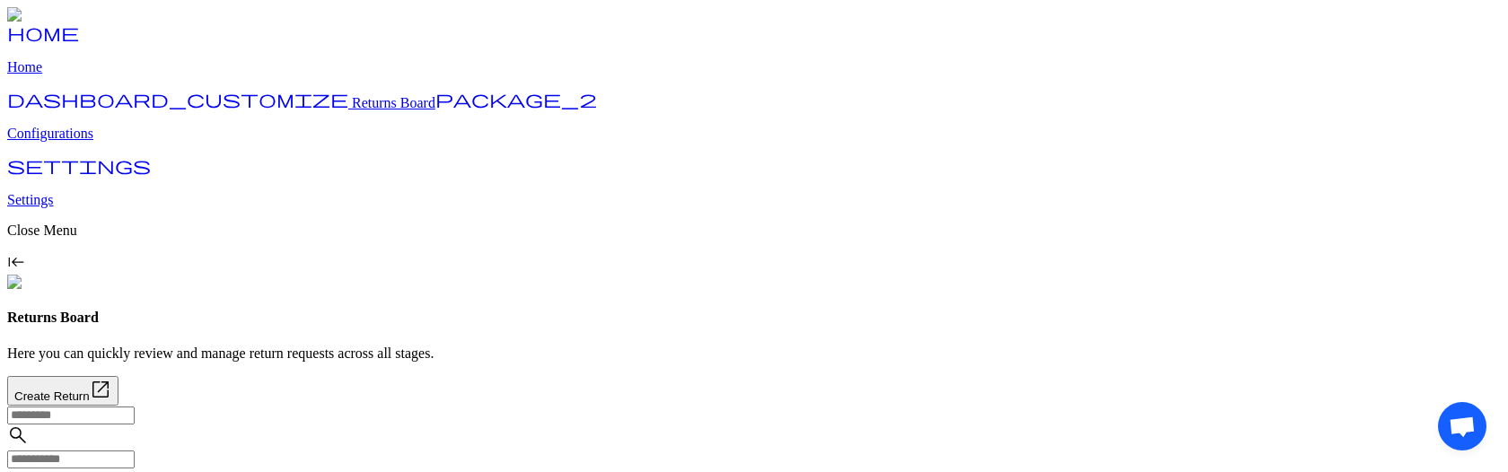
click at [102, 142] on p "Configurations" at bounding box center [753, 134] width 1493 height 16
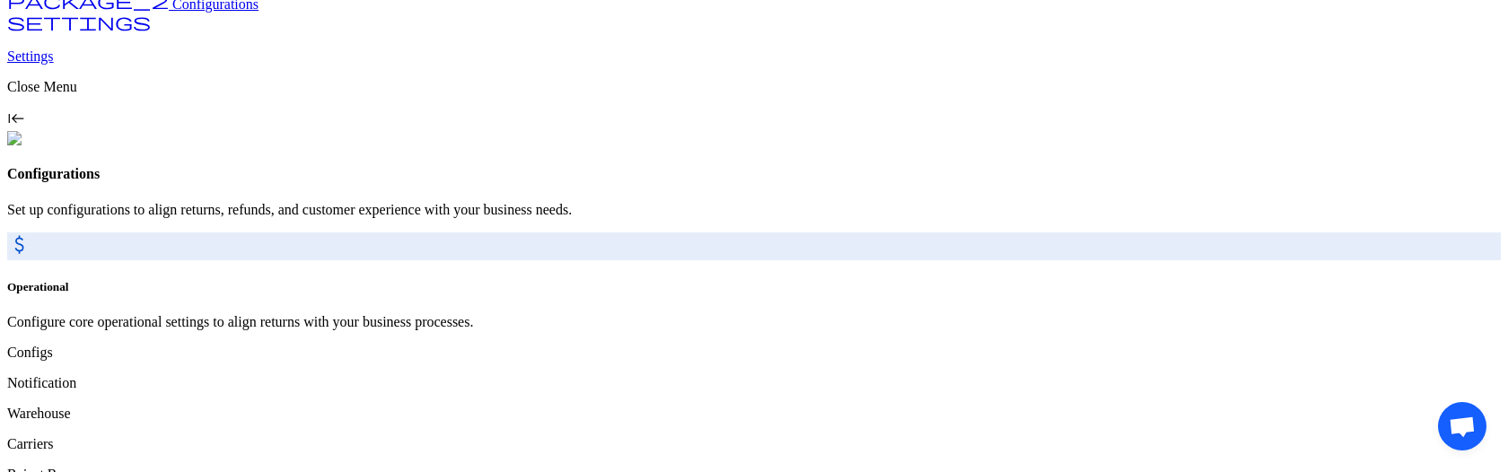
scroll to position [168, 0]
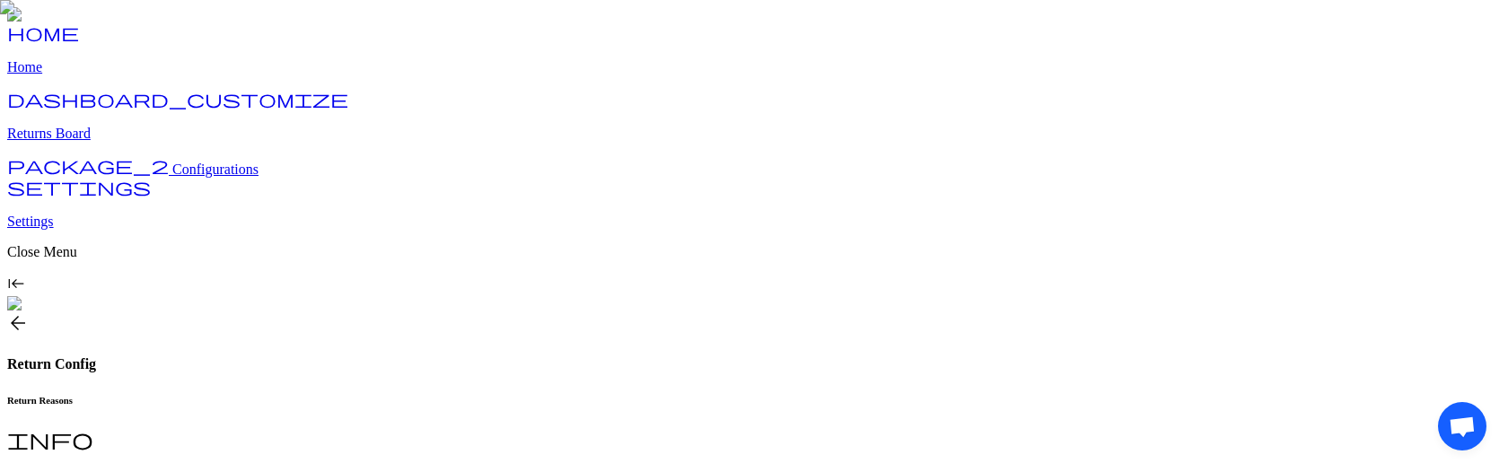
type input "**********"
type input "*"
click at [121, 142] on p "Returns Board" at bounding box center [753, 134] width 1493 height 16
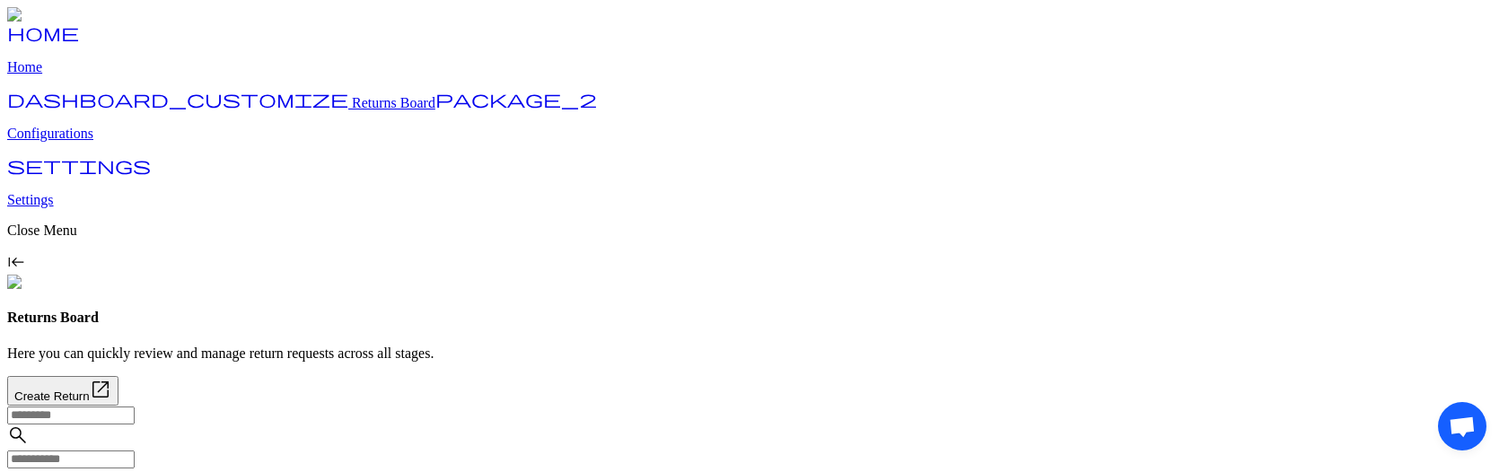
click at [106, 142] on p "Configurations" at bounding box center [753, 134] width 1493 height 16
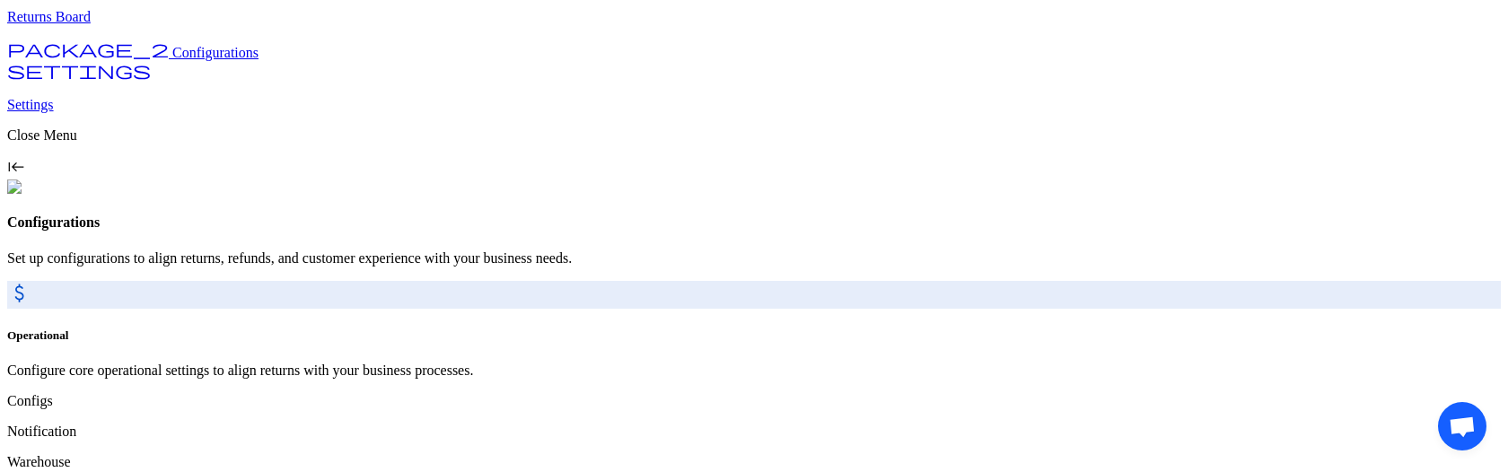
scroll to position [168, 0]
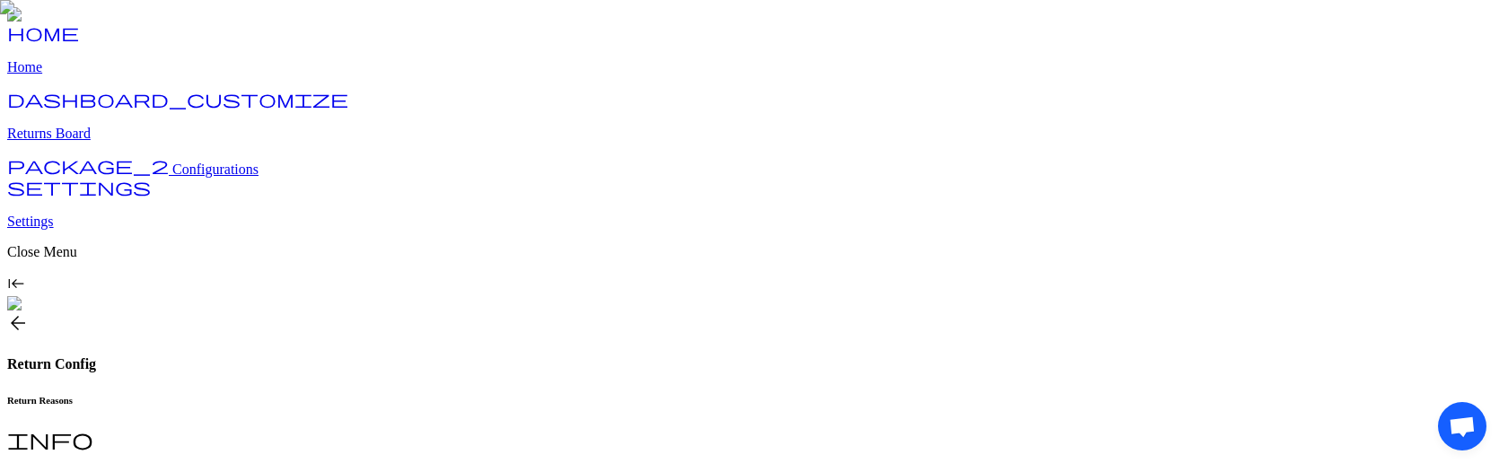
click at [459, 371] on h6 "Return Eligibility" at bounding box center [753, 481] width 1493 height 11
